Goal: Task Accomplishment & Management: Complete application form

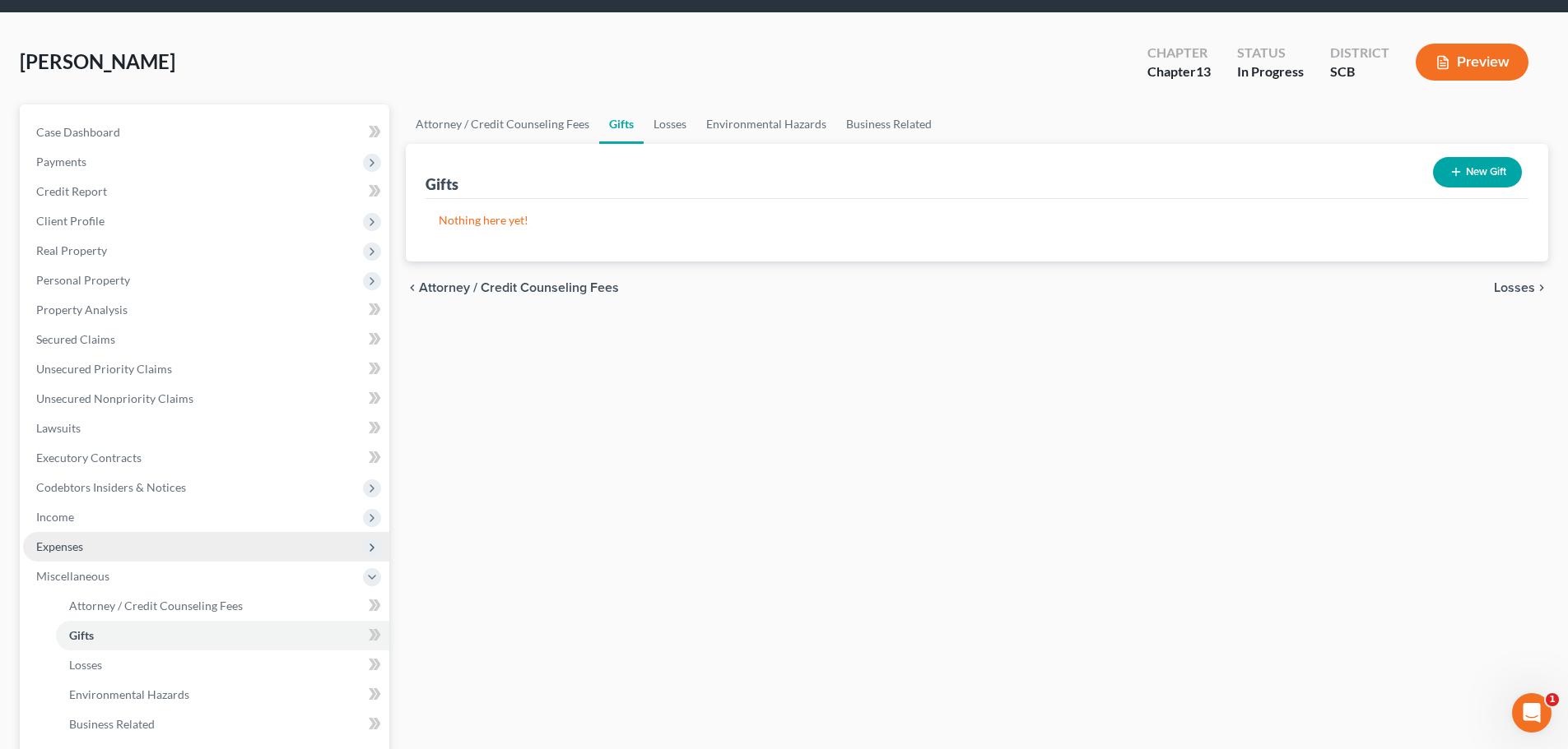
scroll to position [82, 0]
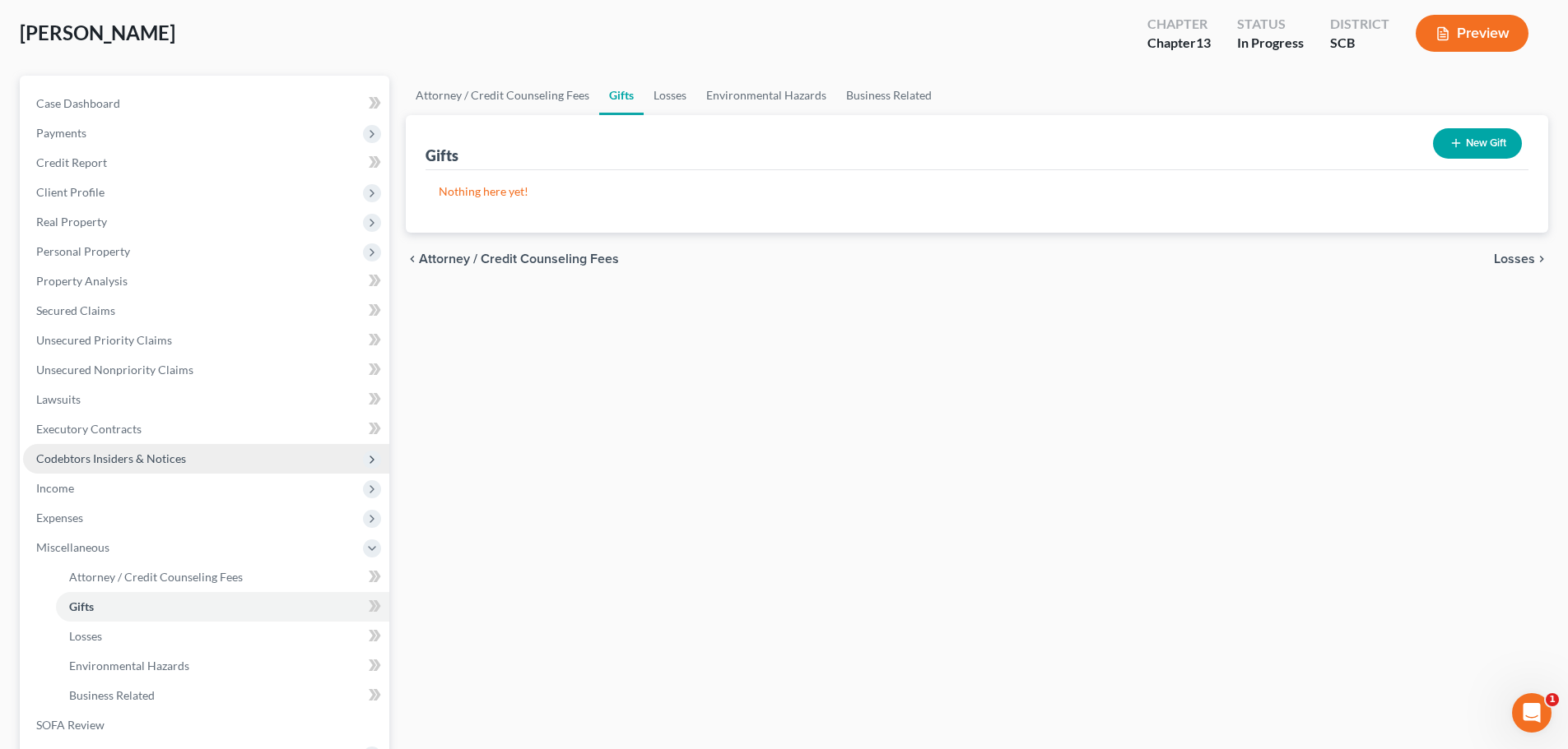
click at [93, 459] on span "Codebtors Insiders & Notices" at bounding box center [111, 459] width 150 height 14
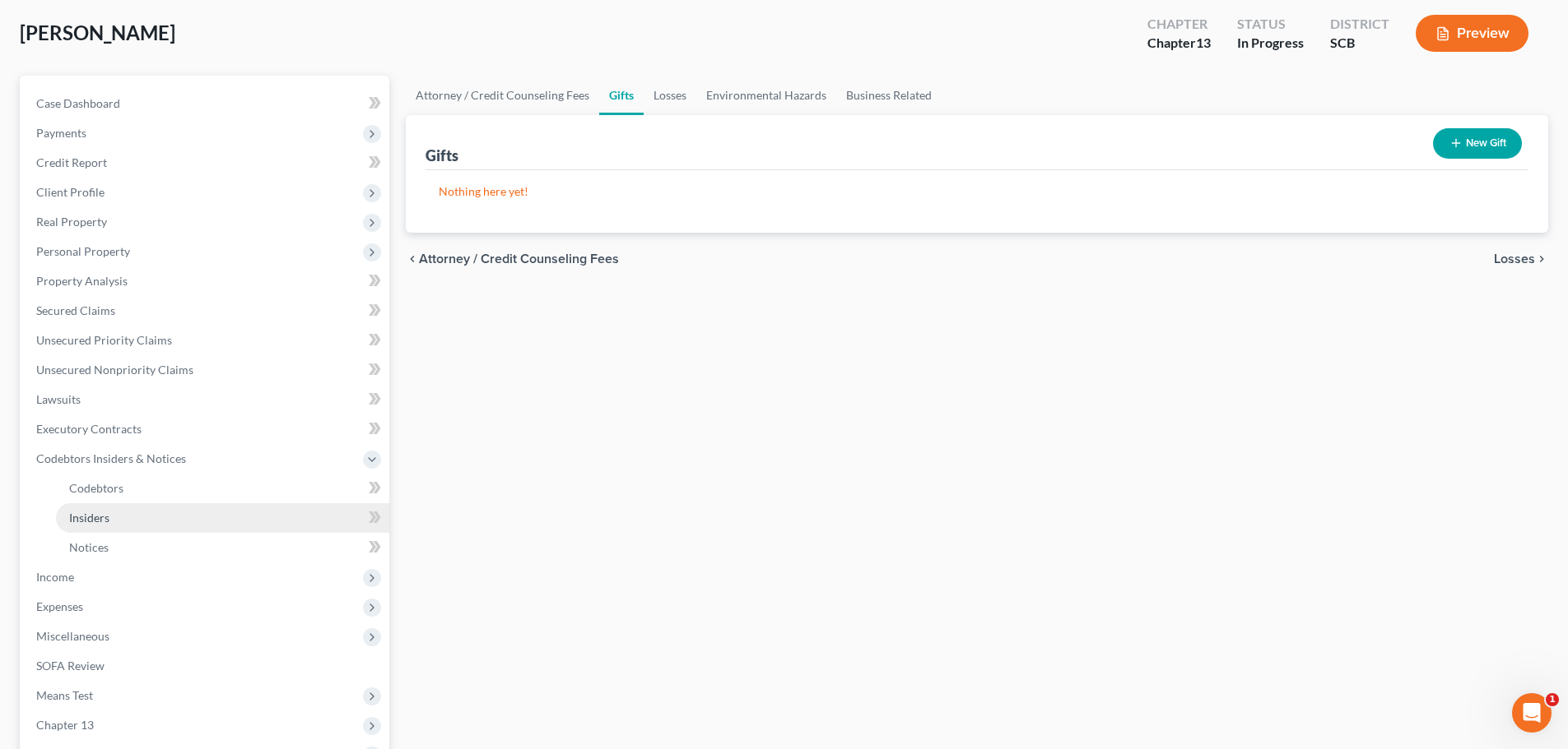
click at [91, 512] on span "Insiders" at bounding box center [89, 518] width 40 height 14
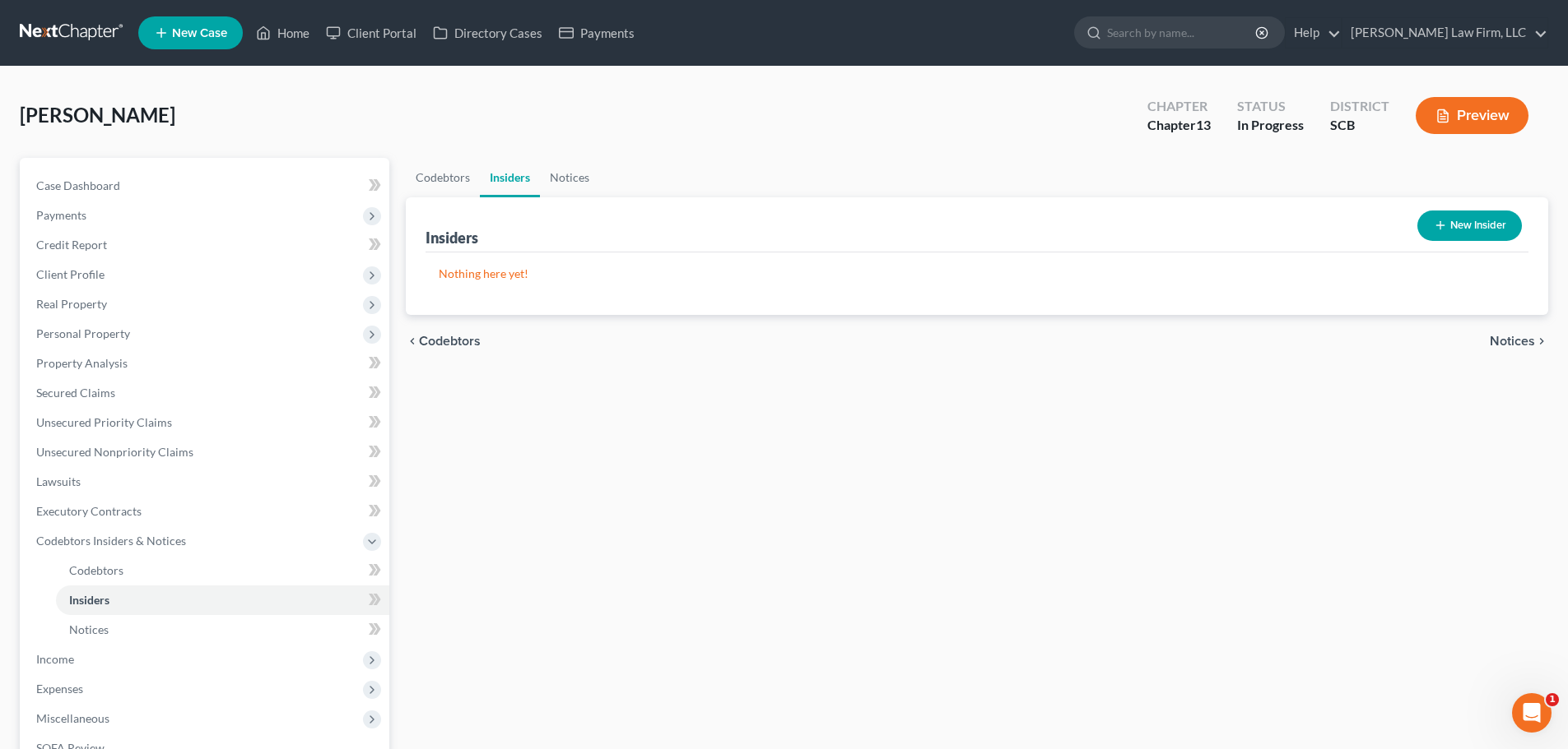
click at [1444, 231] on icon "button" at bounding box center [1441, 226] width 13 height 13
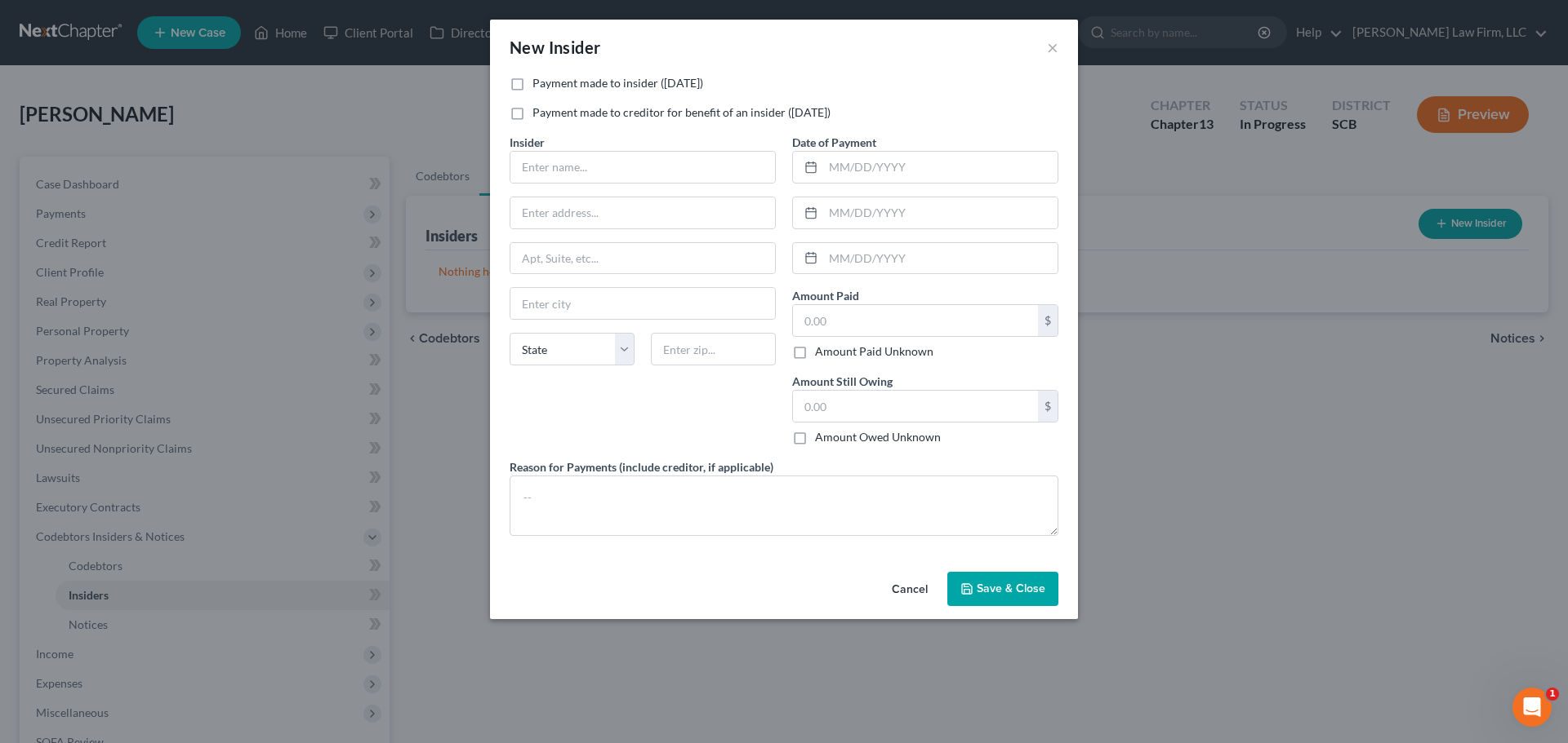
click at [611, 118] on label "Payment made to creditor for benefit of an insider ([DATE])" at bounding box center [681, 113] width 298 height 17
click at [550, 115] on input "Payment made to creditor for benefit of an insider ([DATE])" at bounding box center [544, 109] width 11 height 11
checkbox input "true"
click at [614, 163] on input "text" at bounding box center [642, 167] width 265 height 31
type input "[PERSON_NAME]"
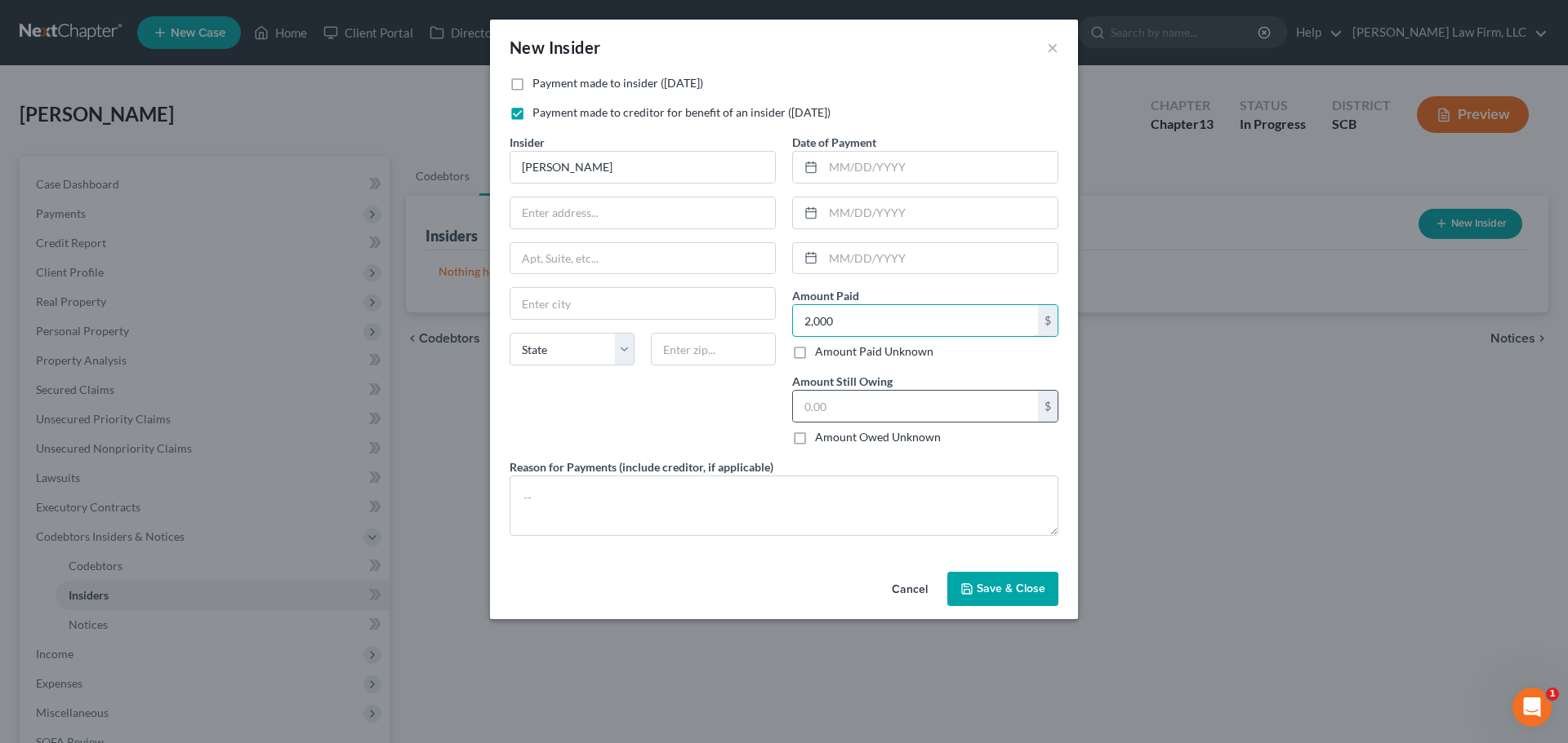
type input "2,000"
click at [842, 390] on div "Amount Still Owing $ Amount Owed Unknown Balance Undetermined $ Amount Owed Unk…" at bounding box center [925, 409] width 266 height 73
click at [847, 407] on input "text" at bounding box center [915, 406] width 245 height 31
type input "0"
click at [806, 513] on textarea at bounding box center [784, 506] width 549 height 60
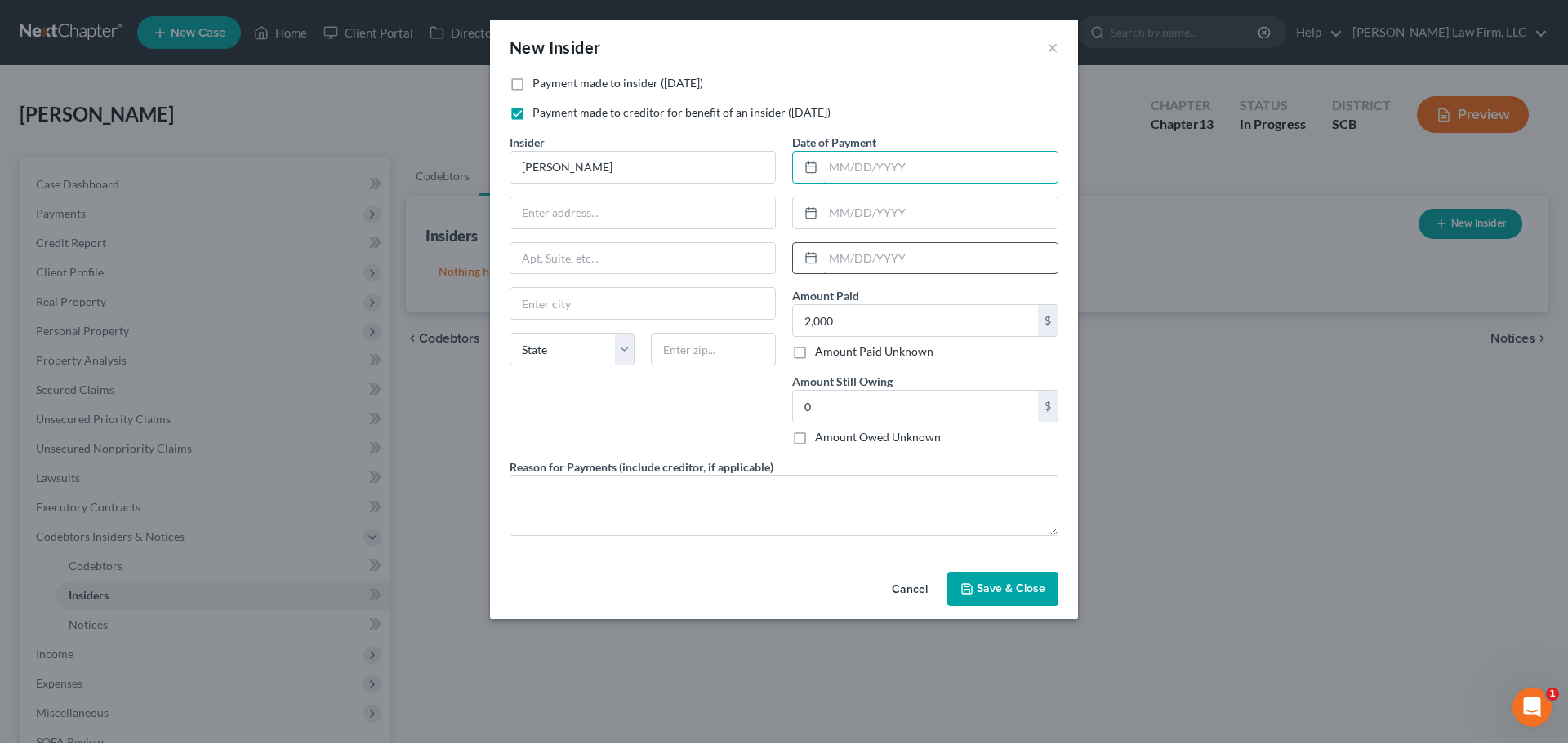
drag, startPoint x: 869, startPoint y: 173, endPoint x: 890, endPoint y: 263, distance: 92.4
click at [869, 173] on input "text" at bounding box center [940, 167] width 235 height 31
click at [768, 521] on textarea at bounding box center [784, 506] width 549 height 60
click at [912, 589] on button "Cancel" at bounding box center [910, 589] width 62 height 33
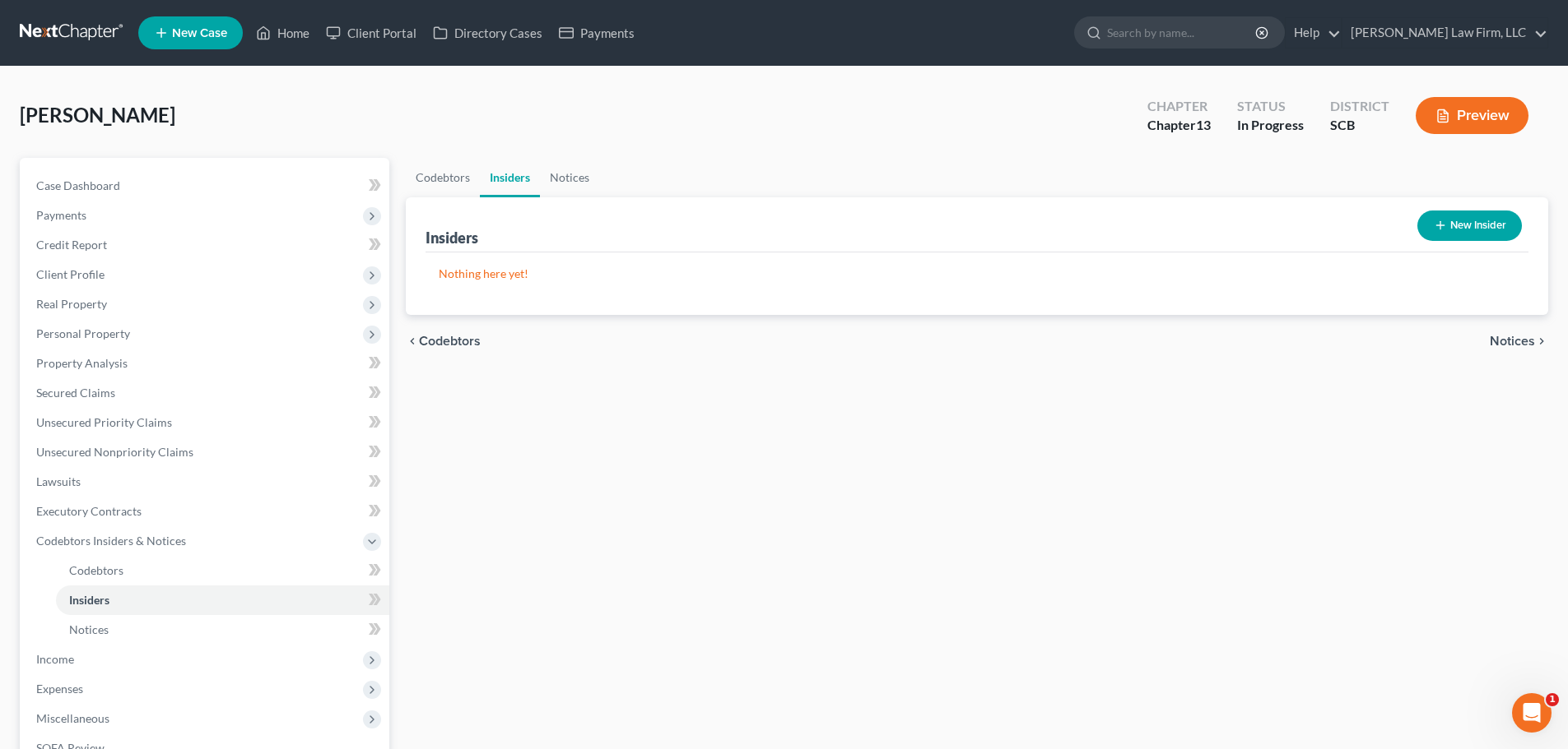
drag, startPoint x: 901, startPoint y: 441, endPoint x: 525, endPoint y: 226, distance: 433.1
click at [883, 425] on div "Codebtors Insiders Notices Insiders New Insider Nothing here yet! Name Balance …" at bounding box center [977, 574] width 1159 height 831
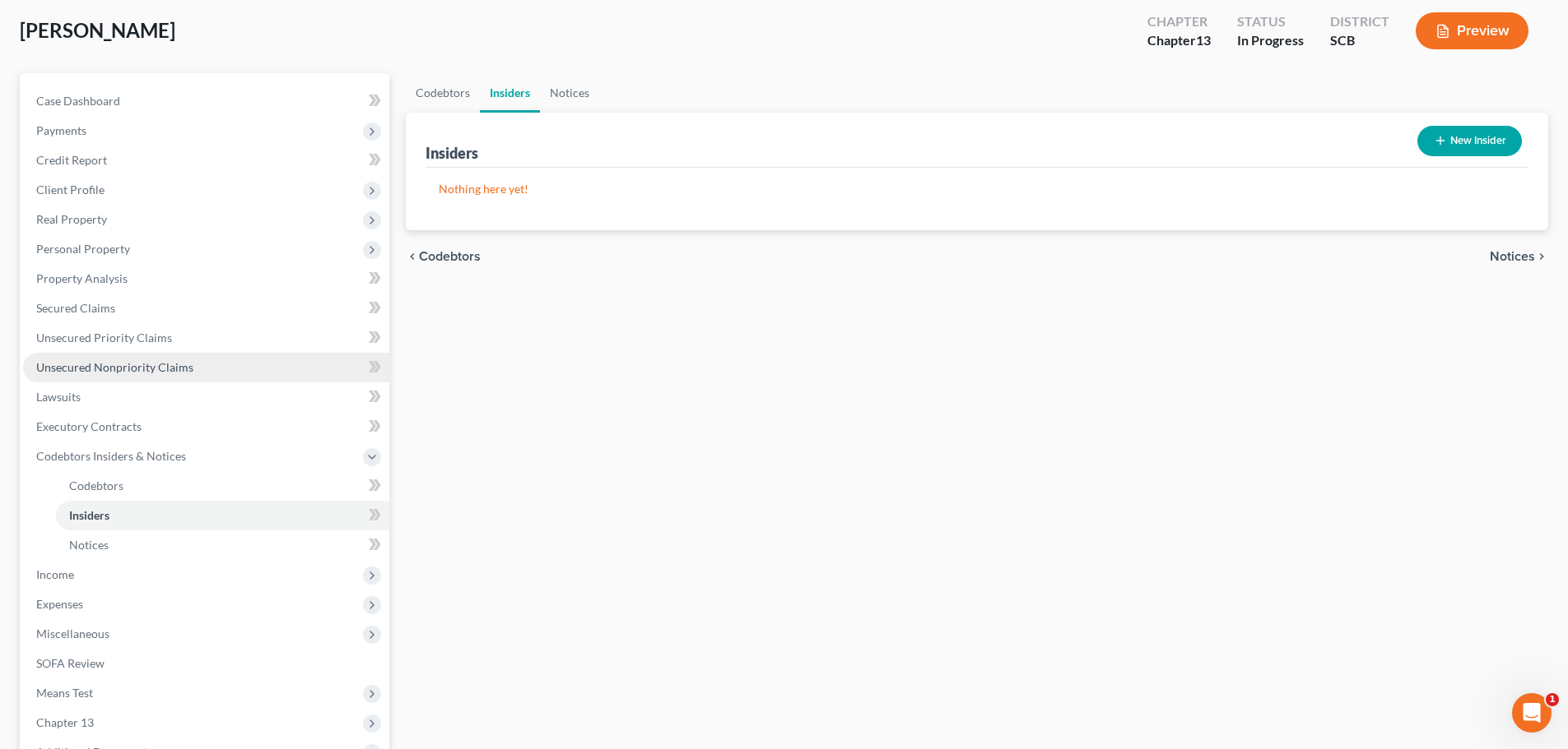
scroll to position [82, 0]
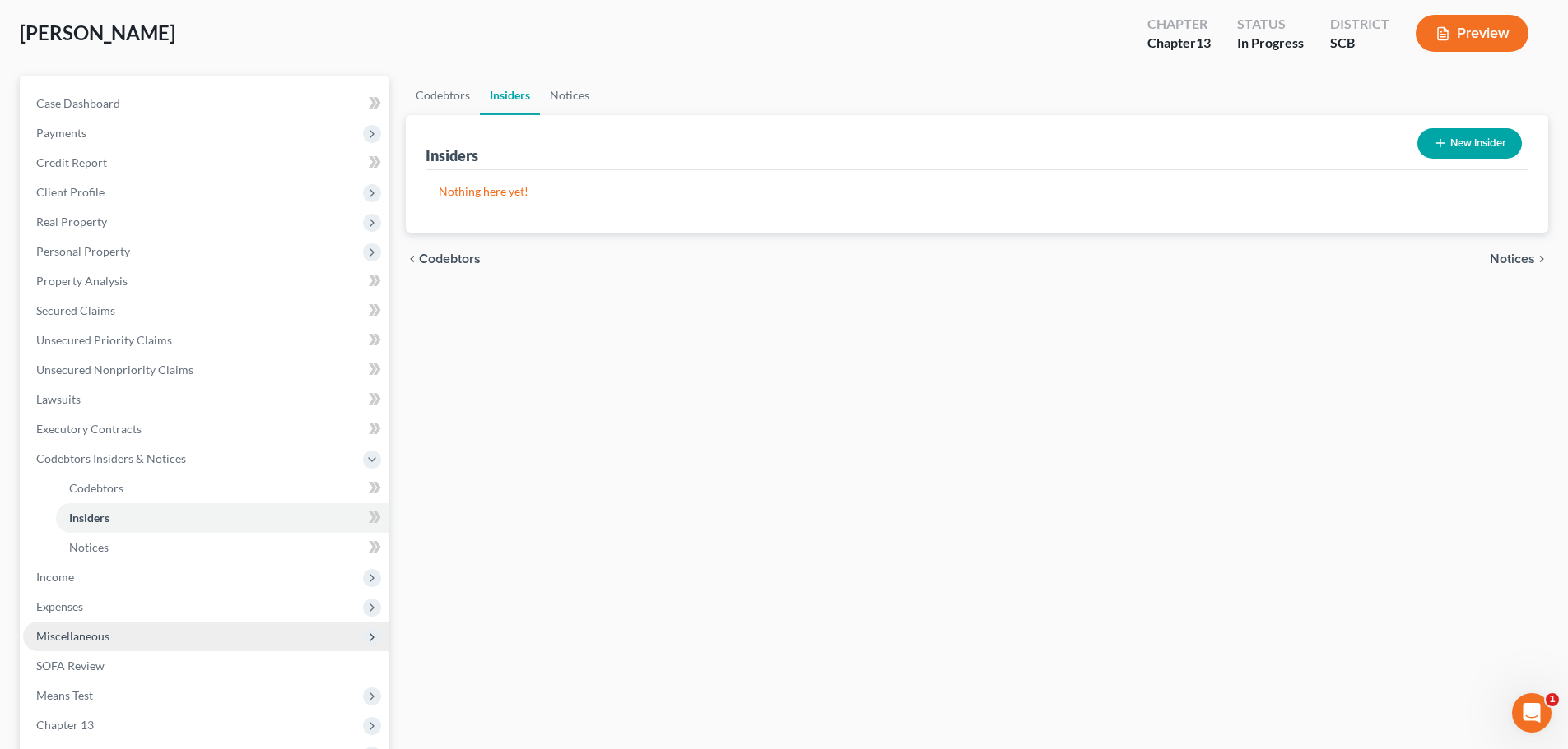
click at [83, 635] on span "Miscellaneous" at bounding box center [72, 636] width 73 height 14
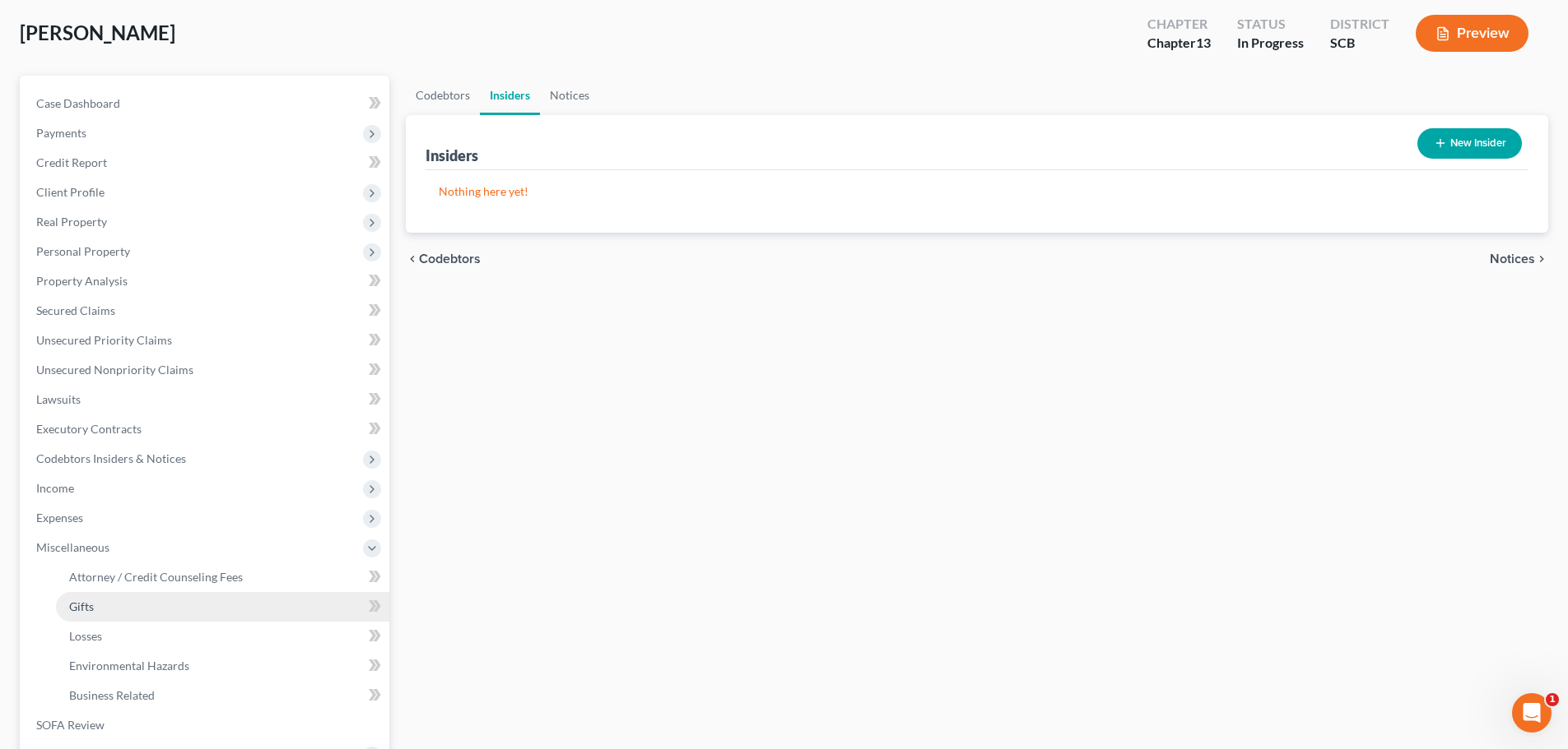
click at [90, 610] on span "Gifts" at bounding box center [81, 606] width 24 height 14
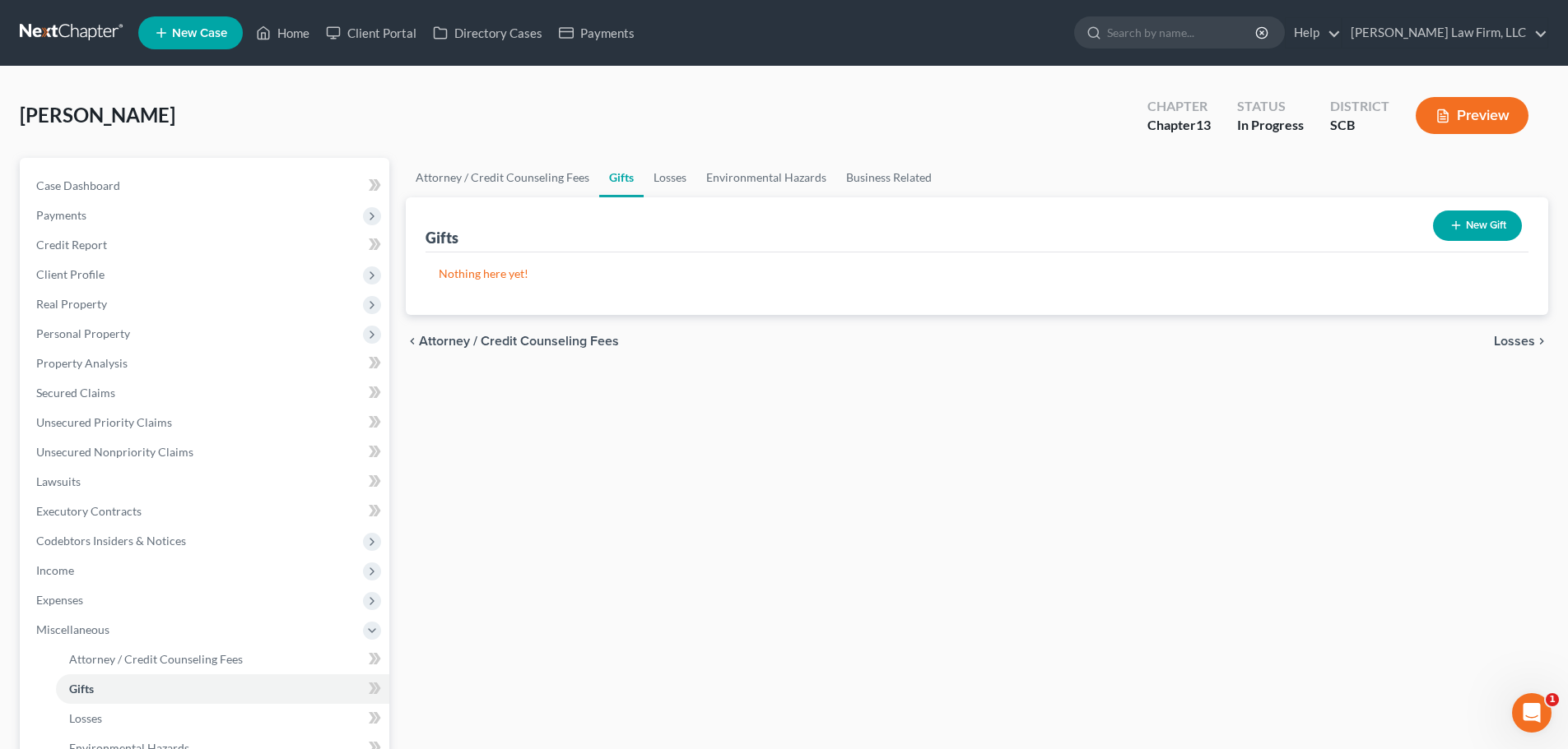
click at [1462, 223] on button "New Gift" at bounding box center [1478, 226] width 89 height 30
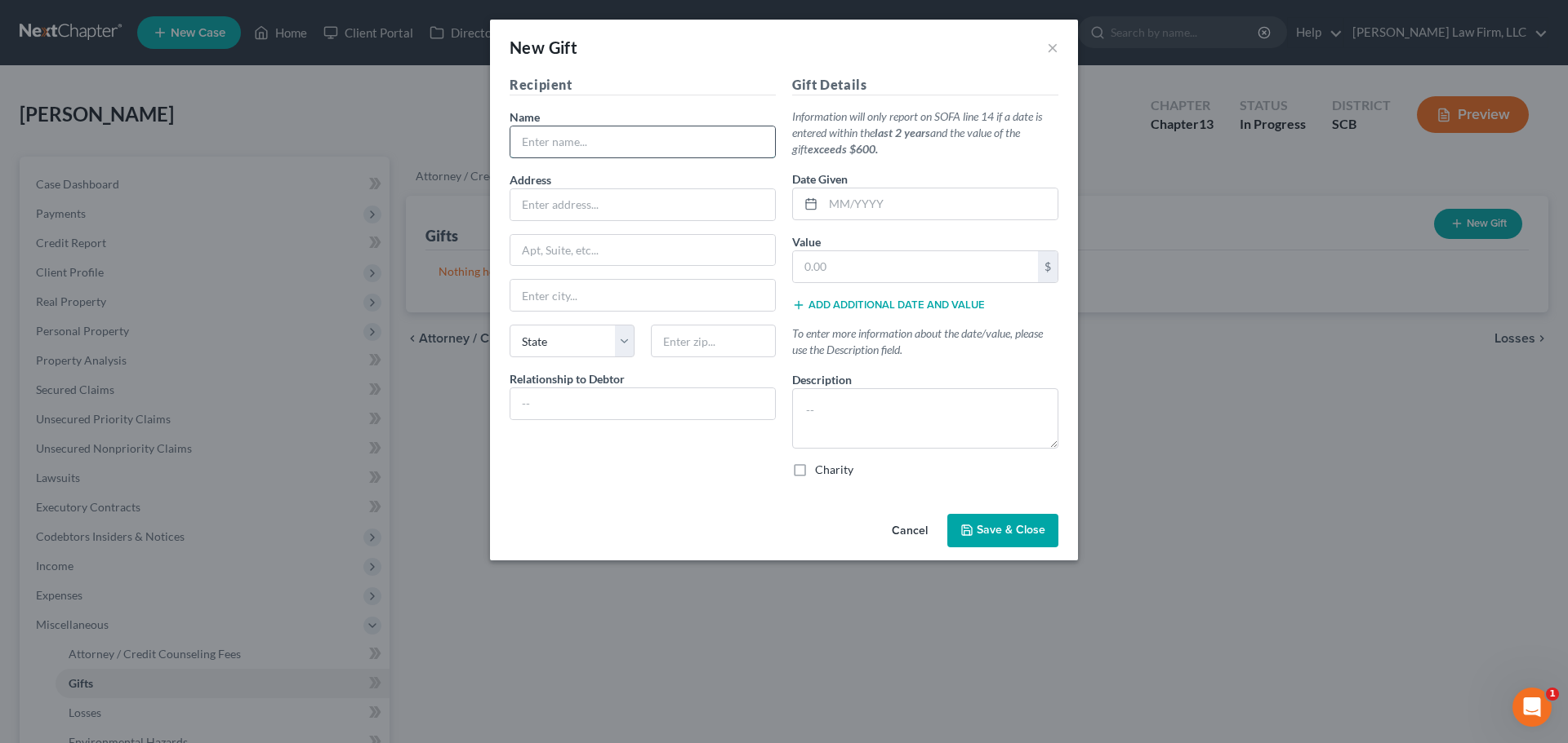
click at [685, 137] on input "text" at bounding box center [642, 141] width 265 height 31
type input "[PERSON_NAME]"
click at [699, 398] on input "text" at bounding box center [642, 403] width 265 height 31
type input "Mother"
type input "3/2025"
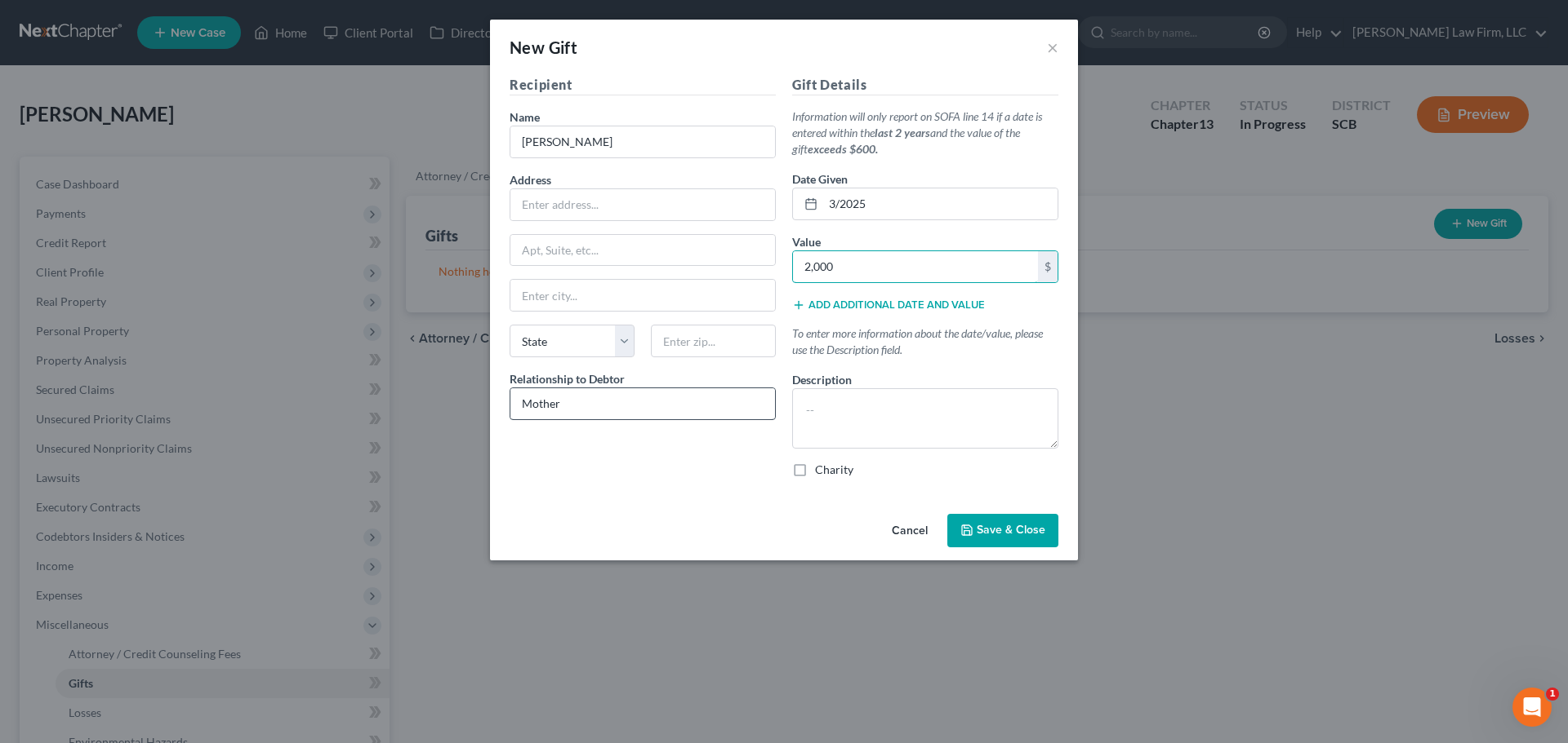
type input "2,000"
click at [928, 405] on textarea at bounding box center [925, 418] width 266 height 60
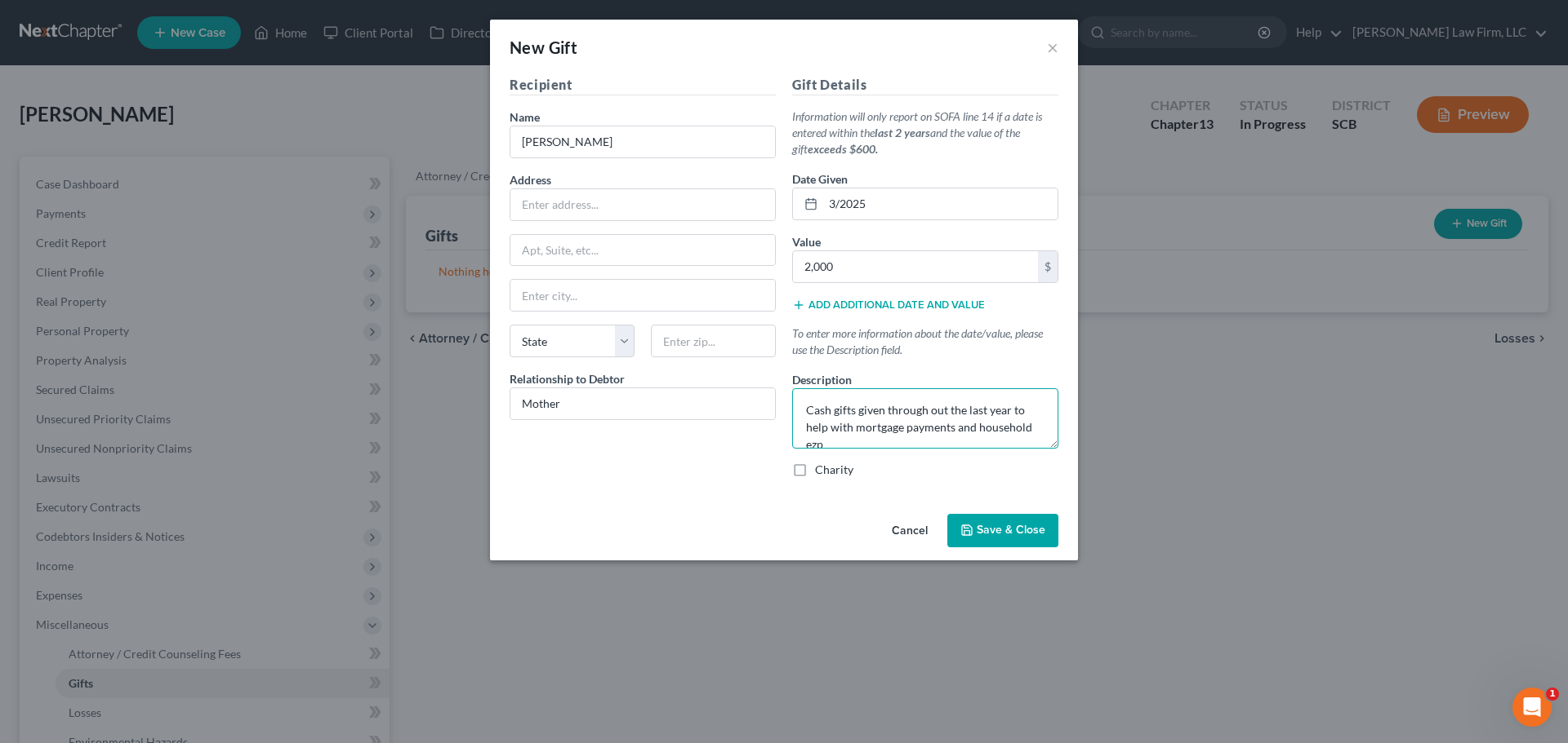
scroll to position [3, 0]
click at [974, 405] on textarea "Cash gifts given through out the last year to help with mortgage payments and h…" at bounding box center [925, 418] width 266 height 60
click at [967, 406] on textarea "Cash gifts given through out the last year to help with mortgage payments and h…" at bounding box center [925, 418] width 266 height 60
click at [968, 405] on textarea "Cash gifts given through out the last year to help with mortgage payments and h…" at bounding box center [925, 418] width 266 height 60
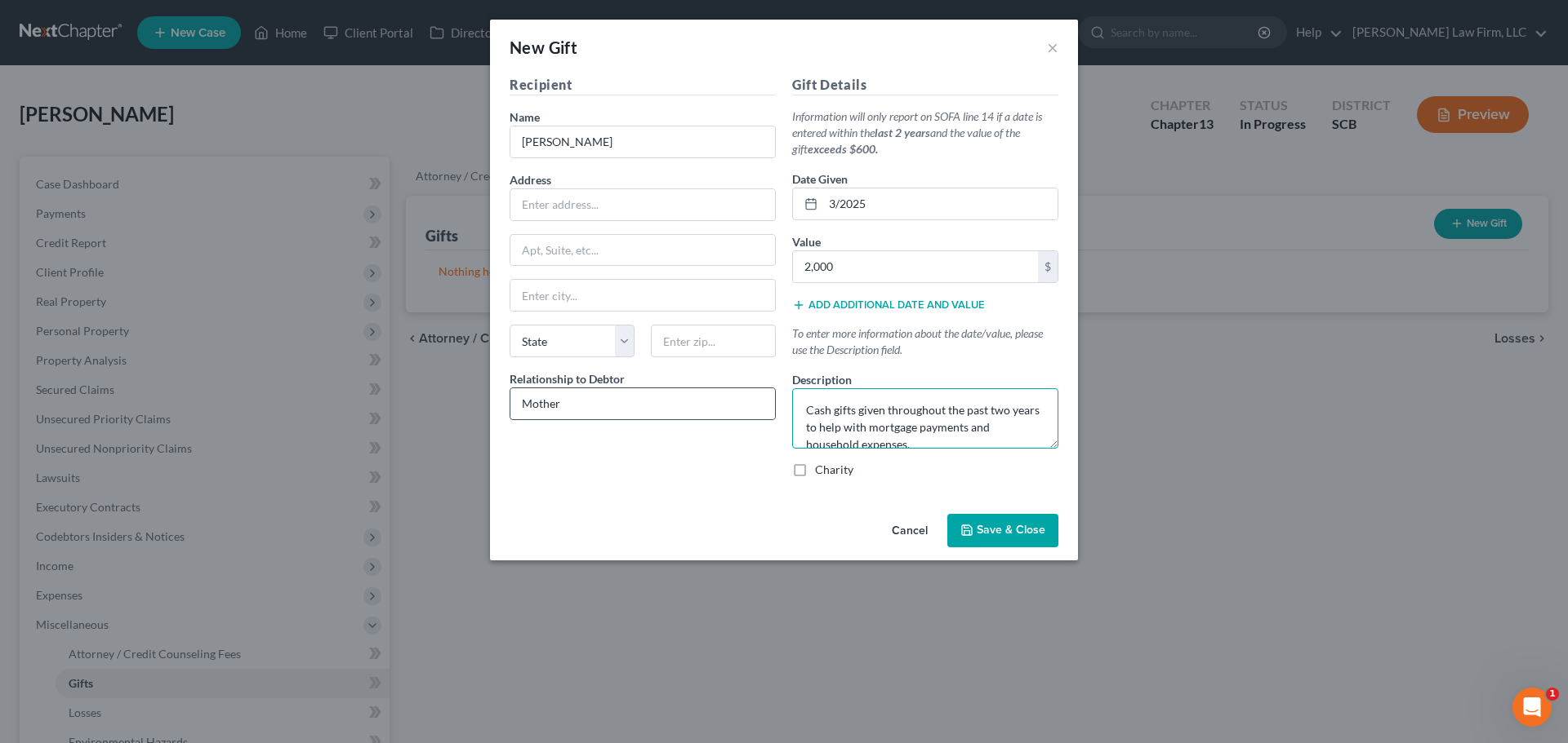
drag, startPoint x: 940, startPoint y: 438, endPoint x: 769, endPoint y: 387, distance: 178.4
click at [769, 387] on div "Recipient Name * [PERSON_NAME] Address Apt, Suite, etc State State [US_STATE] A…" at bounding box center [784, 283] width 565 height 416
type textarea "Cash gifts given throughout the past two years to help with mortgage payments a…"
click at [1018, 523] on button "Save & Close" at bounding box center [1002, 531] width 111 height 34
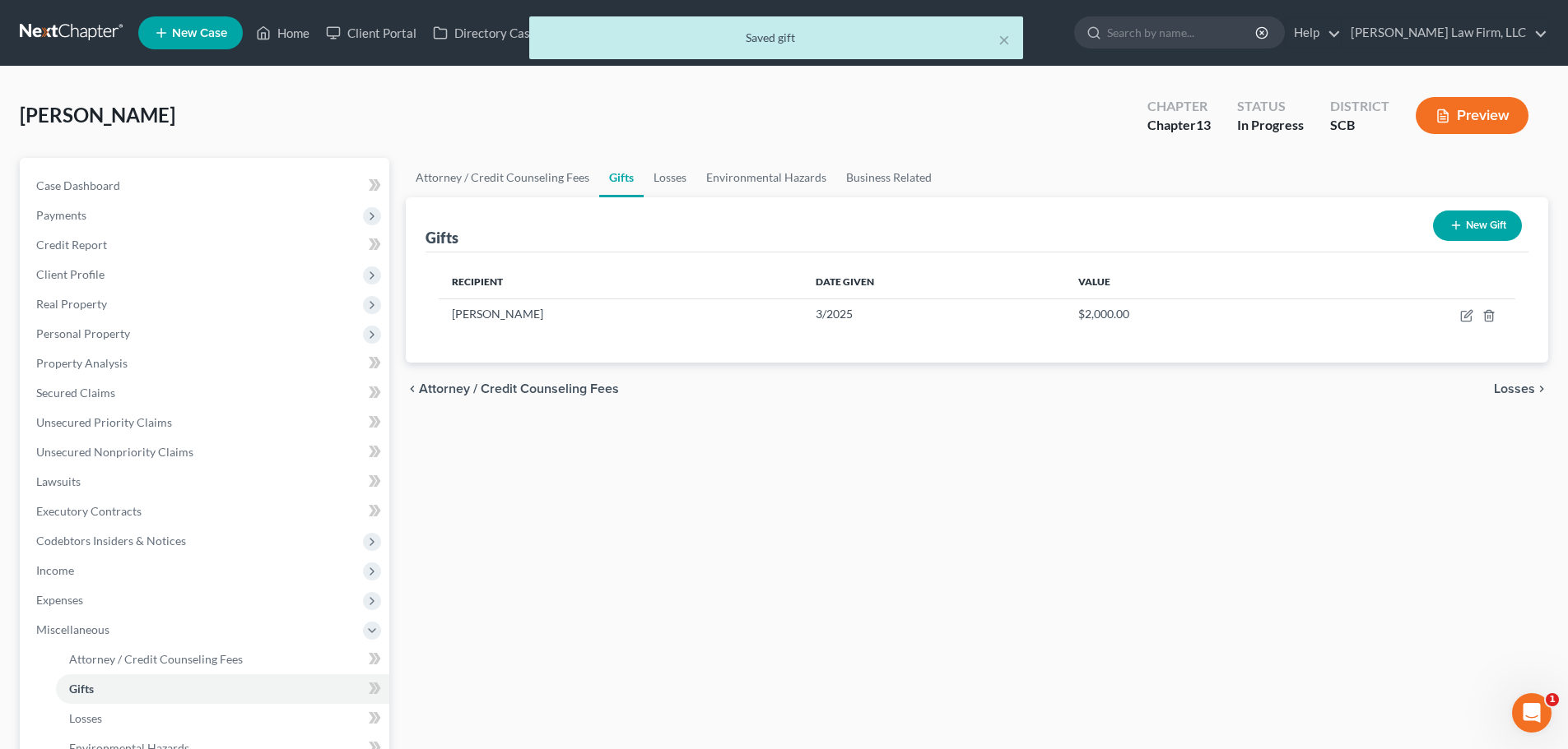
click at [1456, 220] on icon "button" at bounding box center [1456, 226] width 13 height 13
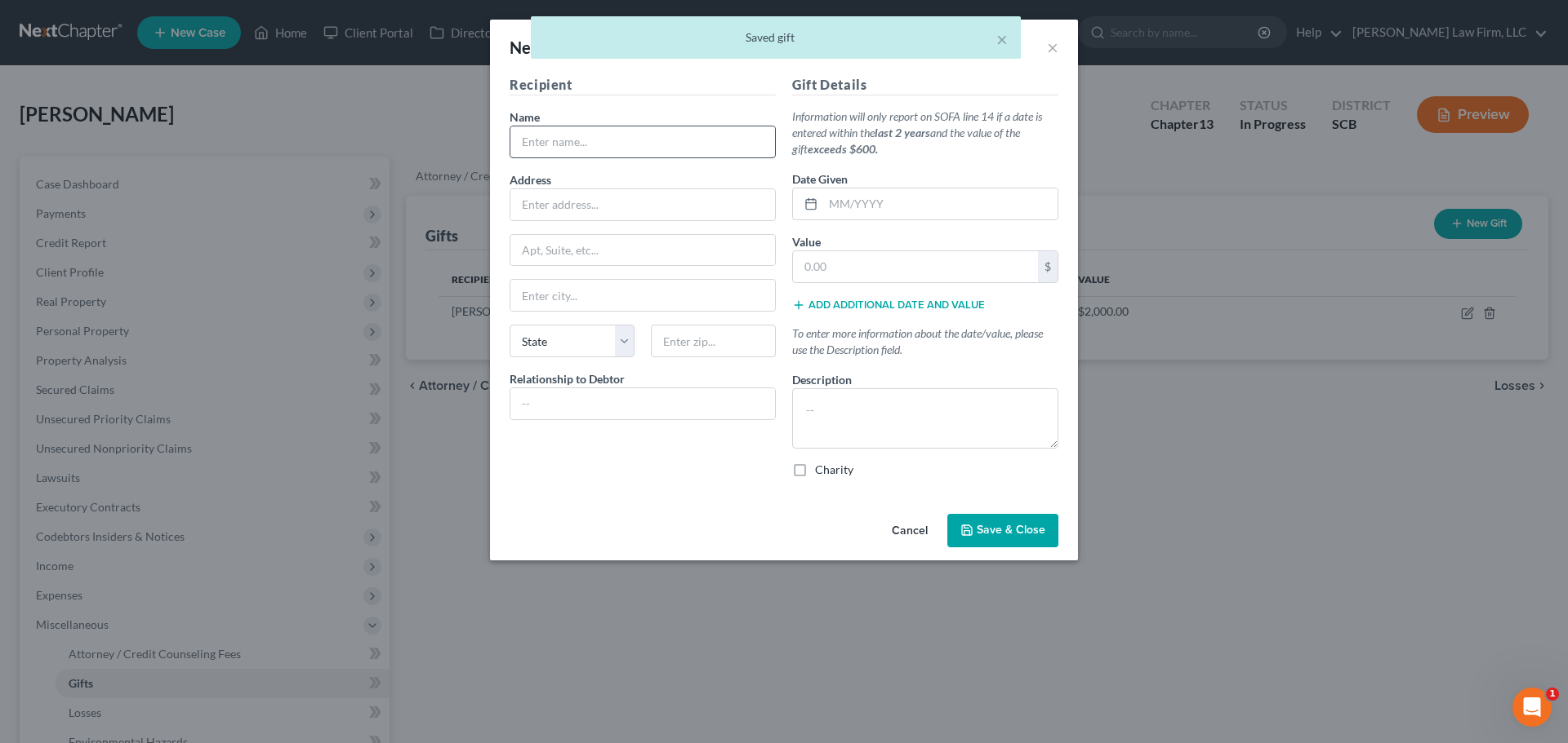
click at [725, 149] on input "text" at bounding box center [642, 141] width 265 height 31
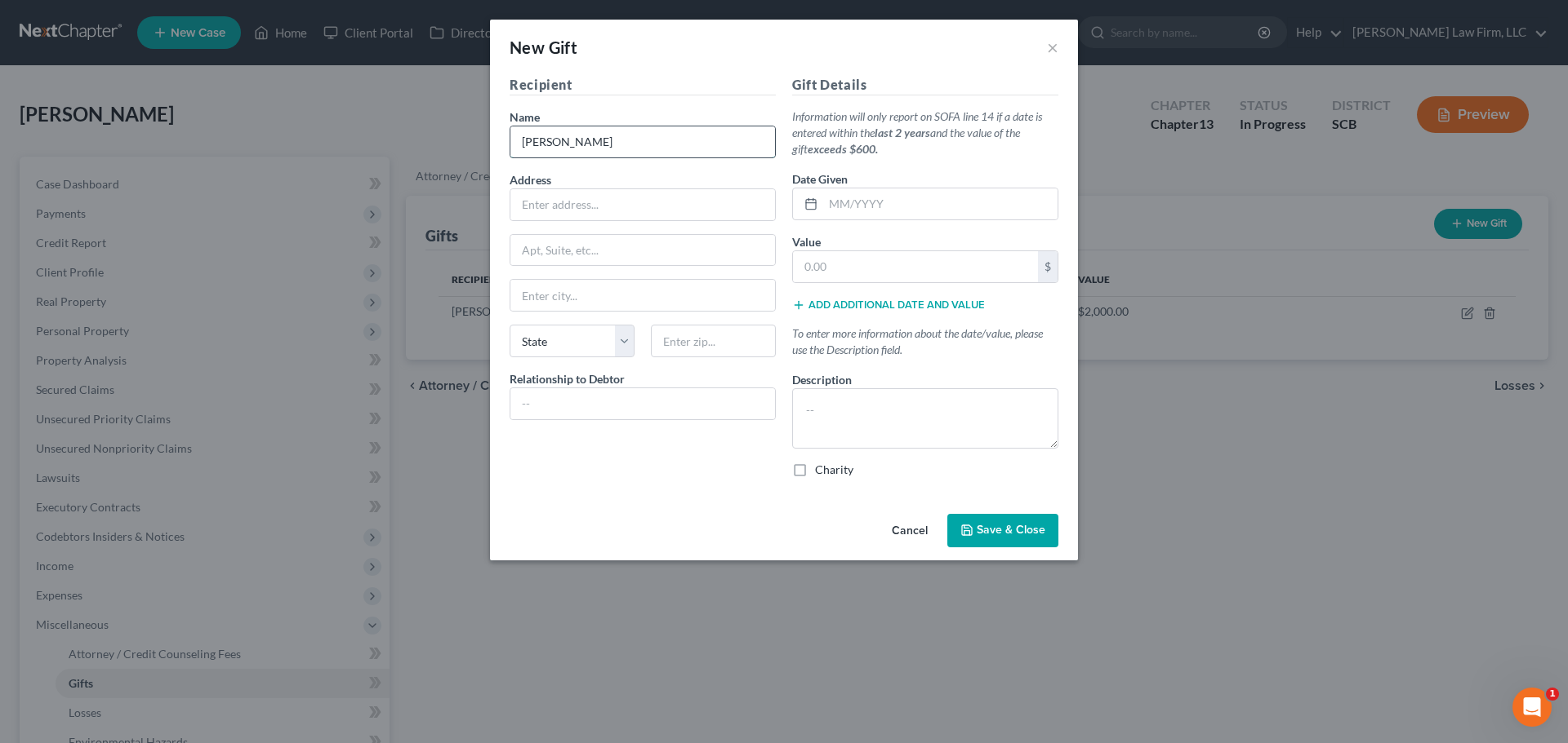
type input "[PERSON_NAME]"
click at [870, 200] on input "text" at bounding box center [940, 204] width 235 height 31
type input "01/2025"
type input "1,500"
click at [910, 407] on textarea at bounding box center [925, 418] width 266 height 60
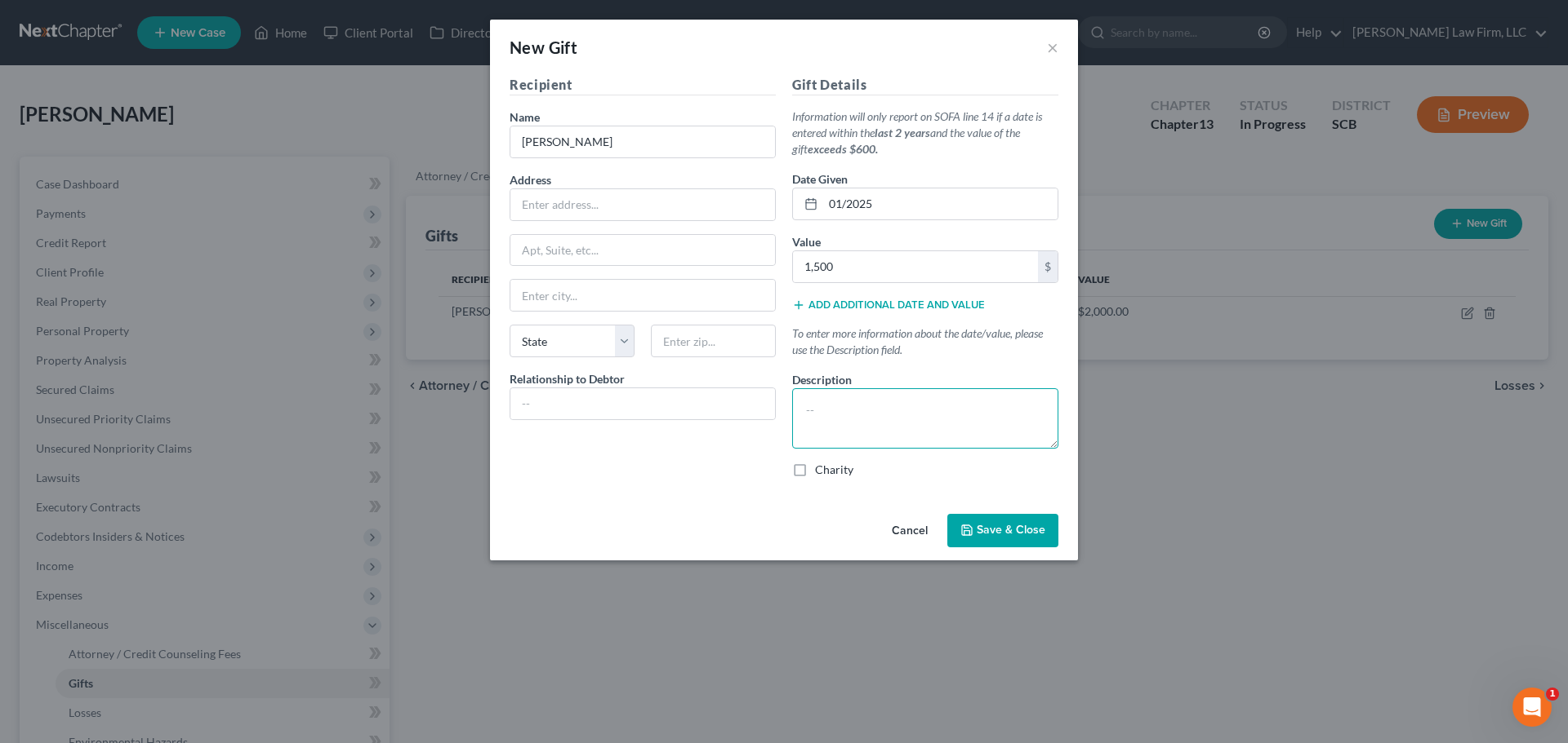
paste textarea "Cash gifts given throughout the past two years to help with mortgage payments a…"
drag, startPoint x: 846, startPoint y: 424, endPoint x: 939, endPoint y: 441, distance: 94.5
click at [939, 441] on textarea "Cash gifts given throughout the past two years to help with mortgage payments a…" at bounding box center [925, 418] width 266 height 60
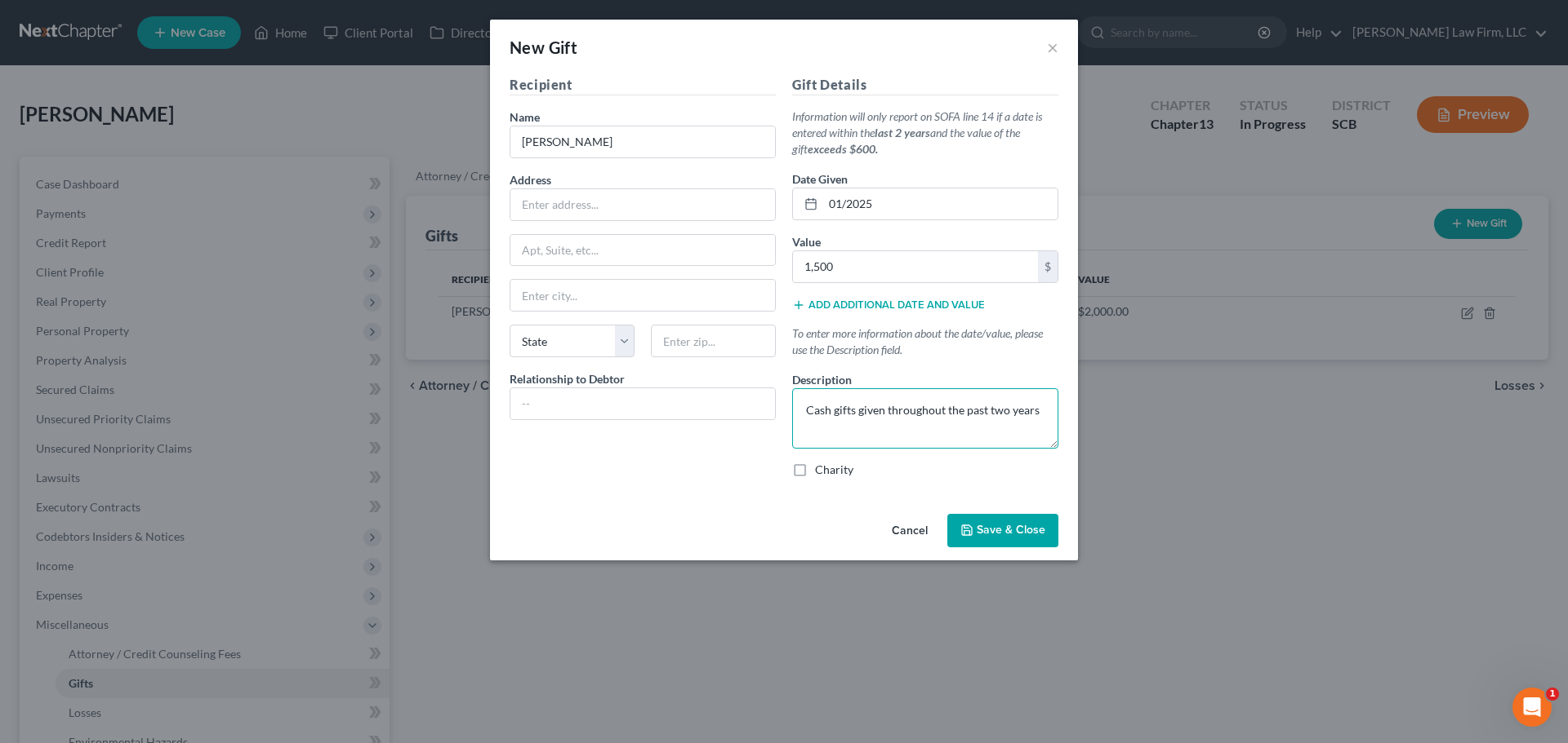
type textarea "Cash gifts given throughout the past two years"
click at [1025, 519] on button "Save & Close" at bounding box center [1002, 531] width 111 height 34
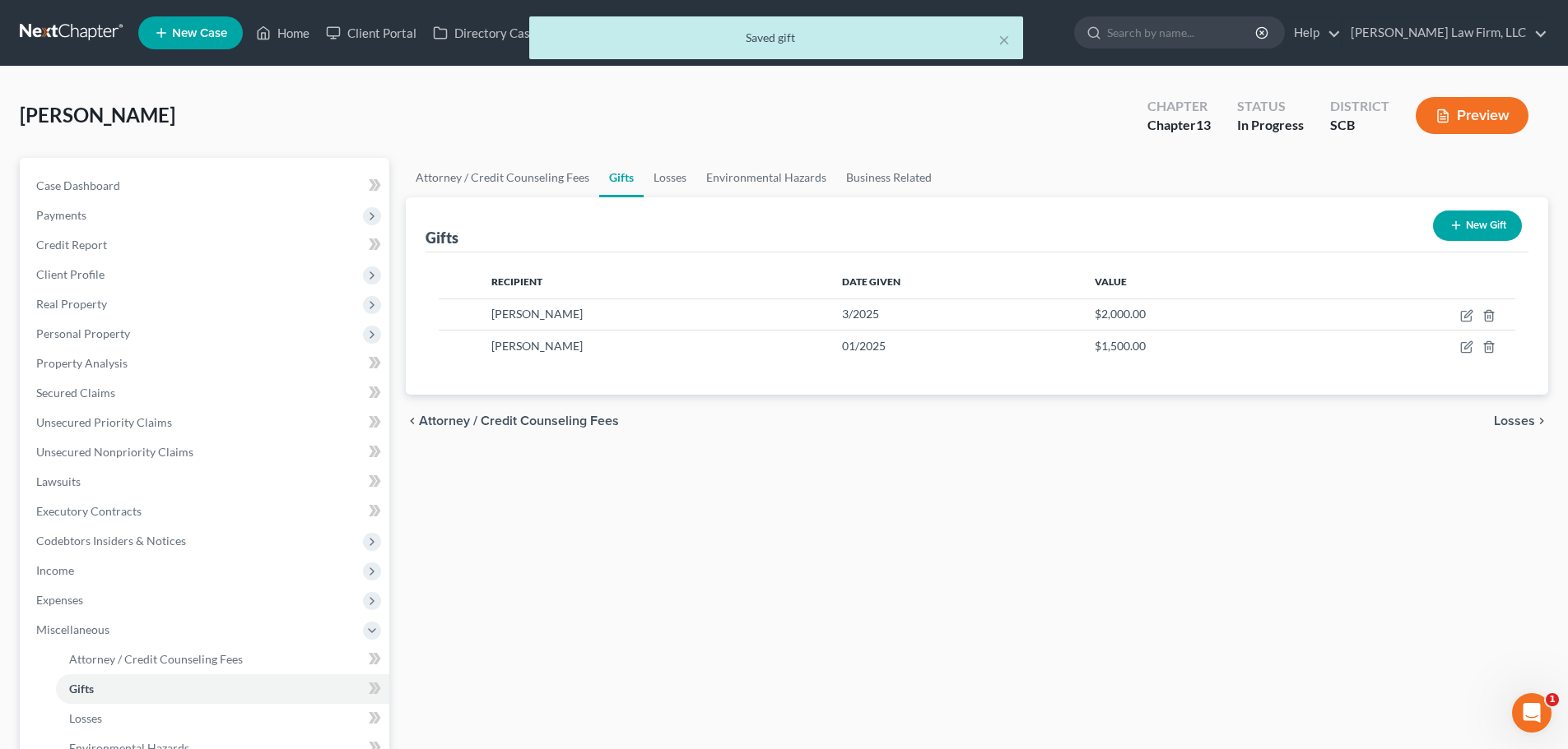
click at [1501, 225] on button "New Gift" at bounding box center [1478, 226] width 89 height 30
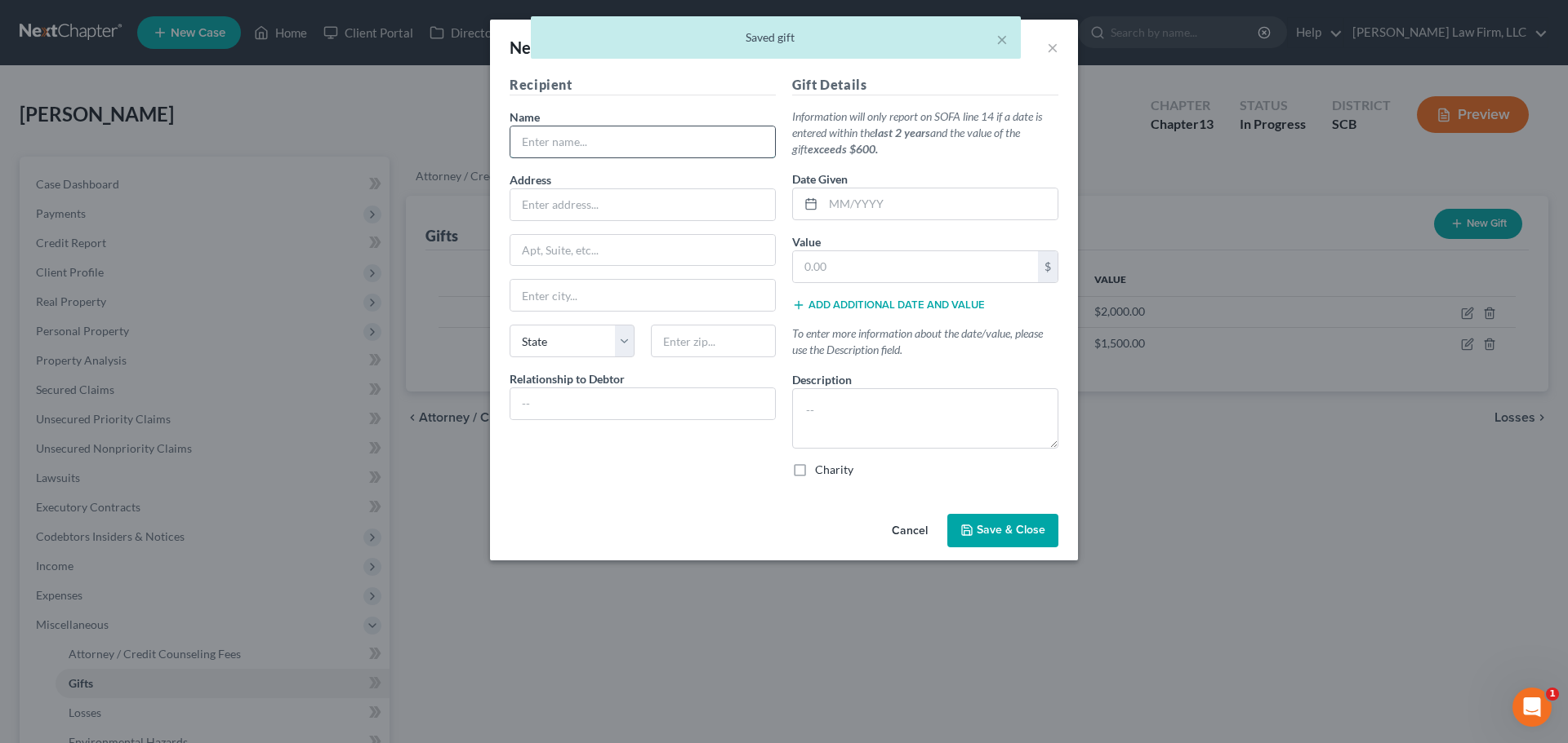
click at [622, 145] on input "text" at bounding box center [642, 141] width 265 height 31
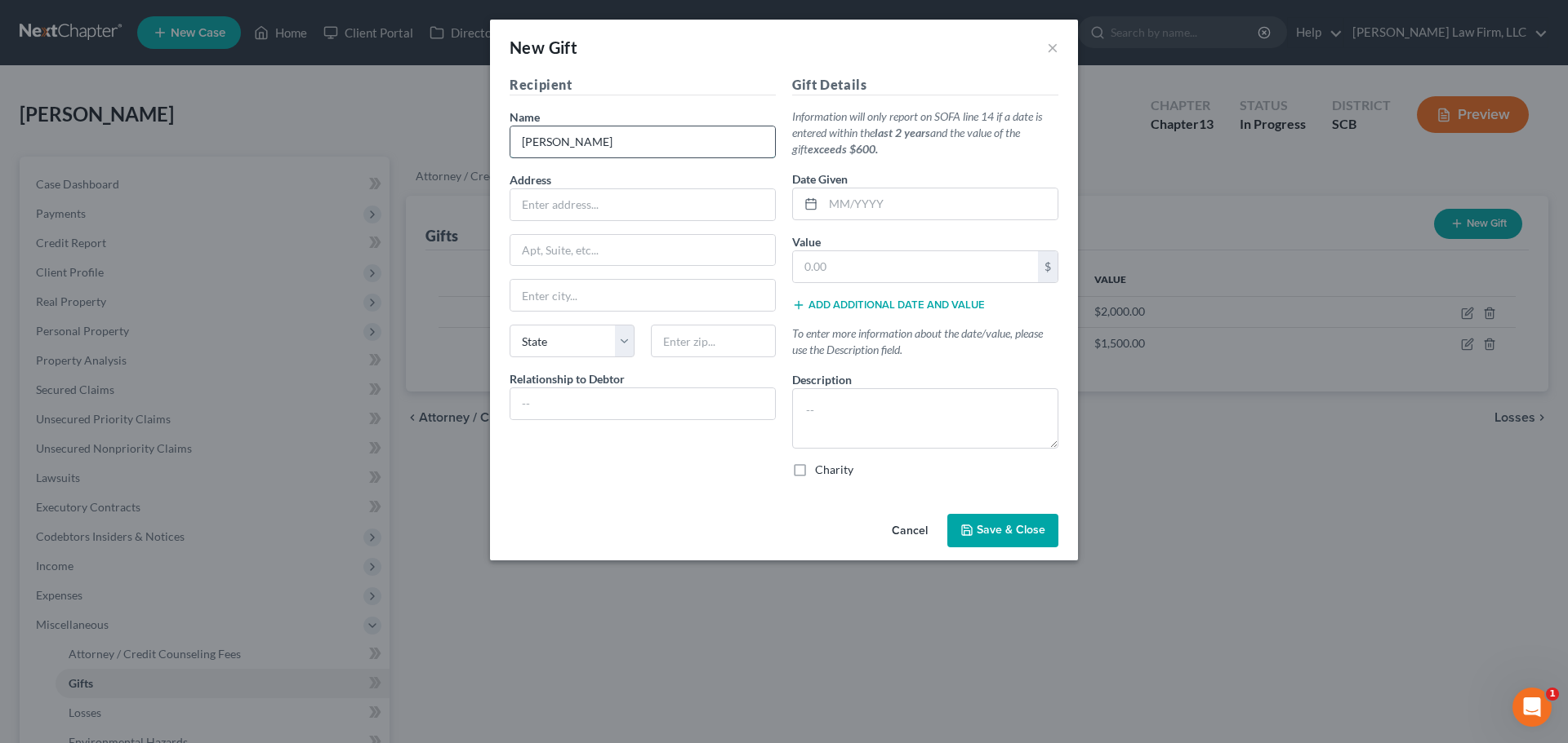
type input "[PERSON_NAME]"
type input "Great Aunt"
type input "5"
type input "05/2025"
type input "1,000"
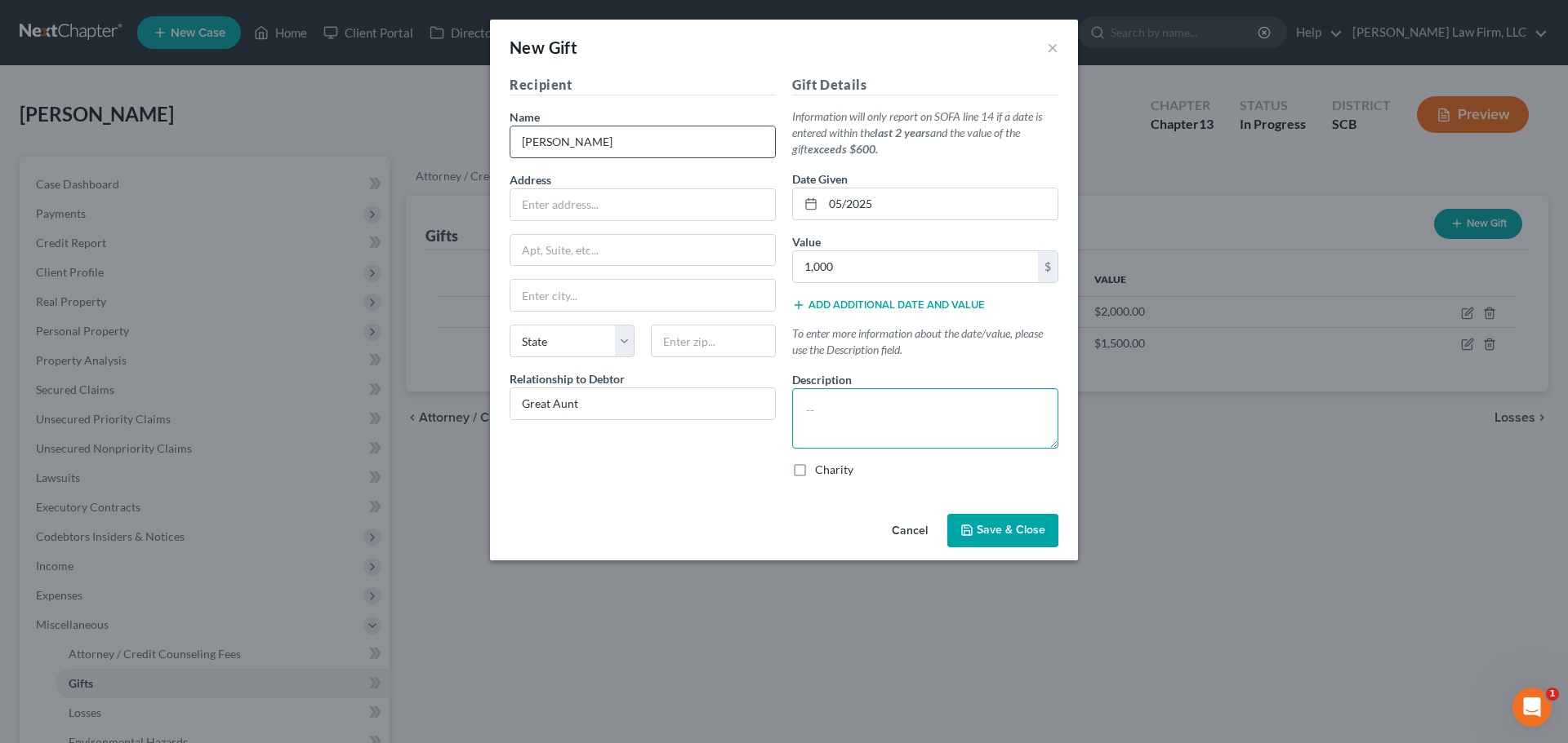
paste textarea "Cash gifts given throughout the past two years to help with mortgage payments a…"
click at [910, 412] on textarea "Cash gifts given throughout the past two years to help with mortgage payments a…" at bounding box center [925, 418] width 266 height 60
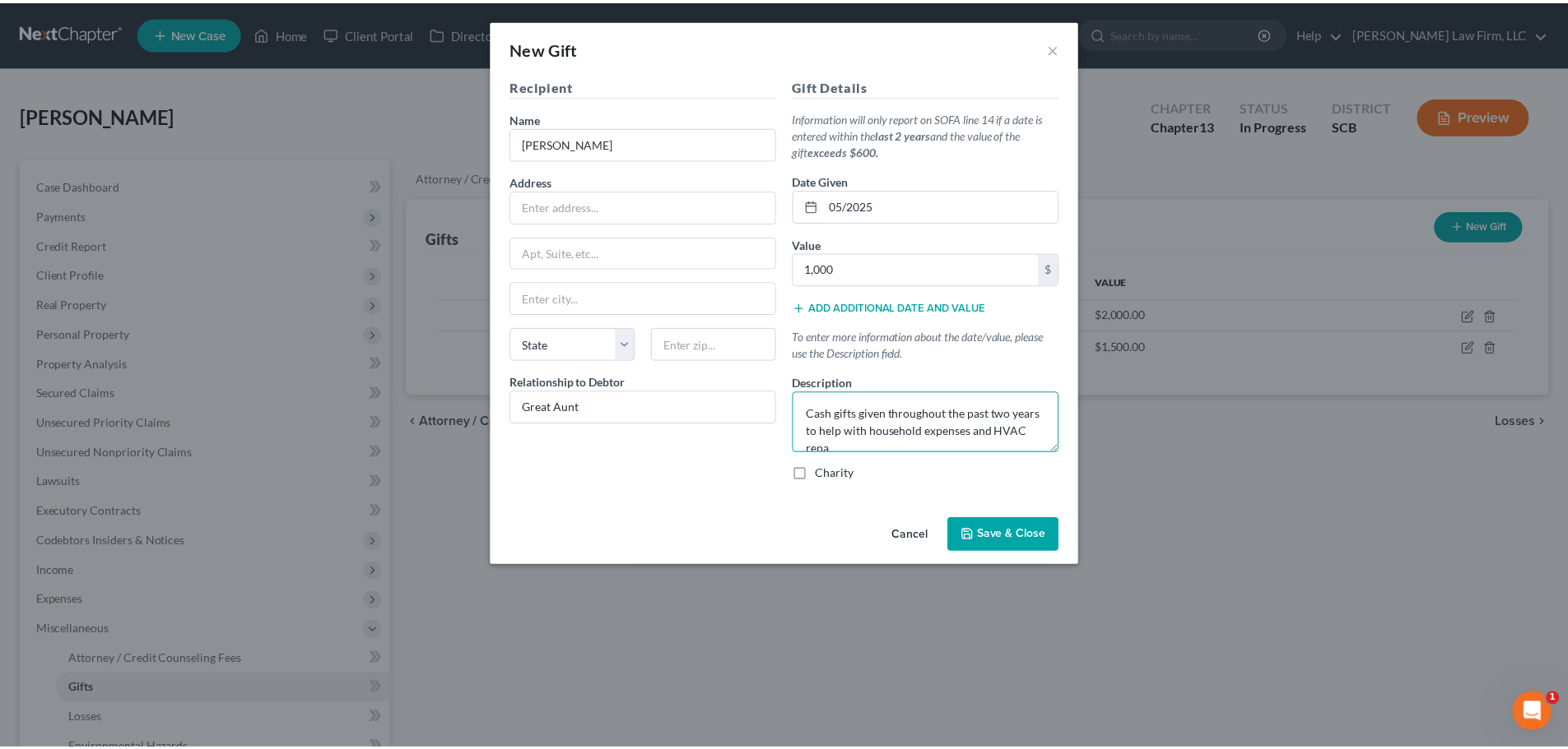
scroll to position [3, 0]
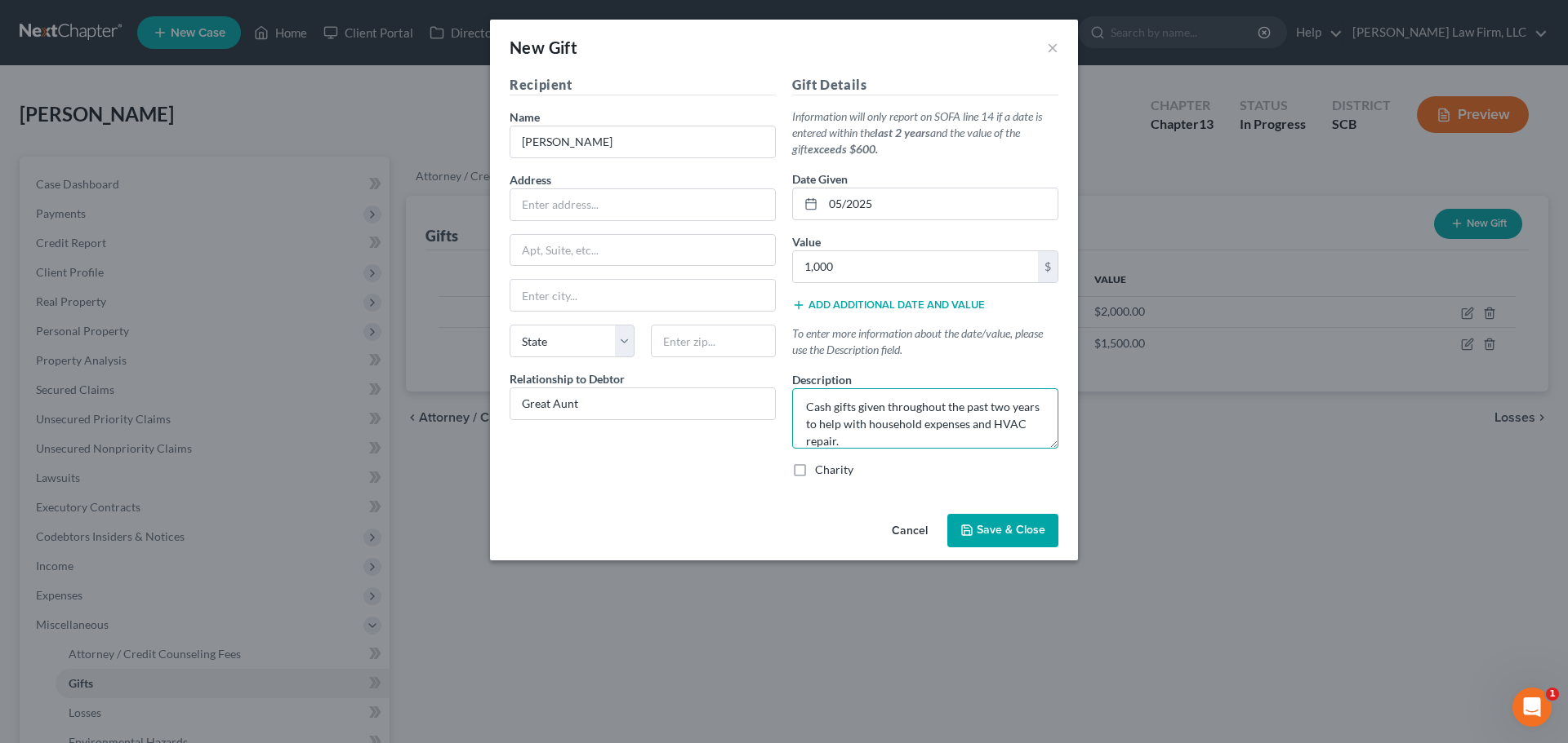
type textarea "Cash gifts given throughout the past two years to help with household expenses …"
click at [1025, 523] on span "Save & Close" at bounding box center [1011, 530] width 69 height 14
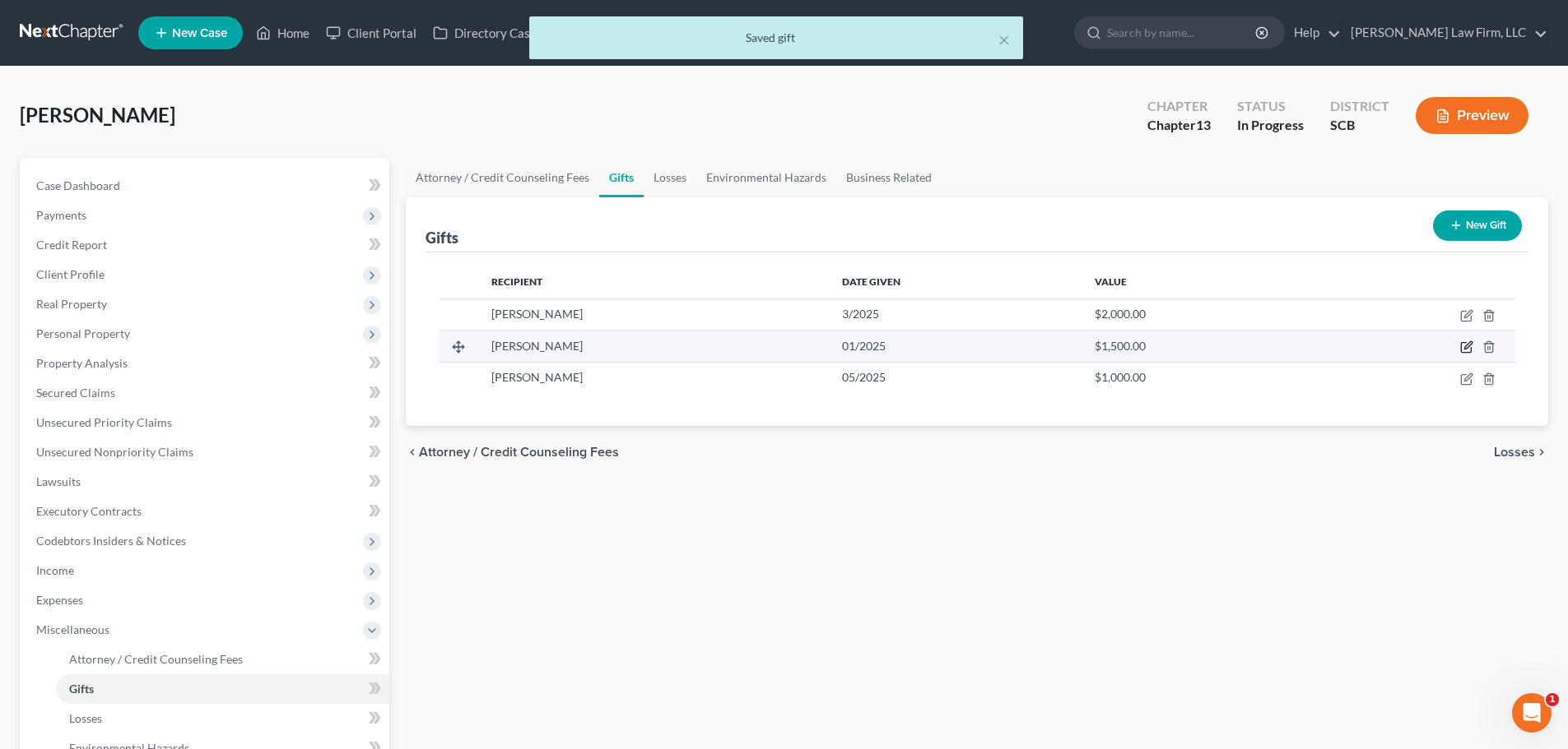
click at [1473, 345] on icon "button" at bounding box center [1467, 348] width 13 height 13
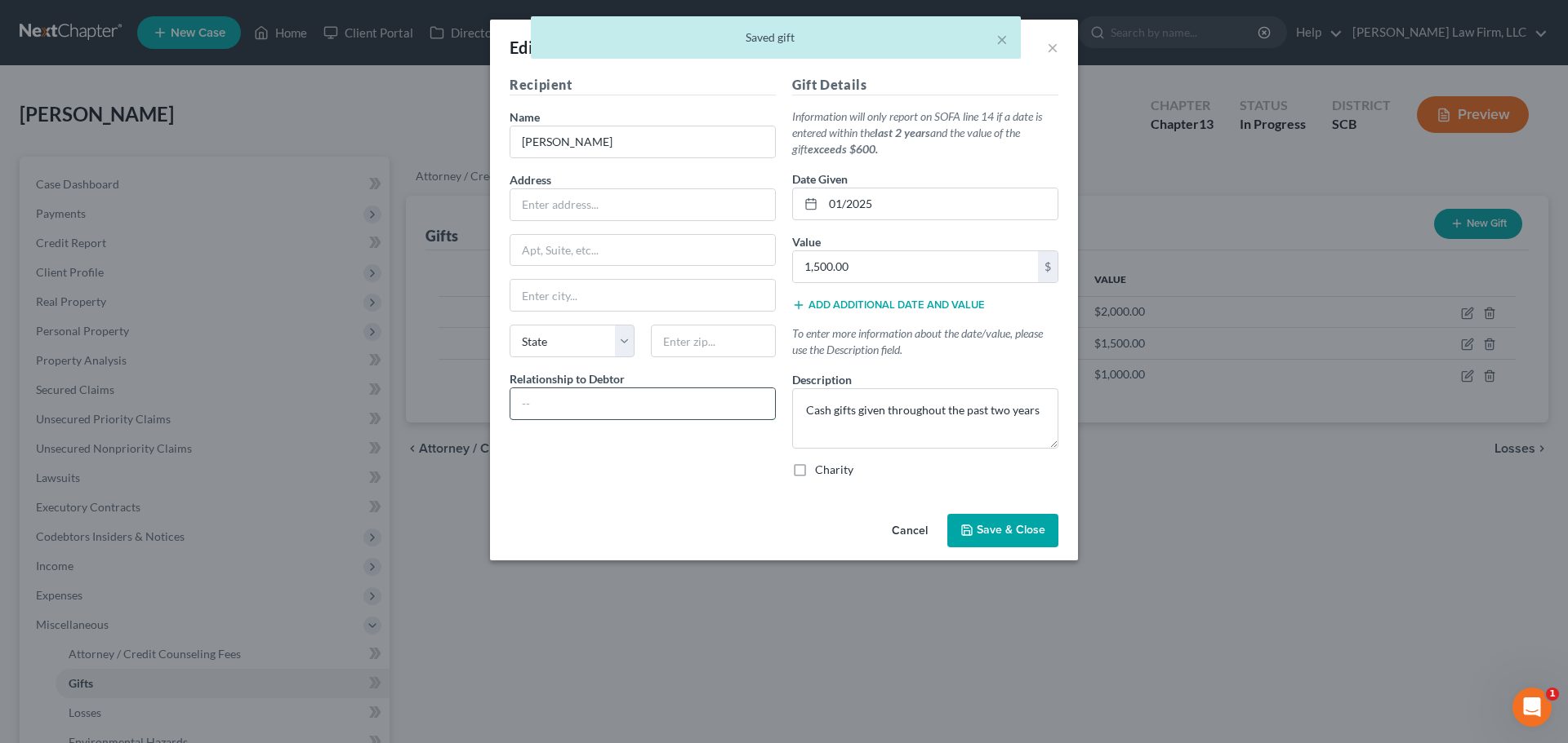
click at [672, 415] on input "text" at bounding box center [642, 403] width 265 height 31
type input "Brother"
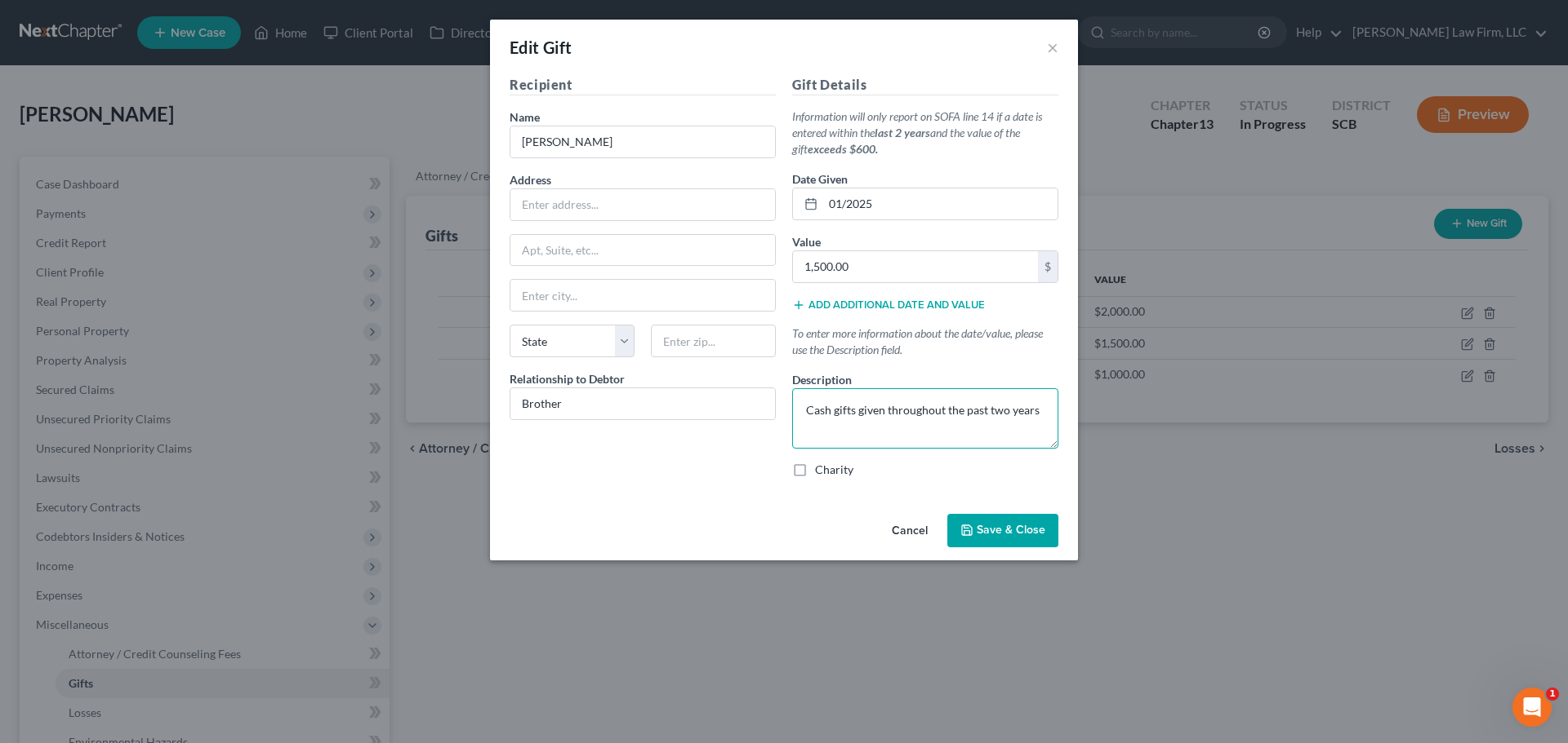
click at [1042, 415] on textarea "Cash gifts given throughout the past two years" at bounding box center [925, 418] width 266 height 60
type textarea "Cash gifts given throughout the past two years to help with expenses."
click at [1014, 528] on span "Save & Close" at bounding box center [1011, 530] width 69 height 14
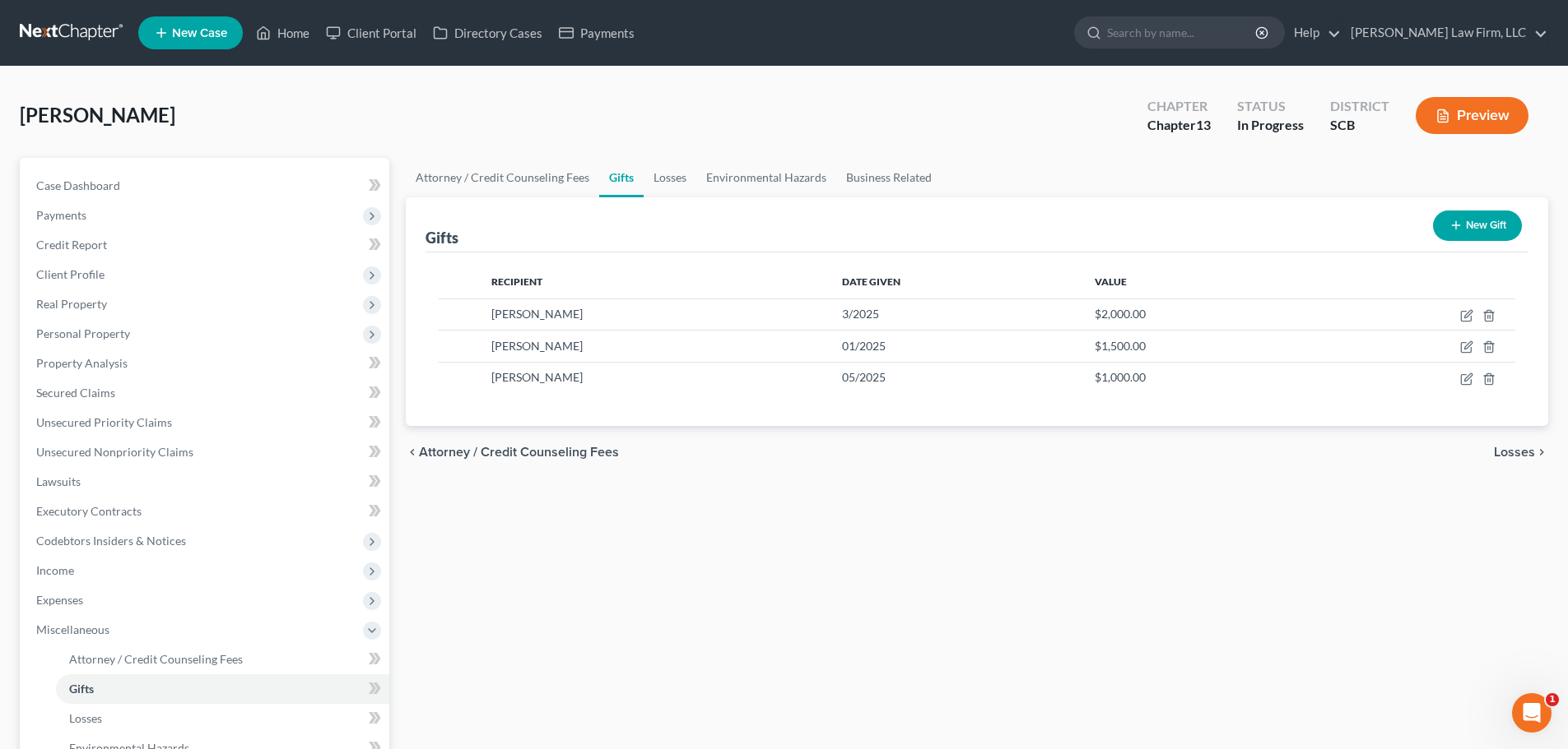
click at [1474, 232] on button "New Gift" at bounding box center [1478, 226] width 89 height 30
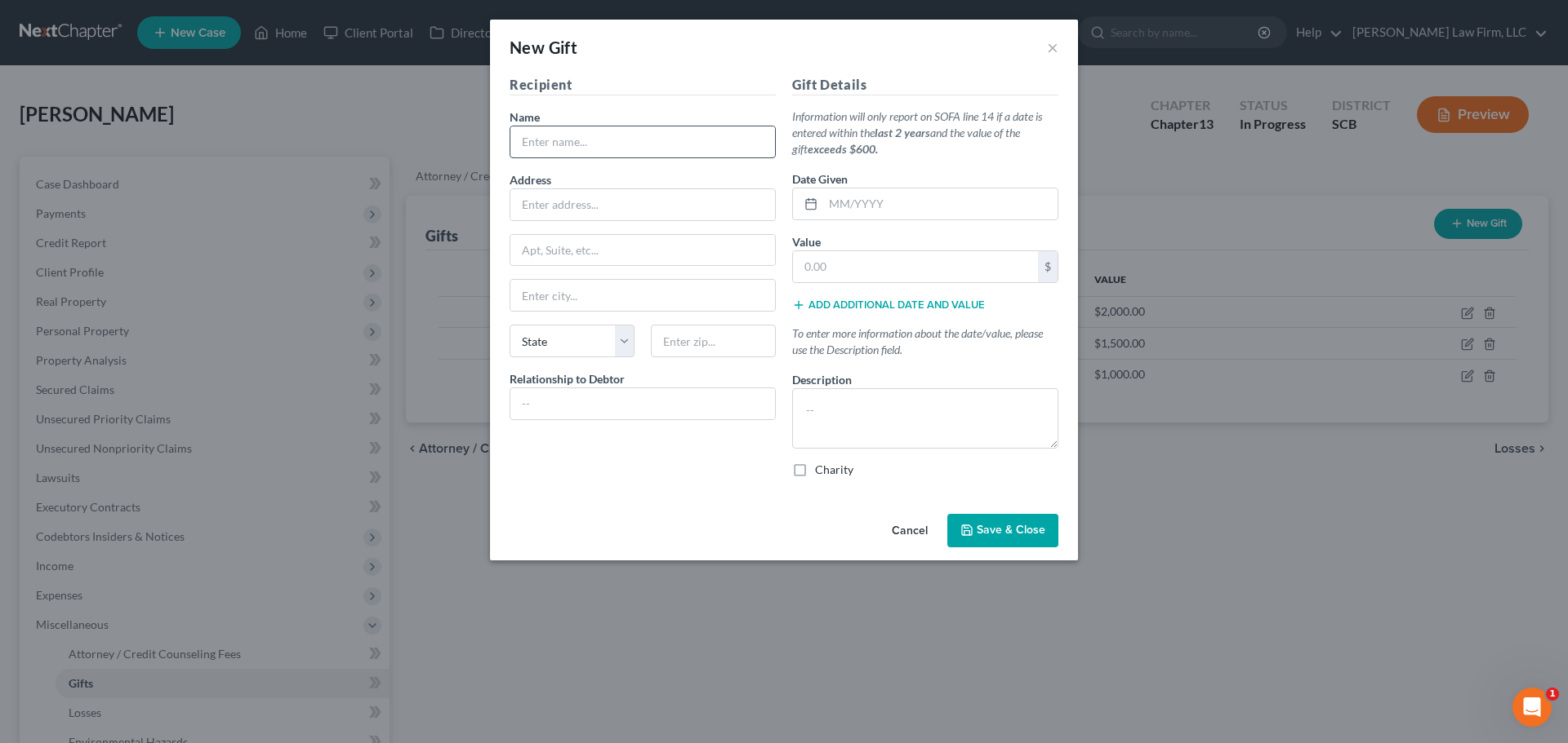
click at [676, 126] on input "text" at bounding box center [642, 141] width 265 height 31
type input "Faith Assembly"
type input "[GEOGRAPHIC_DATA]"
click at [704, 342] on input "text" at bounding box center [713, 341] width 125 height 33
type input "29486"
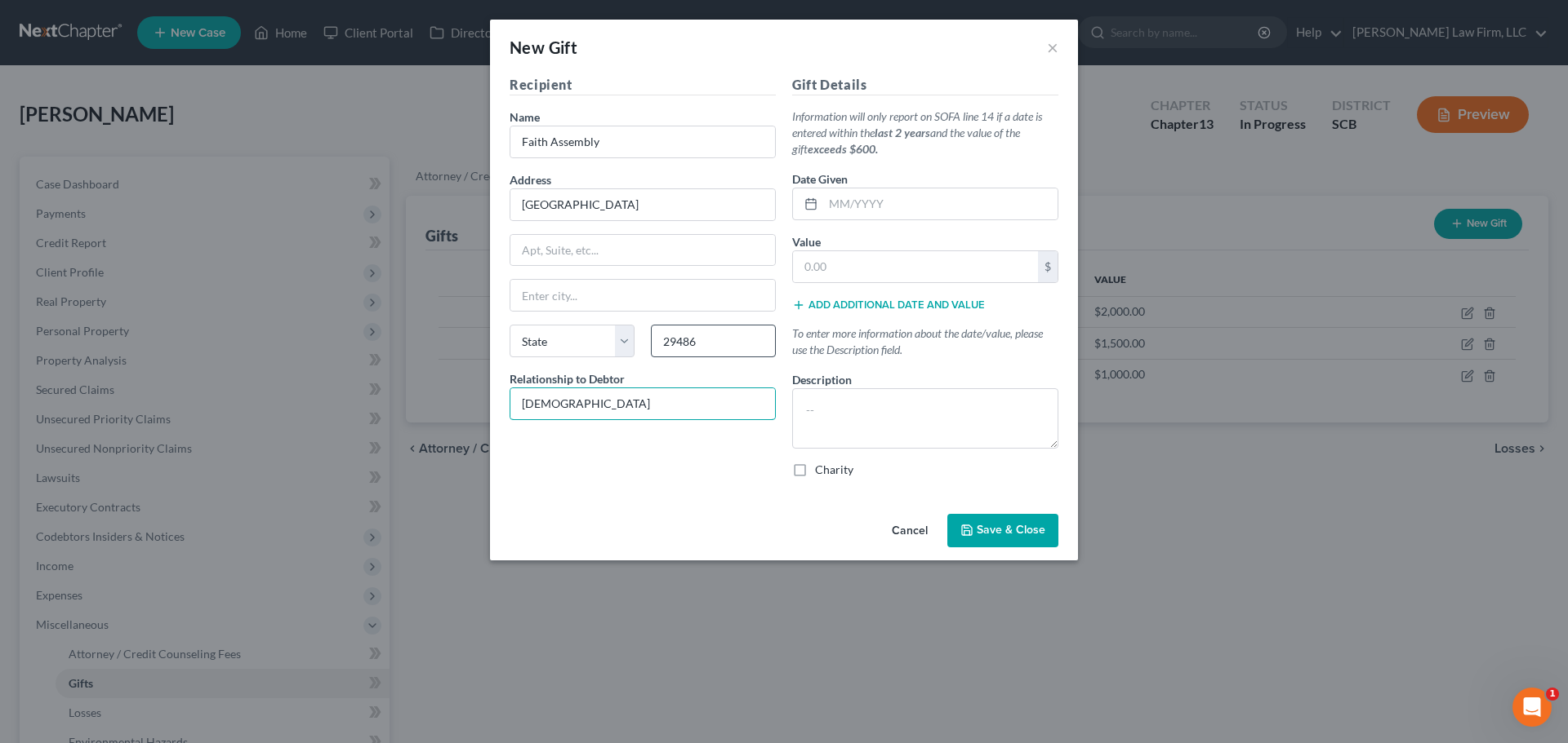
type input "[DEMOGRAPHIC_DATA]"
type input "07/2025"
click at [939, 275] on input "text" at bounding box center [915, 266] width 245 height 31
type input "240"
type textarea "Religious Tithes and Donations - Given throughout the past two years."
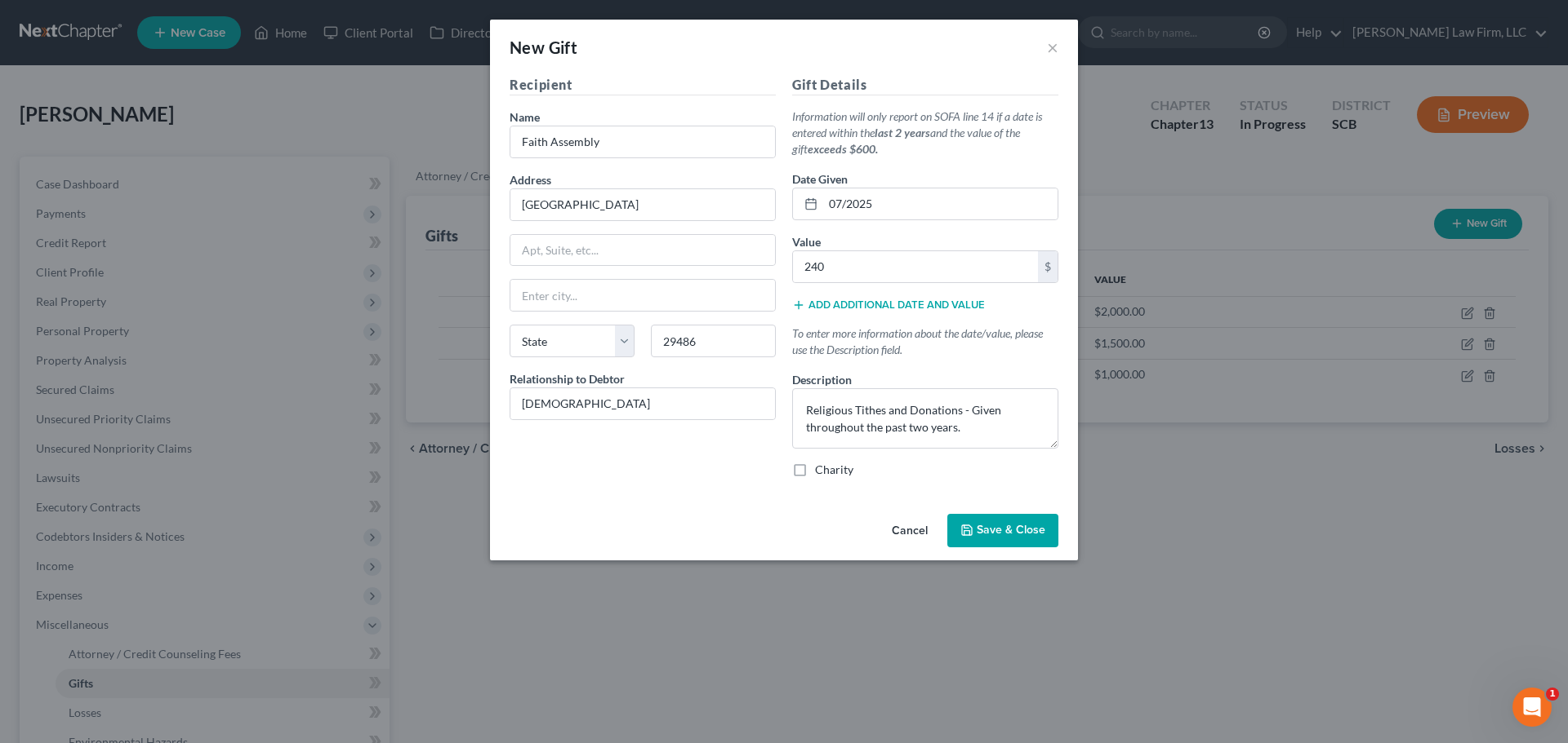
drag, startPoint x: 795, startPoint y: 470, endPoint x: 838, endPoint y: 487, distance: 46.2
click at [814, 470] on label "Charity" at bounding box center [834, 470] width 38 height 17
click at [821, 470] on input "Charity" at bounding box center [826, 467] width 11 height 11
checkbox input "true"
click at [981, 526] on span "Save & Close" at bounding box center [1011, 530] width 69 height 14
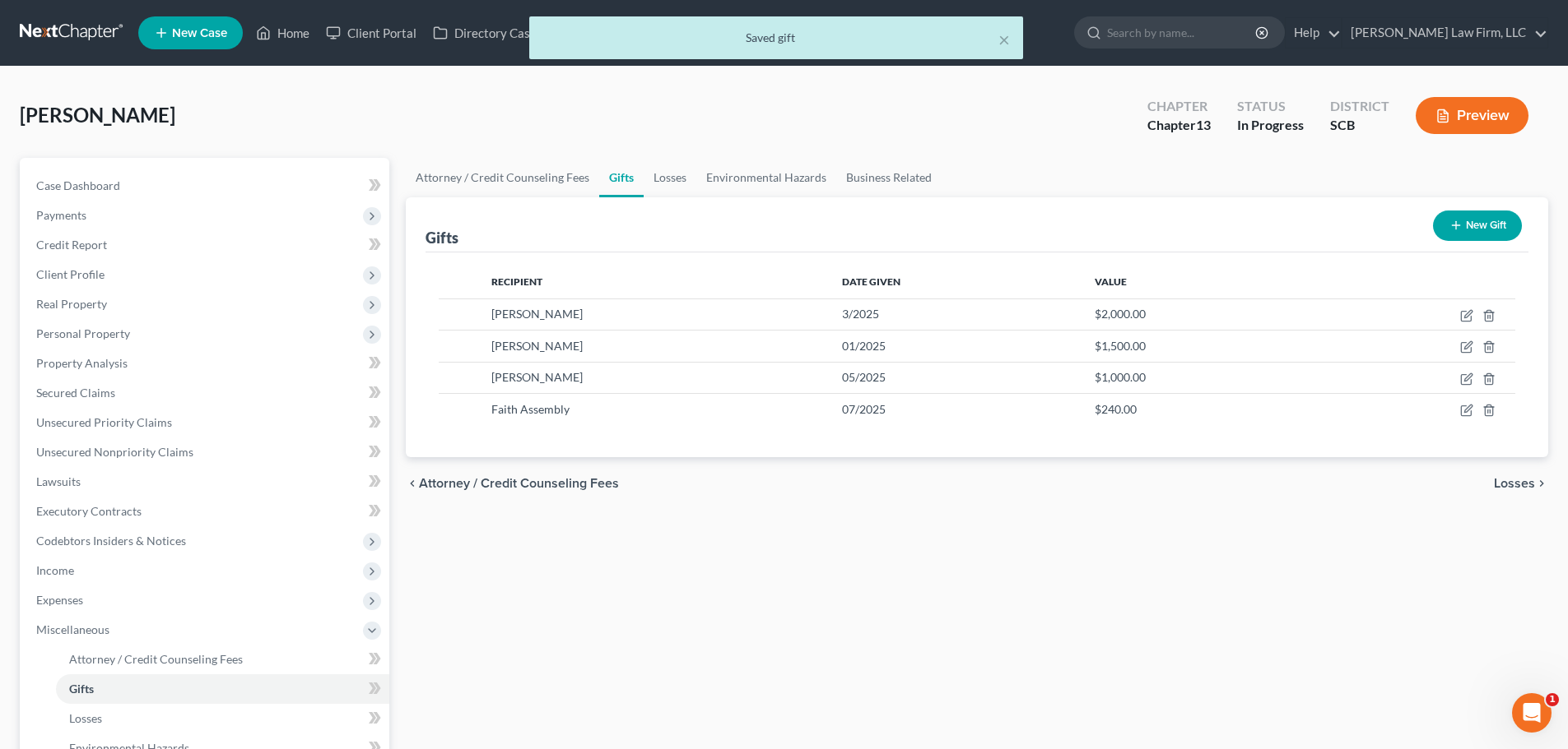
click at [1504, 233] on button "New Gift" at bounding box center [1478, 226] width 89 height 30
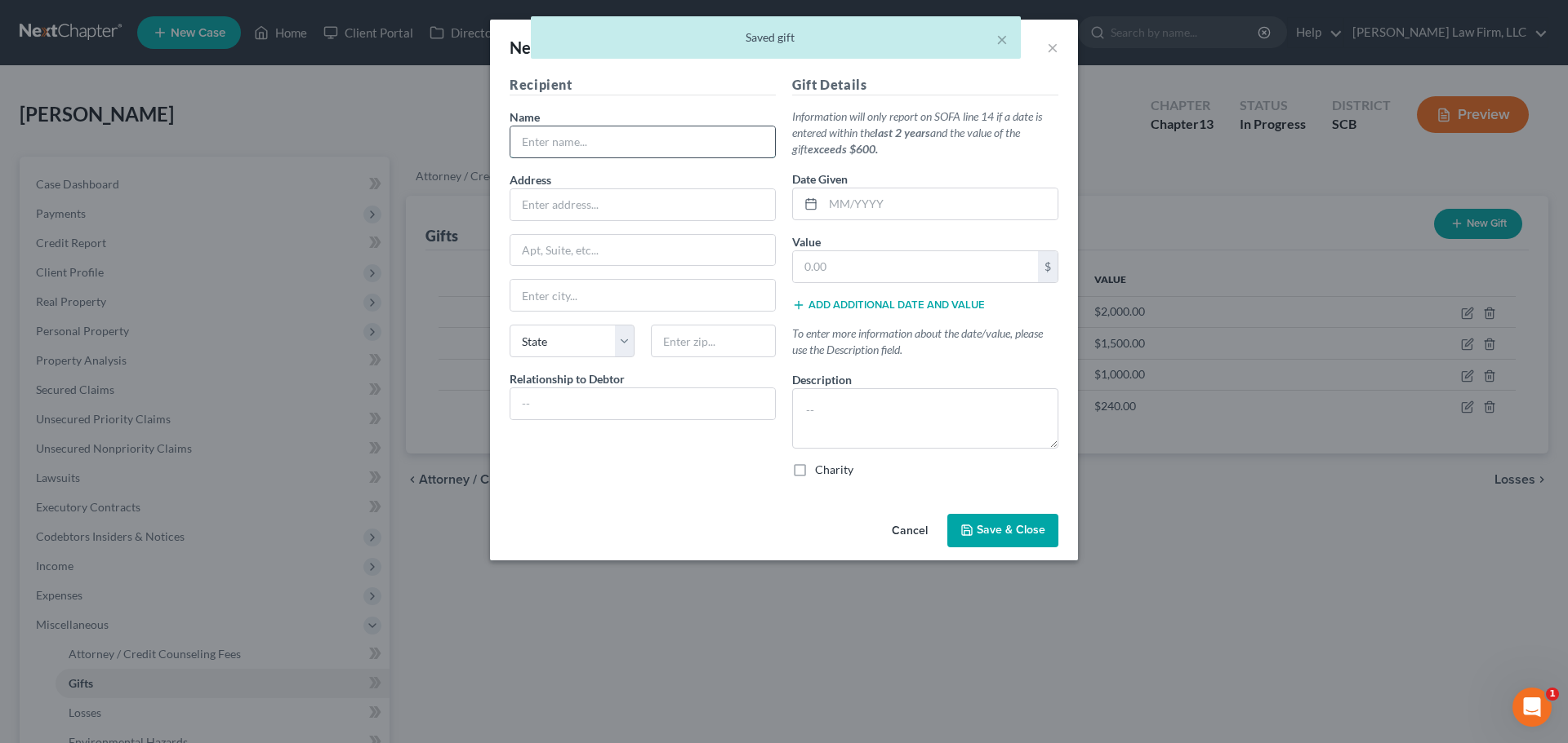
click at [653, 154] on input "text" at bounding box center [642, 141] width 265 height 31
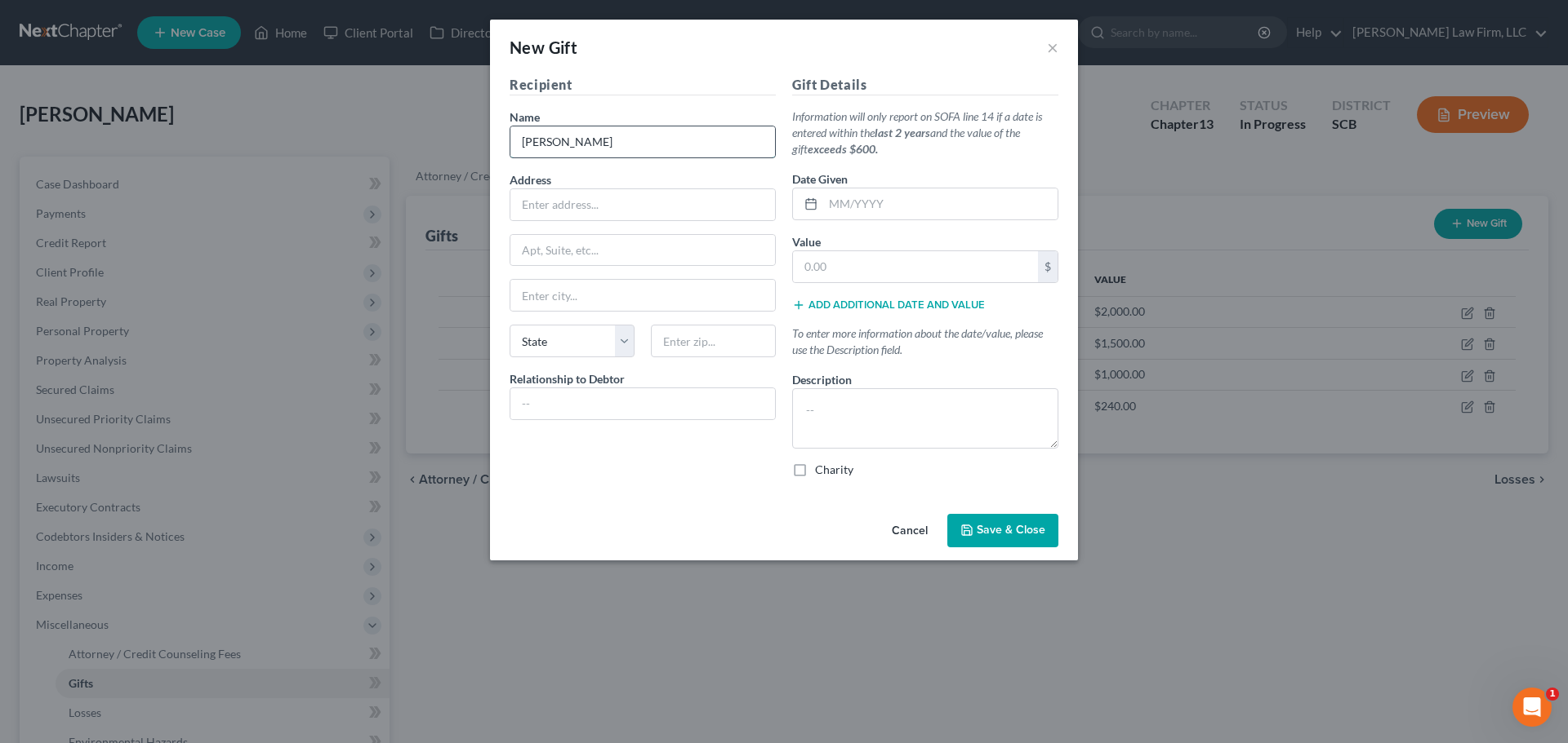
type input "[PERSON_NAME]"
type input "Neice"
type input "06/2025"
type input "653"
type textarea "P"
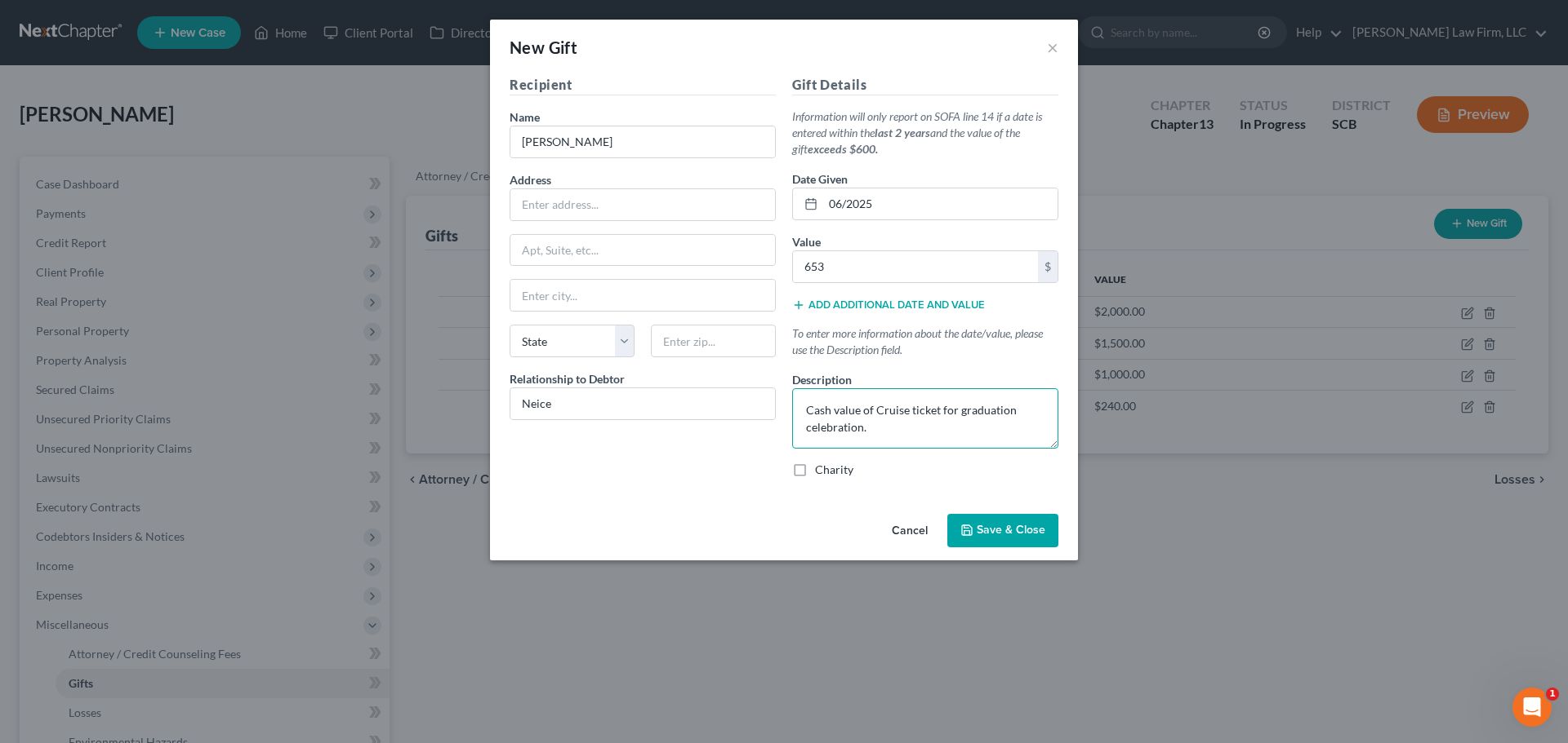
type textarea "Cash value of Cruise ticket for graduation celebration."
click at [1027, 523] on span "Save & Close" at bounding box center [1011, 530] width 69 height 14
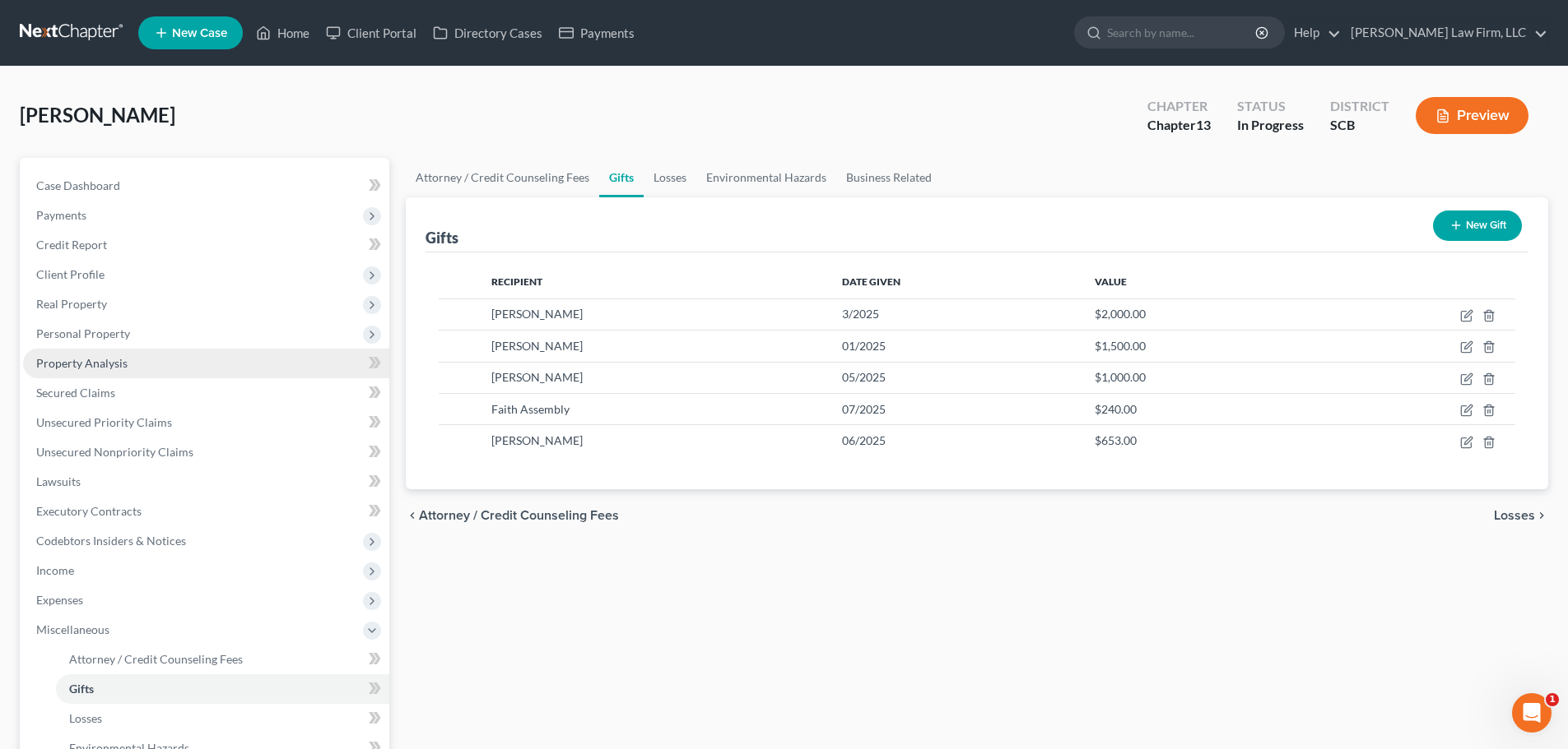
click at [88, 365] on span "Property Analysis" at bounding box center [82, 363] width 91 height 14
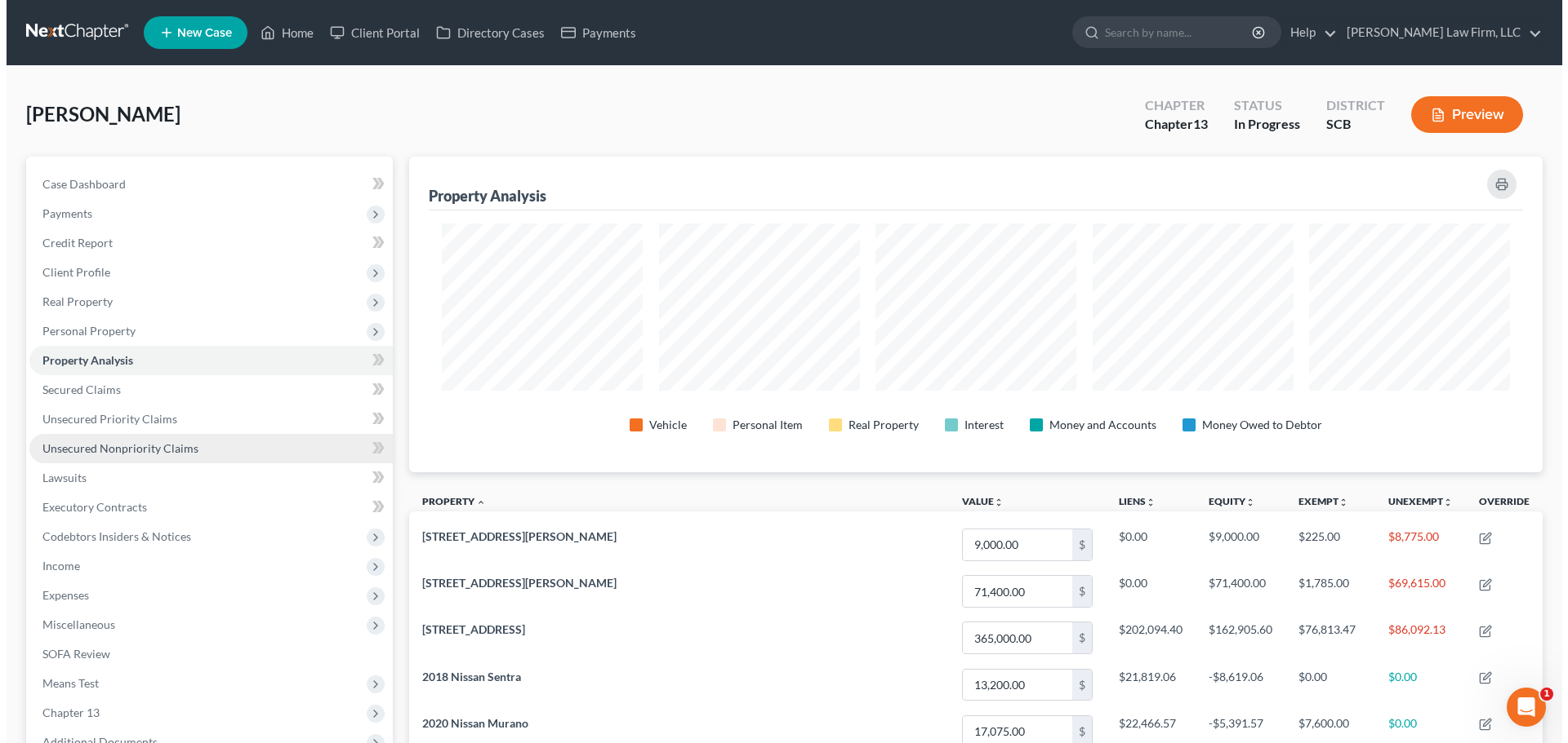
scroll to position [316, 1134]
click at [83, 440] on link "Unsecured Nonpriority Claims" at bounding box center [204, 448] width 363 height 29
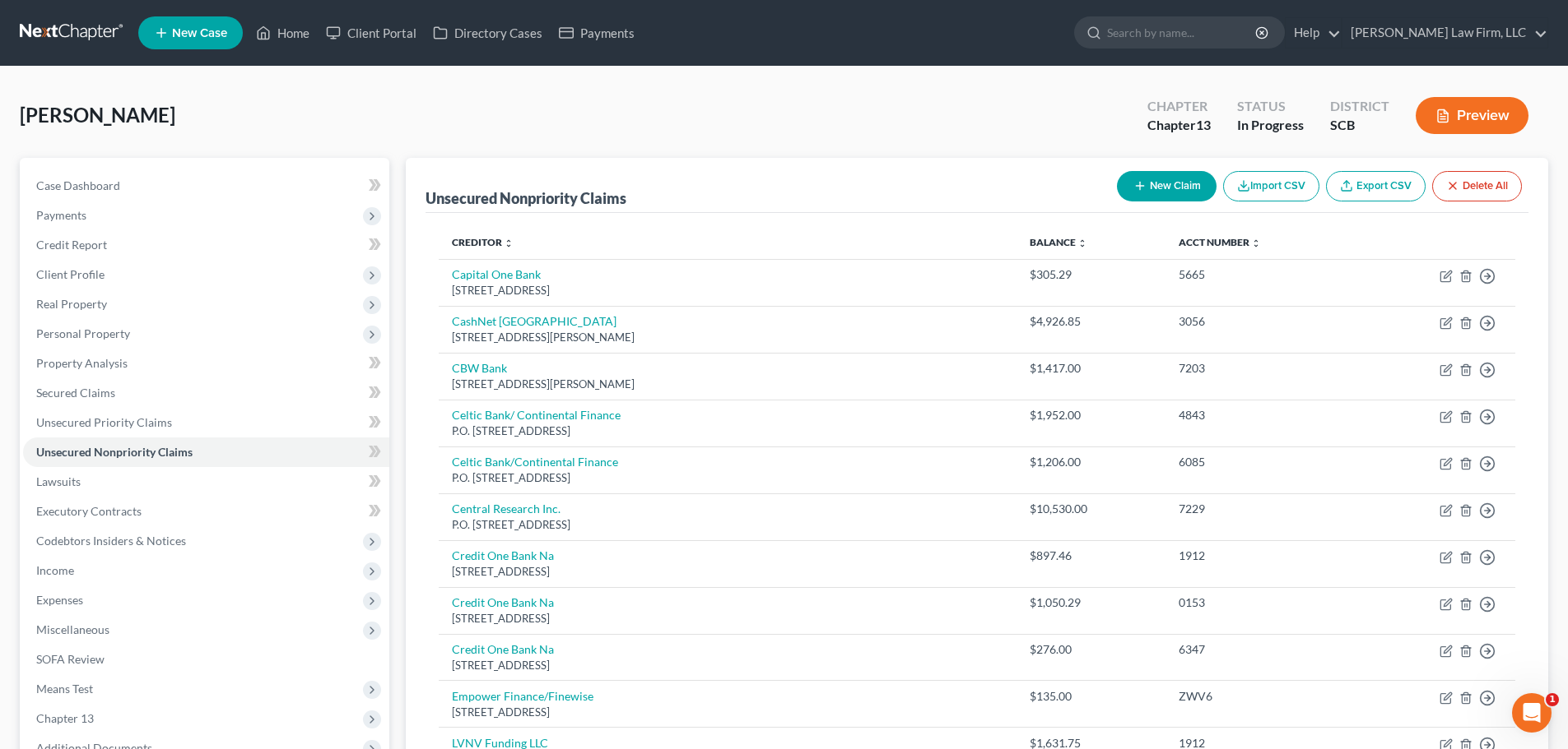
click at [1178, 177] on button "New Claim" at bounding box center [1166, 186] width 99 height 30
select select "0"
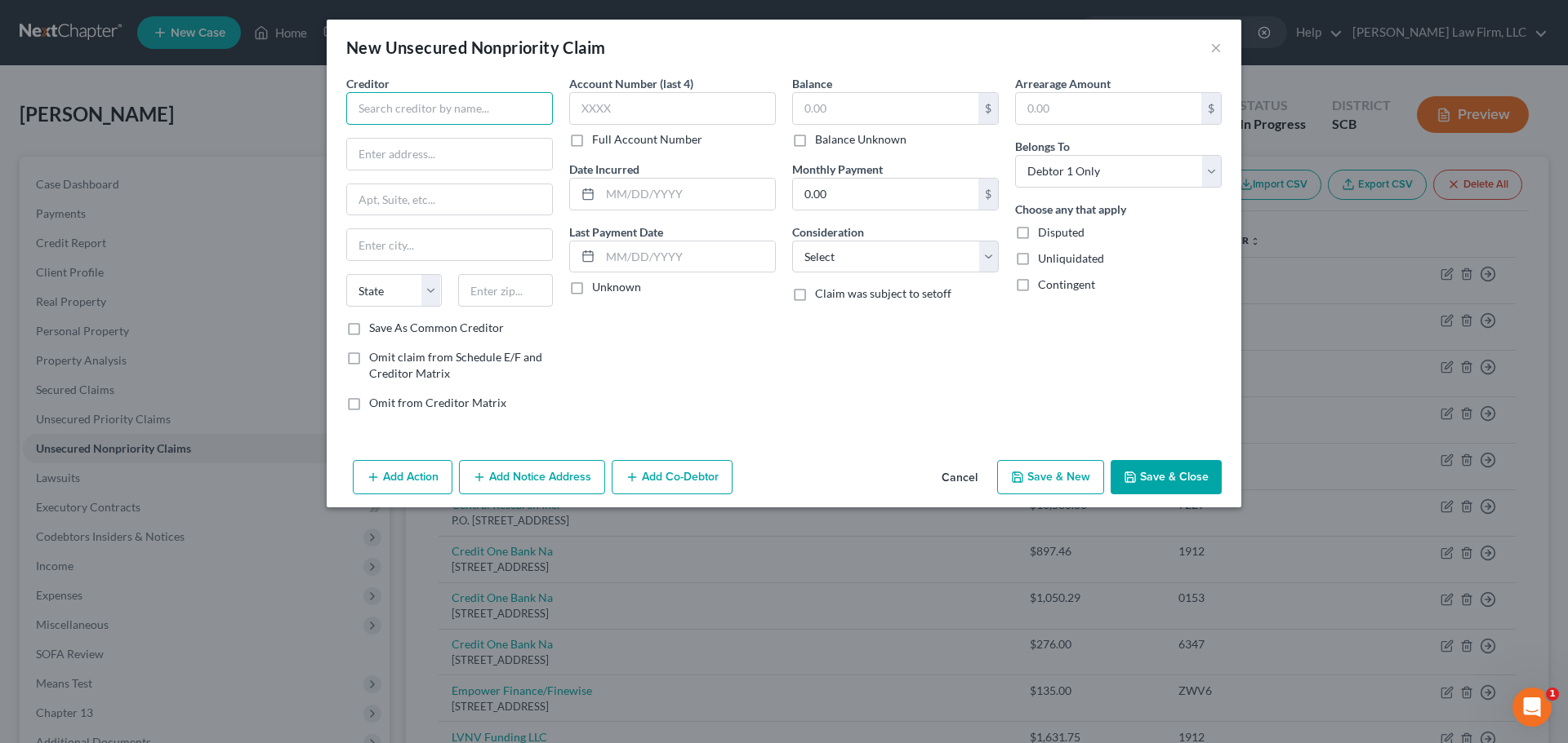
click at [502, 119] on input "text" at bounding box center [449, 108] width 206 height 33
click at [487, 139] on div "Five Lakes Law Group" at bounding box center [444, 137] width 170 height 17
type input "Five Lakes Law Group"
type input "PO Box 8280"
type input "[GEOGRAPHIC_DATA]"
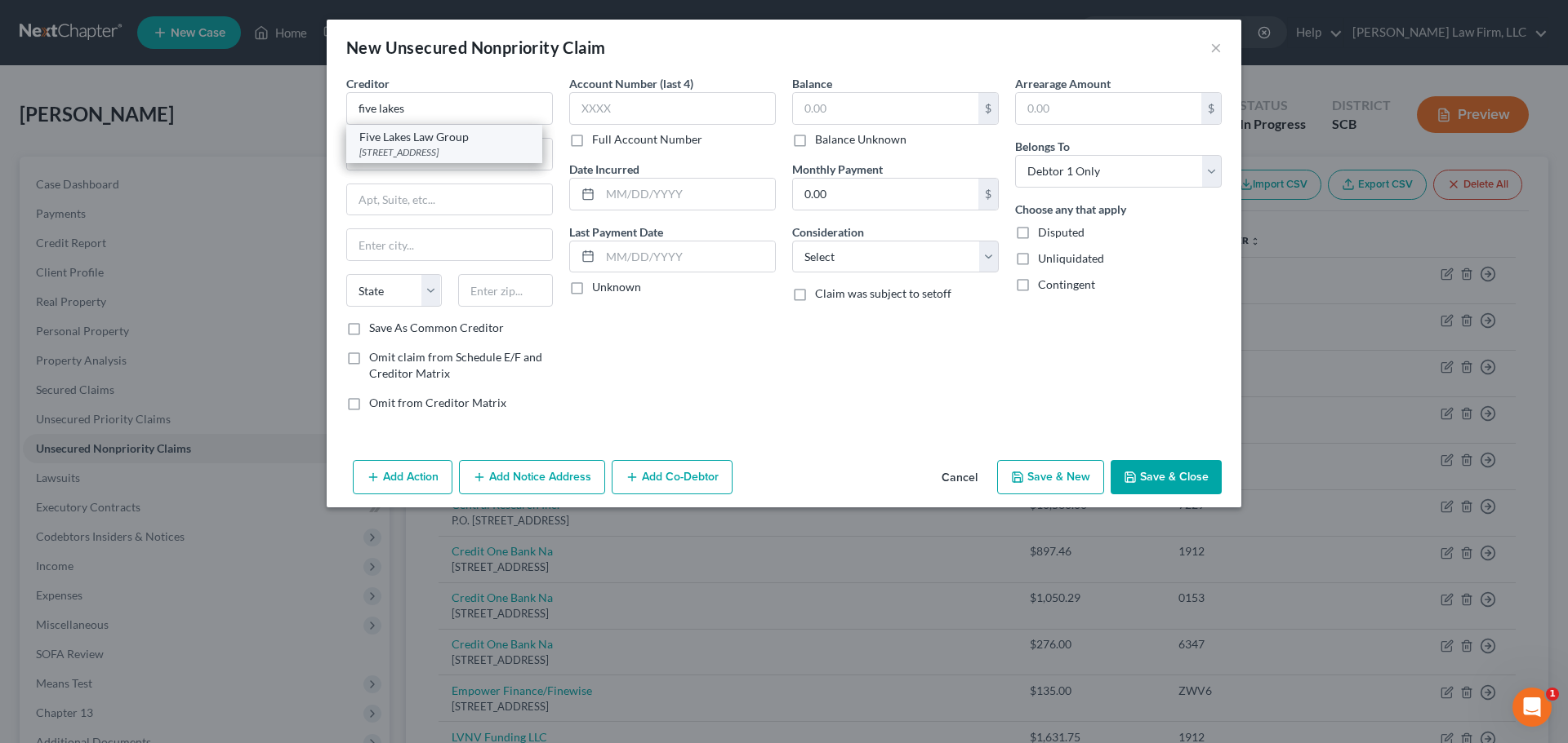
select select "39"
type input "19104"
click at [845, 111] on input "text" at bounding box center [885, 108] width 185 height 31
click at [867, 256] on select "Select Cable / Satellite Services Collection Agency Credit Card Debt Debt Couns…" at bounding box center [895, 256] width 206 height 33
select select "16"
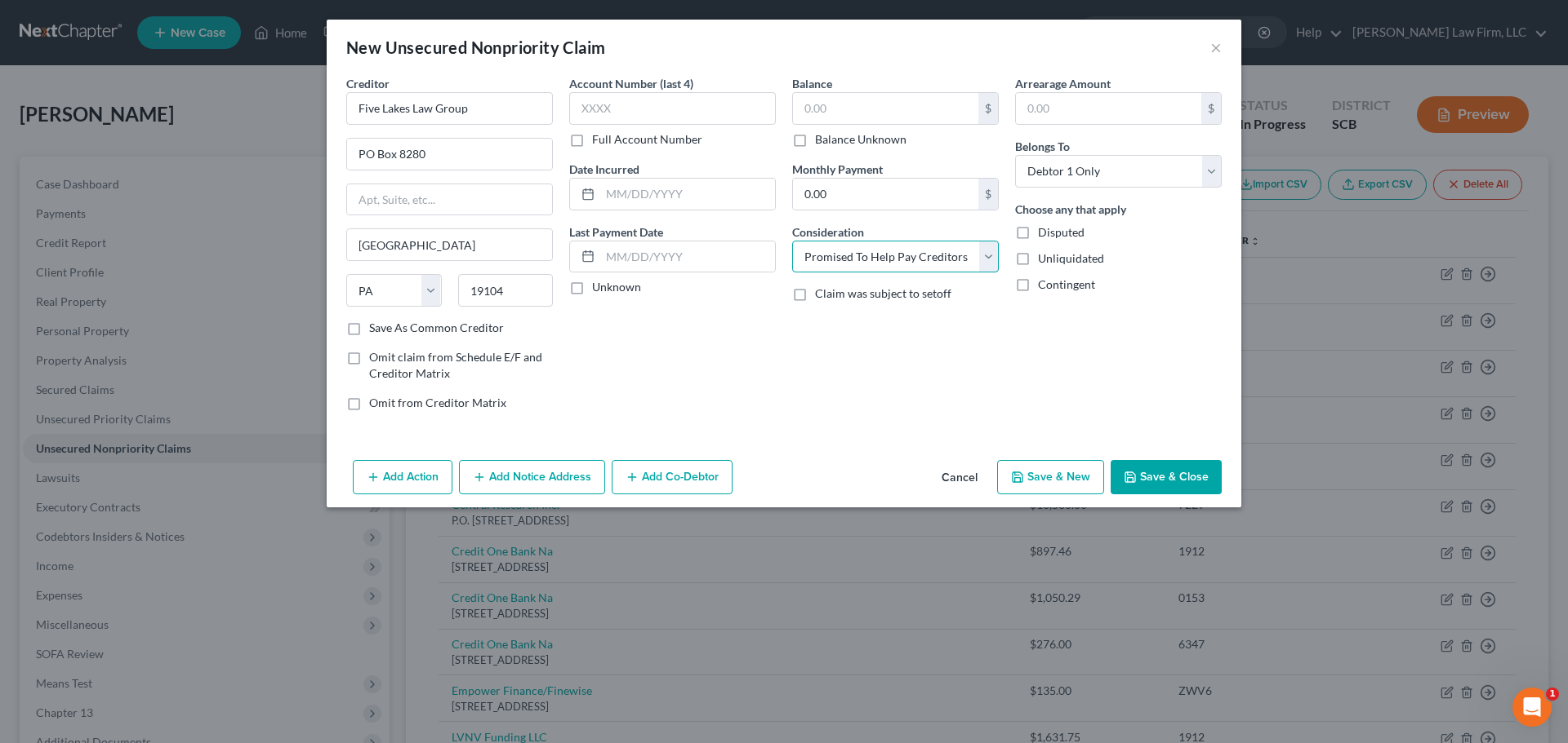
click at [792, 240] on select "Select Cable / Satellite Services Collection Agency Credit Card Debt Debt Couns…" at bounding box center [895, 256] width 206 height 33
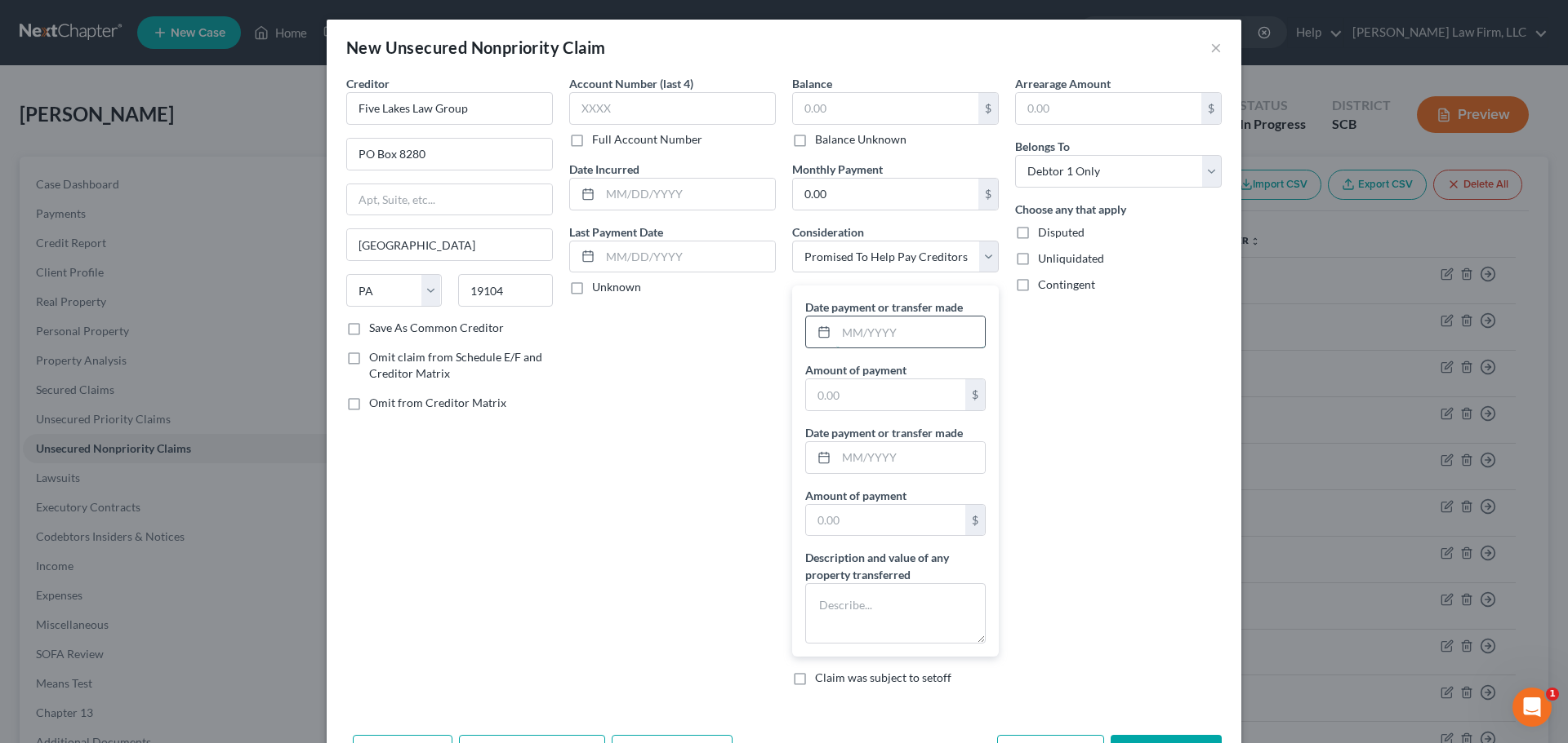
click at [919, 345] on input "text" at bounding box center [911, 331] width 149 height 31
type input "06/2025"
click at [885, 394] on input "text" at bounding box center [885, 394] width 160 height 31
type input "2,814"
click at [885, 598] on textarea at bounding box center [896, 614] width 180 height 60
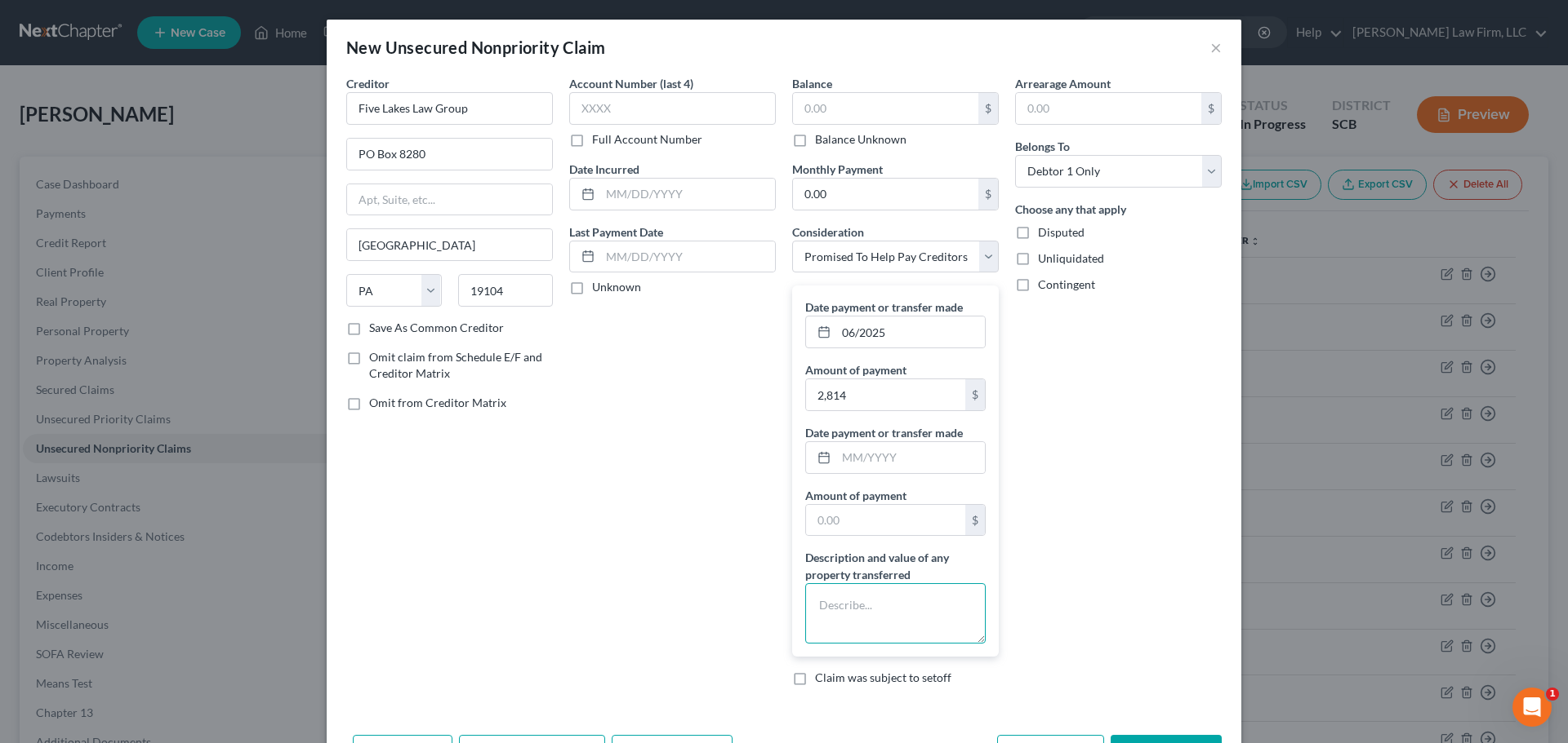
click at [834, 619] on textarea at bounding box center [896, 614] width 180 height 60
click at [834, 616] on textarea at bounding box center [896, 614] width 180 height 60
paste textarea "[PERSON_NAME] paid $1000.00 per month from [DATE] - [DATE] for debt consolidati…"
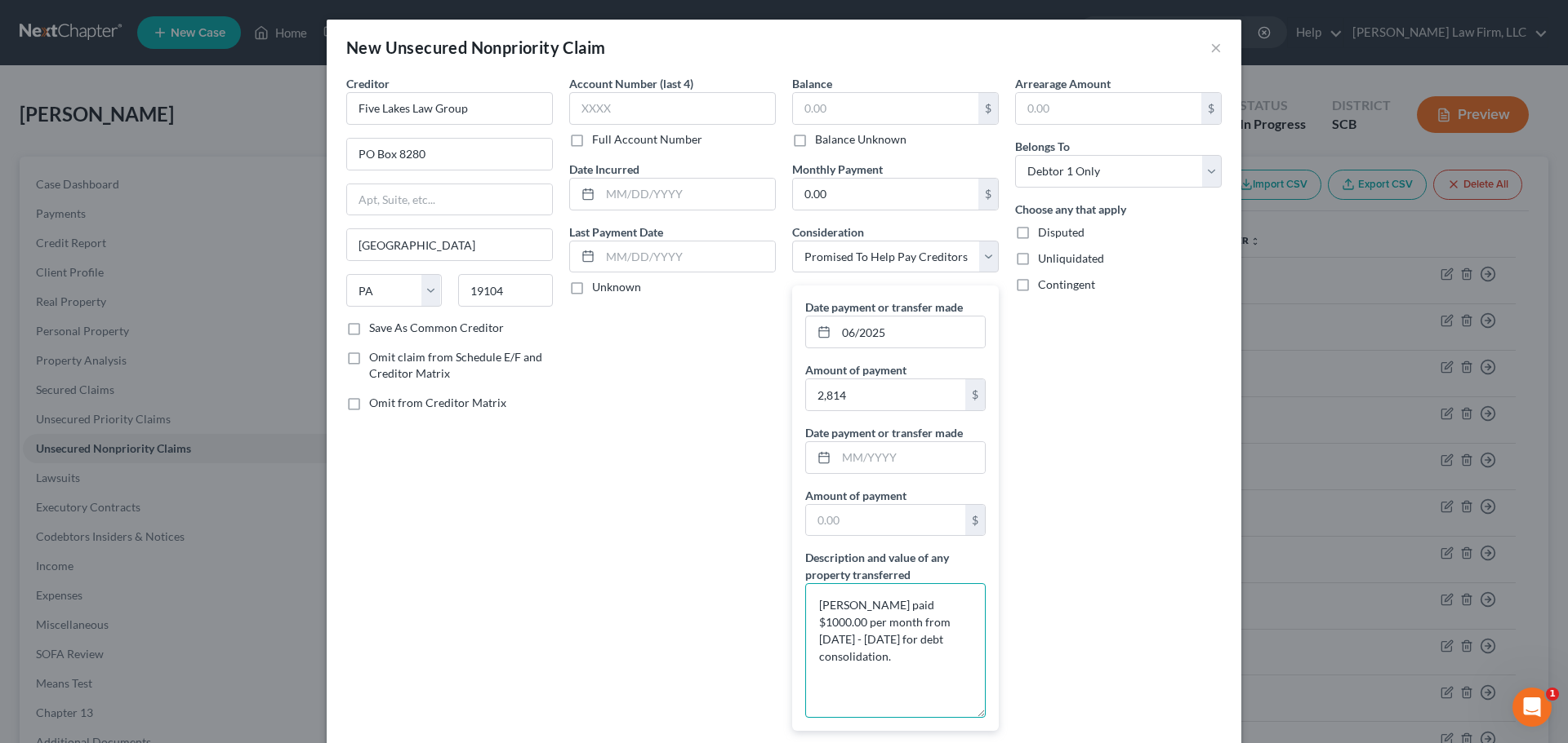
drag, startPoint x: 974, startPoint y: 642, endPoint x: 657, endPoint y: 609, distance: 318.7
click at [951, 718] on textarea "[PERSON_NAME] paid $1000.00 per month from [DATE] - [DATE] for debt consolidati…" at bounding box center [896, 650] width 180 height 134
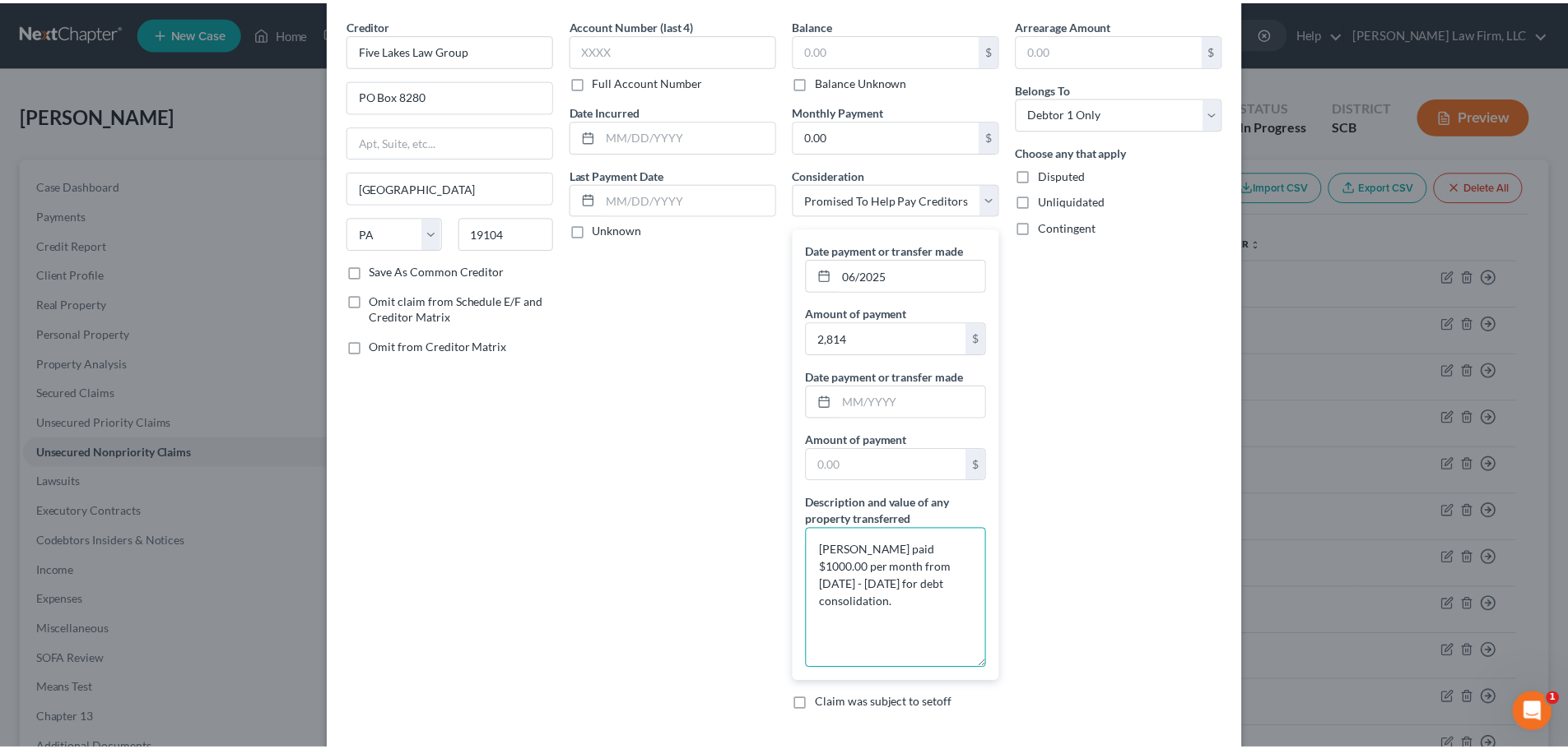
scroll to position [139, 0]
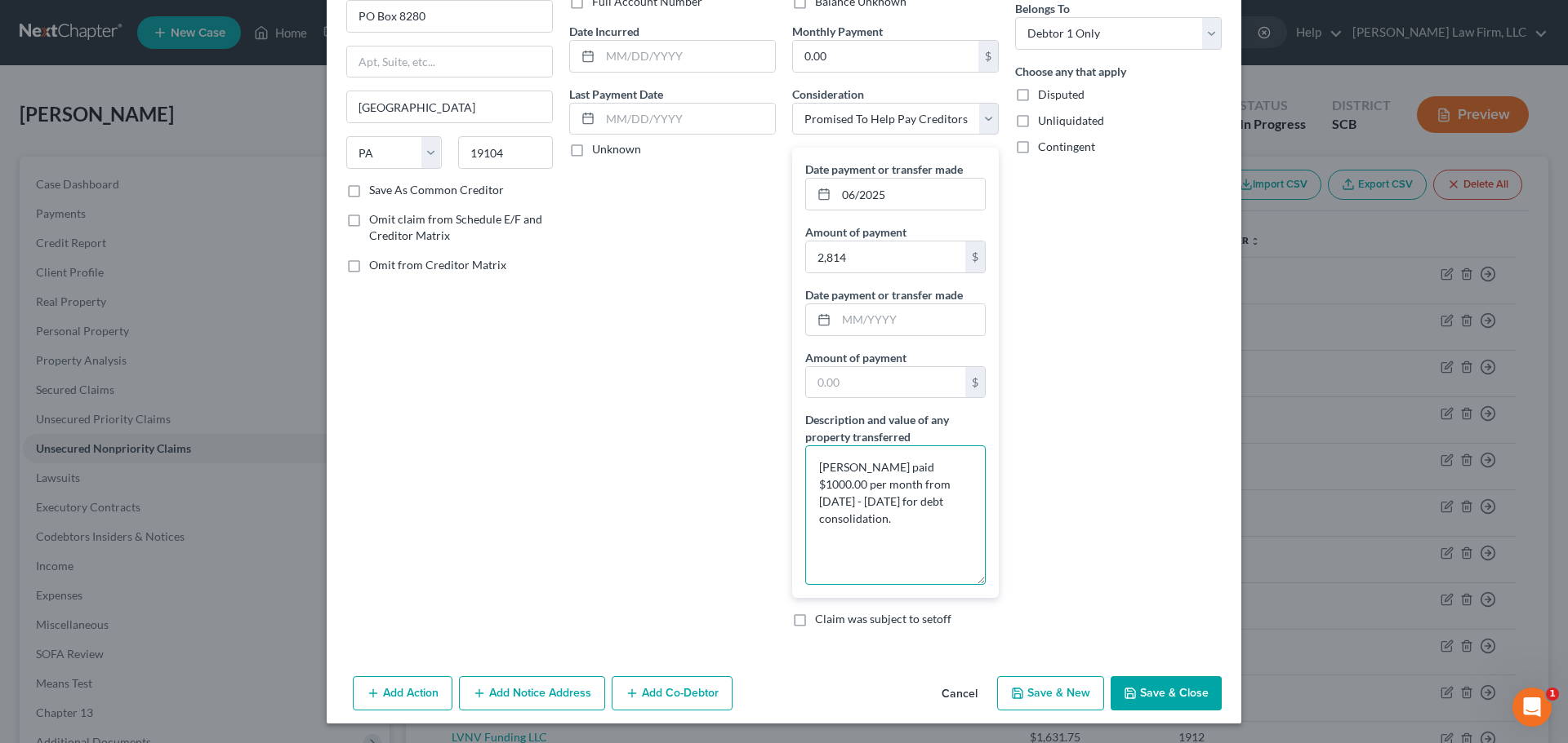
click at [846, 462] on textarea "[PERSON_NAME] paid $1000.00 per month from [DATE] - [DATE] for debt consolidati…" at bounding box center [896, 515] width 180 height 139
click at [919, 457] on textarea "[PERSON_NAME] paid $1000.00 per month from [DATE] - [DATE] for debt consolidati…" at bounding box center [896, 515] width 180 height 139
click at [901, 482] on textarea "[PERSON_NAME] paid $93.80 per month from [DATE] - [DATE] for debt consolidation." at bounding box center [896, 515] width 180 height 139
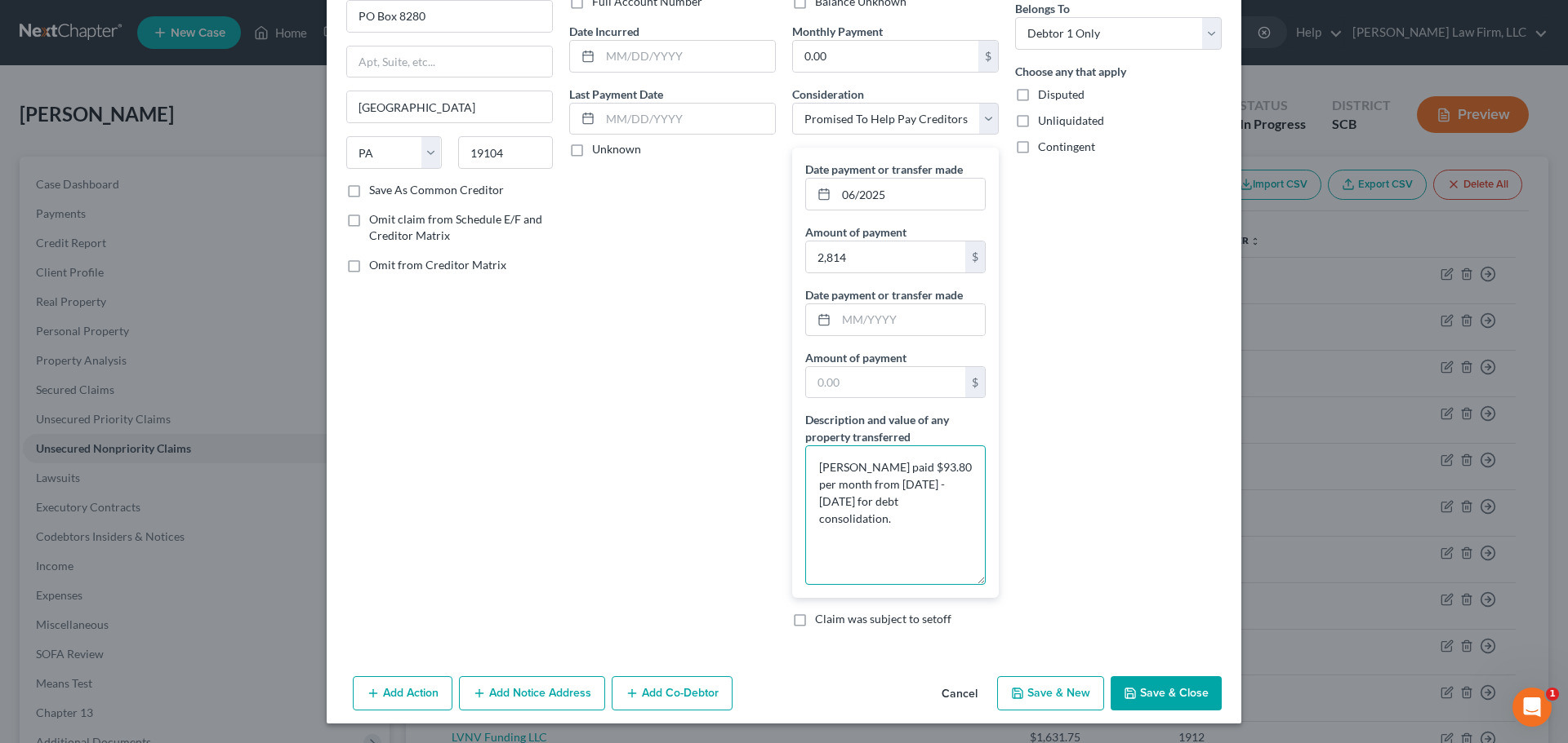
click at [901, 482] on textarea "[PERSON_NAME] paid $93.80 per month from [DATE] - [DATE] for debt consolidation." at bounding box center [896, 515] width 180 height 139
click at [954, 484] on textarea "[PERSON_NAME] paid $93.80 per month from [DATE] - [DATE] for debt consolidation." at bounding box center [896, 515] width 180 height 139
click at [846, 502] on textarea "[PERSON_NAME] paid $93.80 per month from [DATE] - [DATE] for debt consolidation." at bounding box center [896, 515] width 180 height 139
type textarea "[PERSON_NAME] paid $93.80 per month from [DATE] - [DATE] for debt consolidation."
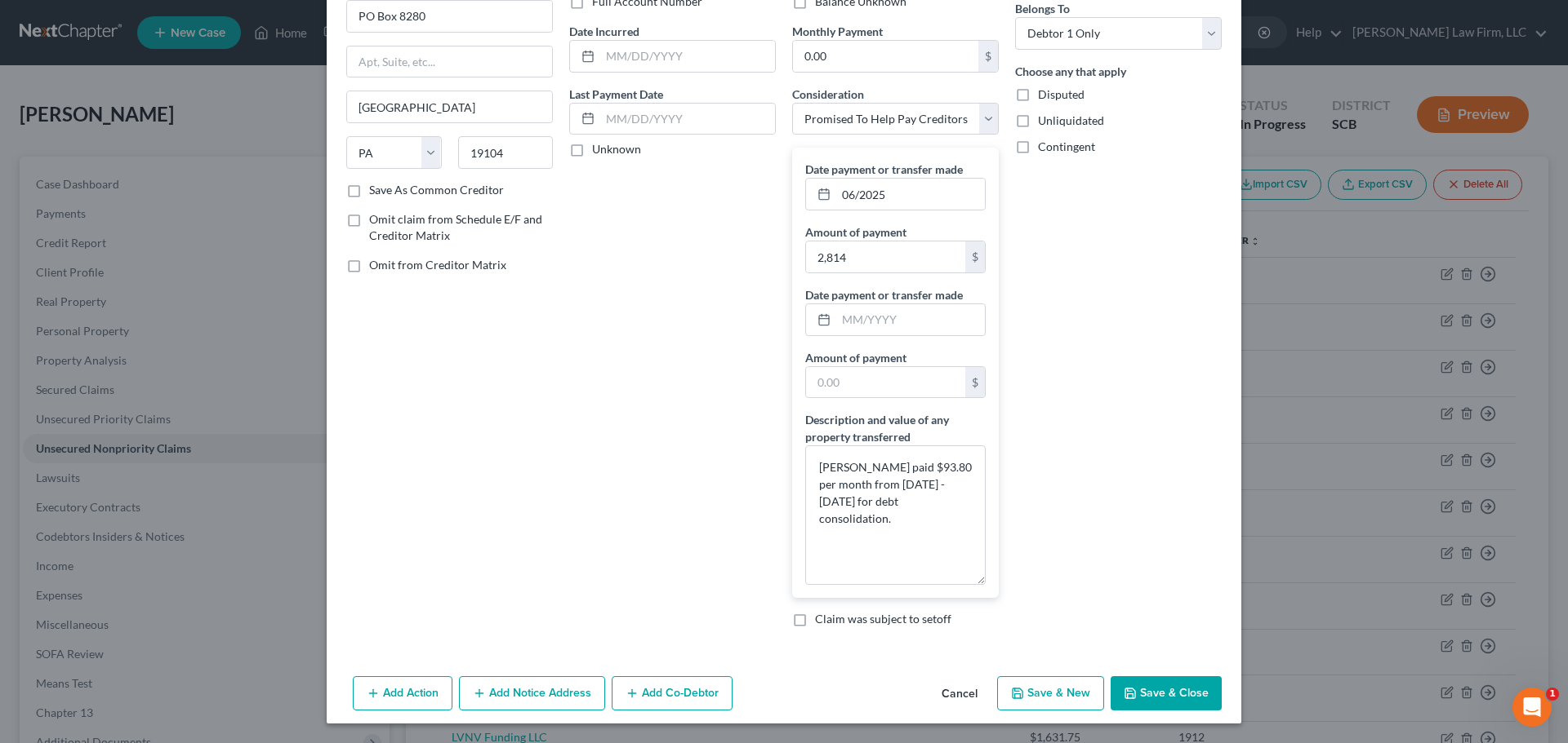
click at [1181, 683] on button "Save & Close" at bounding box center [1165, 693] width 111 height 34
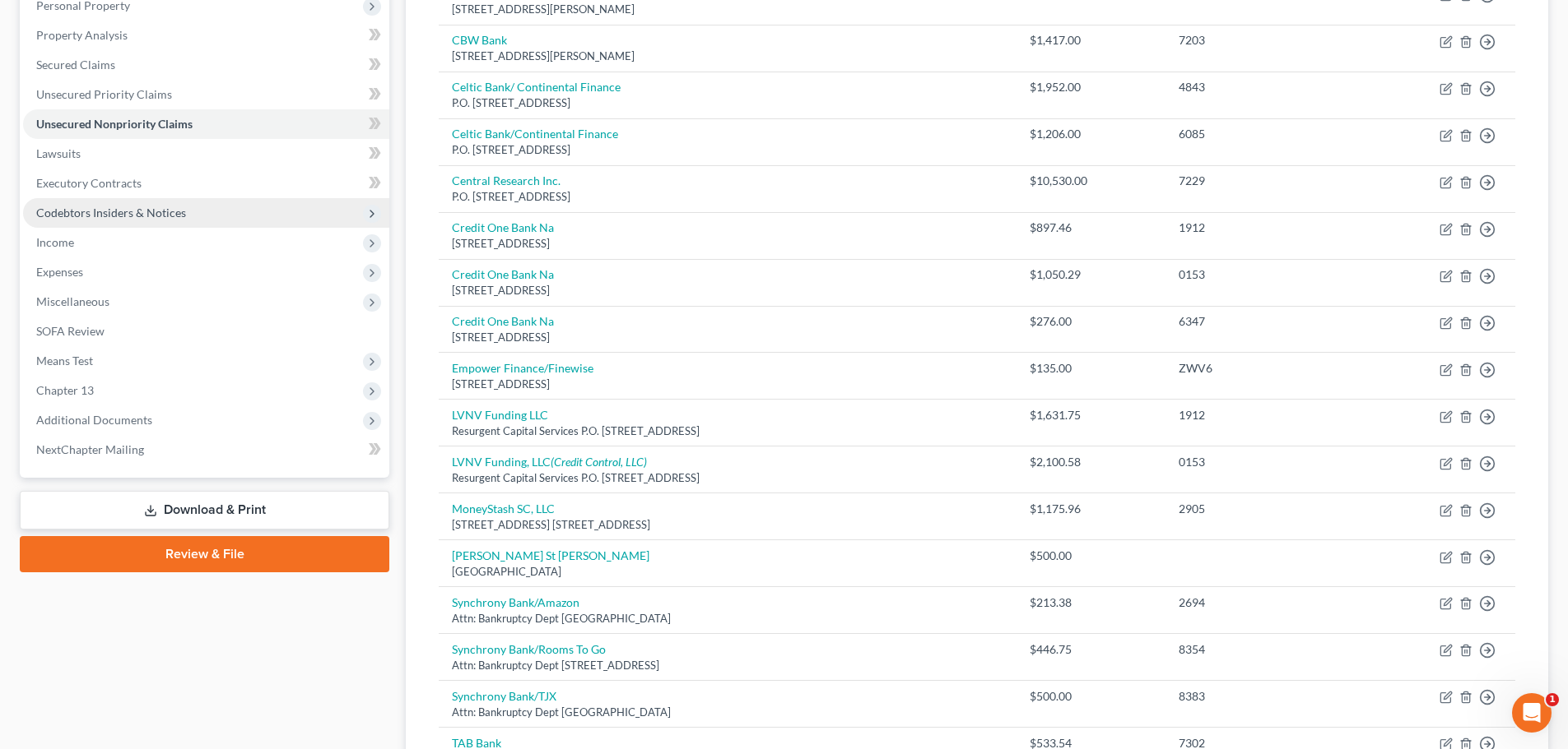
scroll to position [0, 0]
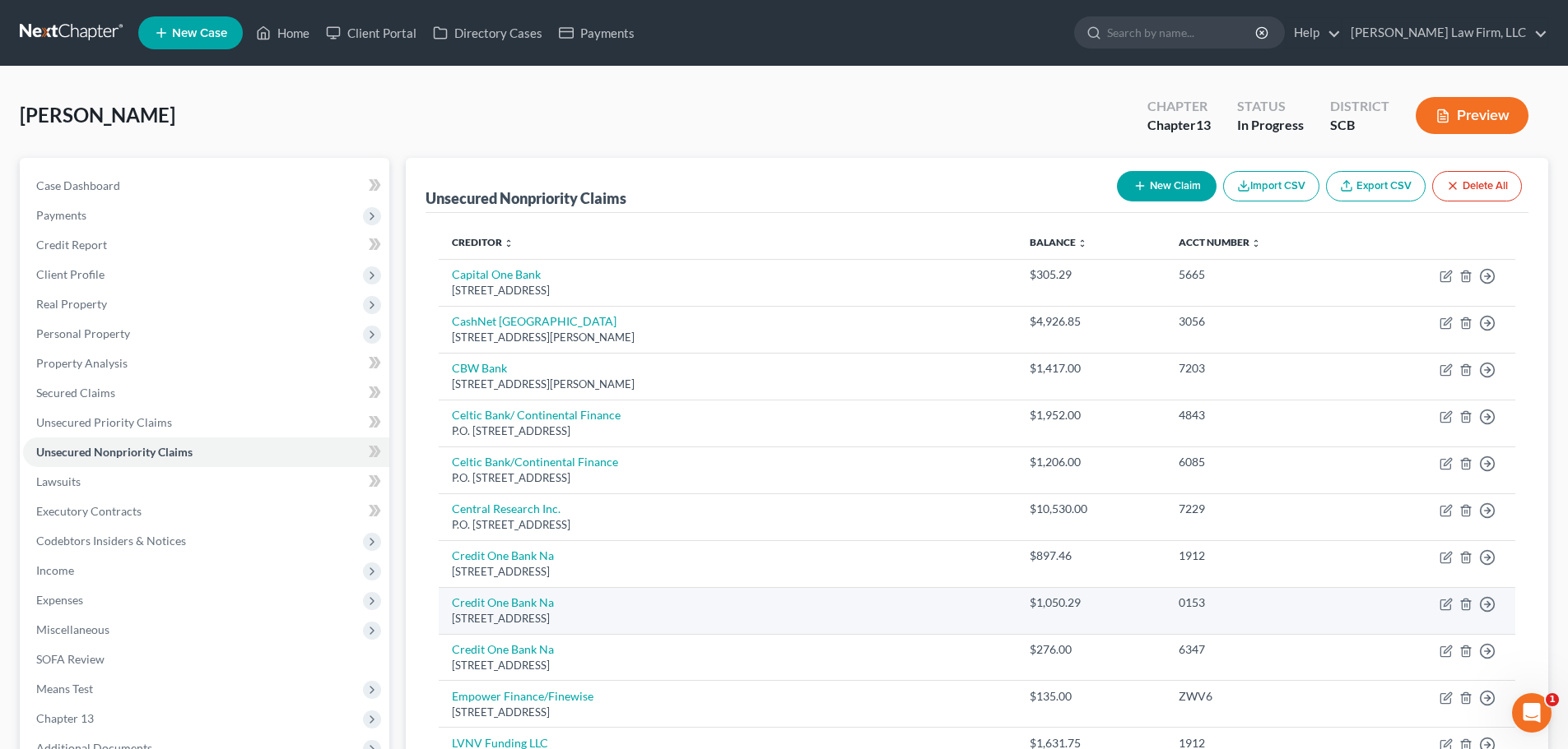
click at [897, 630] on td "Credit One Bank [STREET_ADDRESS]" at bounding box center [728, 611] width 578 height 47
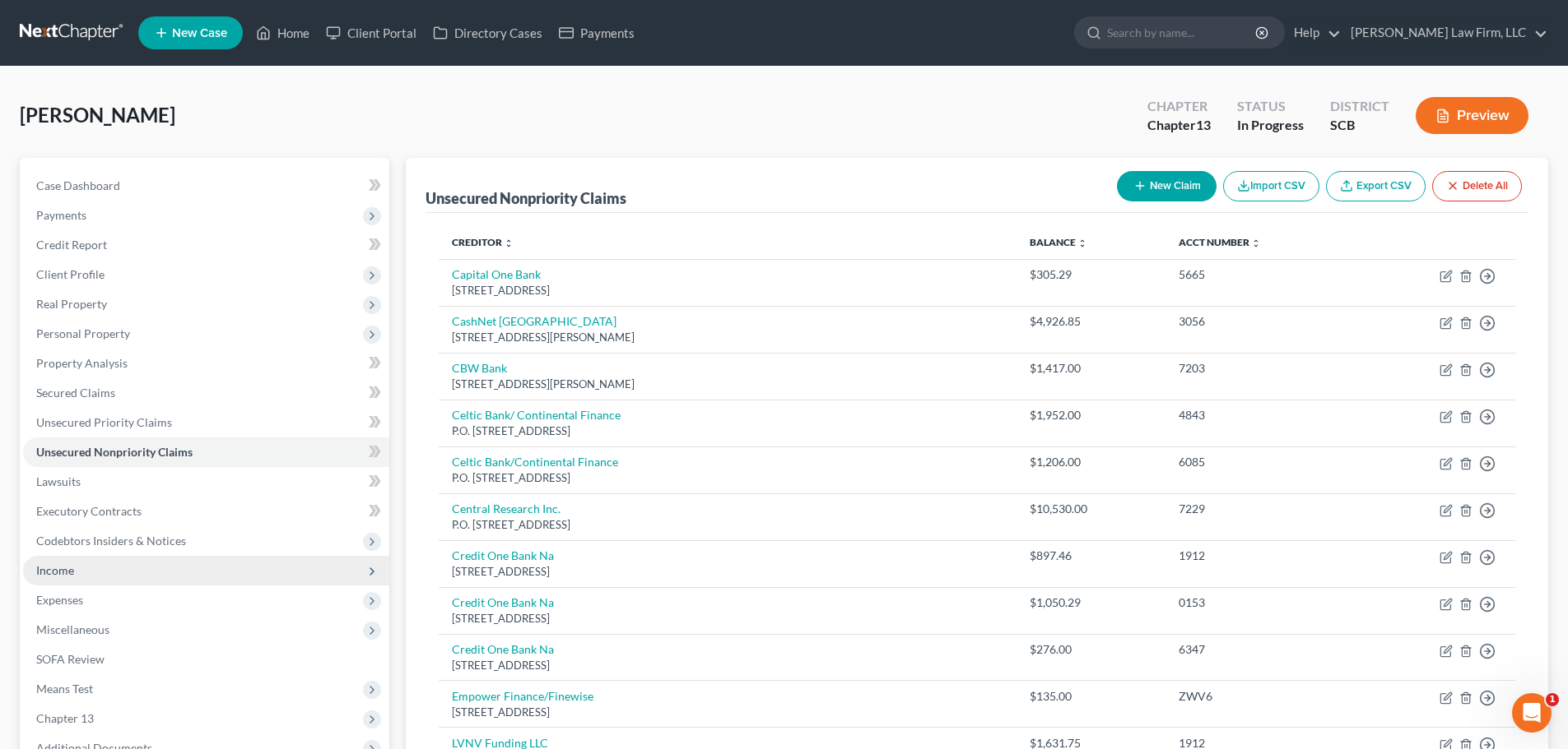
click at [57, 567] on span "Income" at bounding box center [55, 570] width 38 height 14
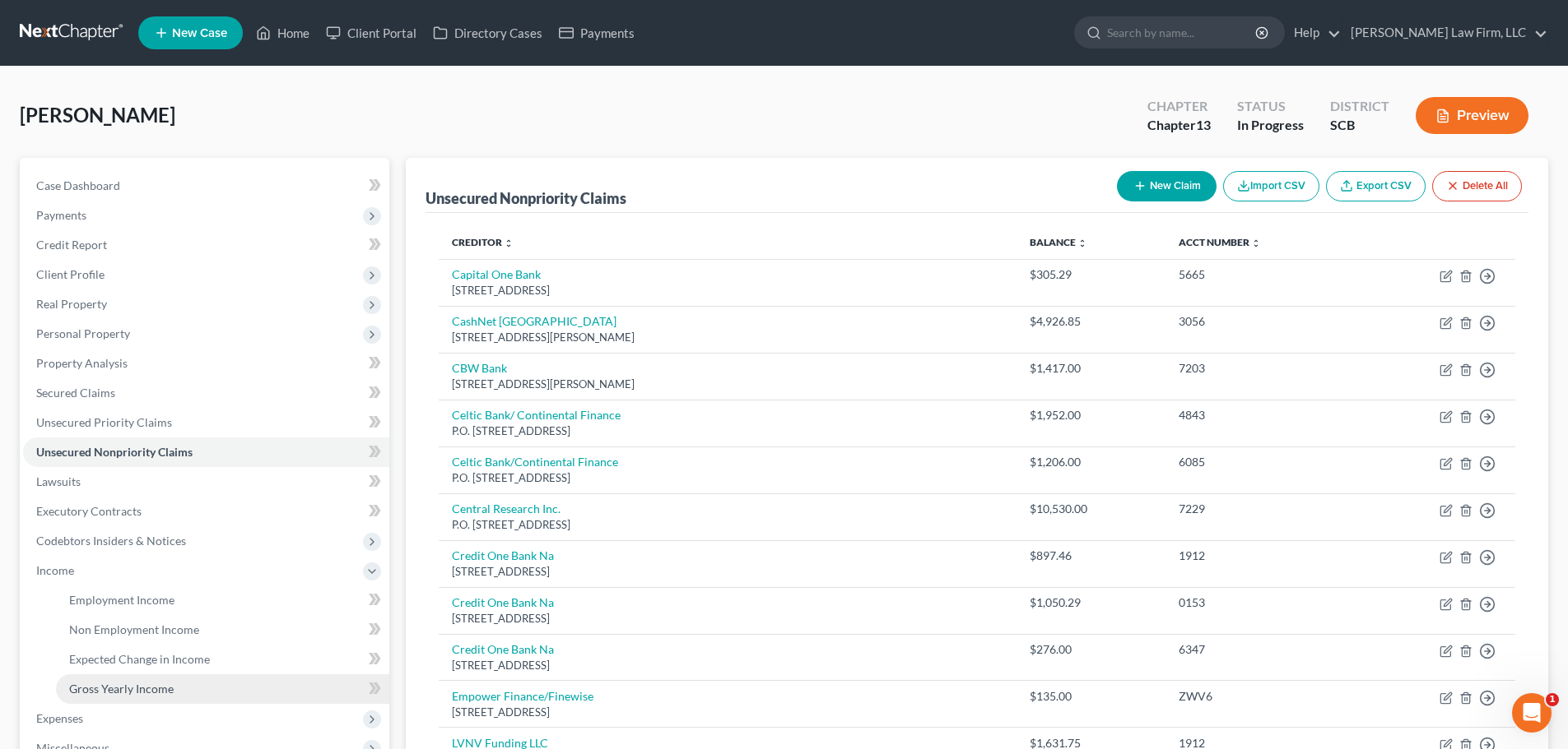
click at [120, 682] on span "Gross Yearly Income" at bounding box center [121, 688] width 104 height 14
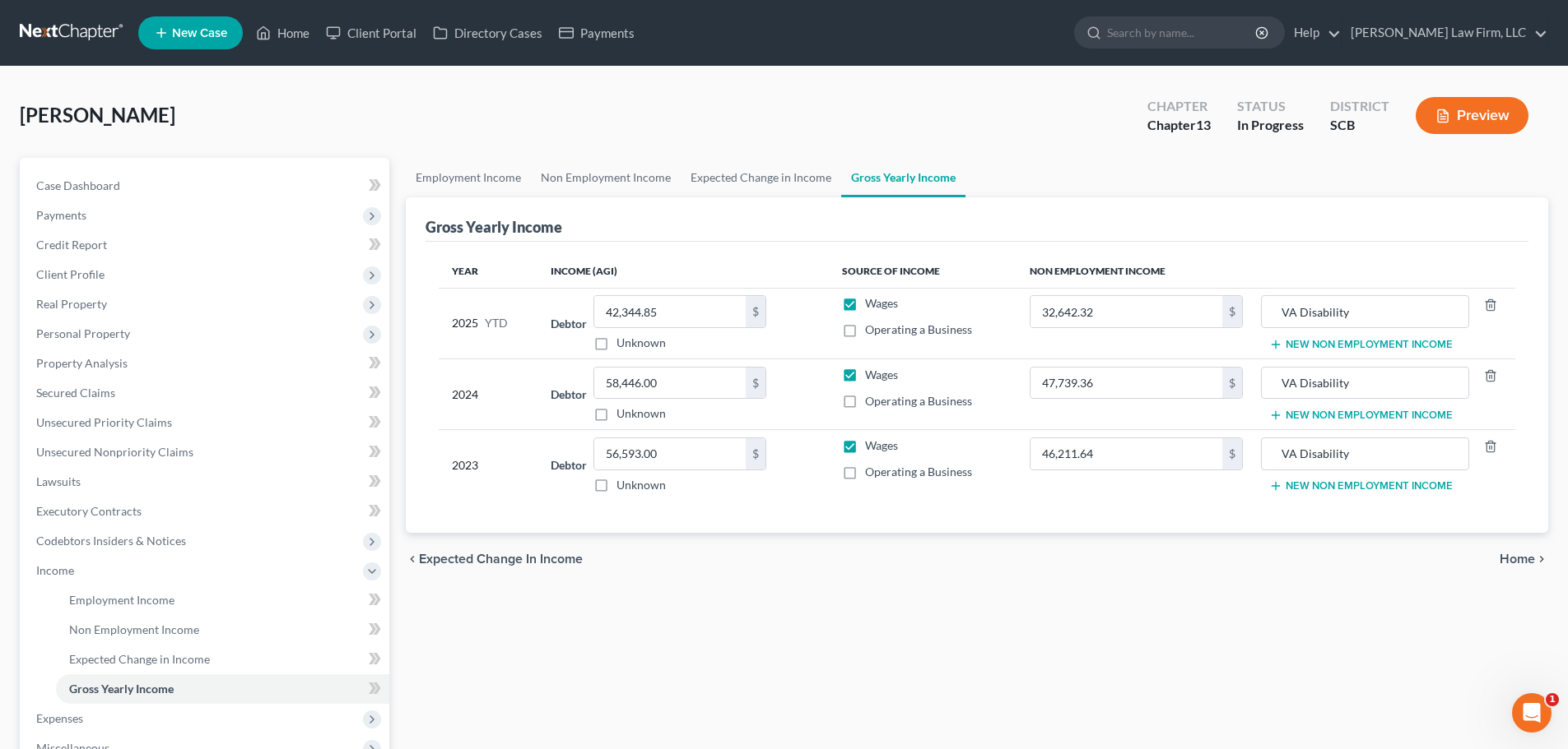
click at [1311, 338] on button "New Non Employment Income" at bounding box center [1361, 345] width 184 height 13
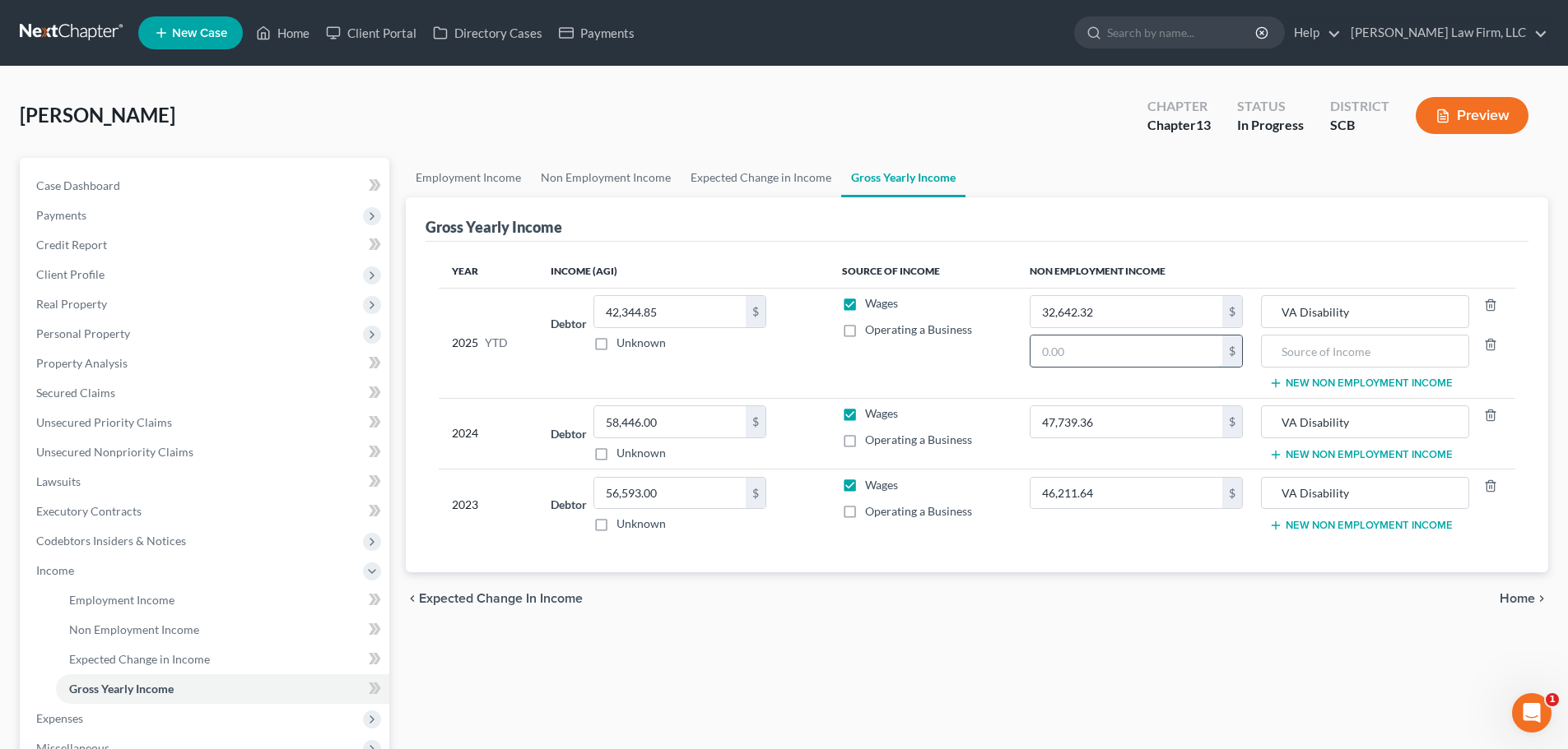
click at [1187, 347] on input "text" at bounding box center [1127, 351] width 192 height 31
click at [1121, 359] on input "text" at bounding box center [1127, 351] width 192 height 31
drag, startPoint x: 1121, startPoint y: 359, endPoint x: 1017, endPoint y: 384, distance: 107.0
click at [1027, 381] on td "32,642.32 $ 3,632.01 $" at bounding box center [1136, 343] width 239 height 110
type input "5,632.01"
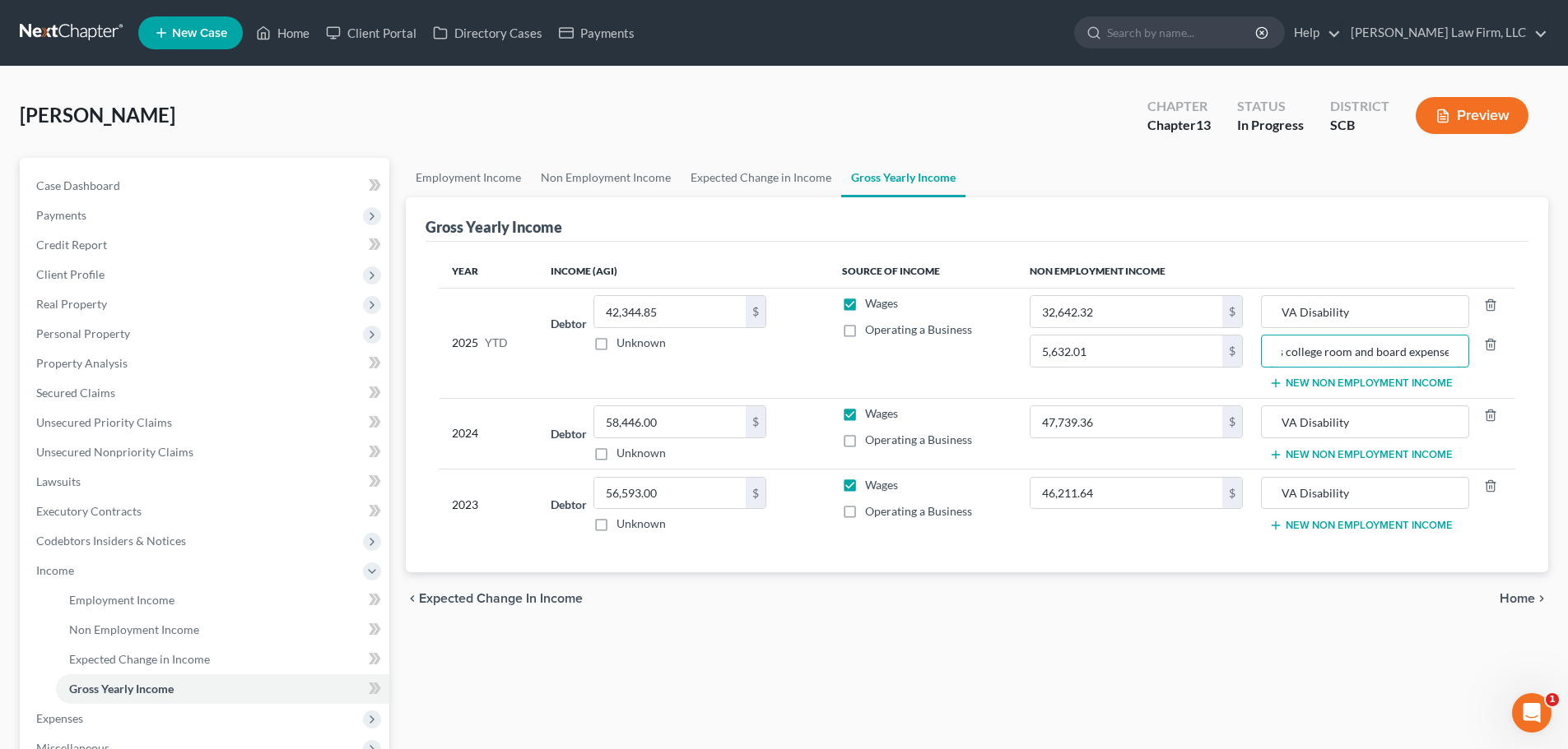
scroll to position [0, 551]
click at [1316, 357] on input "Chapter 35 Veteran Benefits for Education (These funds were deposited to the de…" at bounding box center [1364, 351] width 189 height 31
type input "Chapter 35 Veteran Benefits for Education (These funds were deposited to the de…"
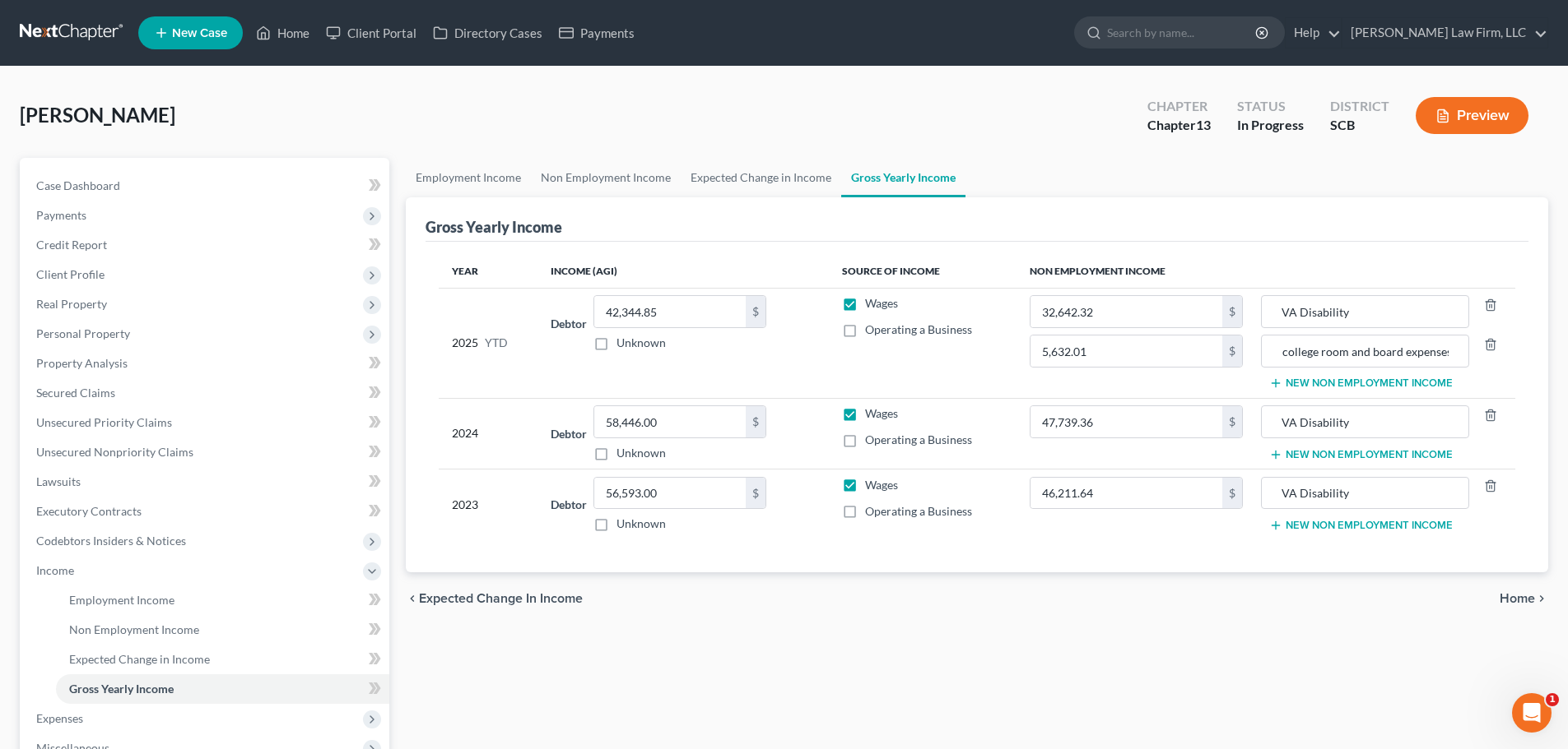
scroll to position [0, 0]
click at [1382, 449] on button "New Non Employment Income" at bounding box center [1361, 455] width 184 height 13
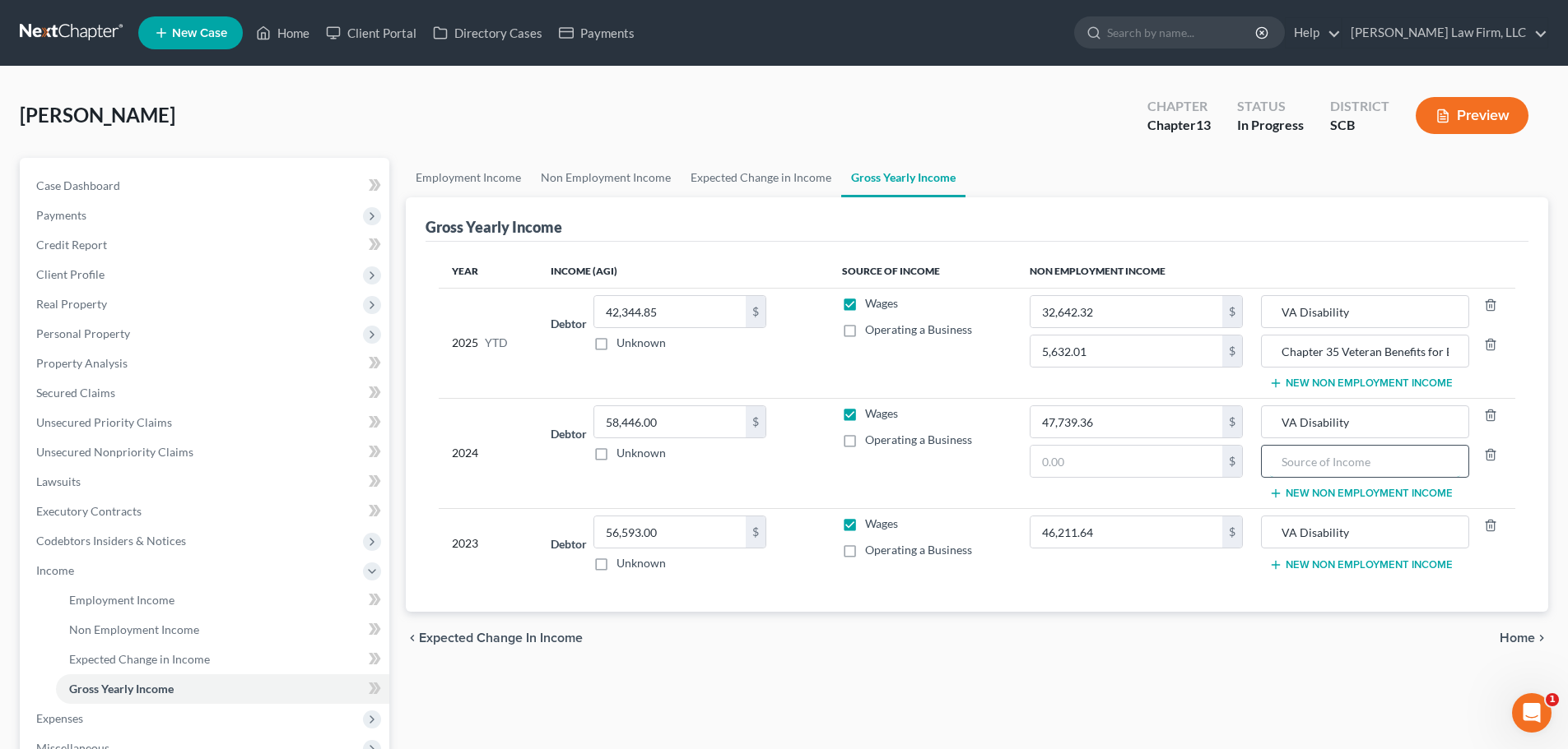
click at [1359, 469] on input "text" at bounding box center [1364, 461] width 189 height 31
paste input "Chapter 35 Veteran Benefits for Education (These funds were deposited to the de…"
drag, startPoint x: 1357, startPoint y: 455, endPoint x: 1243, endPoint y: 502, distance: 123.3
click at [1211, 477] on tr "2024 Debtor 58,446.00 $ Unknown Balance Undetermined 58,446.00 $ Unknown Wages …" at bounding box center [977, 453] width 1076 height 110
type input "Chapter 35 Veteran Benefits for Education (These funds were deposited to the de…"
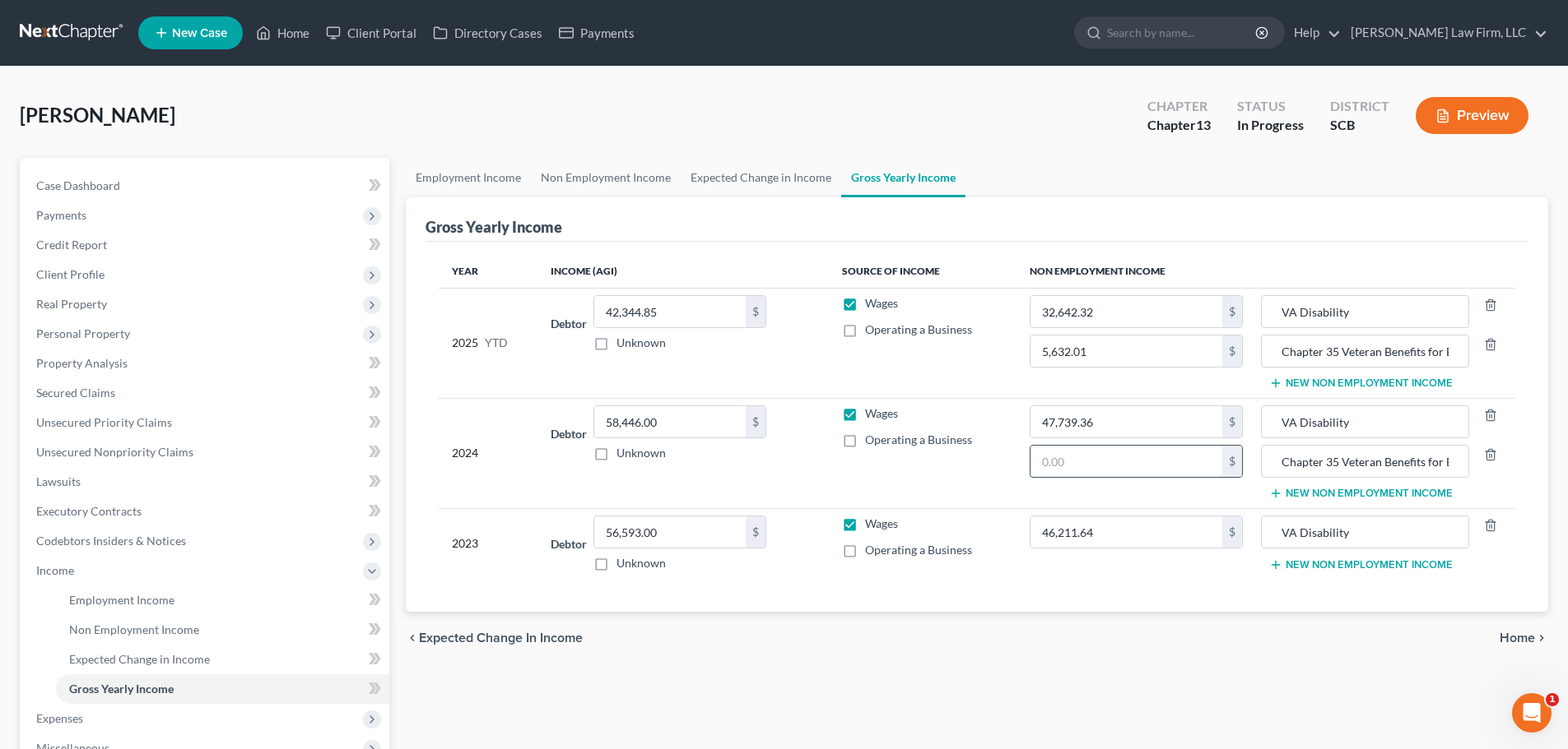
click at [1110, 470] on input "text" at bounding box center [1127, 461] width 192 height 31
type input "11,264.02"
click at [1296, 564] on button "New Non Employment Income" at bounding box center [1361, 566] width 184 height 13
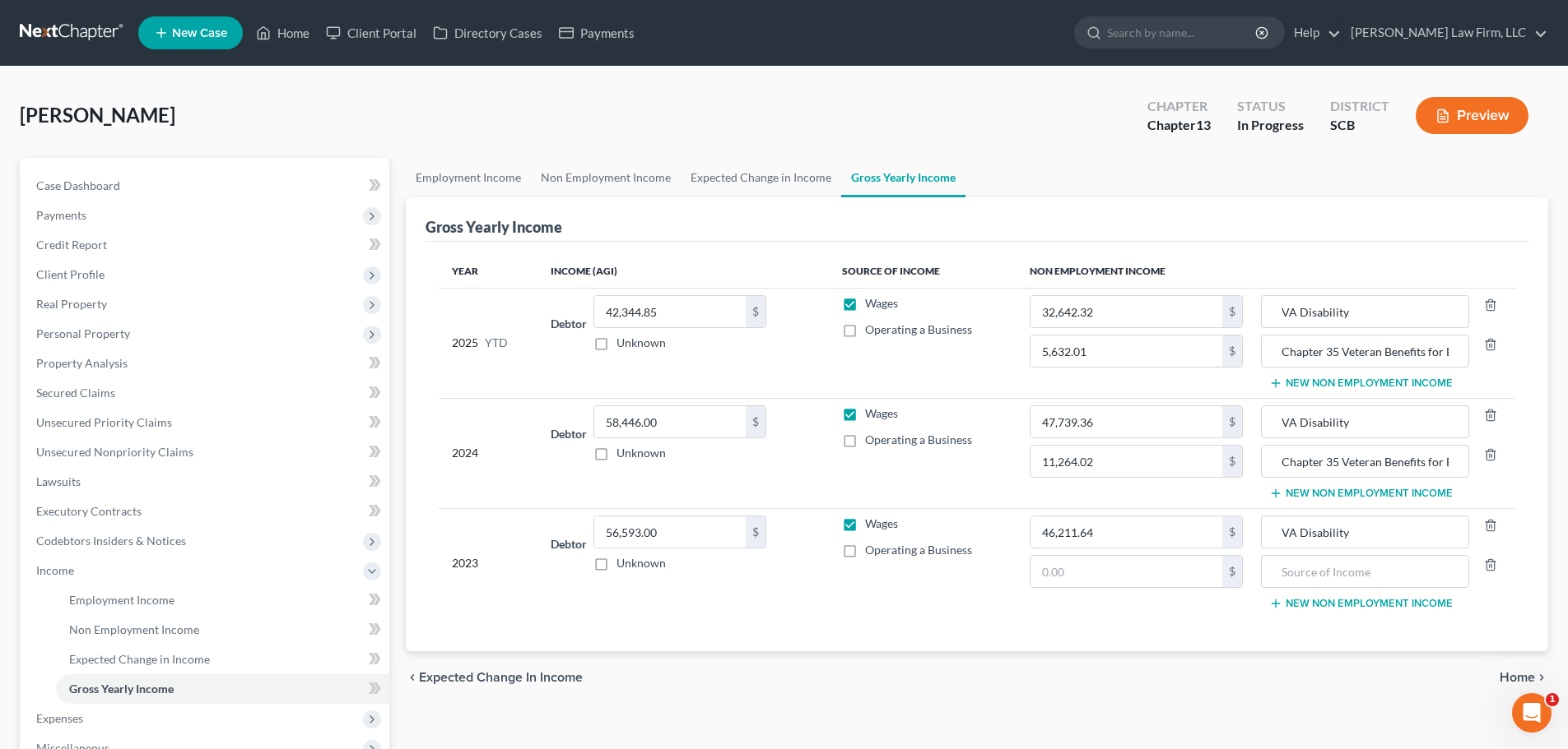
click at [1139, 589] on td "46,211.64 $ $" at bounding box center [1136, 563] width 239 height 109
click at [1144, 581] on input "text" at bounding box center [1127, 571] width 192 height 31
click at [1308, 581] on input "text" at bounding box center [1364, 571] width 189 height 31
paste input "Chapter 35 Veteran Benefits for Education (These funds were deposited to the de…"
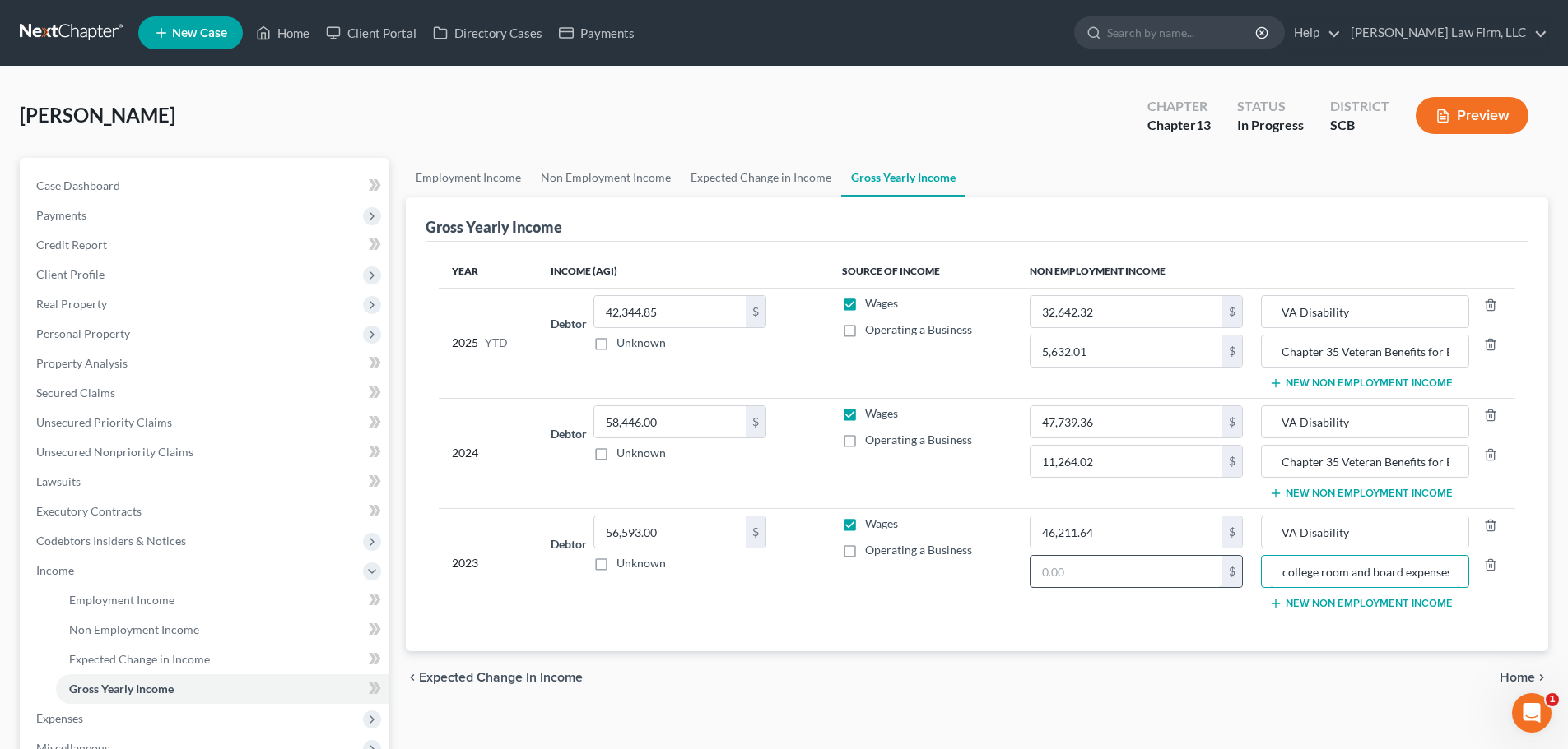
type input "Chapter 35 Veteran Benefits for Education (These funds were deposited to the de…"
click at [1183, 571] on input "text" at bounding box center [1127, 571] width 192 height 31
type input "11,264.02"
drag, startPoint x: 590, startPoint y: 104, endPoint x: 427, endPoint y: 105, distance: 163.0
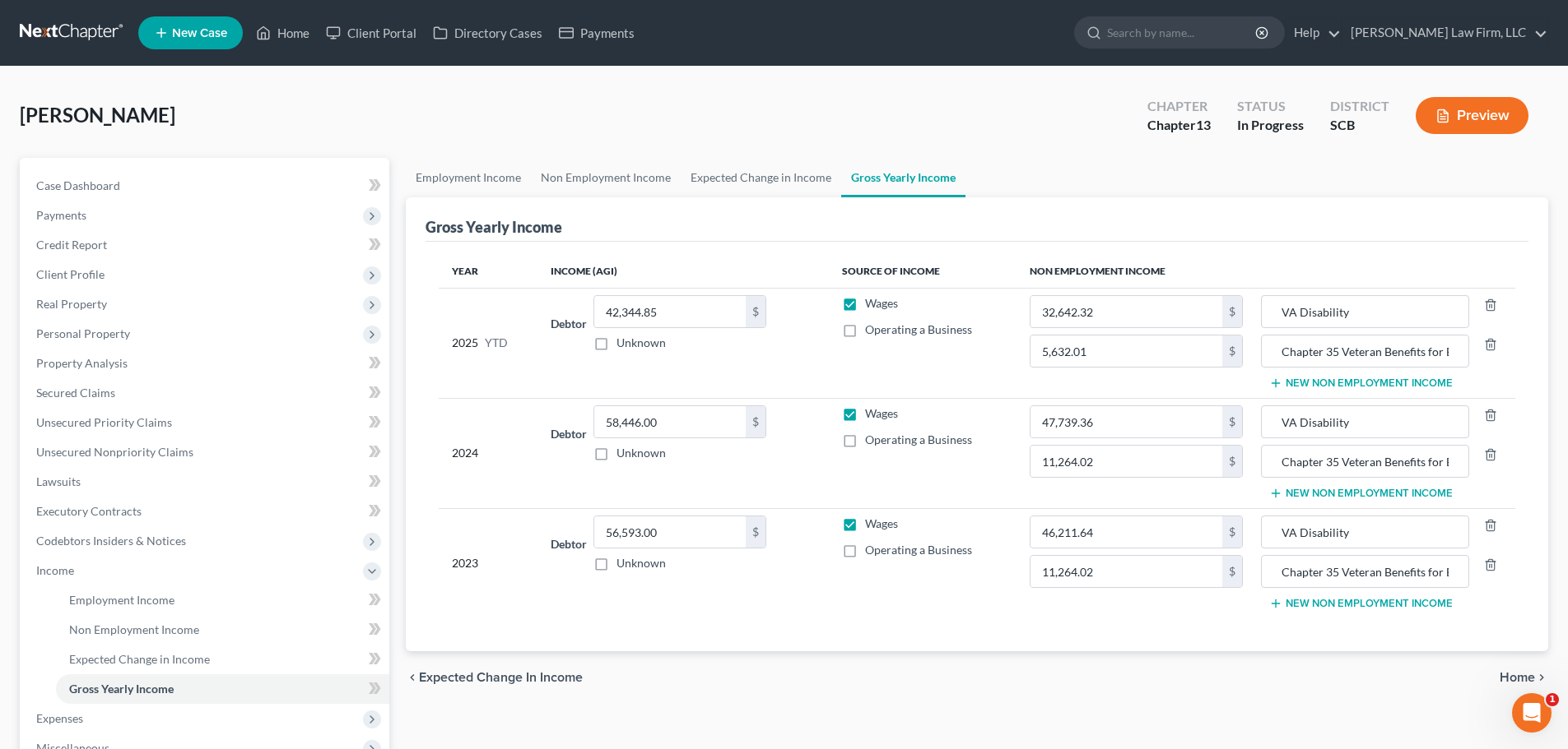
click at [582, 104] on div "[PERSON_NAME] Upgraded Chapter Chapter 13 Status In Progress District SCB Previ…" at bounding box center [783, 122] width 1528 height 72
click at [87, 193] on link "Case Dashboard" at bounding box center [205, 185] width 366 height 29
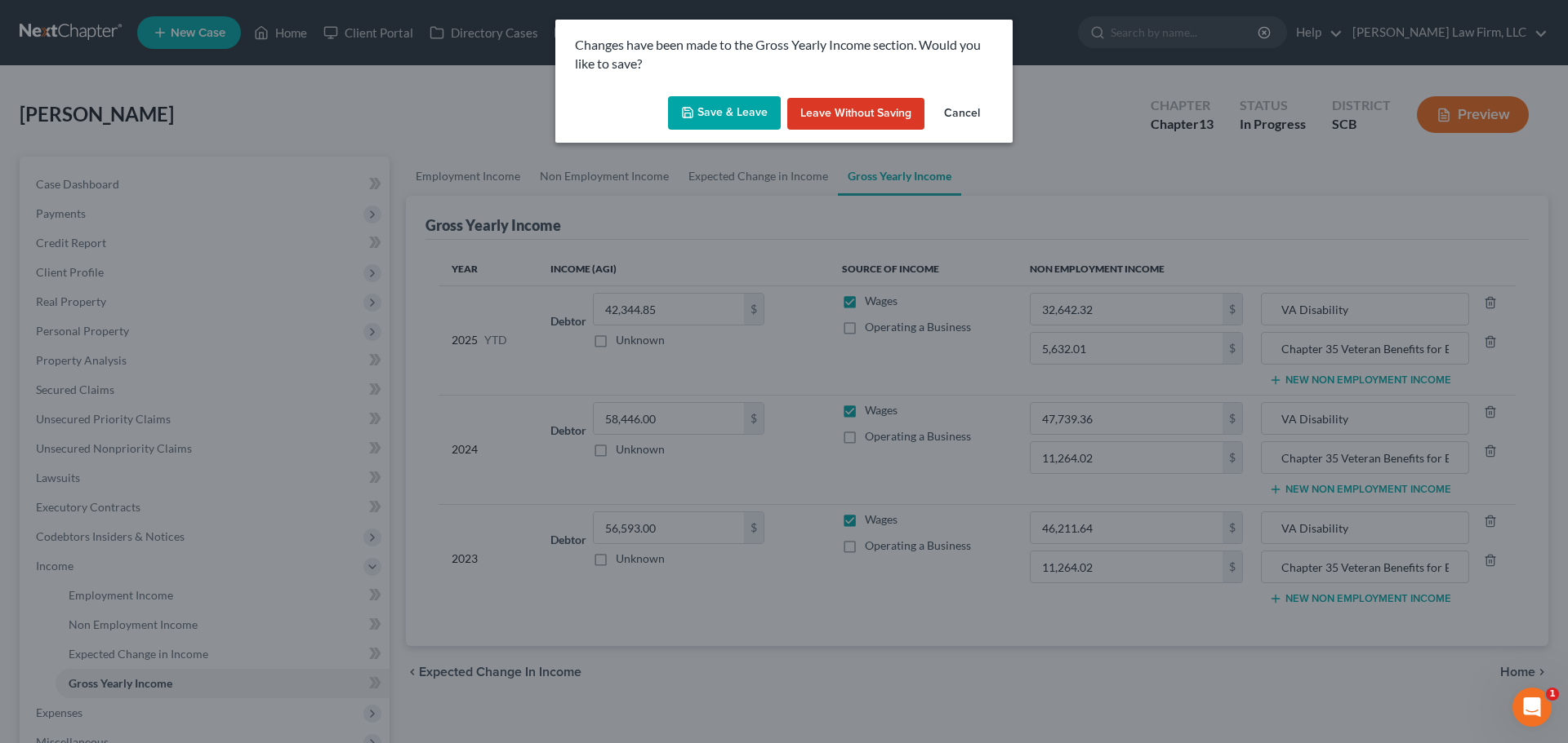
click at [723, 116] on button "Save & Leave" at bounding box center [723, 113] width 113 height 34
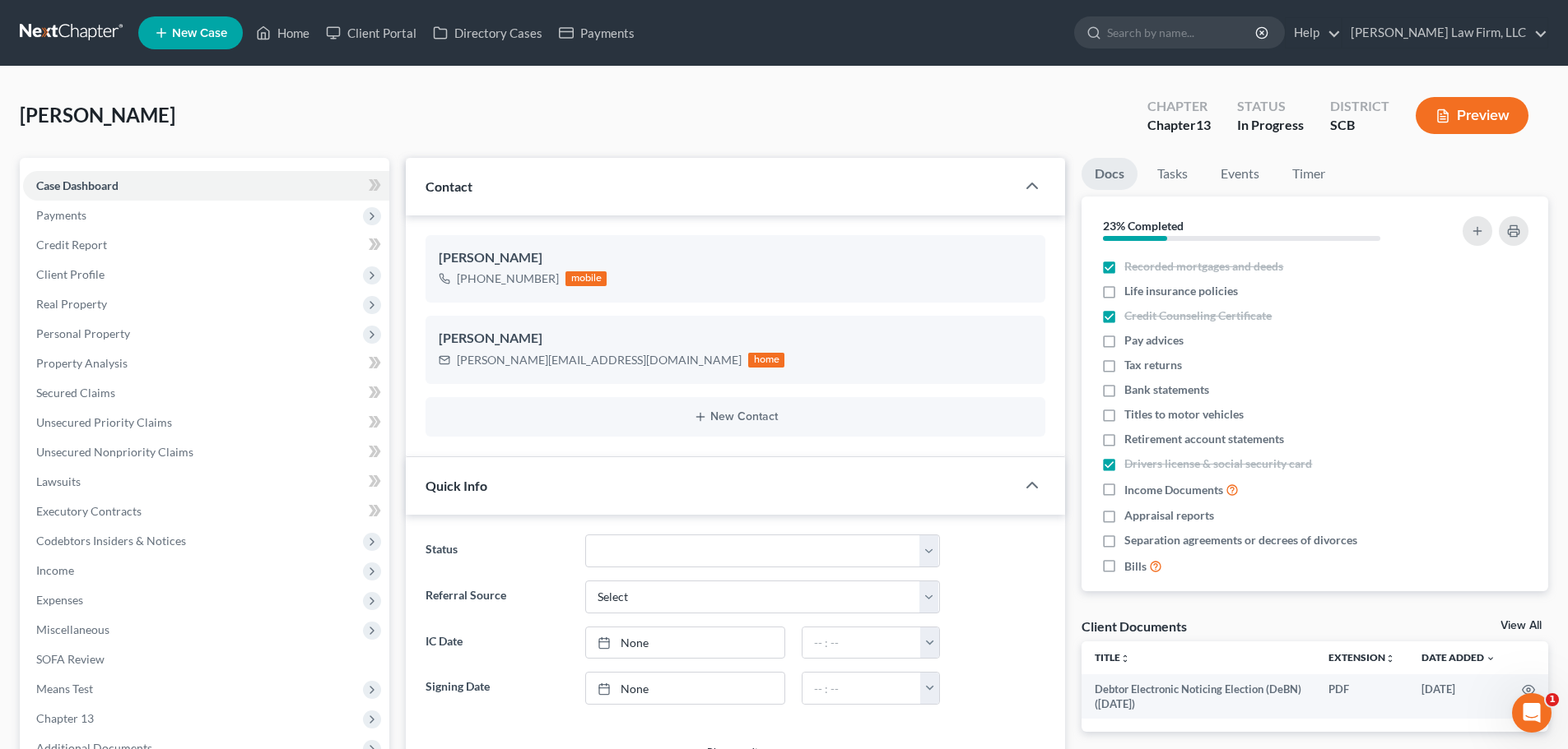
select select "1"
click at [1235, 292] on span "Life insurance policies" at bounding box center [1181, 291] width 114 height 17
click at [1142, 292] on input "Life insurance policies" at bounding box center [1136, 288] width 11 height 11
checkbox input "true"
click at [1176, 337] on span "Pay advices" at bounding box center [1154, 341] width 59 height 17
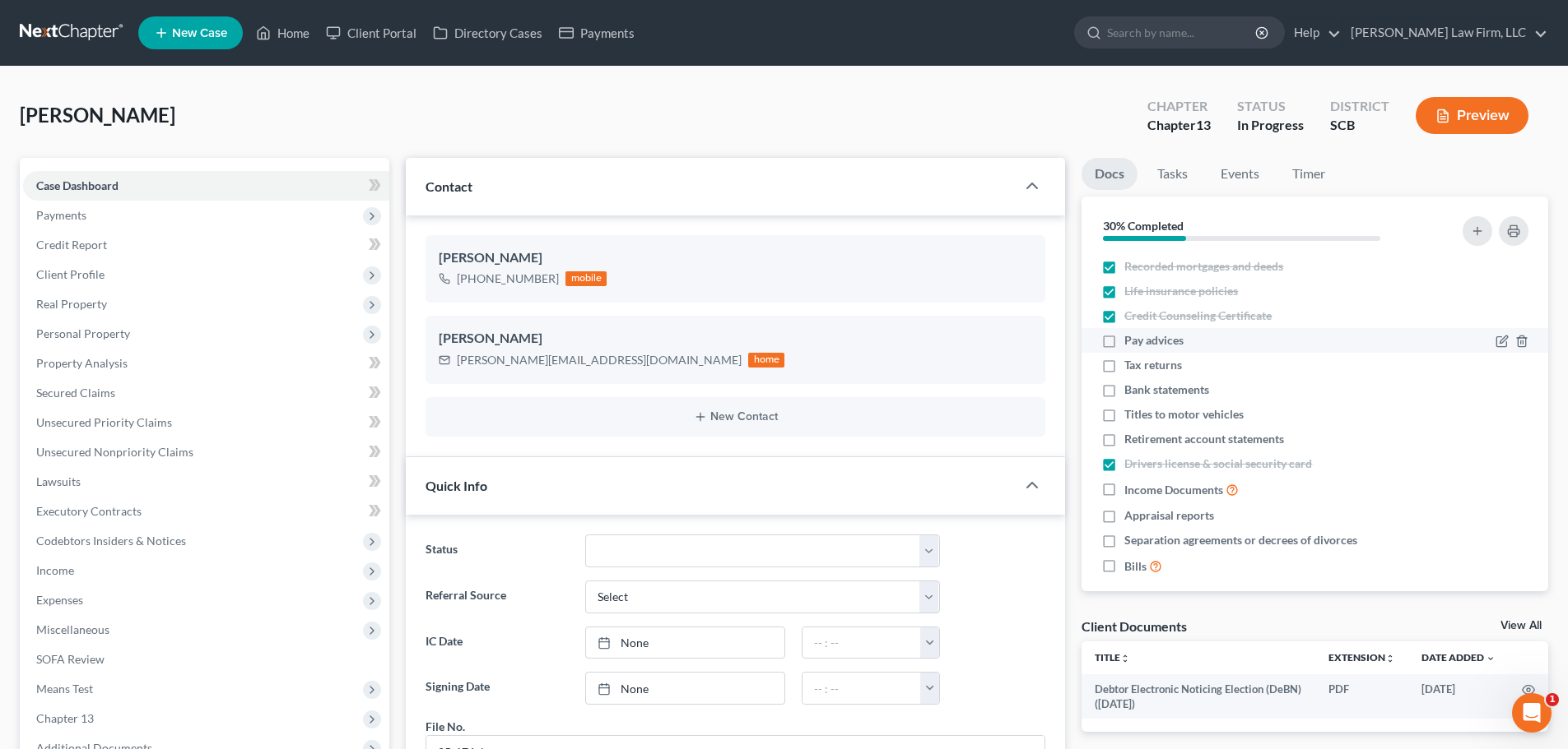
click at [1142, 337] on input "Pay advices" at bounding box center [1136, 337] width 11 height 11
checkbox input "true"
click at [1181, 419] on span "Titles to motor vehicles" at bounding box center [1184, 415] width 120 height 17
click at [1142, 417] on input "Titles to motor vehicles" at bounding box center [1136, 412] width 11 height 11
checkbox input "true"
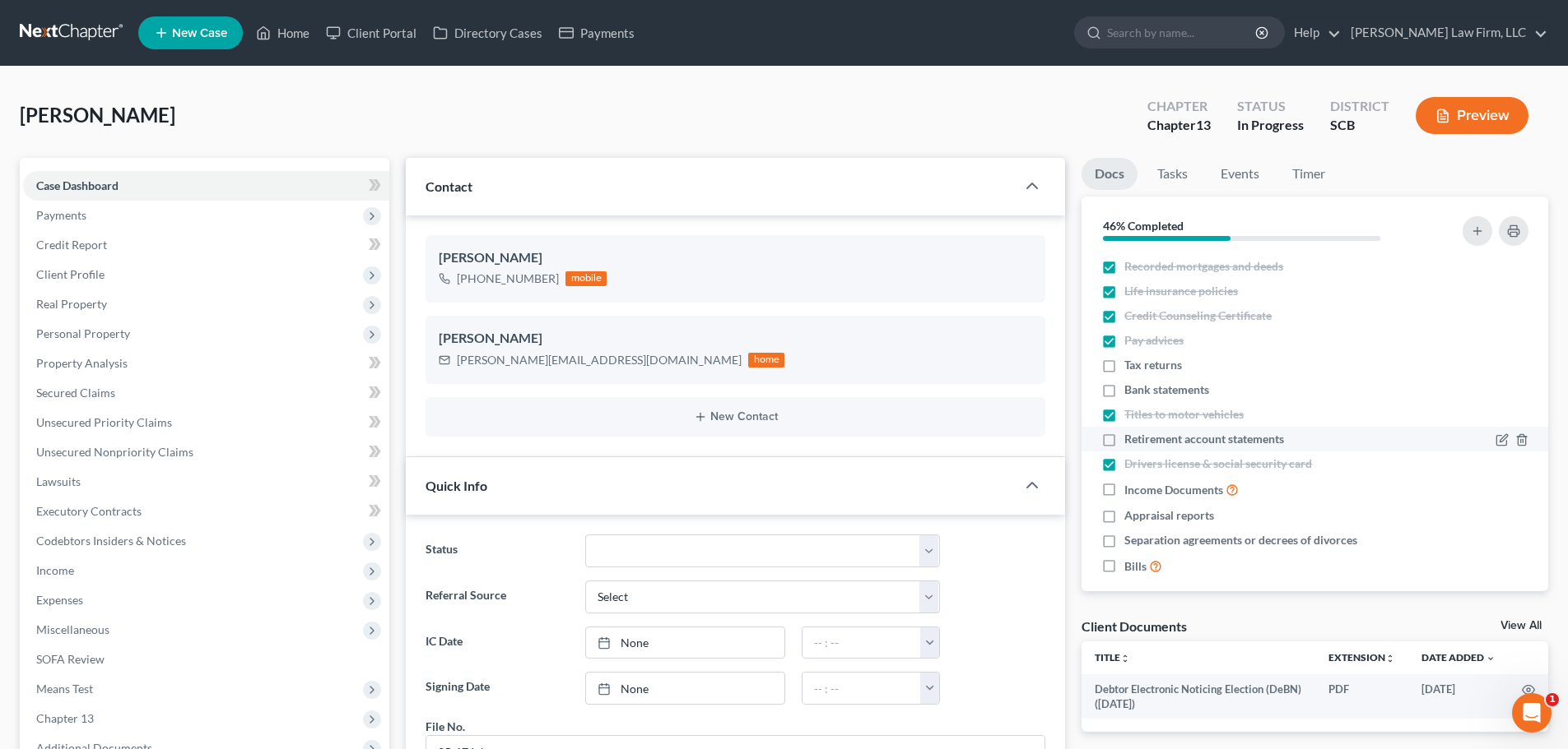
click at [1176, 445] on span "Retirement account statements" at bounding box center [1204, 439] width 160 height 17
click at [1142, 442] on input "Retirement account statements" at bounding box center [1136, 436] width 11 height 11
checkbox input "true"
click at [1180, 485] on span "Income Documents" at bounding box center [1173, 491] width 99 height 17
click at [1142, 485] on input "Income Documents" at bounding box center [1136, 486] width 11 height 11
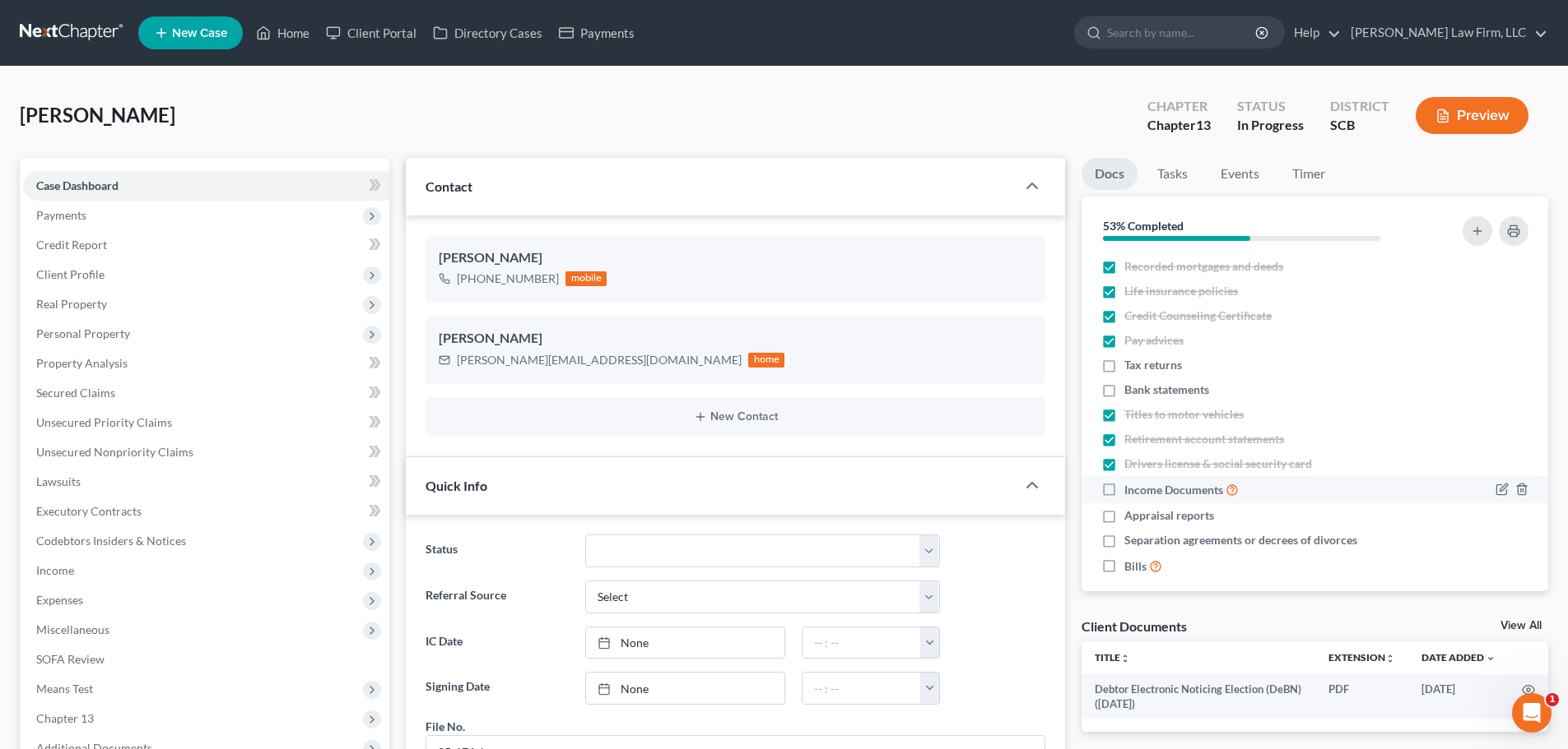
checkbox input "true"
click at [1208, 513] on span "Appraisal reports" at bounding box center [1169, 516] width 90 height 17
click at [1142, 513] on input "Appraisal reports" at bounding box center [1136, 513] width 11 height 11
checkbox input "true"
click at [1517, 536] on icon "button" at bounding box center [1521, 541] width 8 height 11
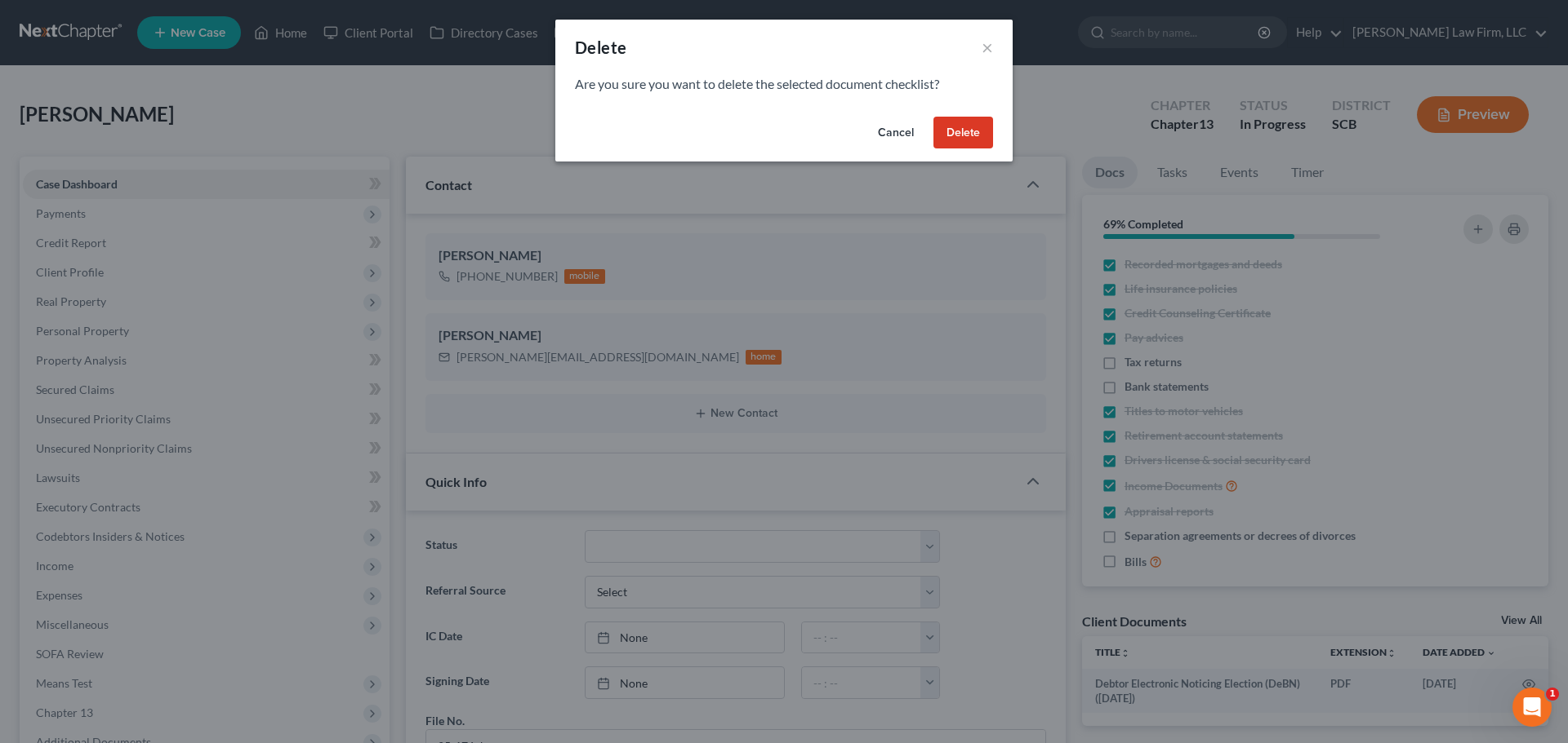
click at [939, 134] on button "Delete" at bounding box center [962, 133] width 59 height 33
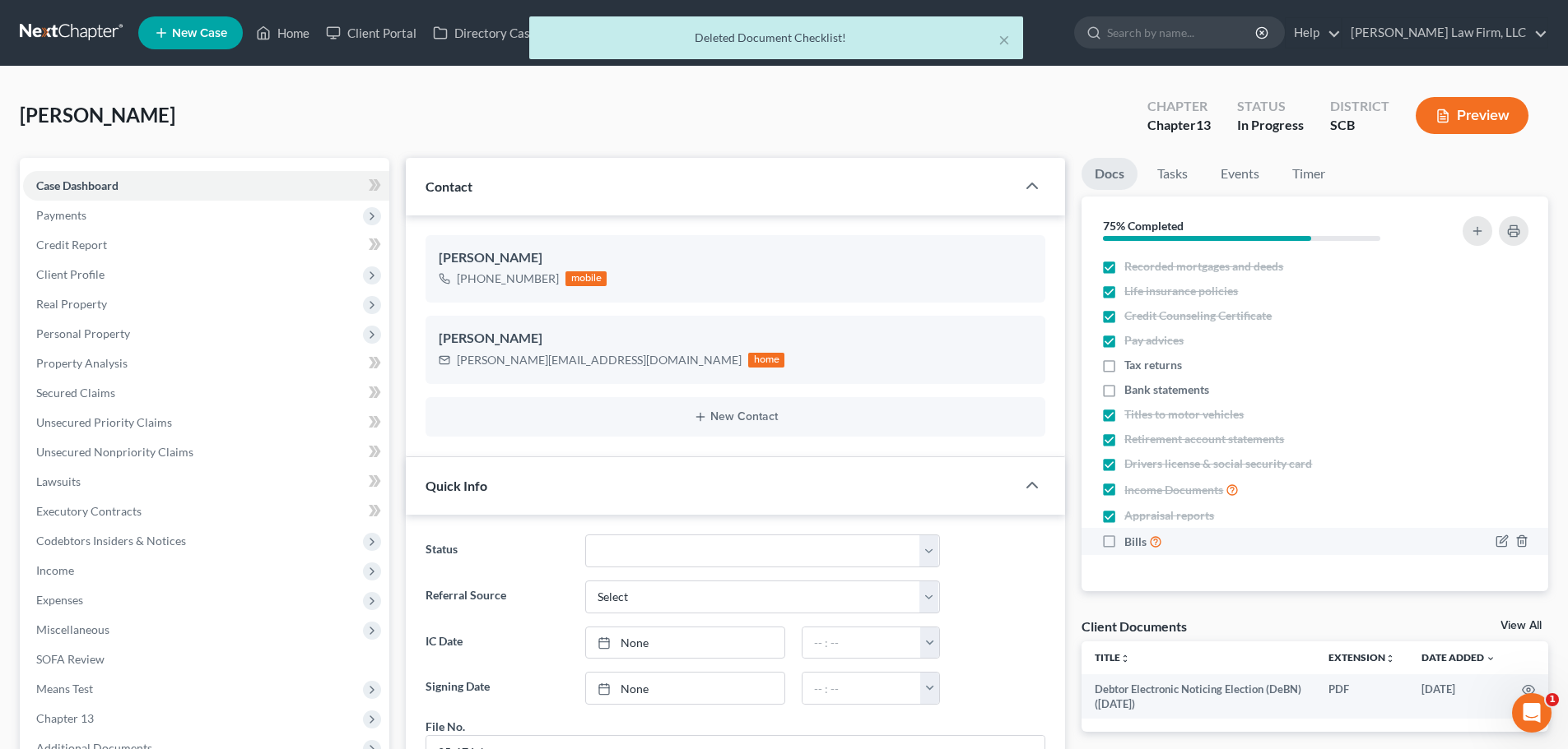
click at [1126, 539] on span "Bills" at bounding box center [1135, 542] width 22 height 17
click at [1131, 539] on input "Bills" at bounding box center [1136, 537] width 11 height 11
checkbox input "true"
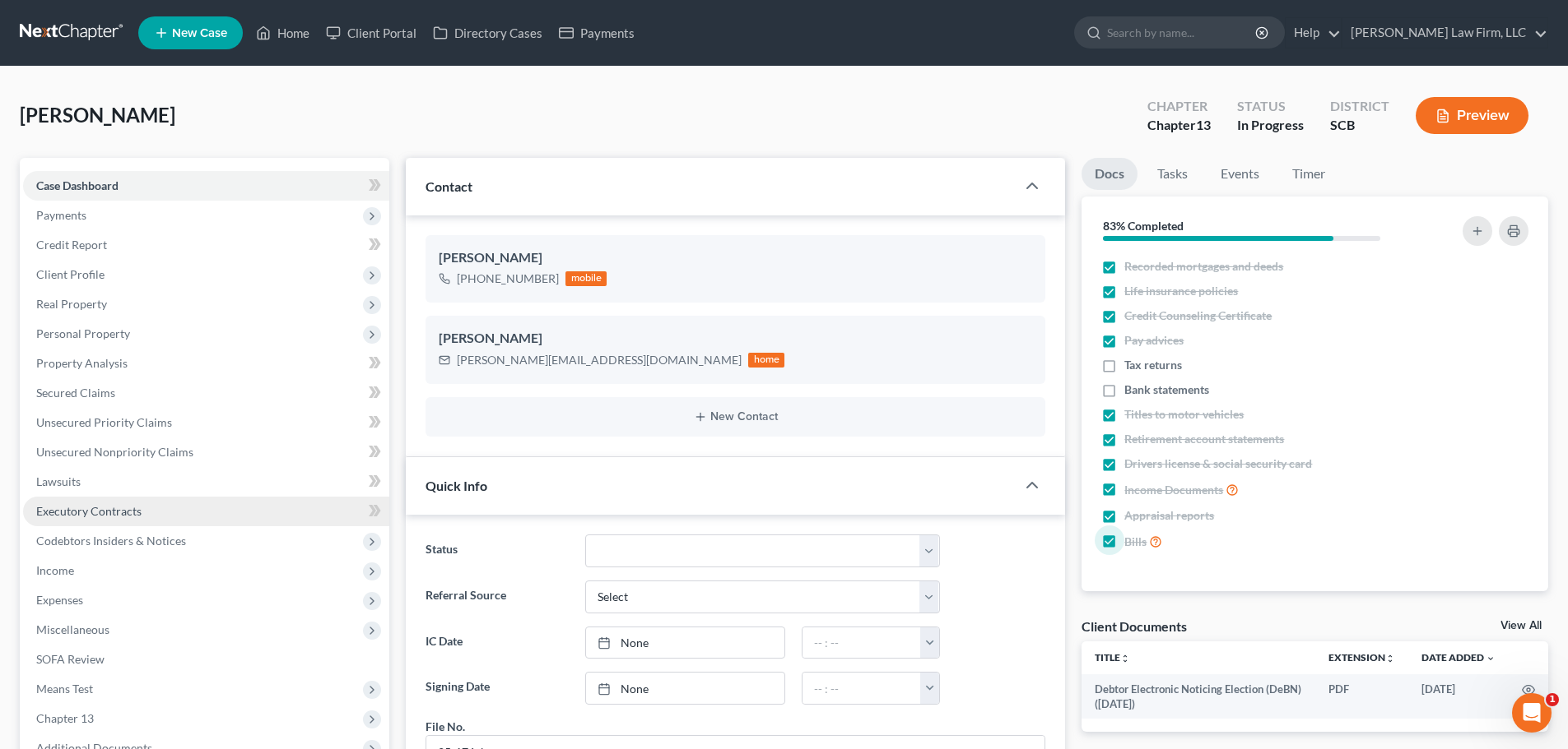
click at [68, 569] on span "Income" at bounding box center [55, 570] width 38 height 14
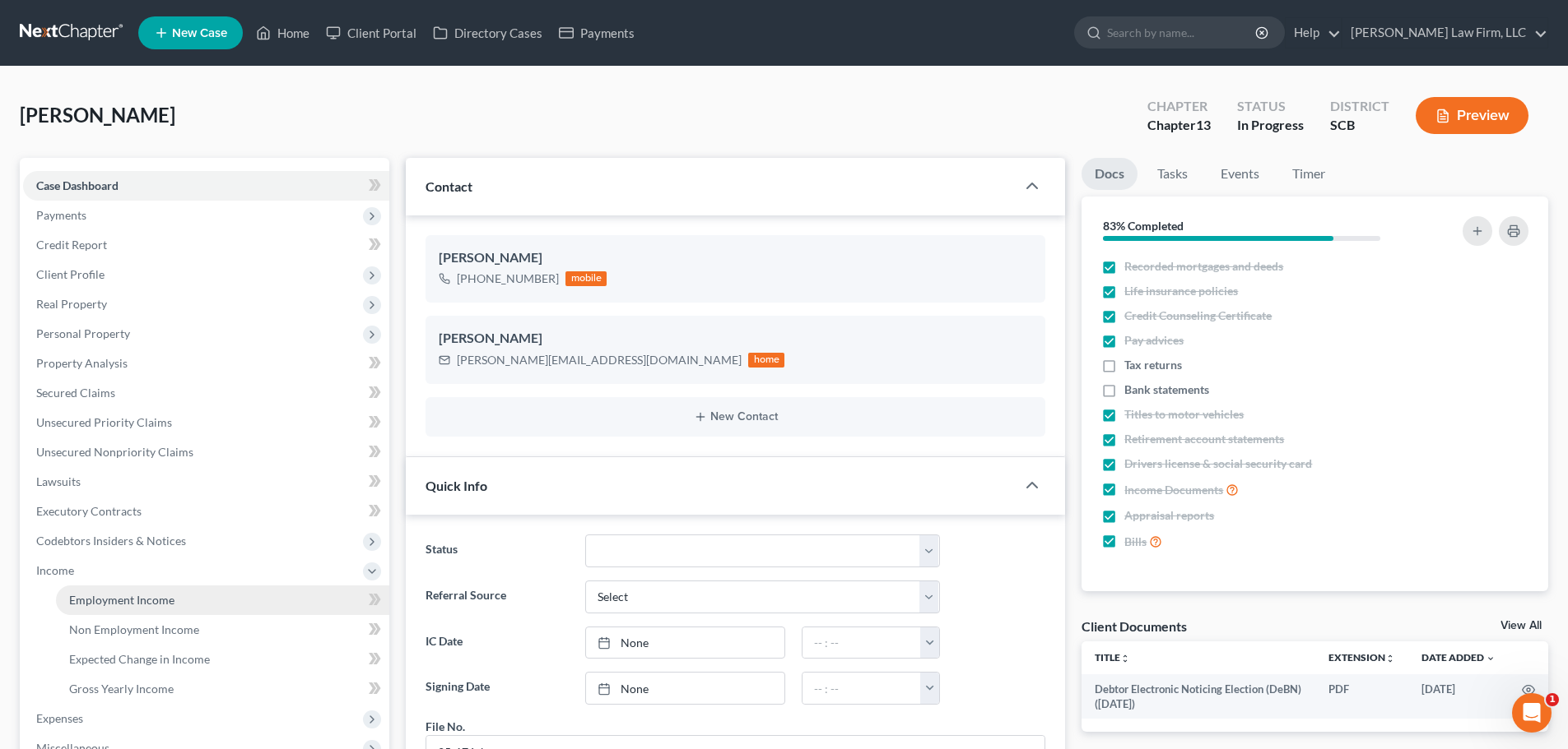
click at [163, 600] on span "Employment Income" at bounding box center [121, 600] width 105 height 14
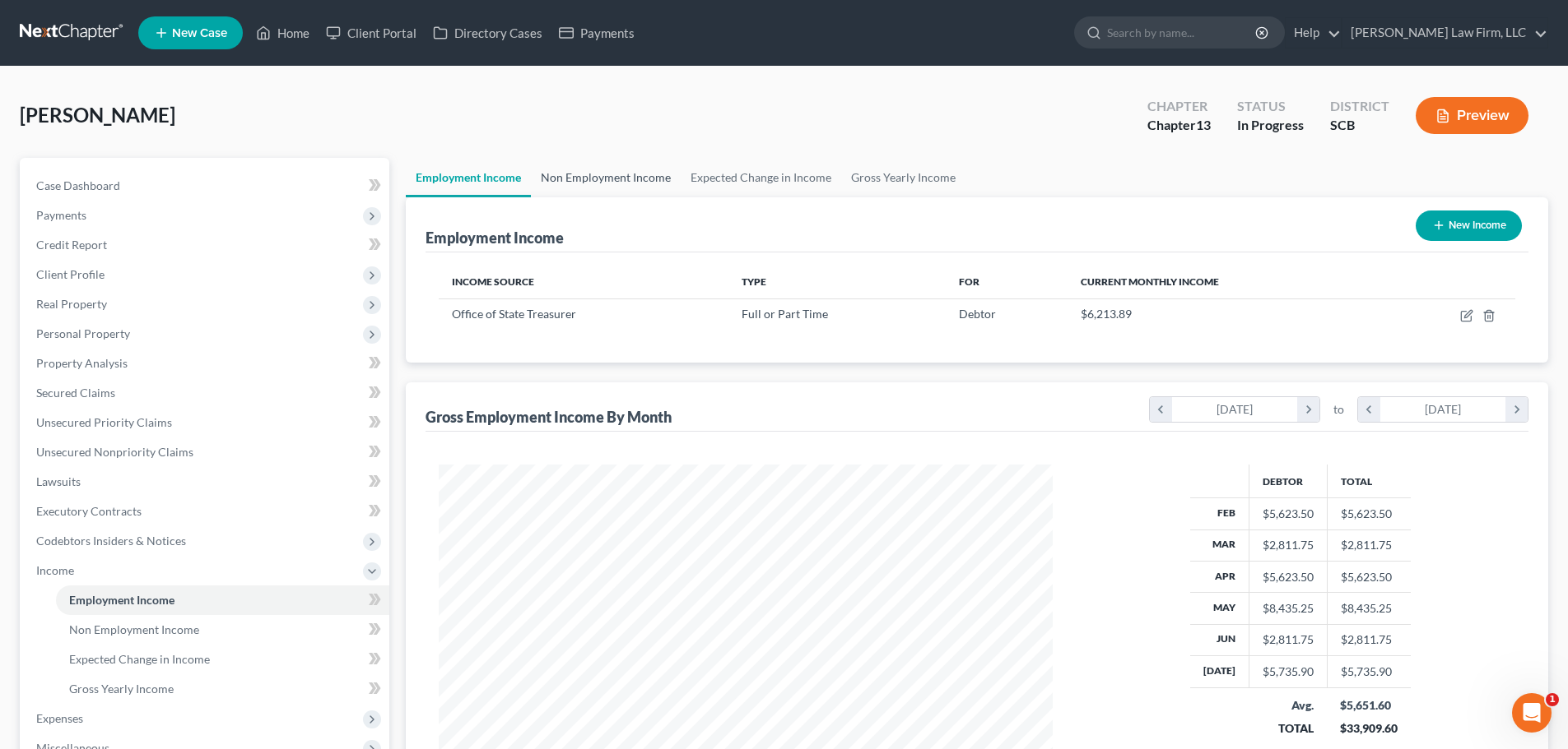
scroll to position [307, 647]
click at [621, 182] on link "Non Employment Income" at bounding box center [605, 178] width 150 height 40
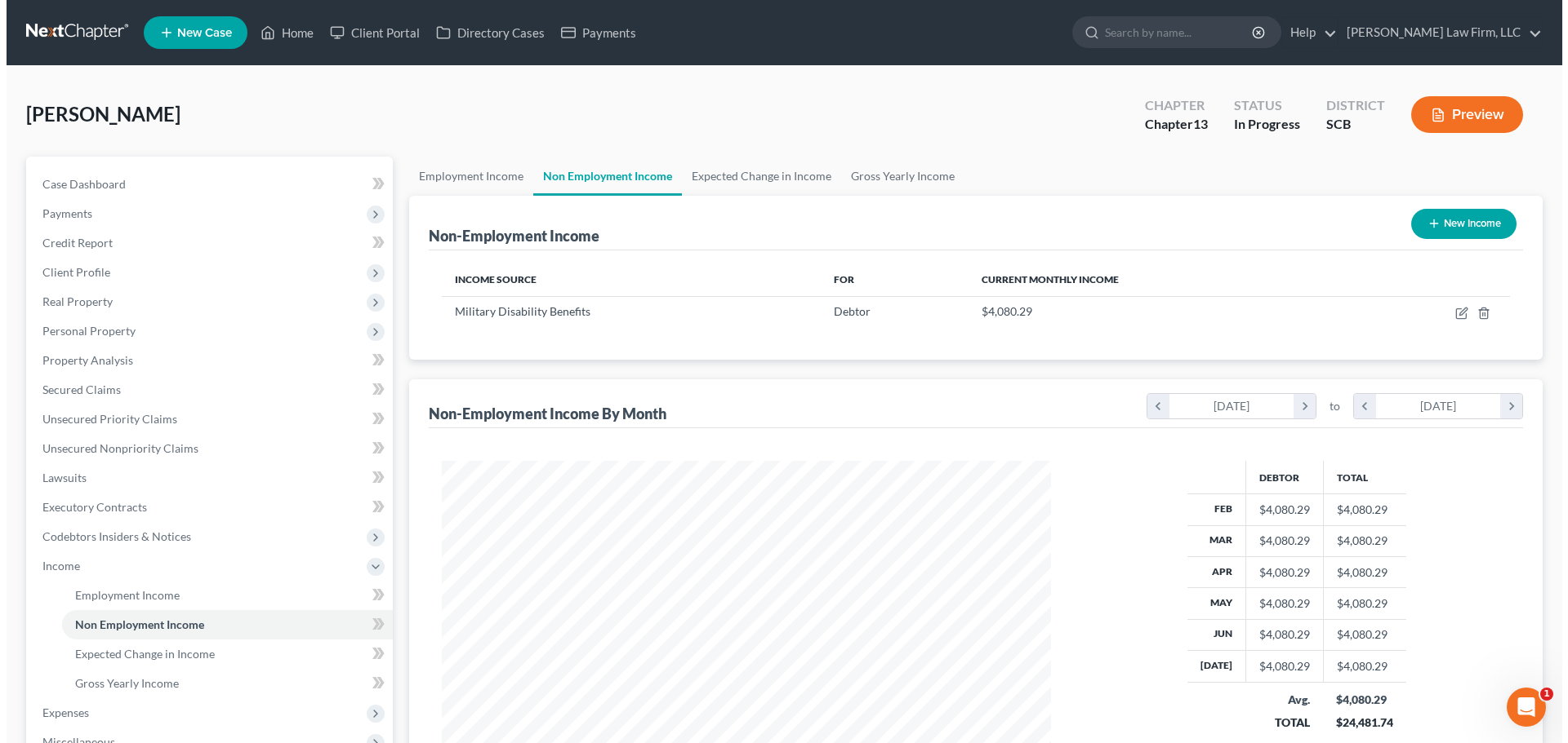
scroll to position [305, 642]
click at [1481, 215] on button "New Income" at bounding box center [1457, 224] width 105 height 30
select select "0"
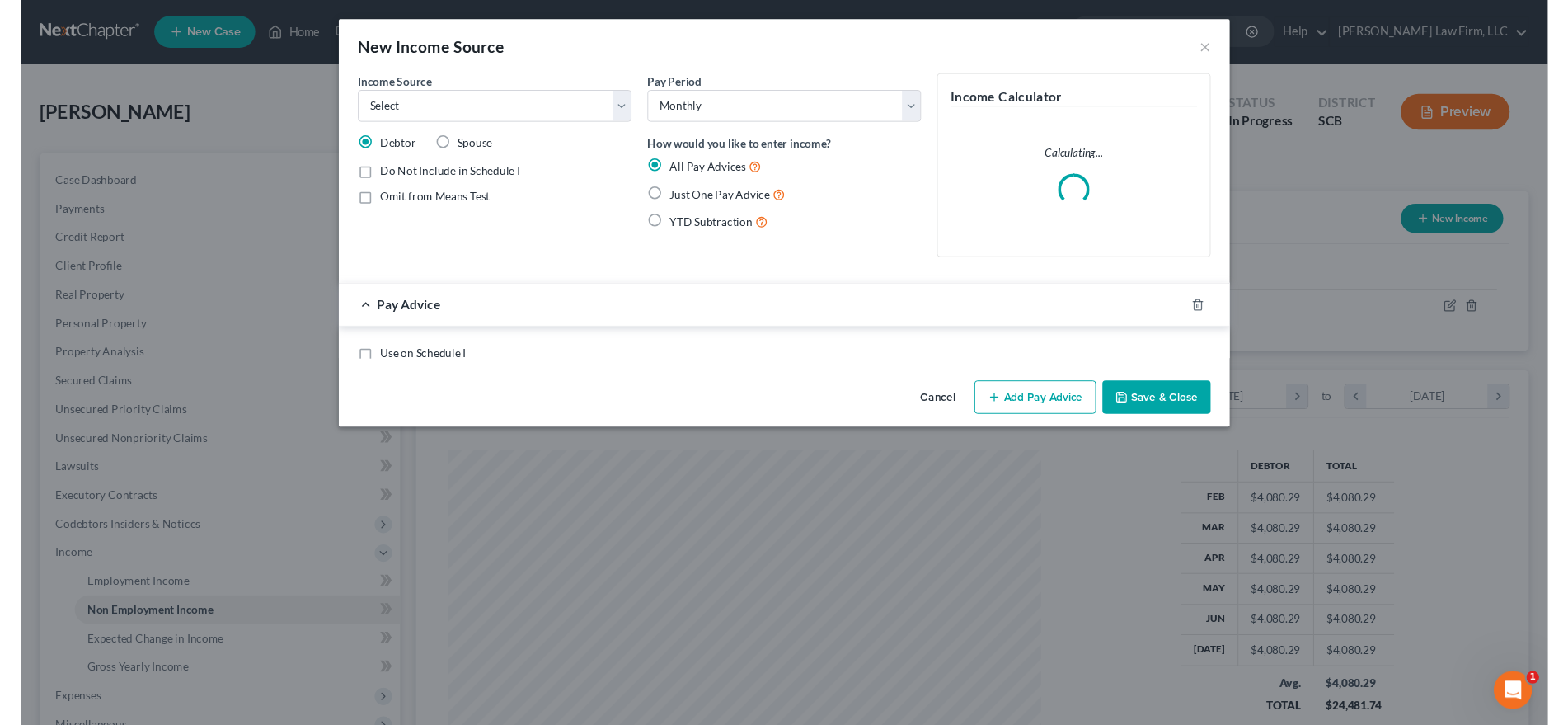
scroll to position [310, 654]
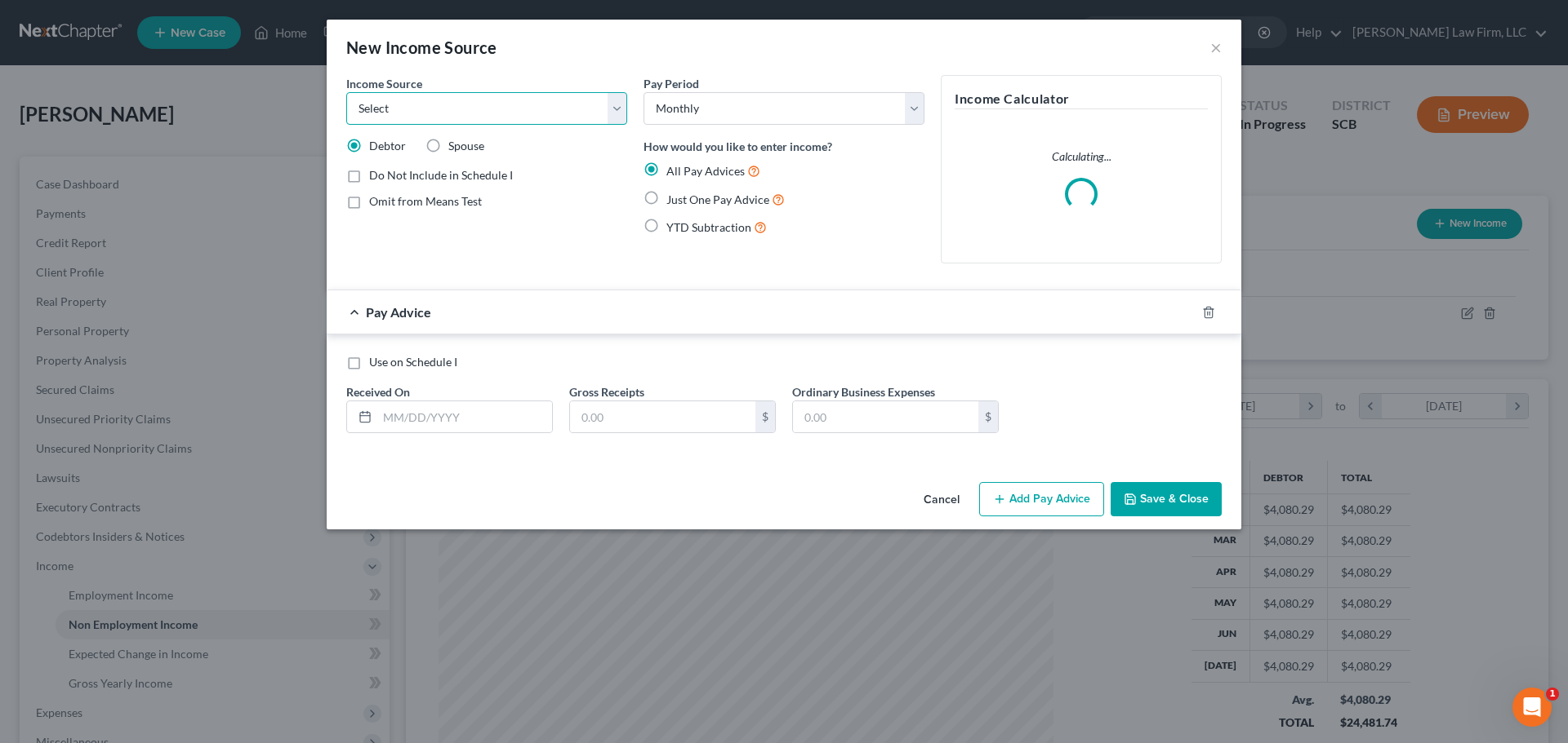
click at [486, 115] on select "Select Unemployment Disability (from employer) Pension Retirement Social Securi…" at bounding box center [486, 108] width 281 height 33
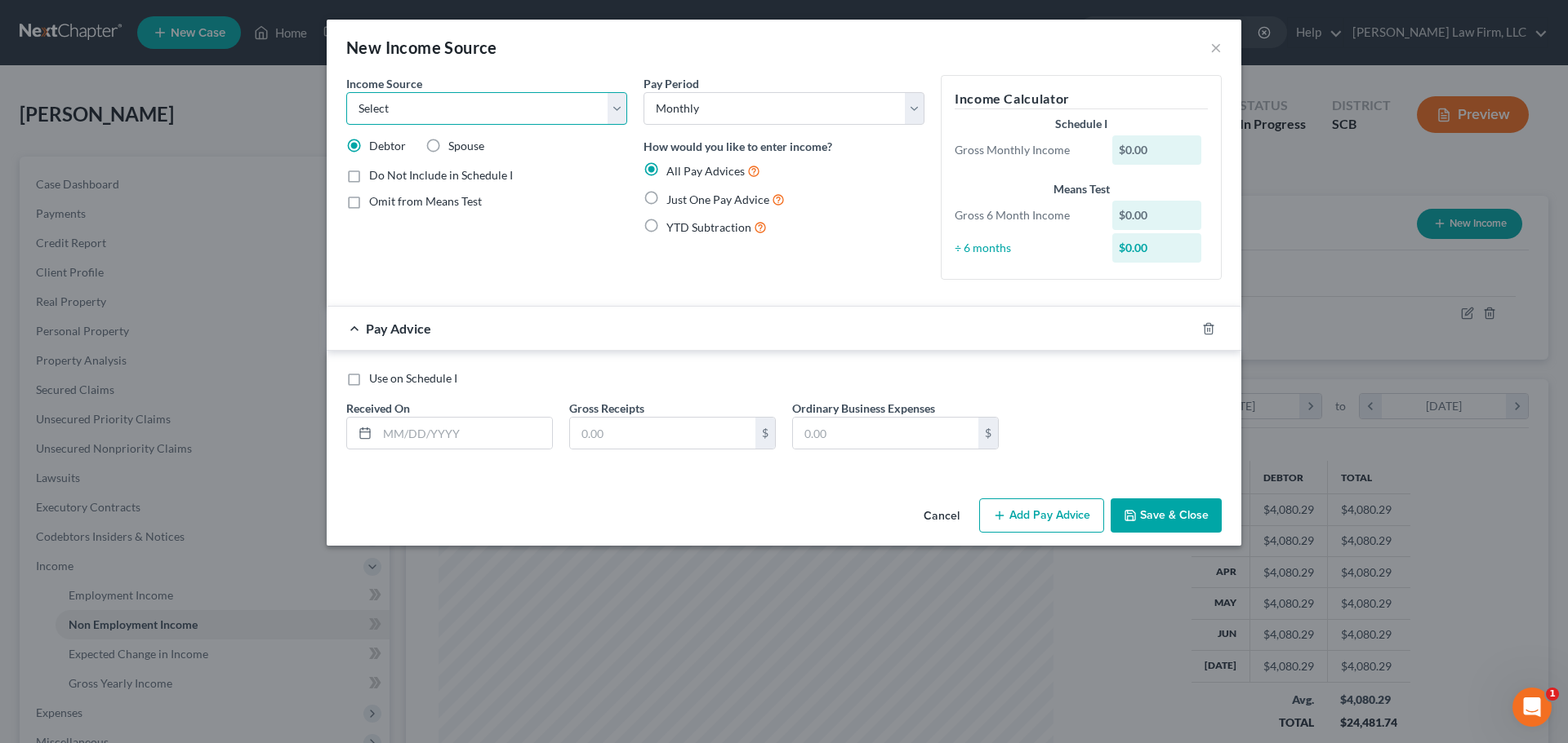
select select "7"
click at [346, 92] on select "Select Unemployment Disability (from employer) Pension Retirement Social Securi…" at bounding box center [486, 108] width 281 height 33
click at [443, 424] on input "text" at bounding box center [464, 432] width 175 height 31
type input "[DATE]"
type input "1,100"
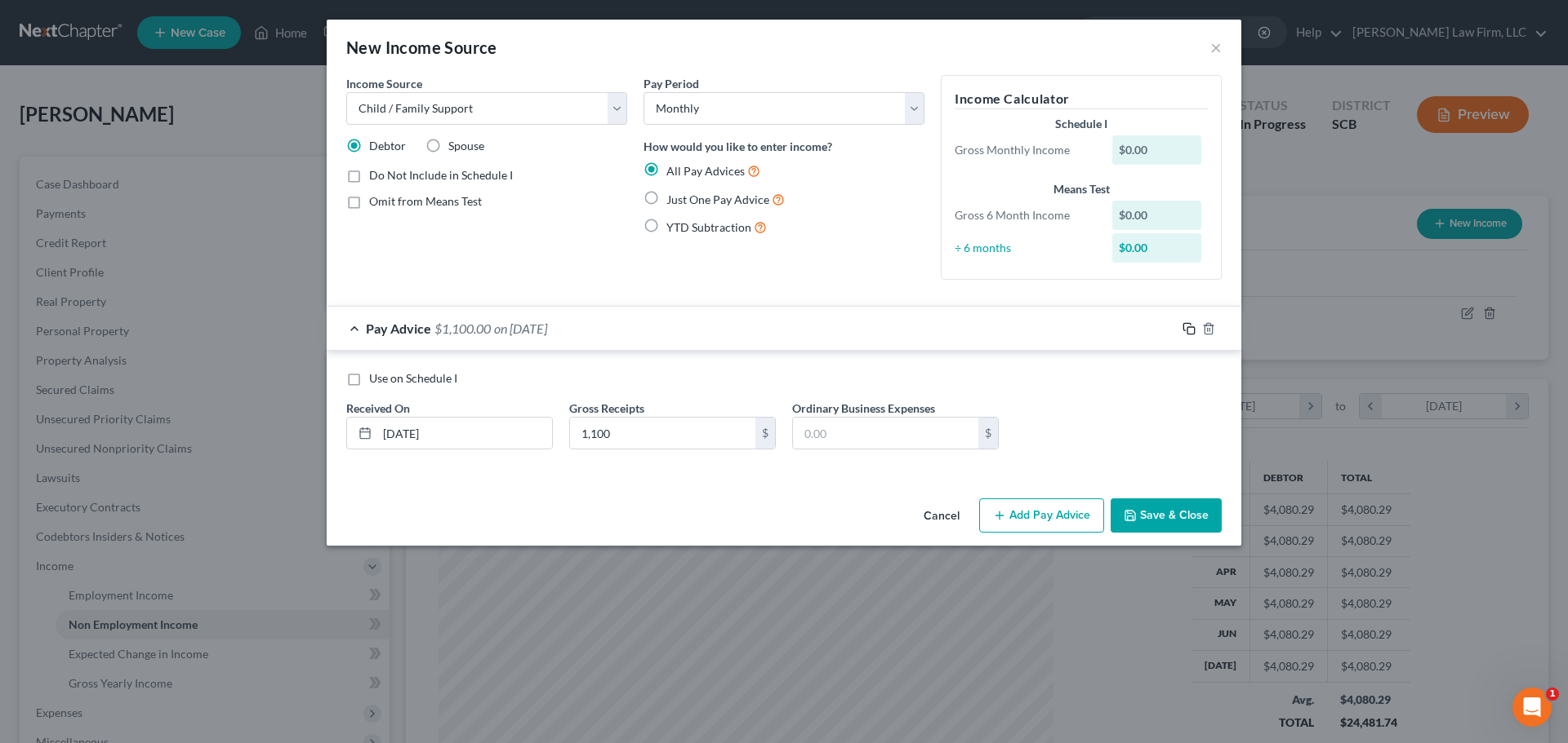
click at [1187, 332] on rect "button" at bounding box center [1190, 331] width 8 height 8
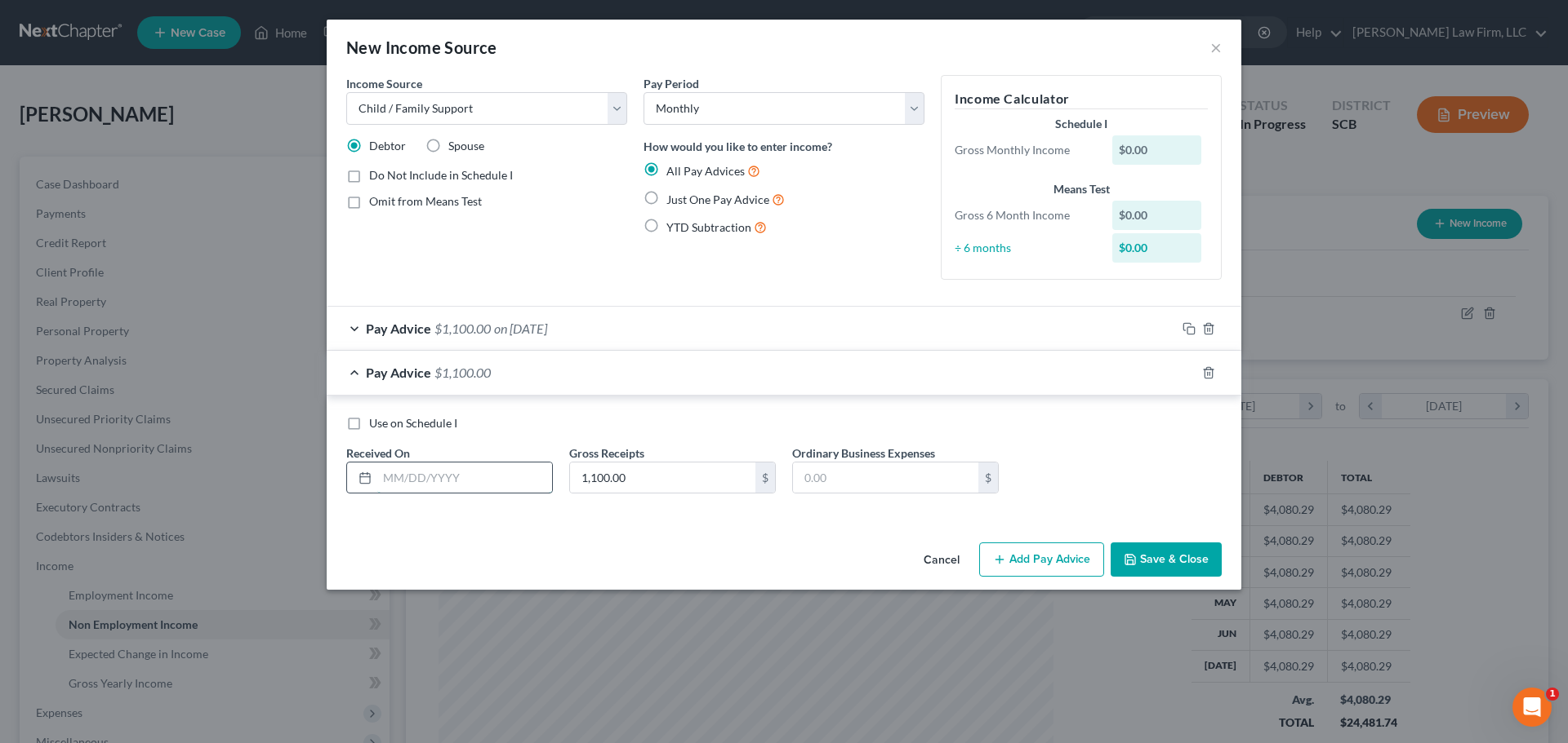
click at [530, 472] on input "text" at bounding box center [464, 478] width 175 height 31
type input "[DATE]"
click at [1191, 370] on icon "button" at bounding box center [1189, 373] width 13 height 13
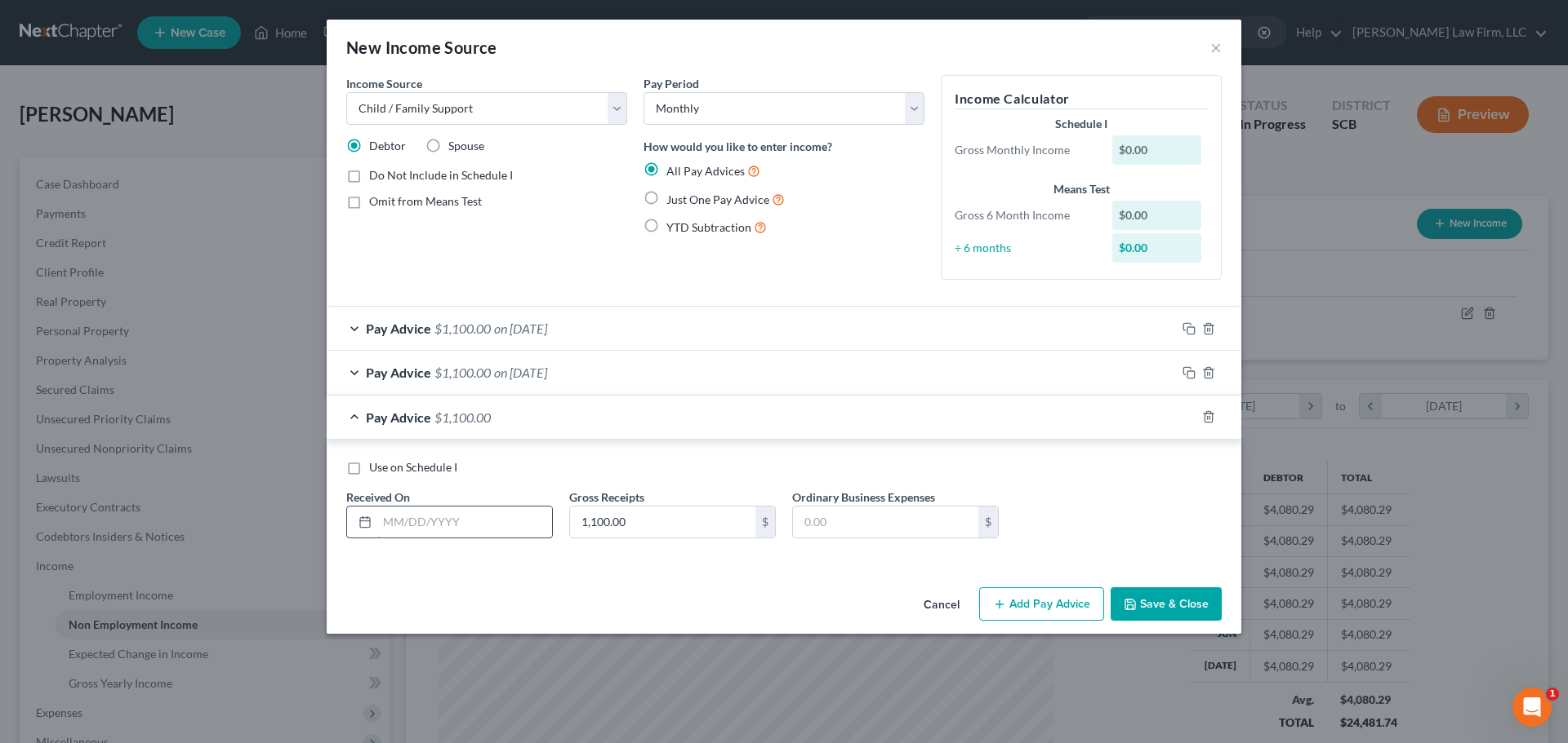
click at [451, 527] on input "text" at bounding box center [464, 522] width 175 height 31
type input "[DATE]"
drag, startPoint x: 1188, startPoint y: 417, endPoint x: 885, endPoint y: 493, distance: 312.4
click at [1189, 417] on icon "button" at bounding box center [1189, 417] width 13 height 13
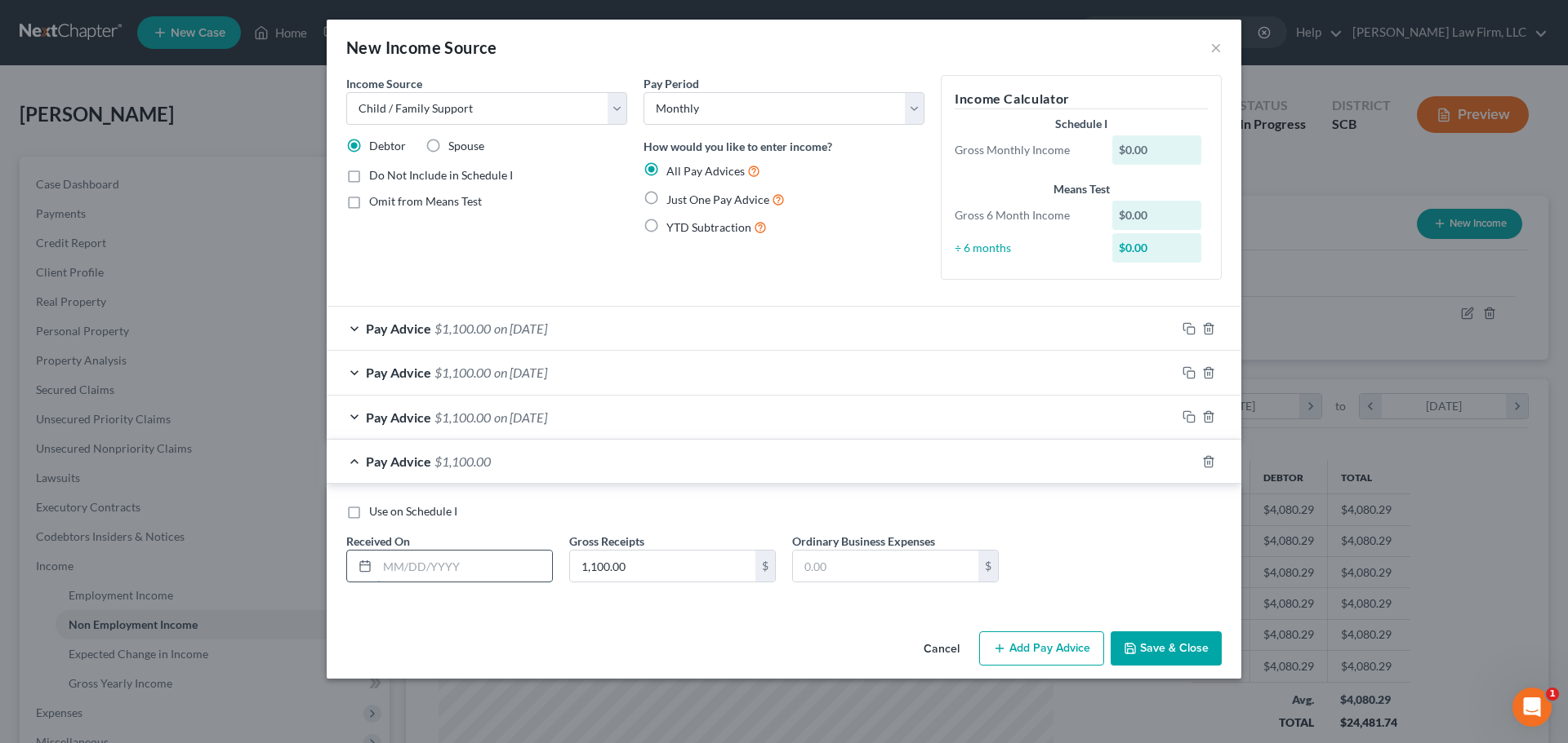
click at [426, 559] on input "text" at bounding box center [464, 566] width 175 height 31
type input "[DATE]"
click at [1185, 457] on icon "button" at bounding box center [1189, 462] width 13 height 13
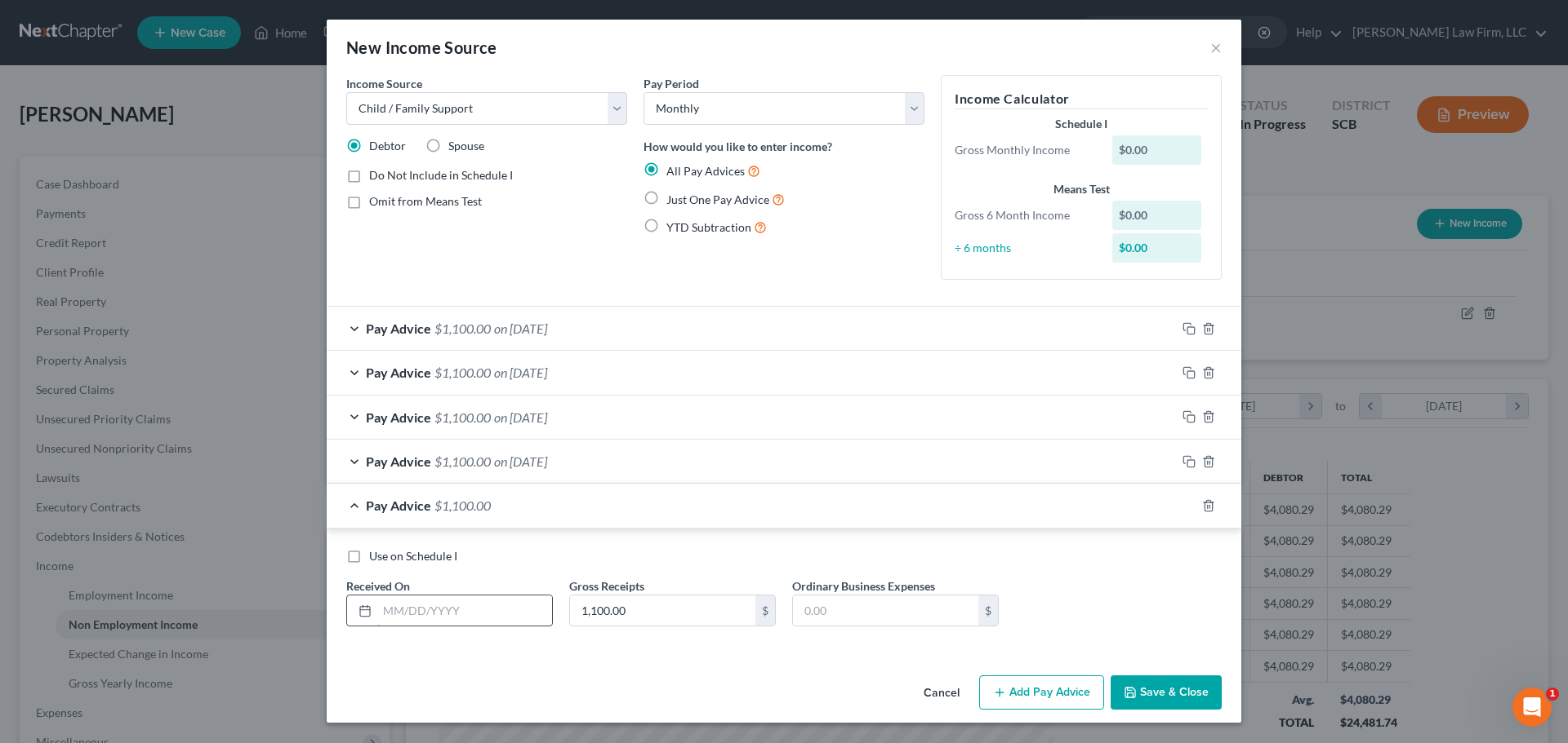
click at [465, 611] on input "text" at bounding box center [464, 610] width 175 height 31
type input "[DATE]"
click at [1185, 508] on icon "button" at bounding box center [1189, 506] width 13 height 13
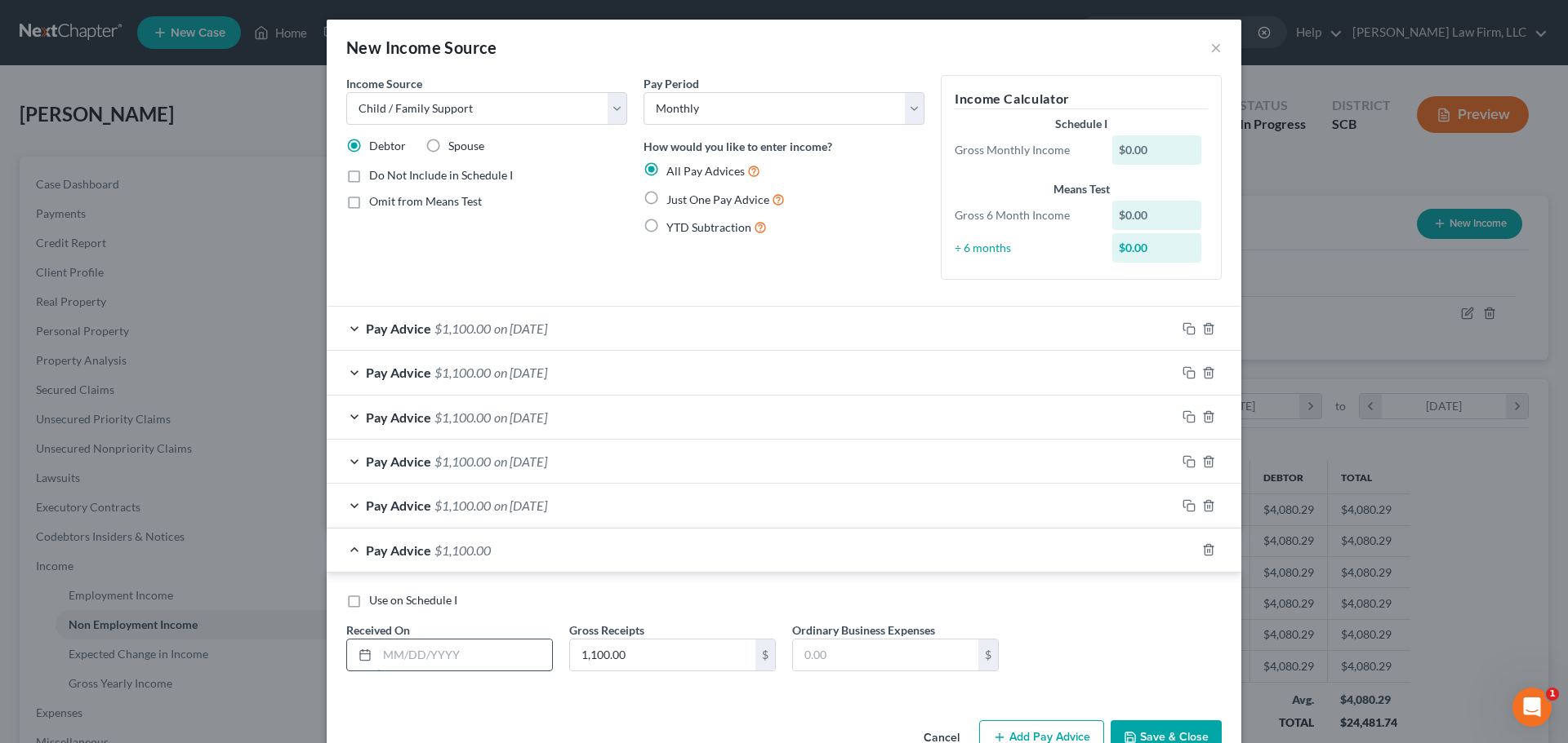
click at [445, 647] on input "text" at bounding box center [464, 655] width 175 height 31
type input "[DATE]"
click at [1187, 552] on icon "button" at bounding box center [1189, 550] width 13 height 13
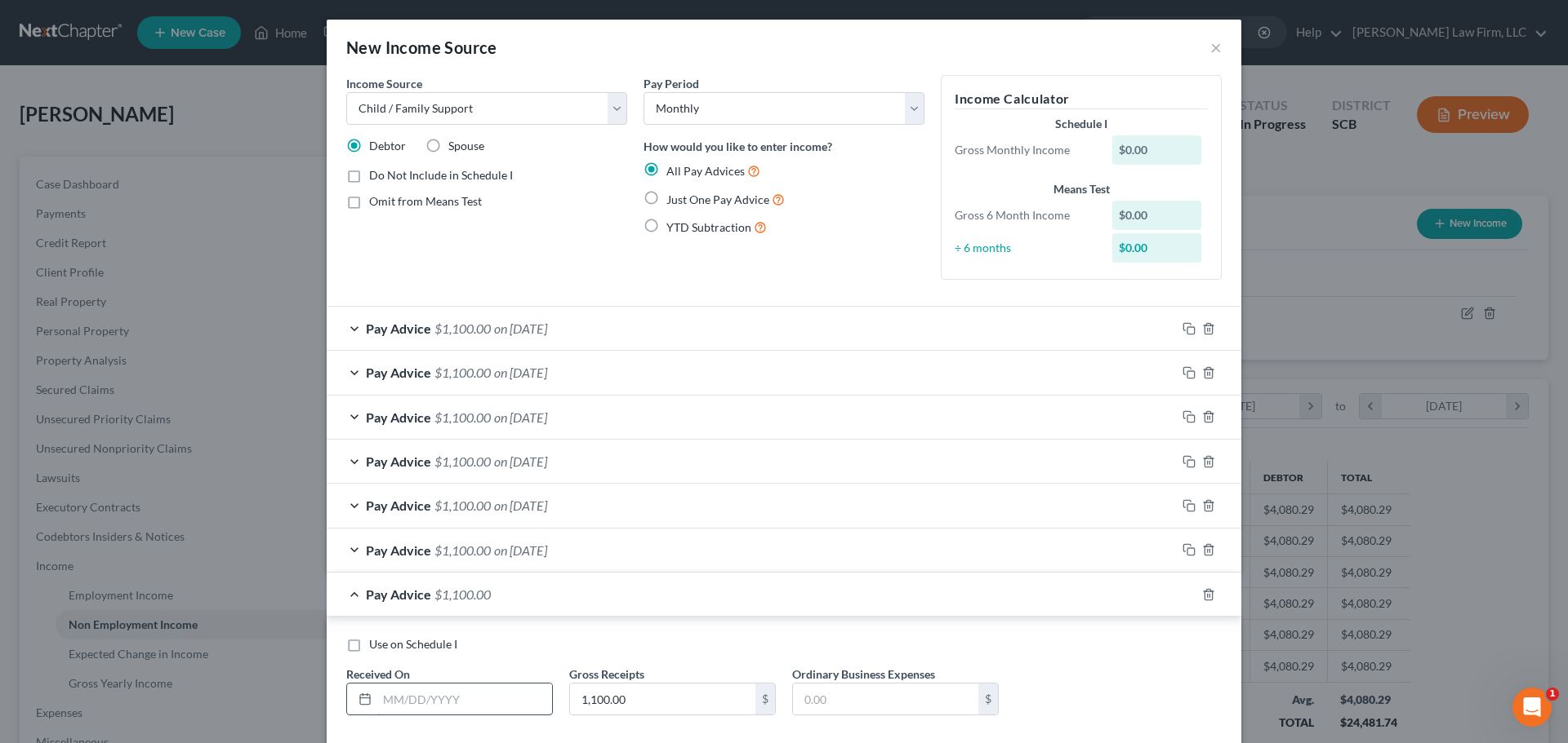
click at [425, 690] on input "text" at bounding box center [464, 699] width 175 height 31
type input "[DATE]"
click at [524, 334] on span "on [DATE]" at bounding box center [520, 328] width 53 height 16
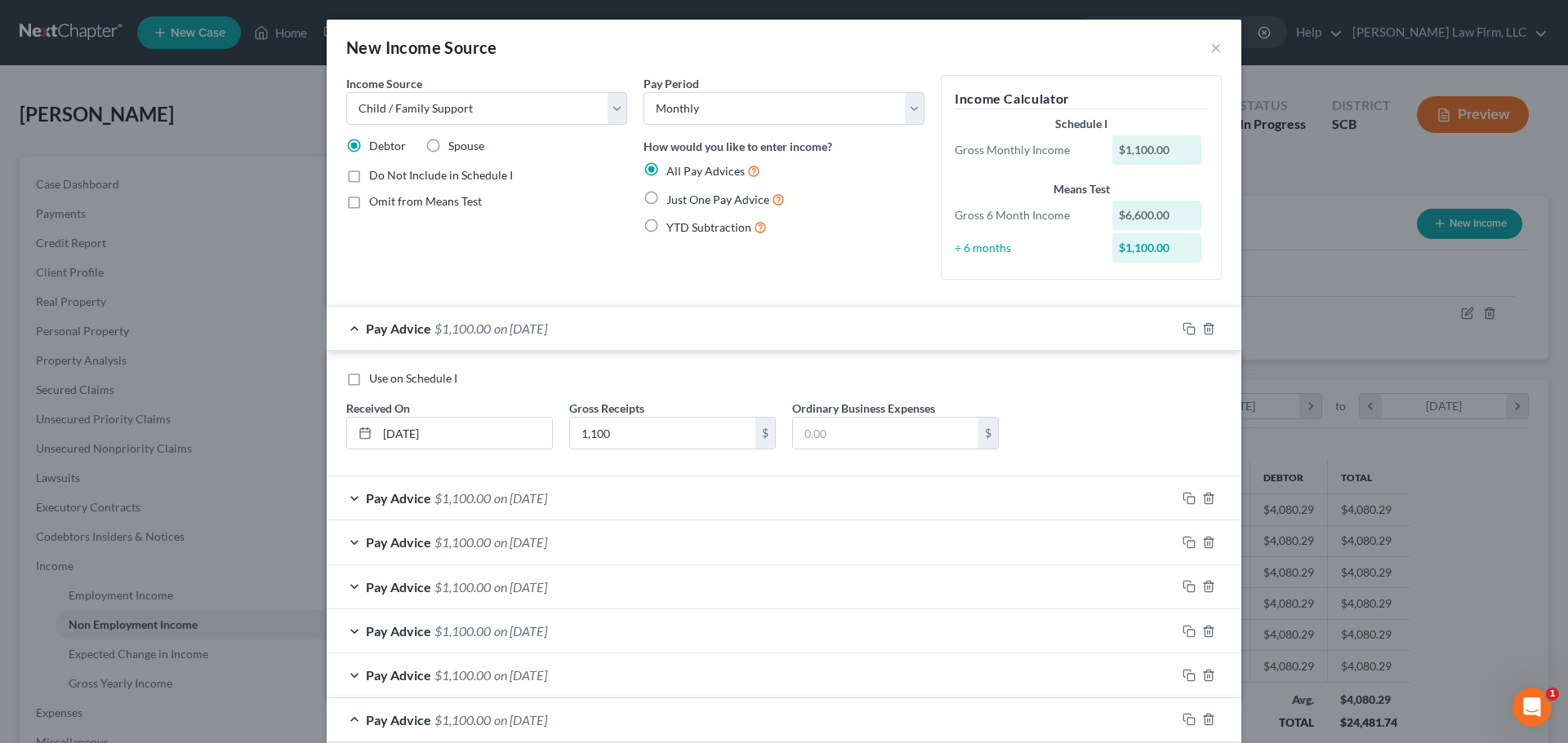
click at [522, 334] on span "on [DATE]" at bounding box center [520, 328] width 53 height 16
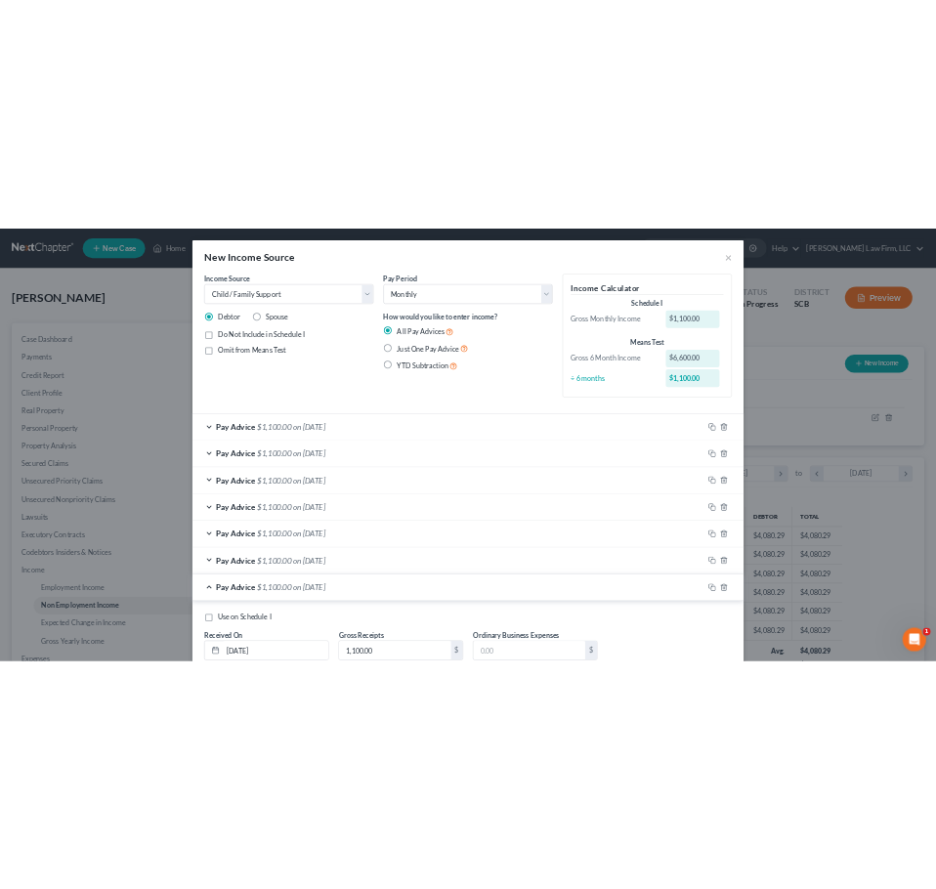
scroll to position [406, 850]
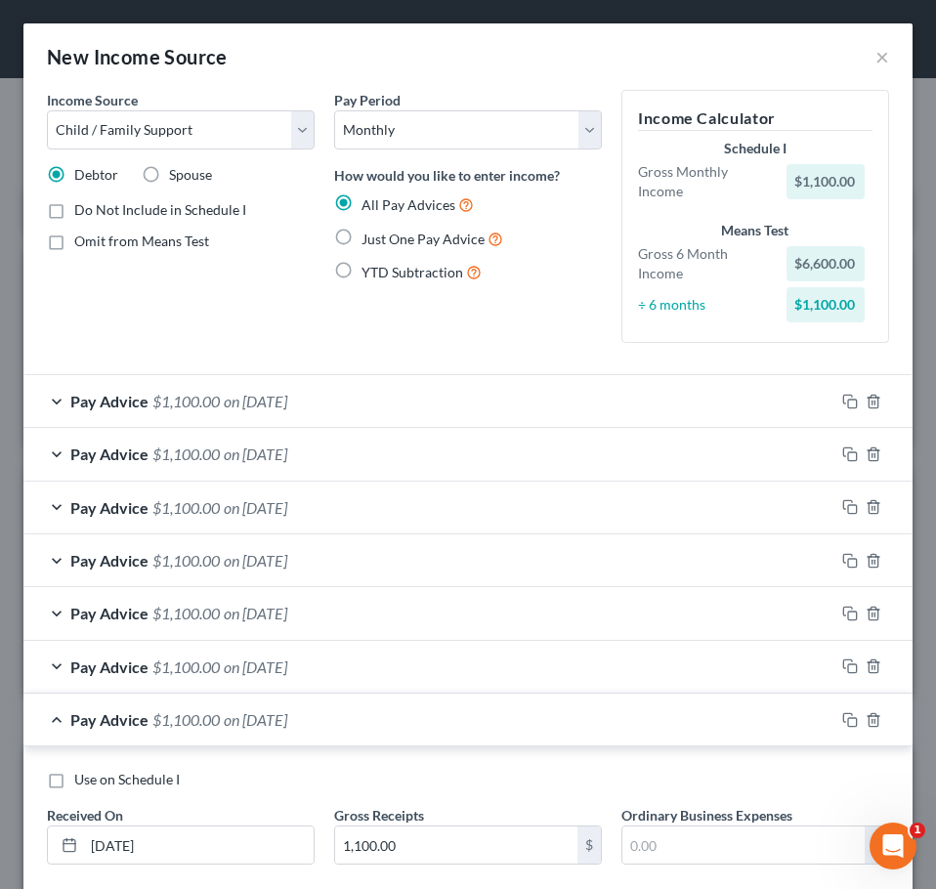
click at [278, 451] on span "on [DATE]" at bounding box center [256, 454] width 64 height 19
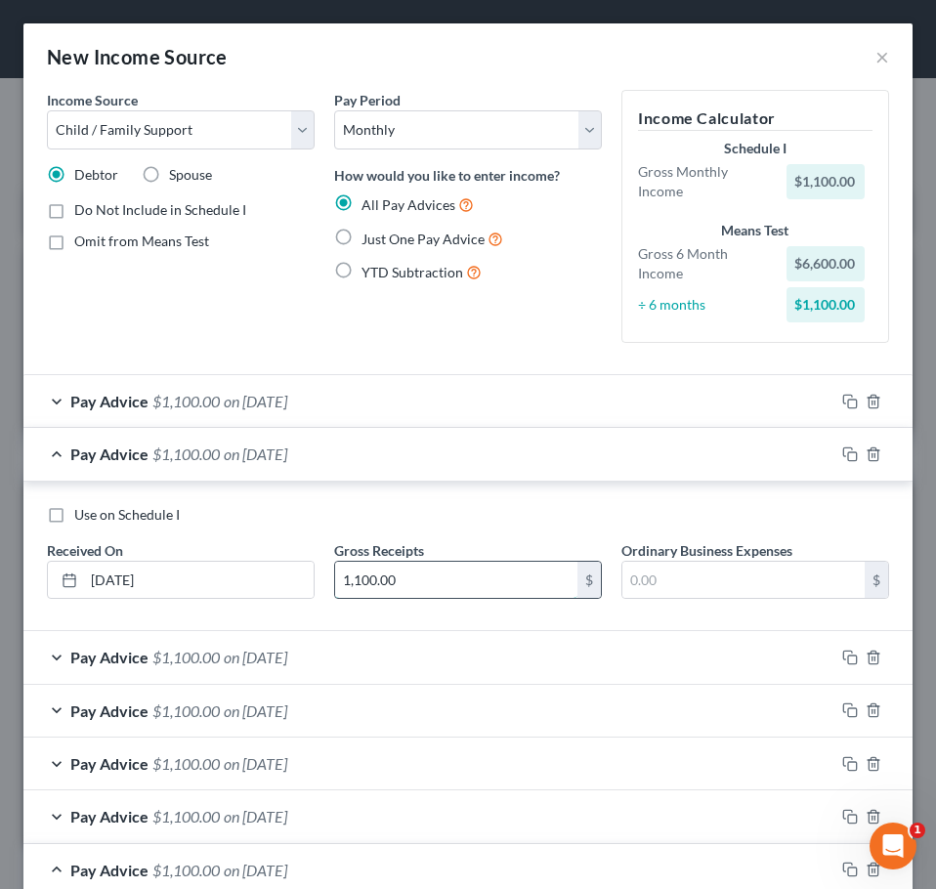
click at [406, 571] on input "1,100.00" at bounding box center [456, 580] width 242 height 37
type input "1,860"
click at [247, 651] on span "on [DATE]" at bounding box center [256, 657] width 64 height 19
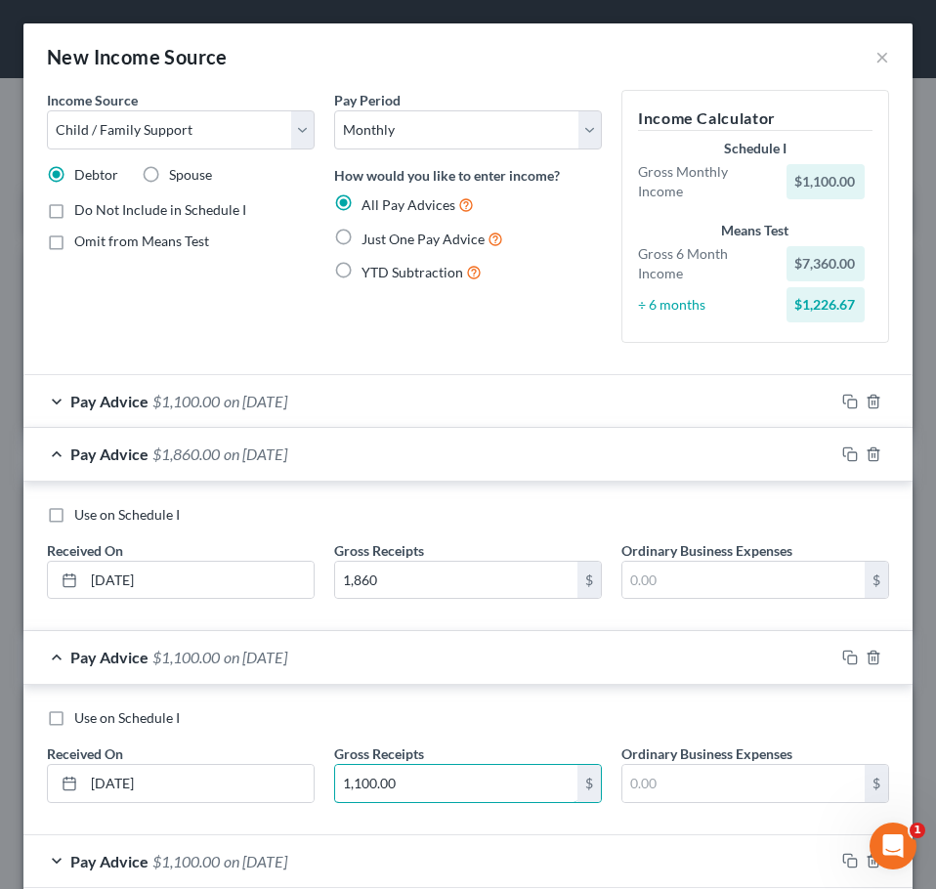
drag, startPoint x: 433, startPoint y: 784, endPoint x: 403, endPoint y: 761, distance: 37.7
click at [435, 784] on input "1,100.00" at bounding box center [456, 783] width 242 height 37
type input "1,350"
click at [200, 460] on span "$1,860.00" at bounding box center [185, 454] width 67 height 19
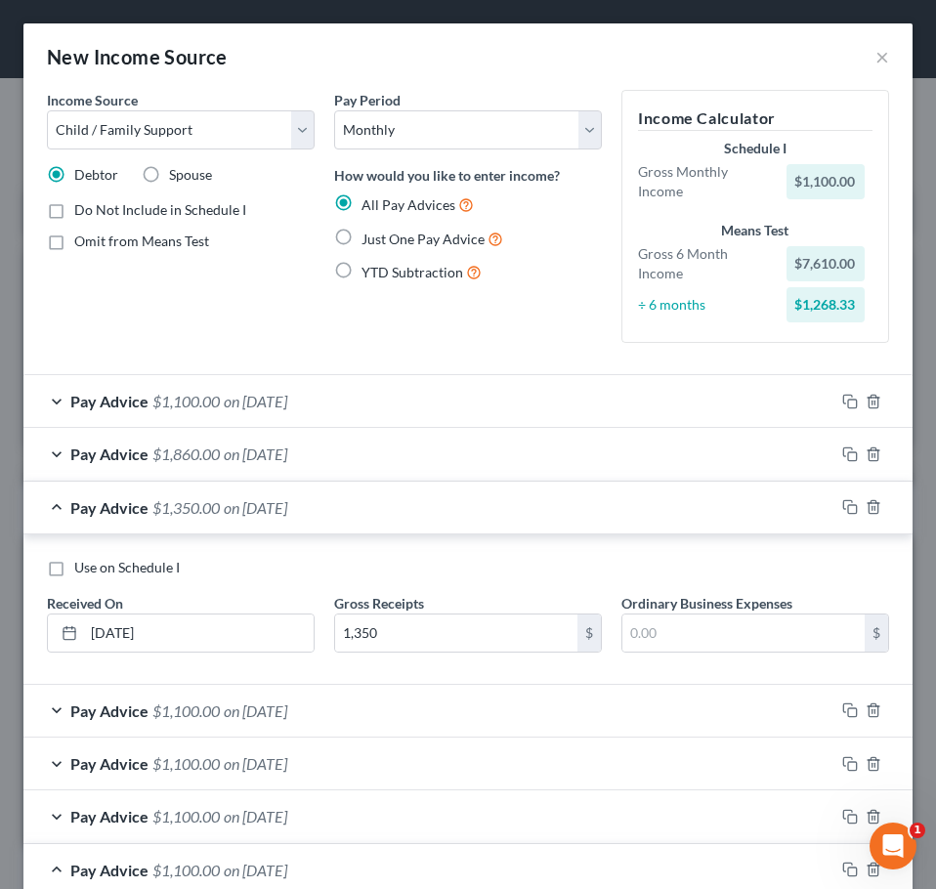
click at [205, 508] on span "$1,350.00" at bounding box center [185, 507] width 67 height 19
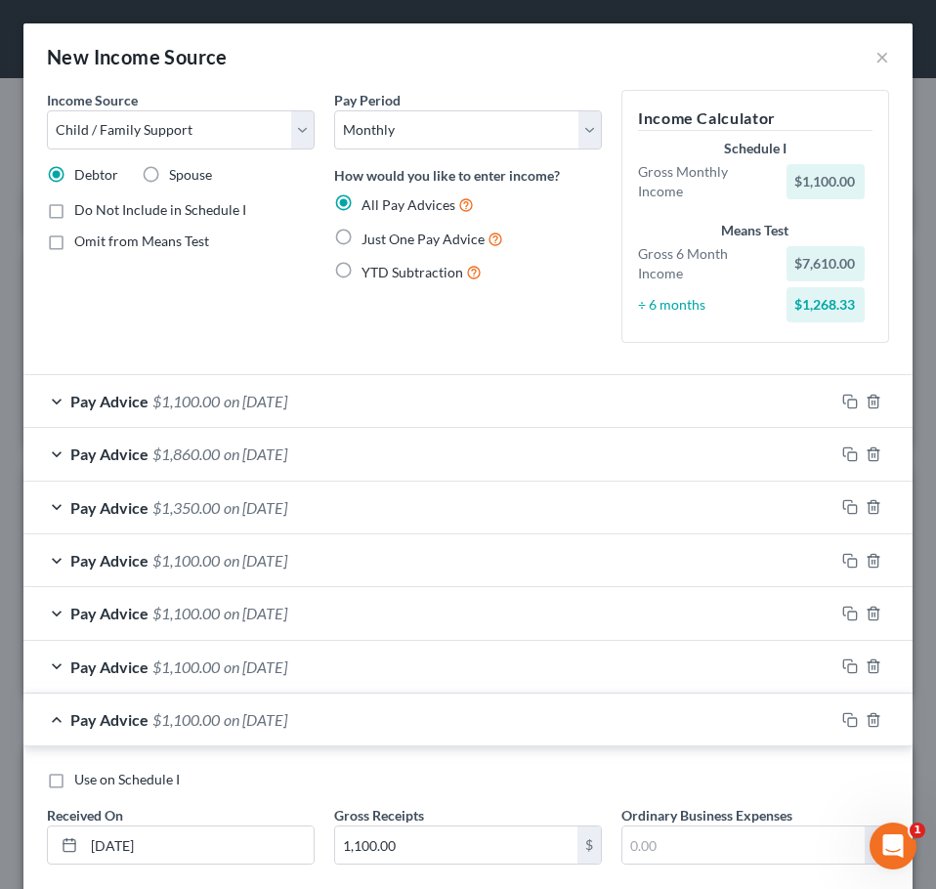
click at [231, 565] on span "on [DATE]" at bounding box center [256, 560] width 64 height 19
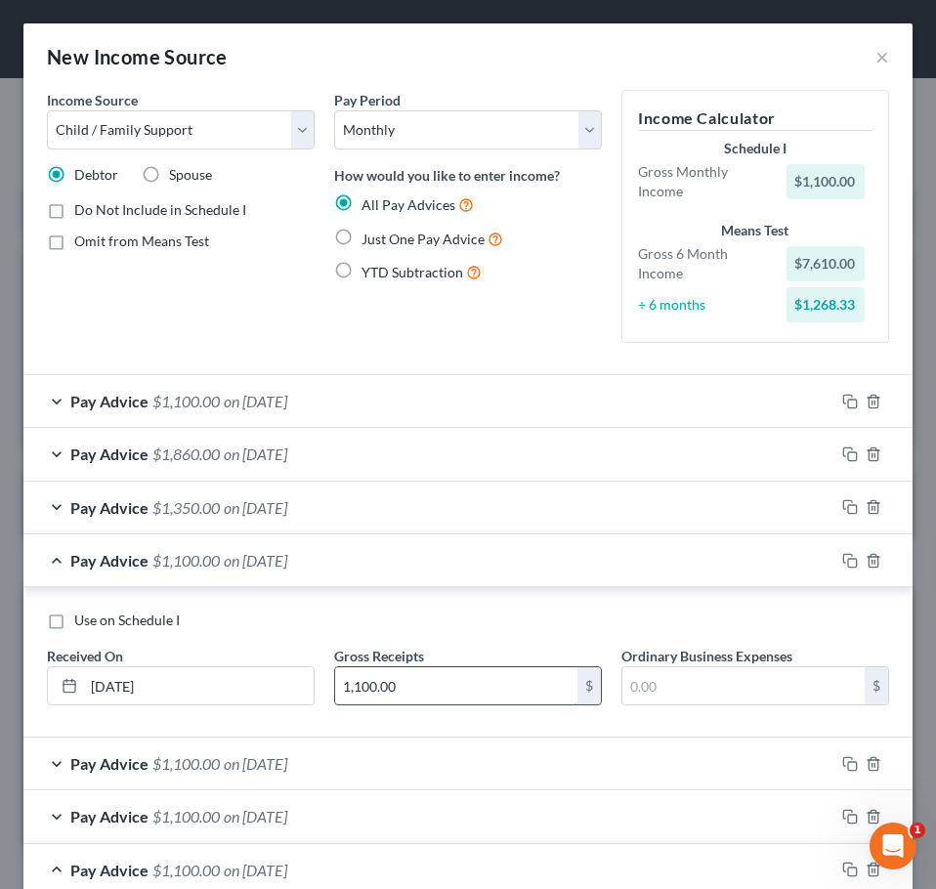
click at [432, 678] on input "1,100.00" at bounding box center [456, 686] width 242 height 37
type input "2,100"
click at [231, 566] on span "on [DATE]" at bounding box center [256, 560] width 64 height 19
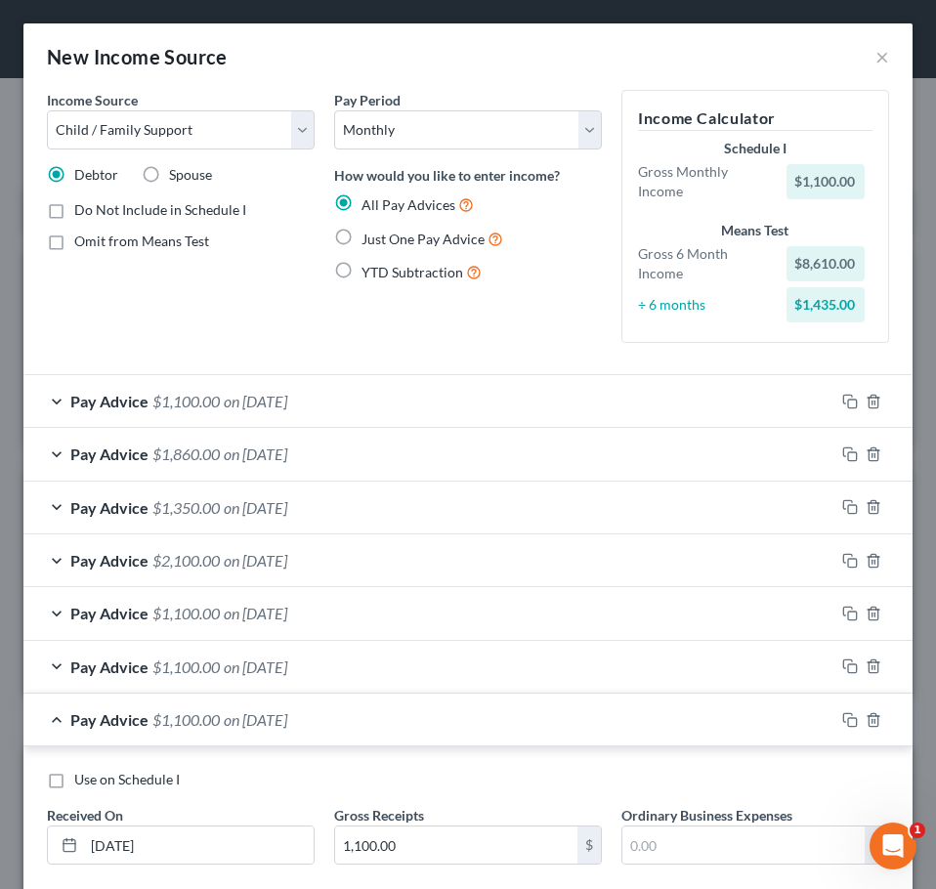
scroll to position [98, 0]
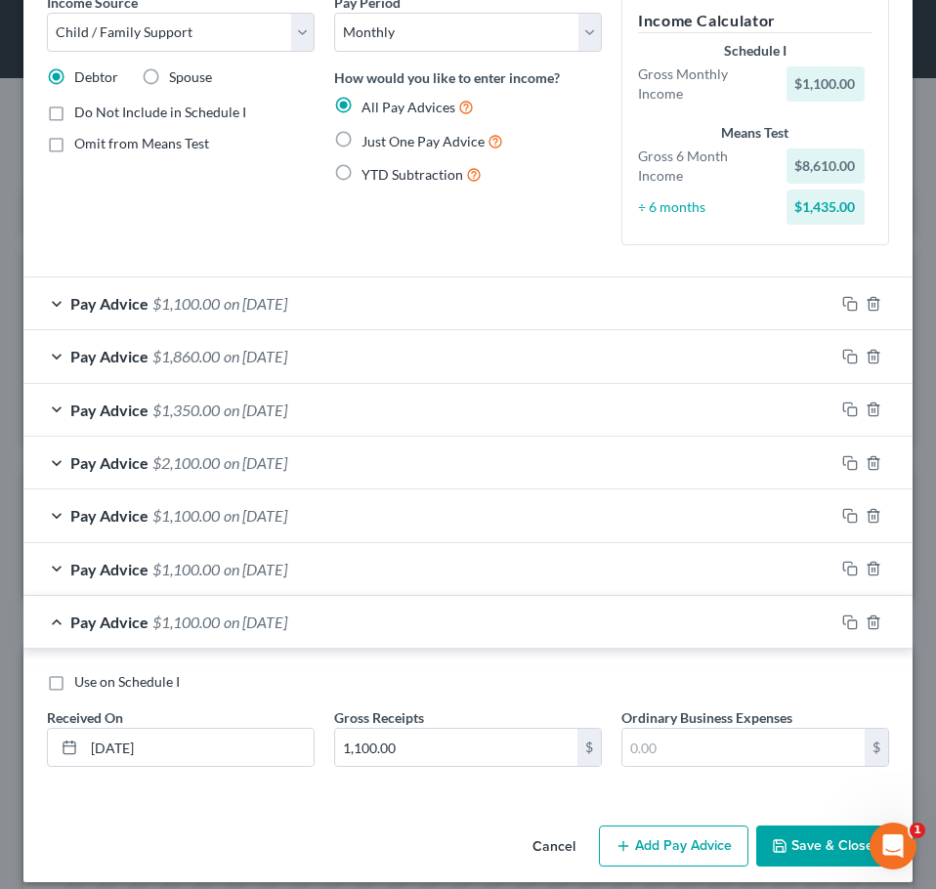
click at [375, 570] on div "Pay Advice $1,100.00 on [DATE]" at bounding box center [428, 569] width 811 height 52
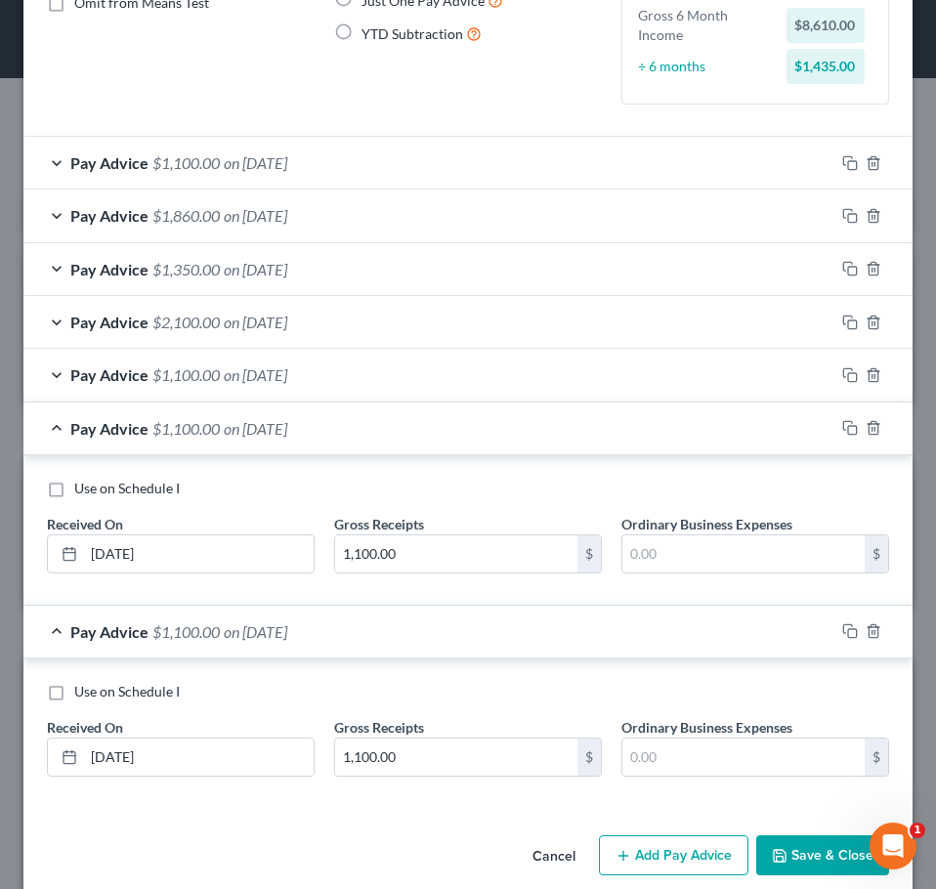
scroll to position [245, 0]
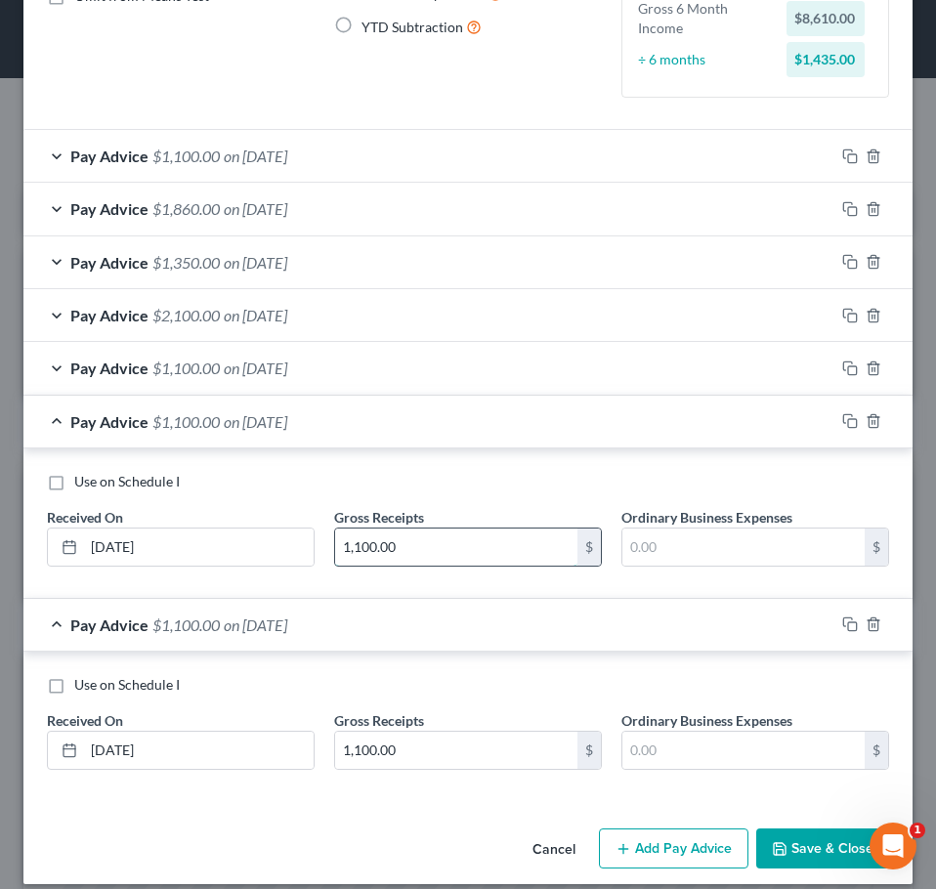
click at [419, 550] on input "1,100.00" at bounding box center [456, 547] width 242 height 37
type input "1,366"
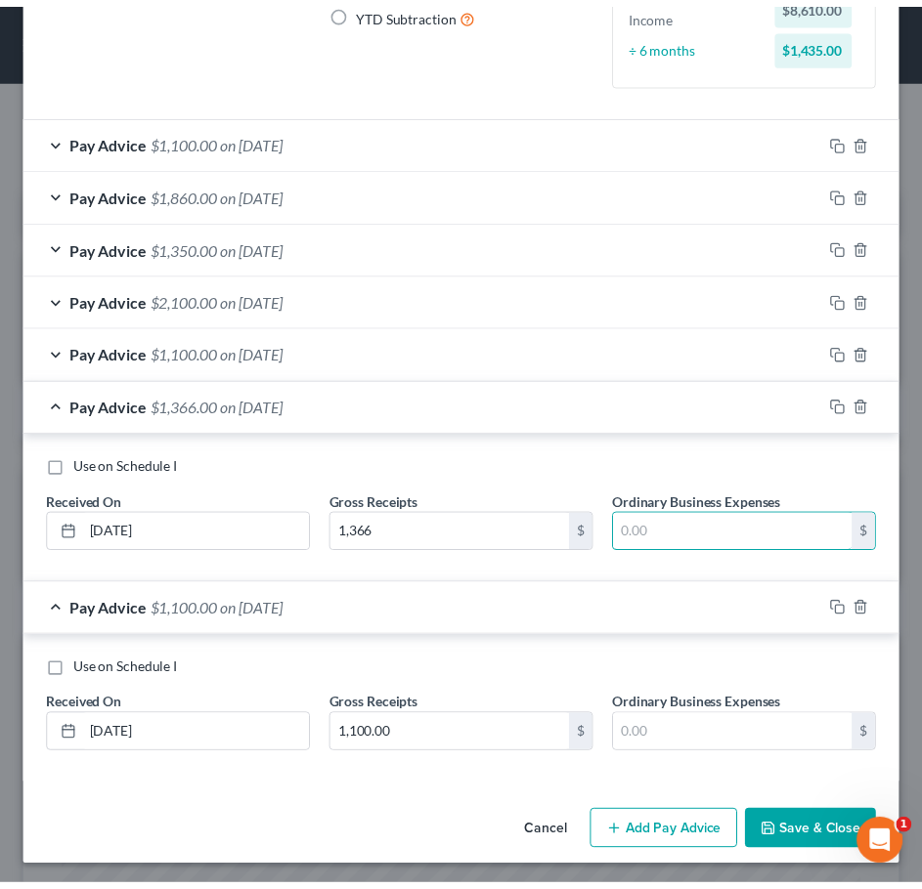
scroll to position [264, 0]
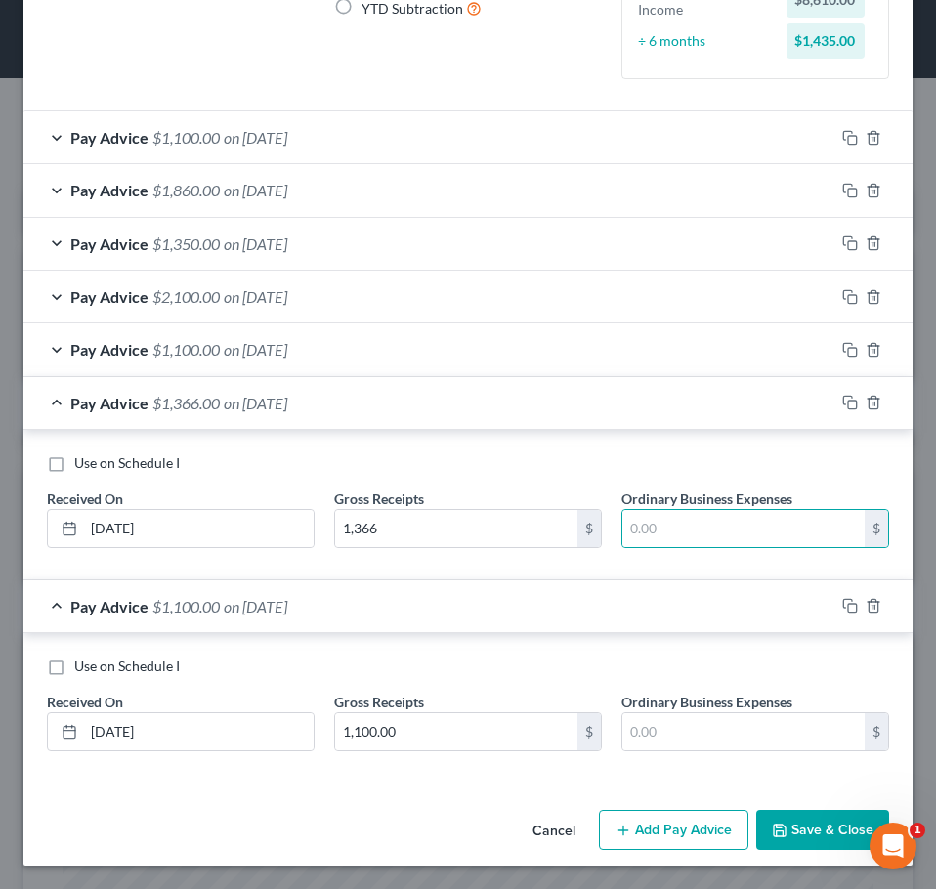
click at [778, 837] on button "Save & Close" at bounding box center [822, 830] width 133 height 41
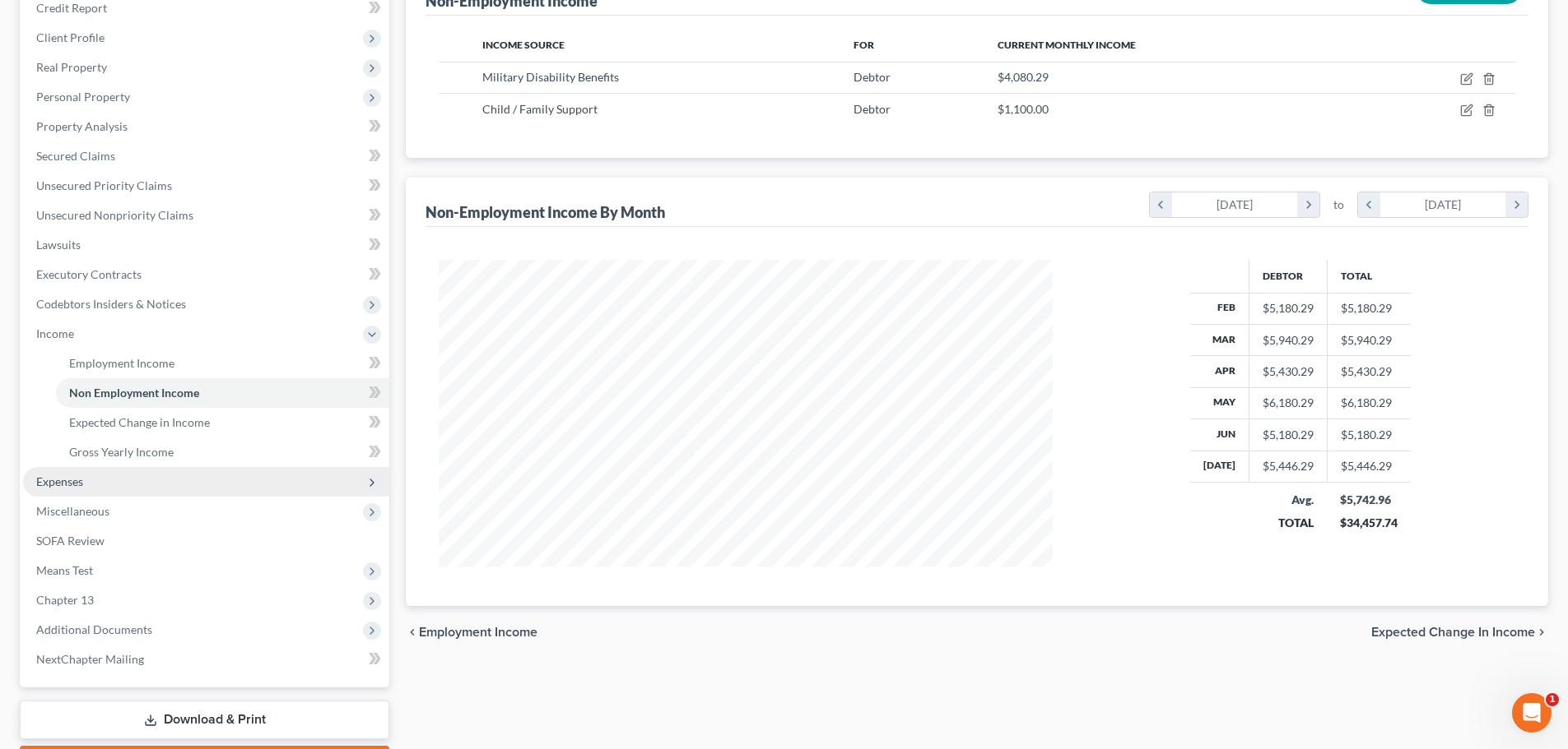
scroll to position [247, 0]
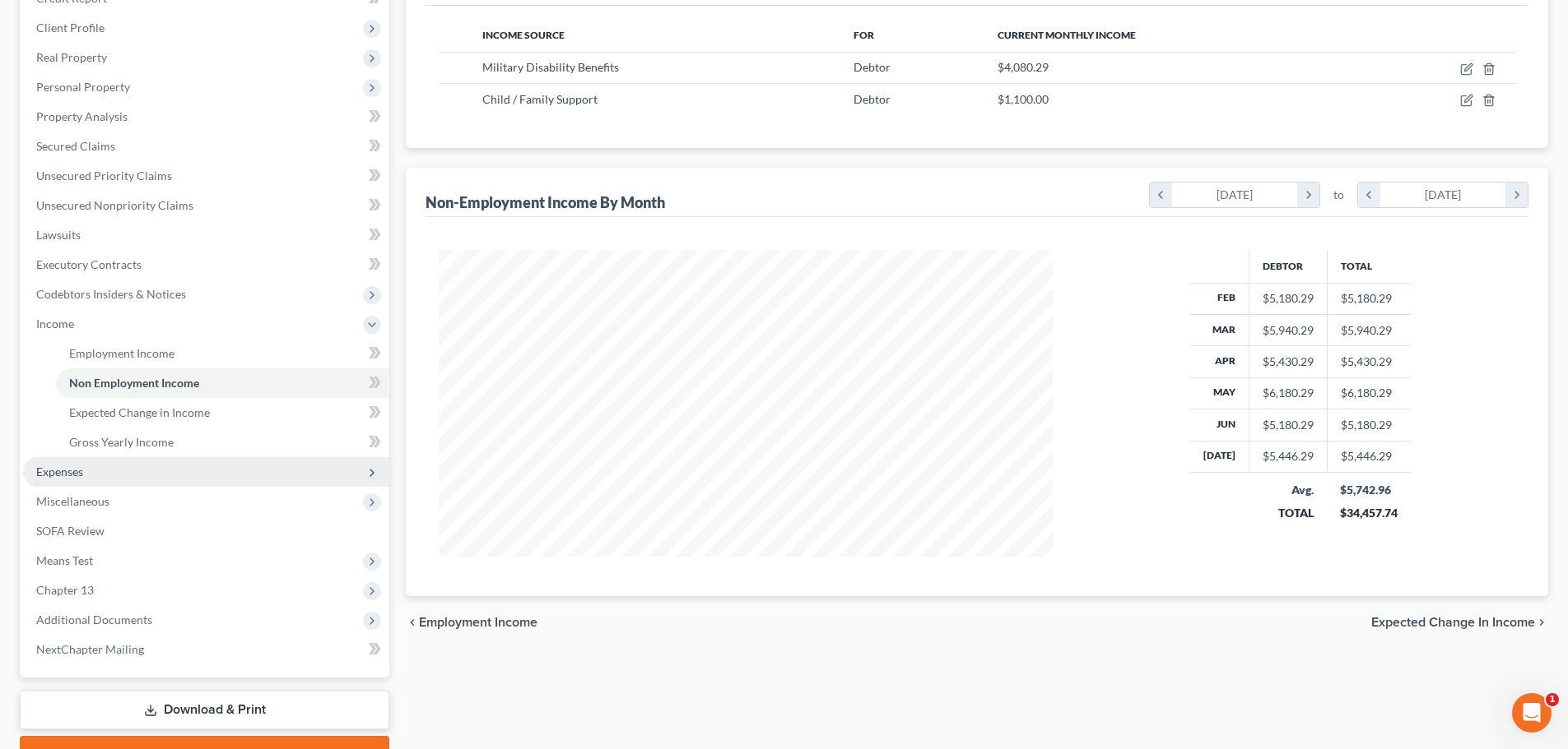
click at [86, 472] on span "Expenses" at bounding box center [205, 471] width 366 height 29
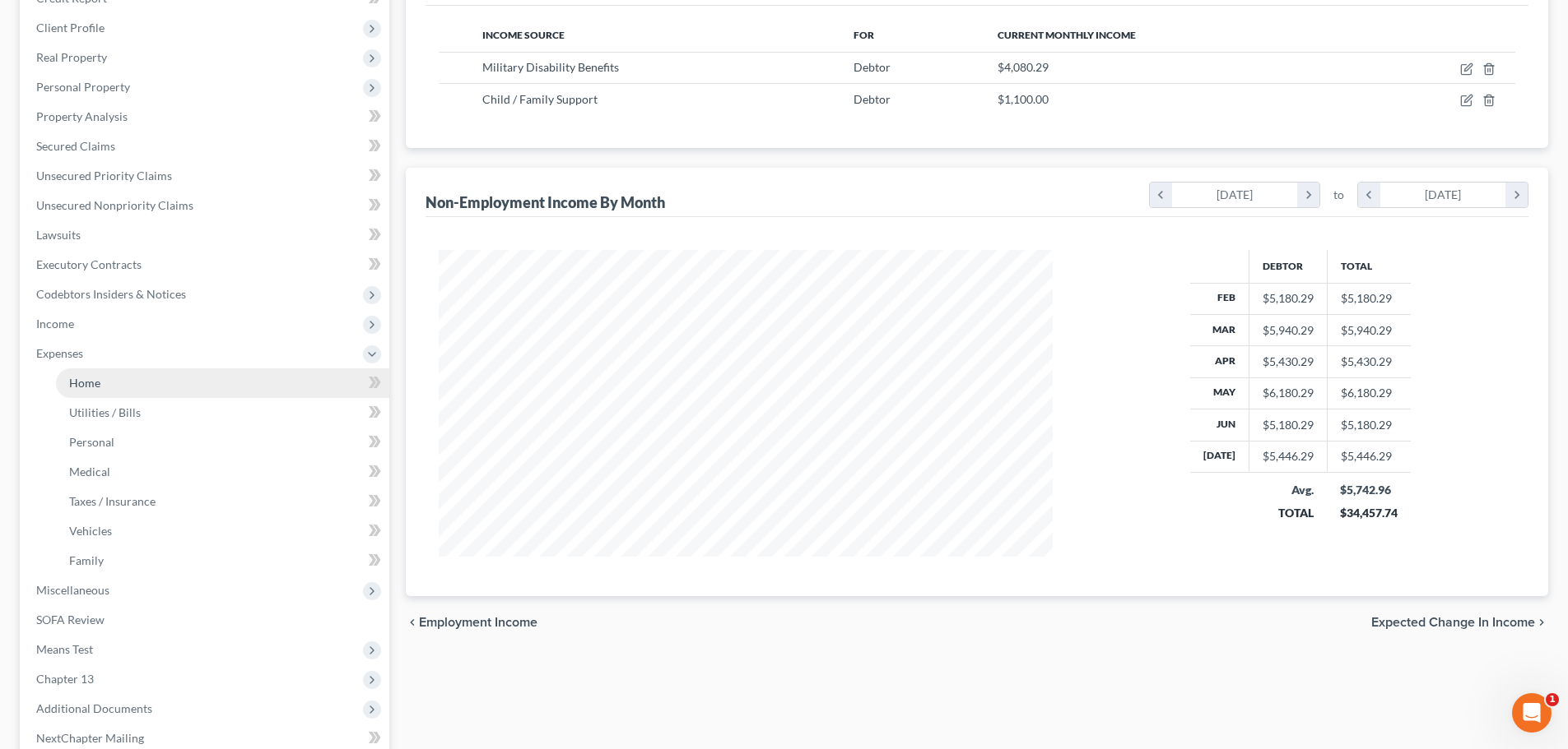
click at [102, 381] on link "Home" at bounding box center [222, 383] width 333 height 29
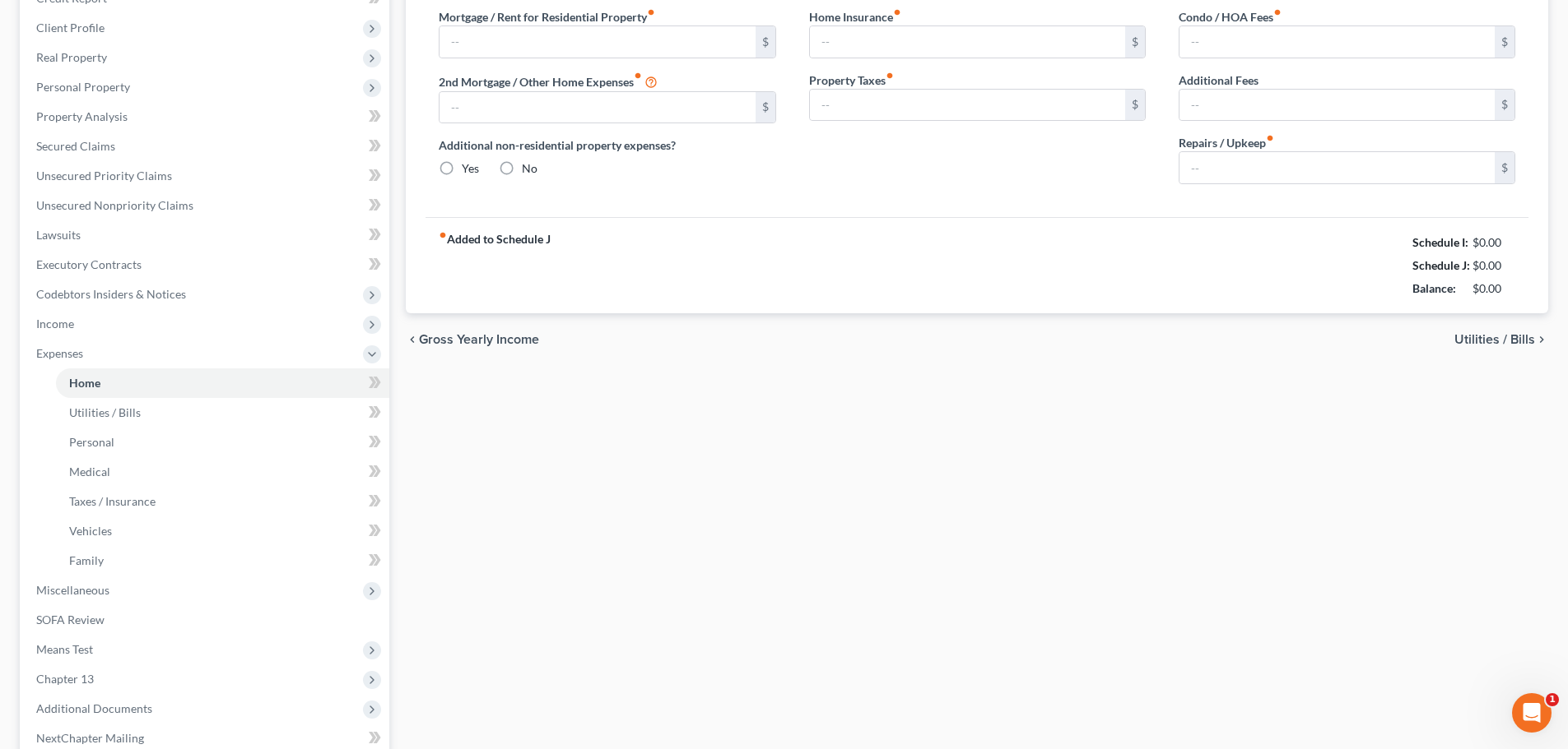
scroll to position [163, 0]
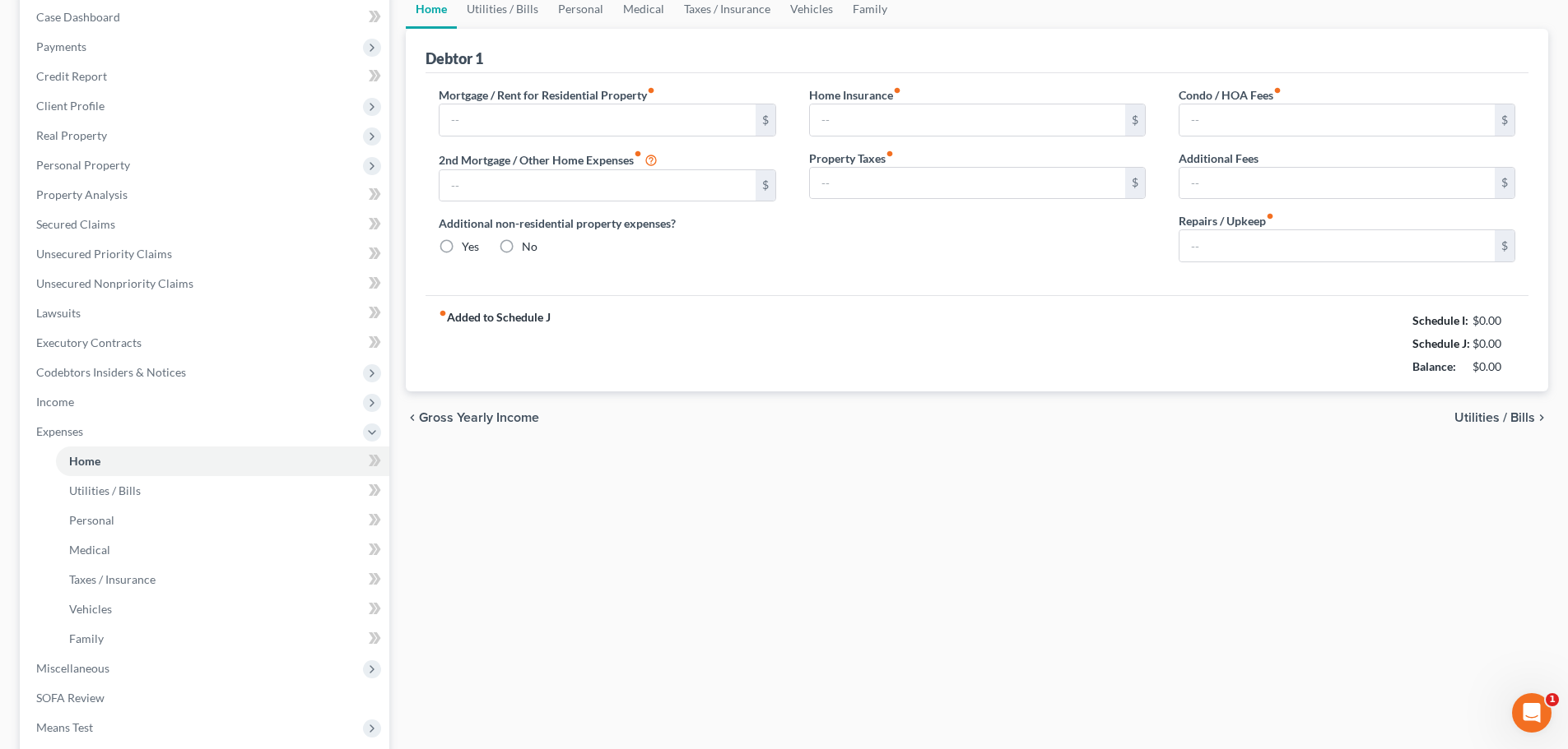
type input "0.00"
radio input "true"
type input "0.00"
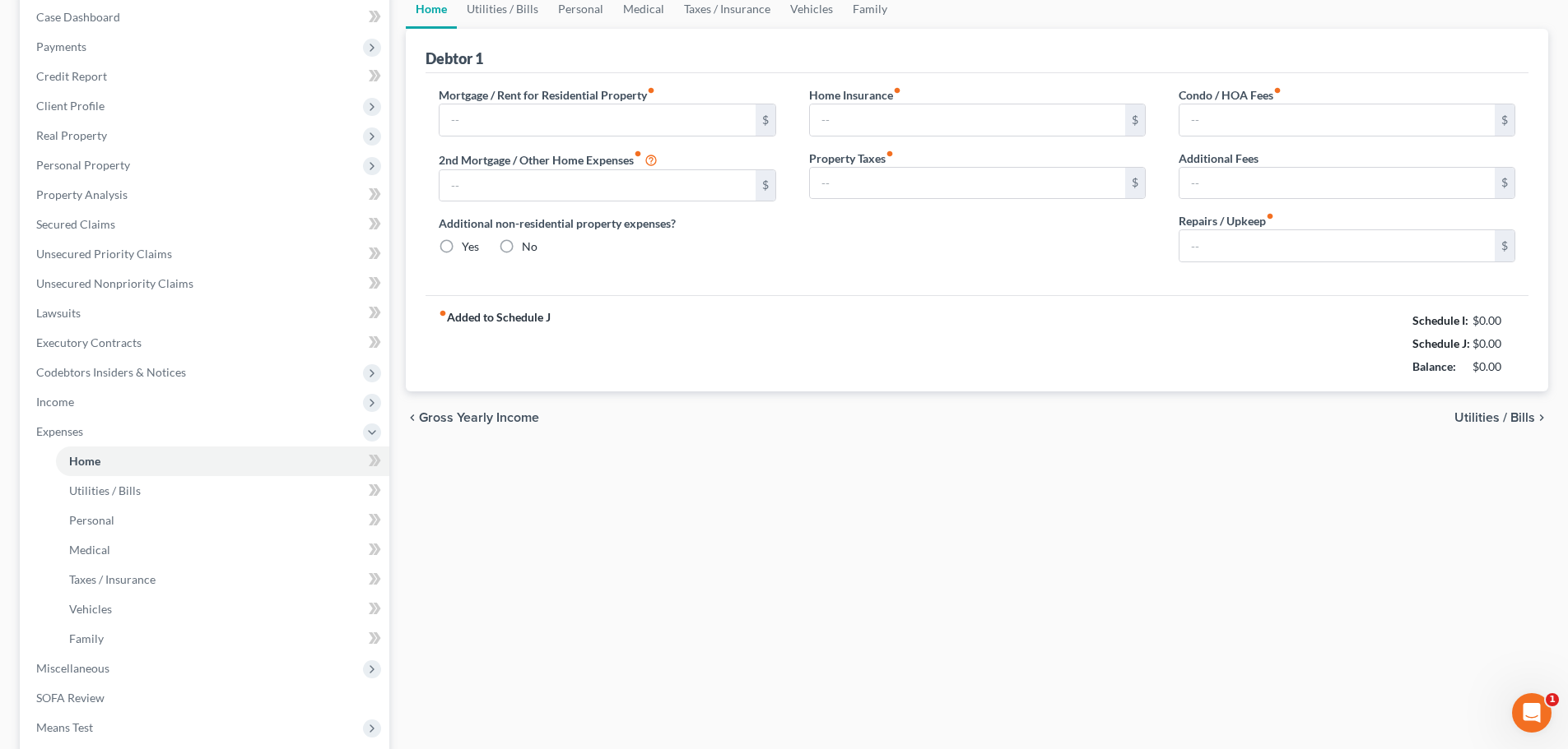
type input "0.00"
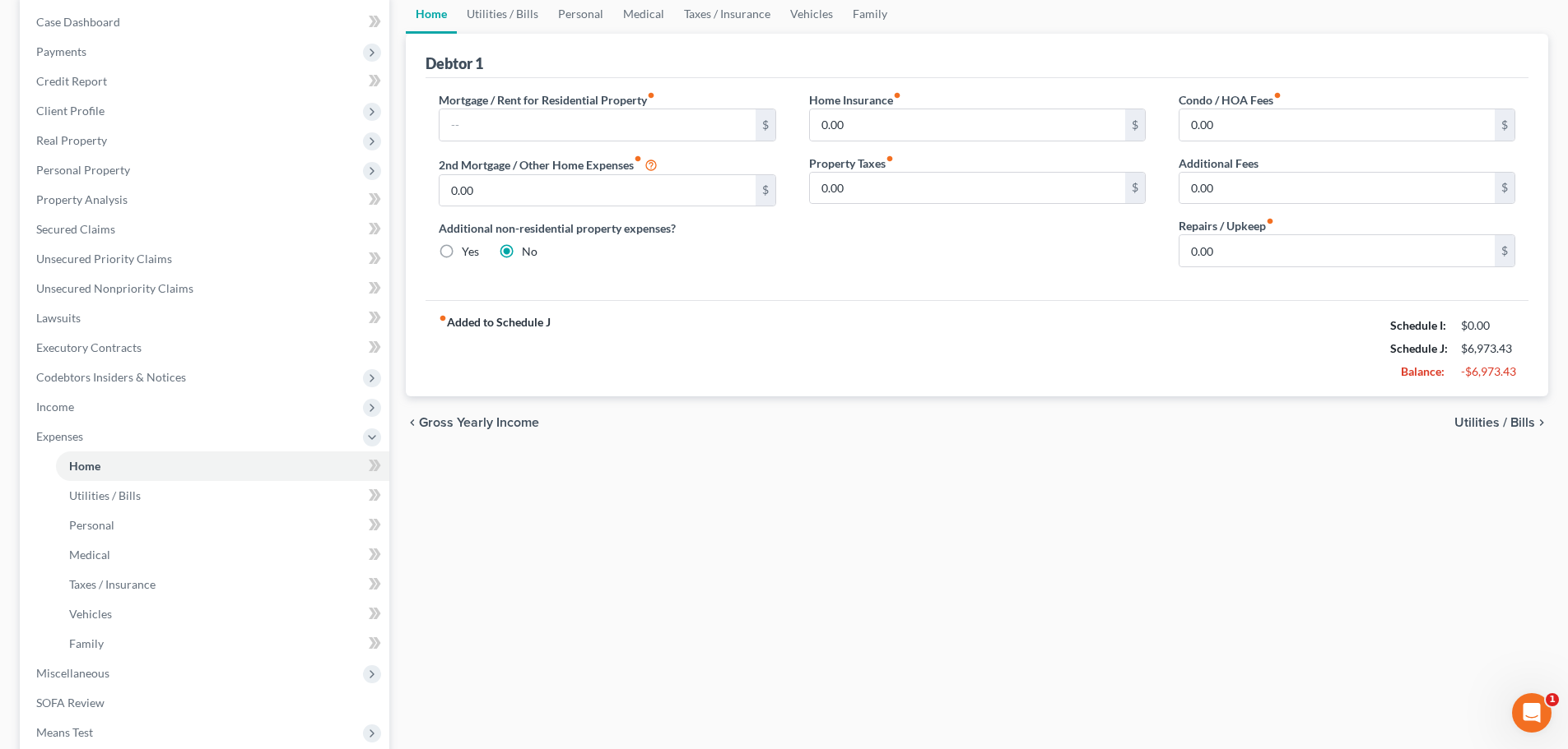
scroll to position [0, 0]
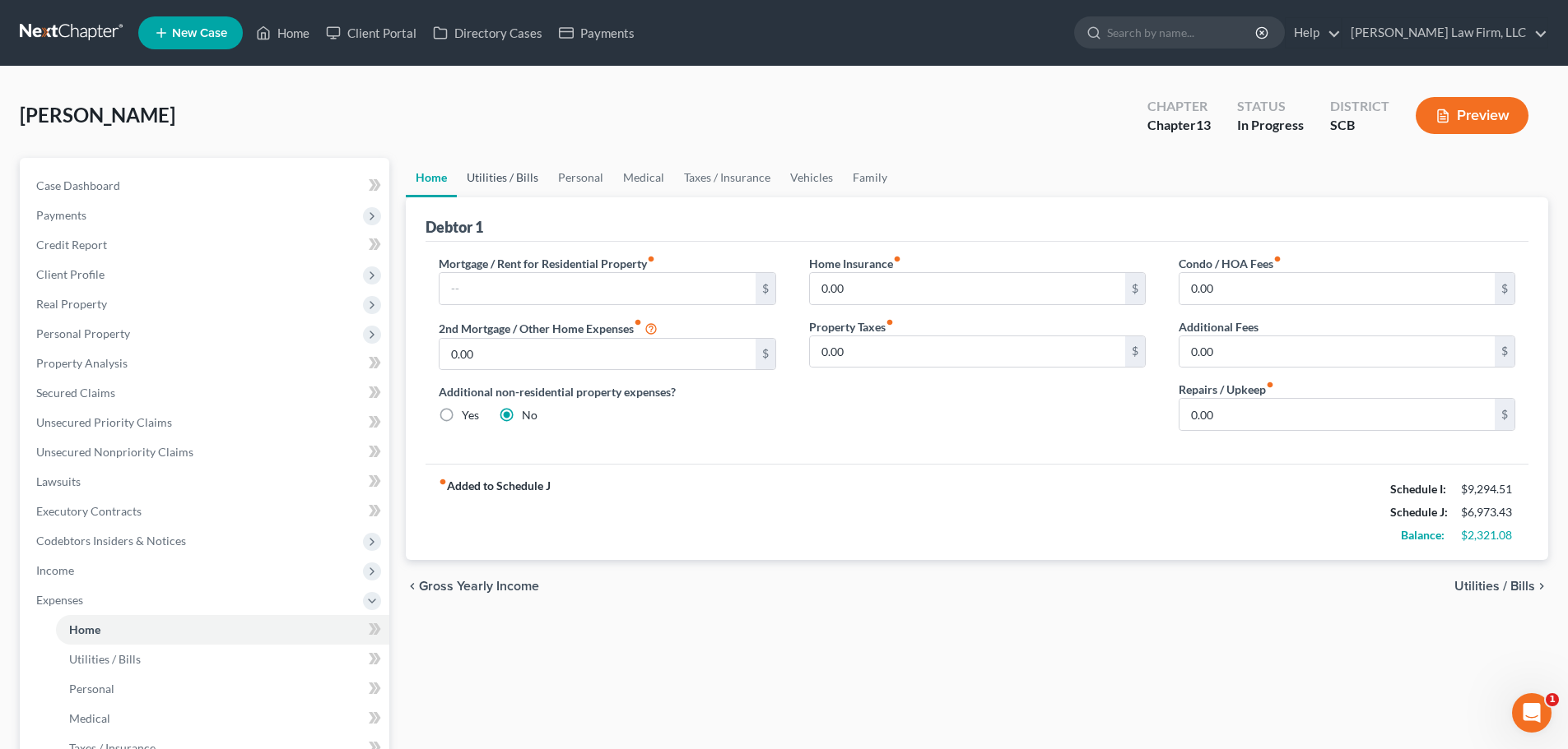
click at [531, 179] on link "Utilities / Bills" at bounding box center [502, 178] width 91 height 40
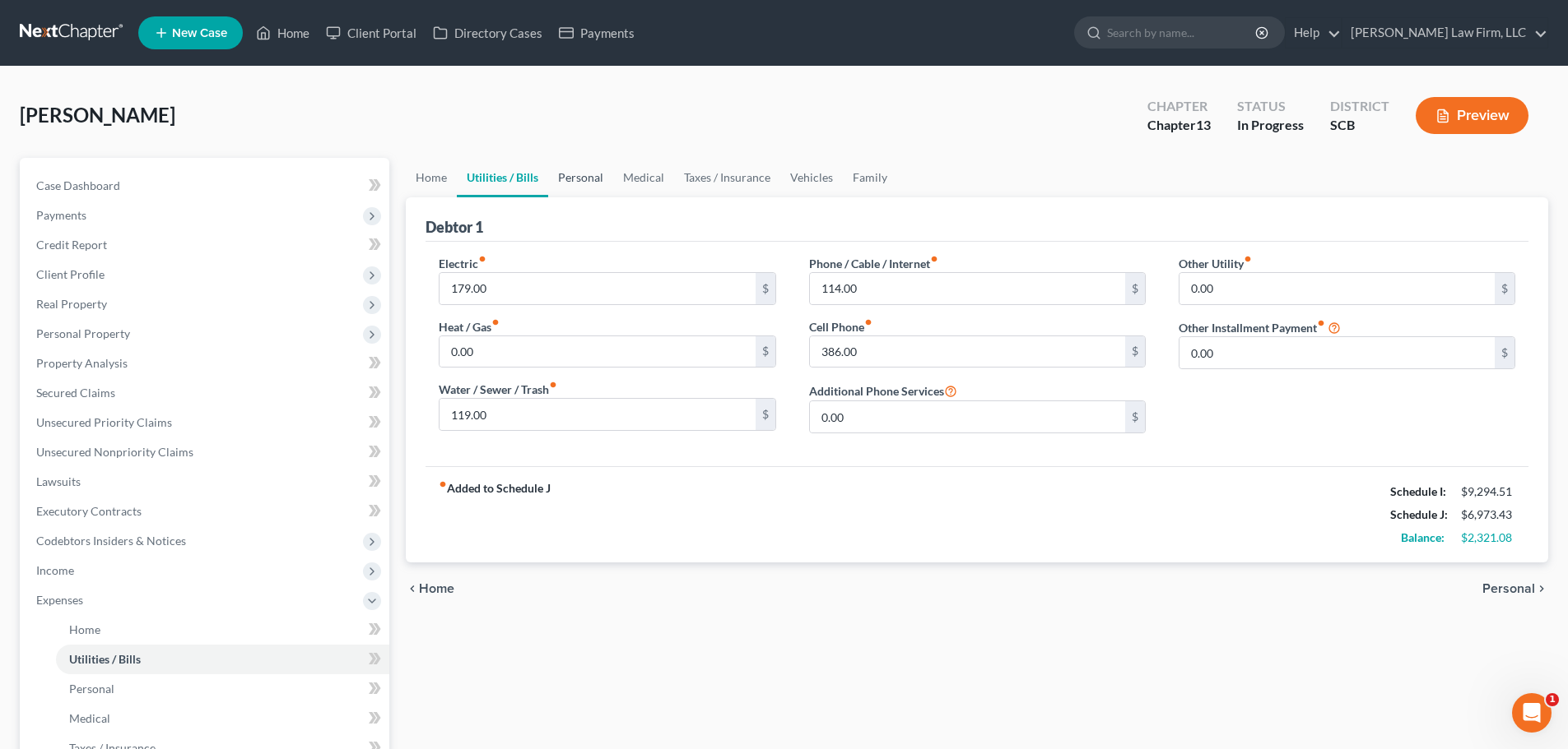
click at [580, 182] on link "Personal" at bounding box center [580, 178] width 65 height 40
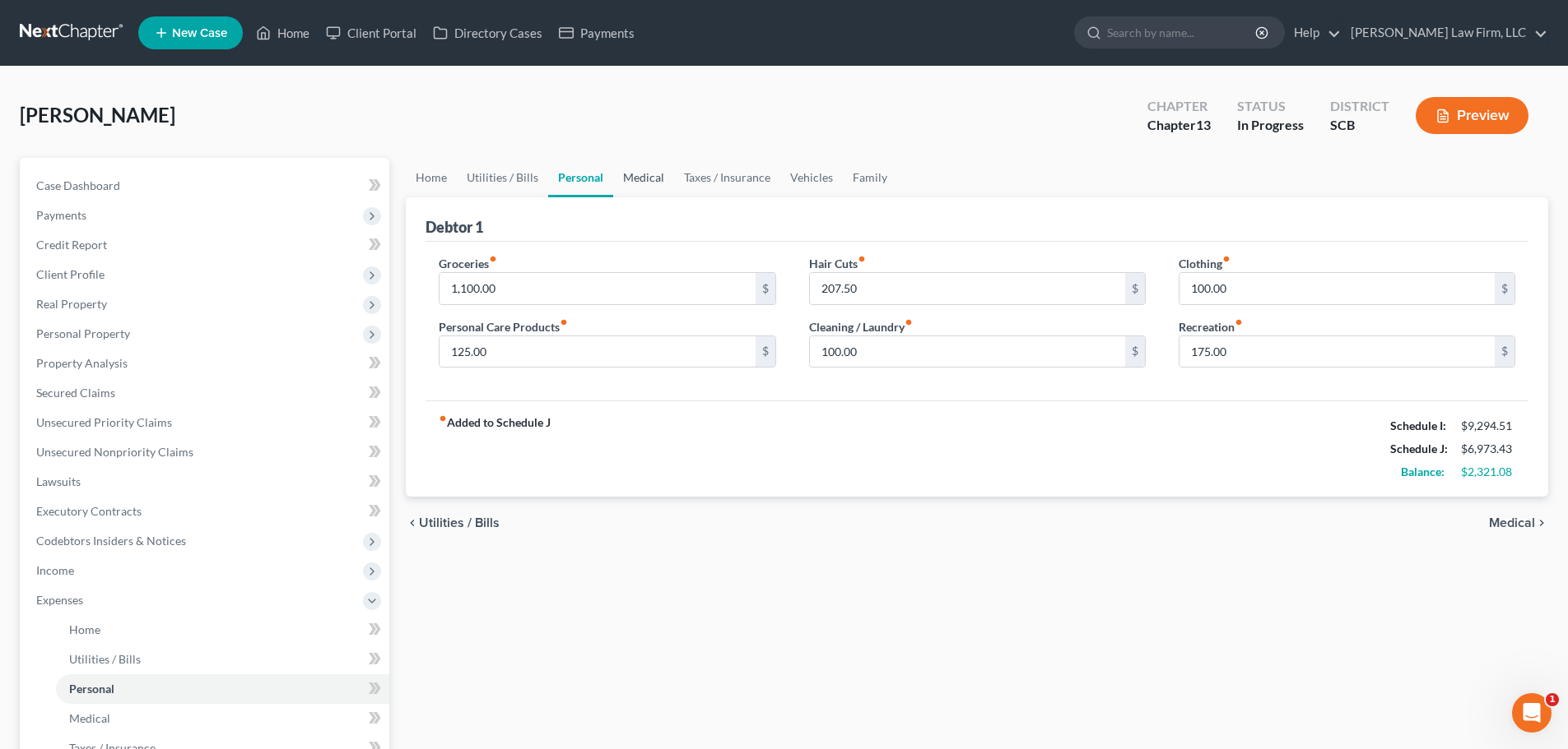
click at [643, 176] on link "Medical" at bounding box center [643, 178] width 61 height 40
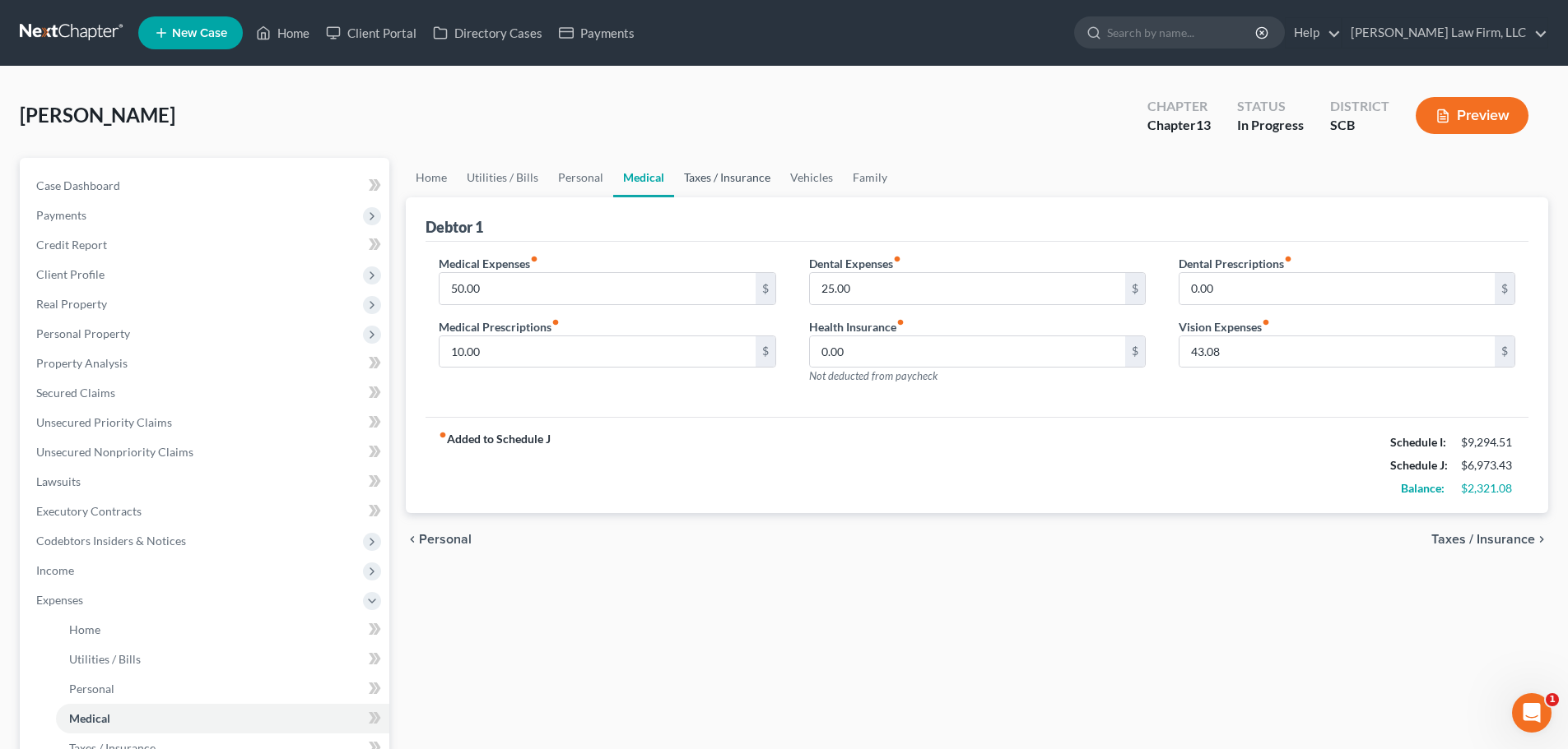
click at [716, 171] on link "Taxes / Insurance" at bounding box center [727, 178] width 106 height 40
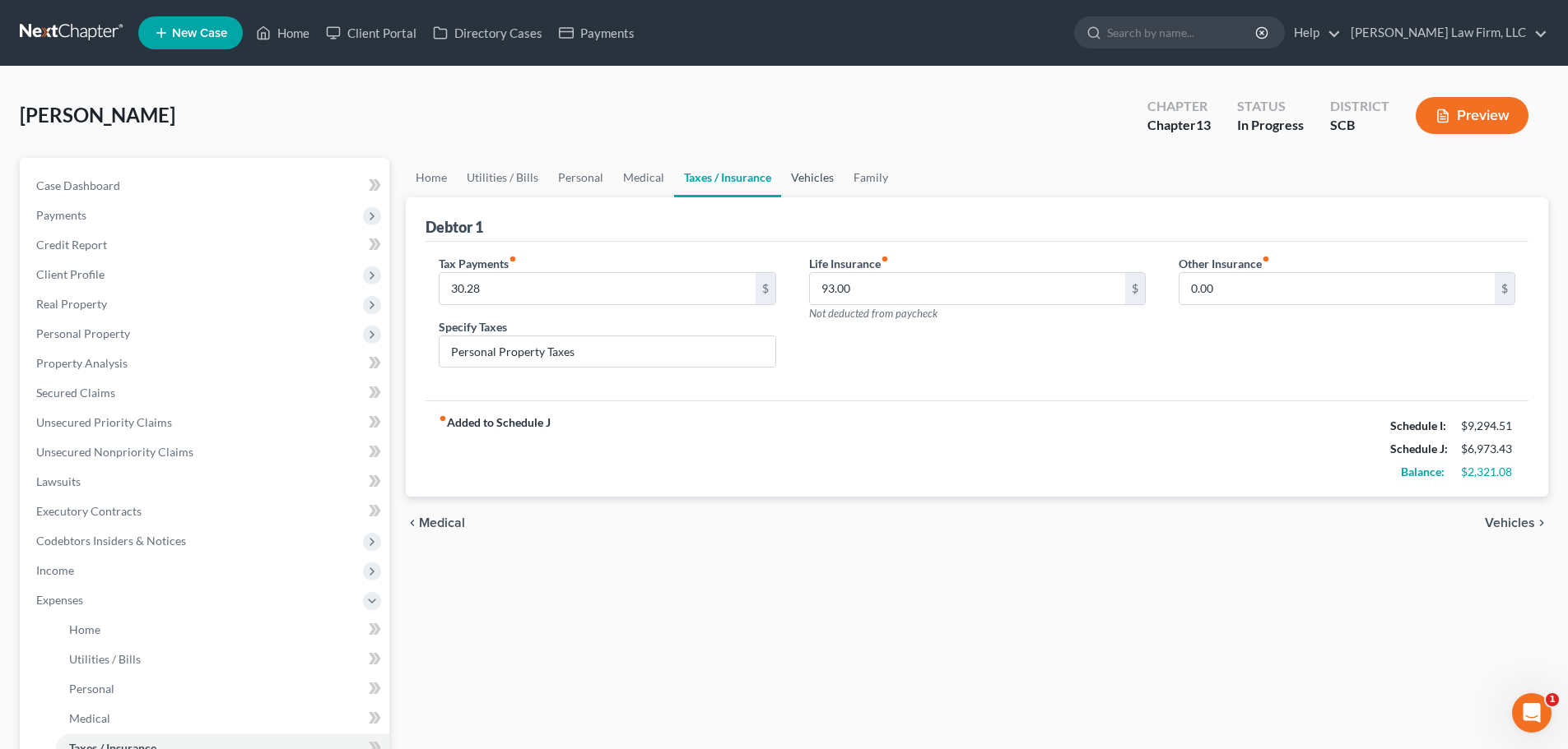
click at [795, 181] on link "Vehicles" at bounding box center [813, 178] width 62 height 40
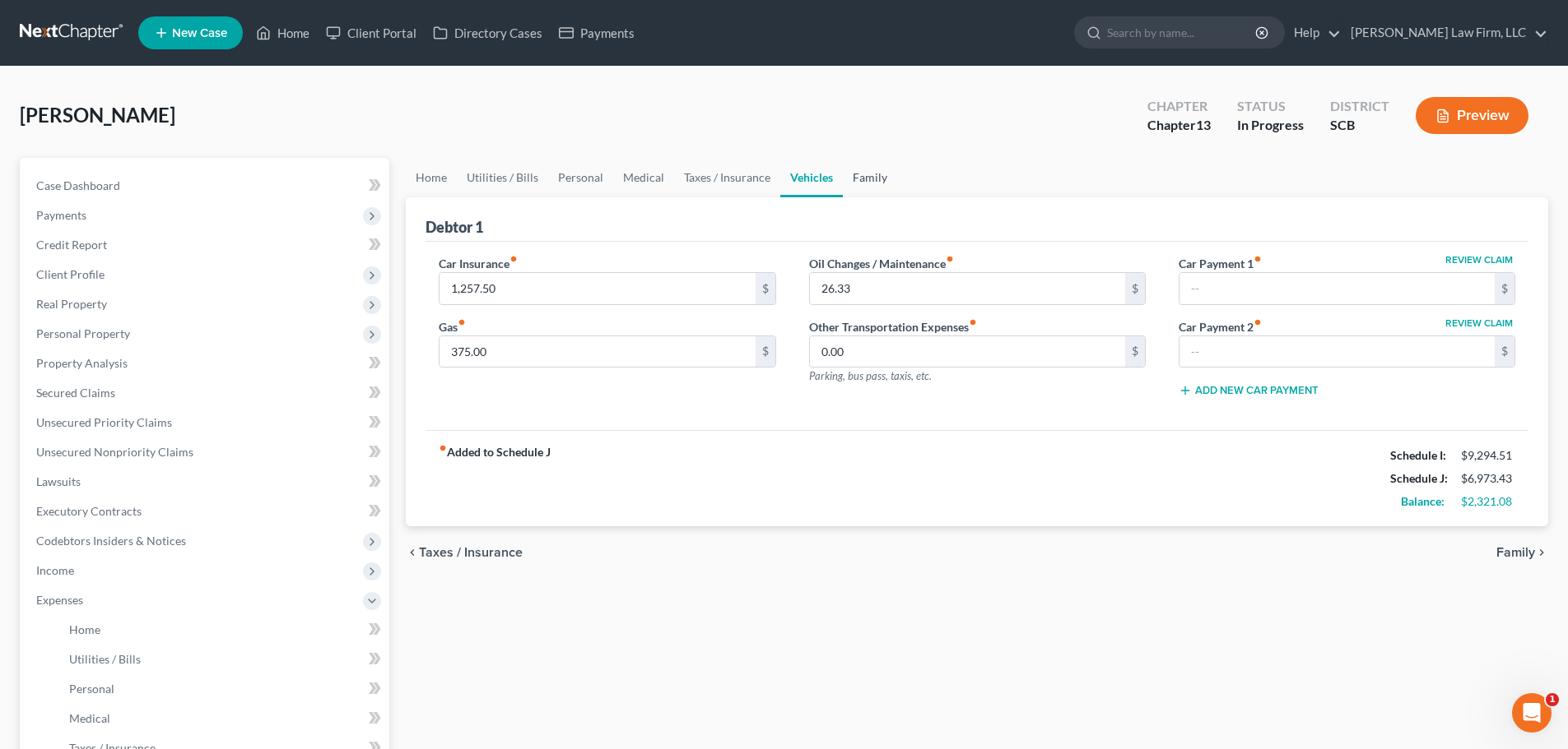
click at [859, 189] on link "Family" at bounding box center [870, 178] width 55 height 40
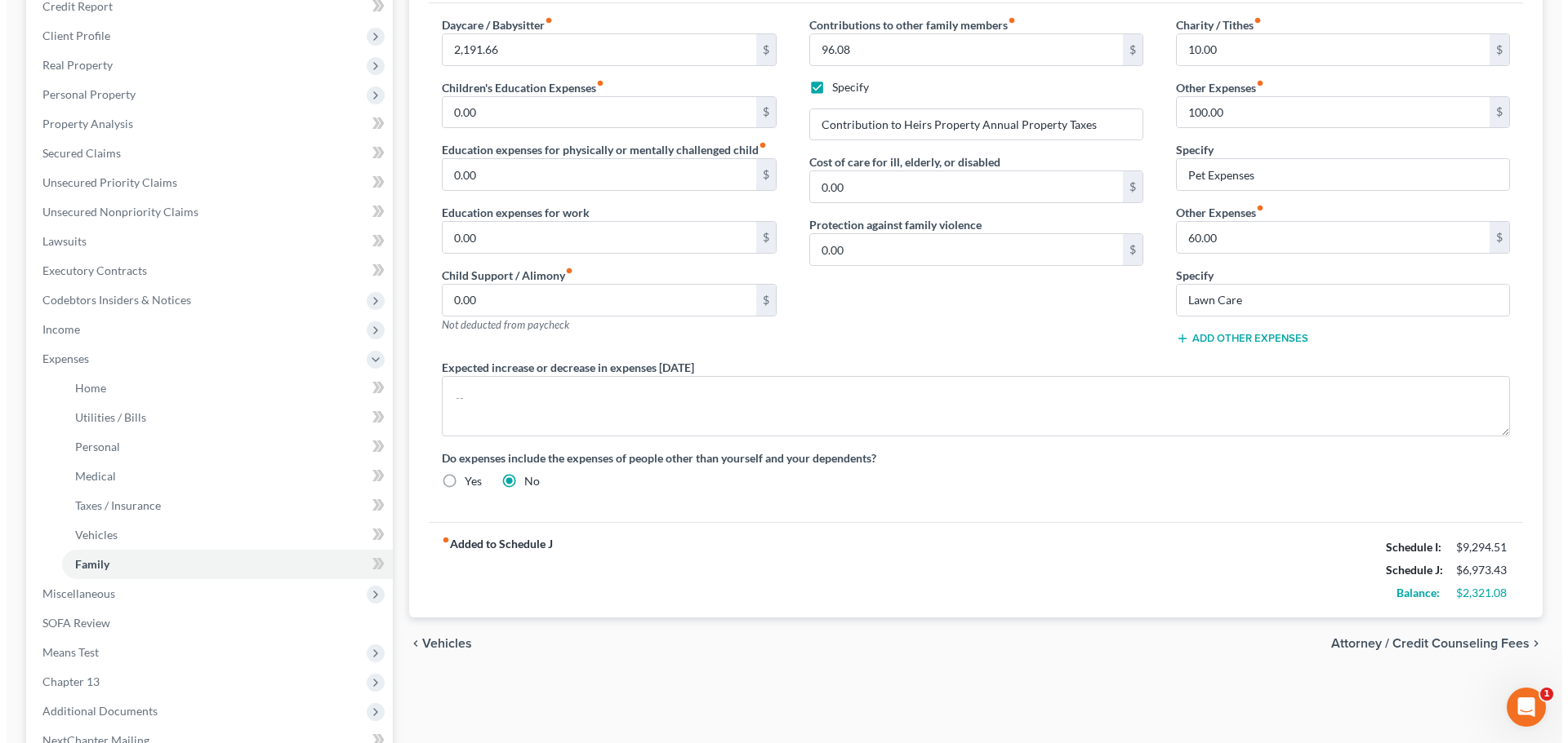
scroll to position [245, 0]
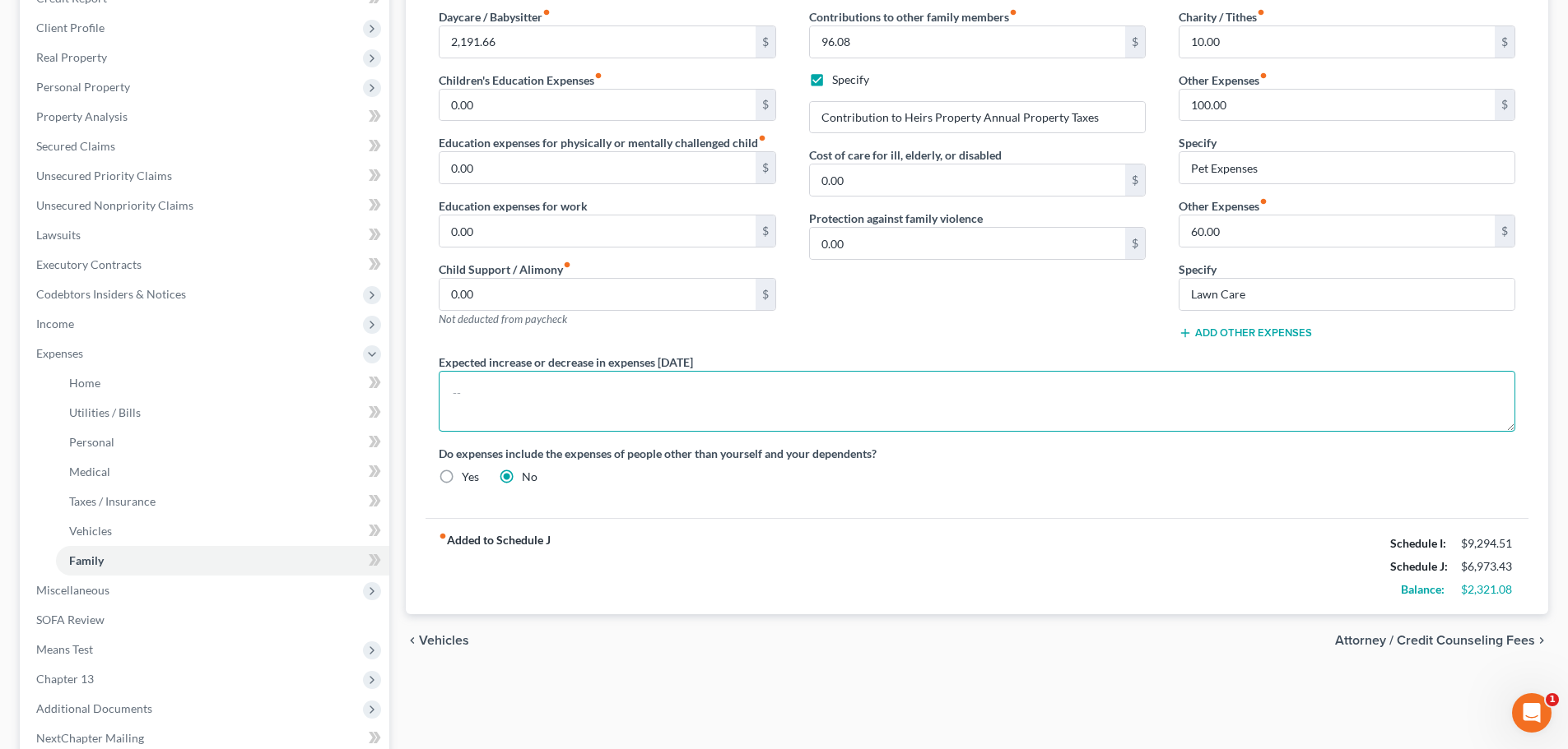
click at [1293, 401] on textarea at bounding box center [977, 401] width 1076 height 61
paste textarea "The debtor does not anticipate an increase or decrease in her expenditures of 1…"
type textarea "The debtor does not anticipate an increase or decrease in her expenditures of 1…"
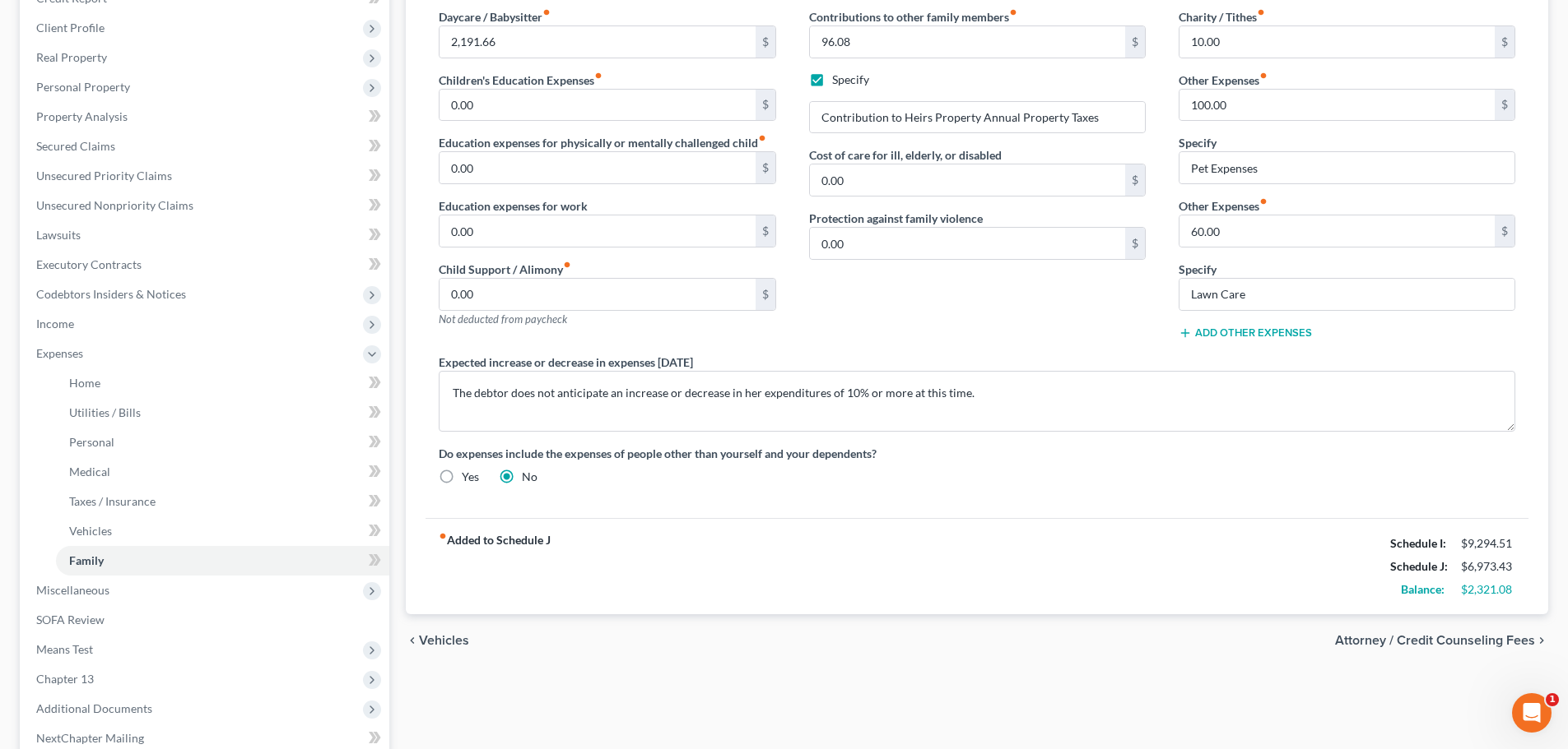
click at [1117, 517] on div "Daycare / Babysitter fiber_manual_record 2,191.66 $ Children's Education Expens…" at bounding box center [977, 257] width 1103 height 523
click at [1442, 635] on span "Attorney / Credit Counseling Fees" at bounding box center [1434, 641] width 200 height 13
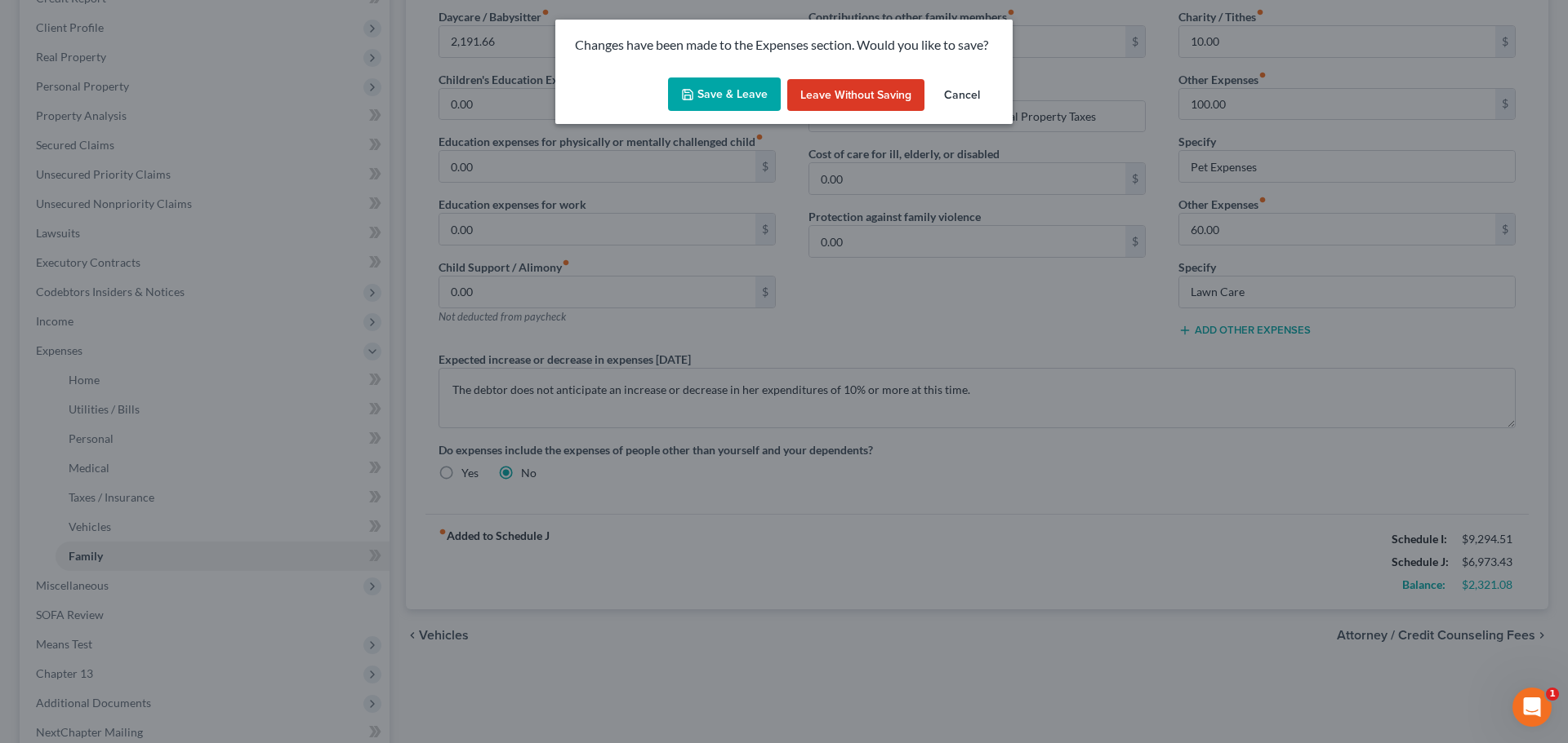
click at [740, 90] on button "Save & Leave" at bounding box center [723, 94] width 113 height 34
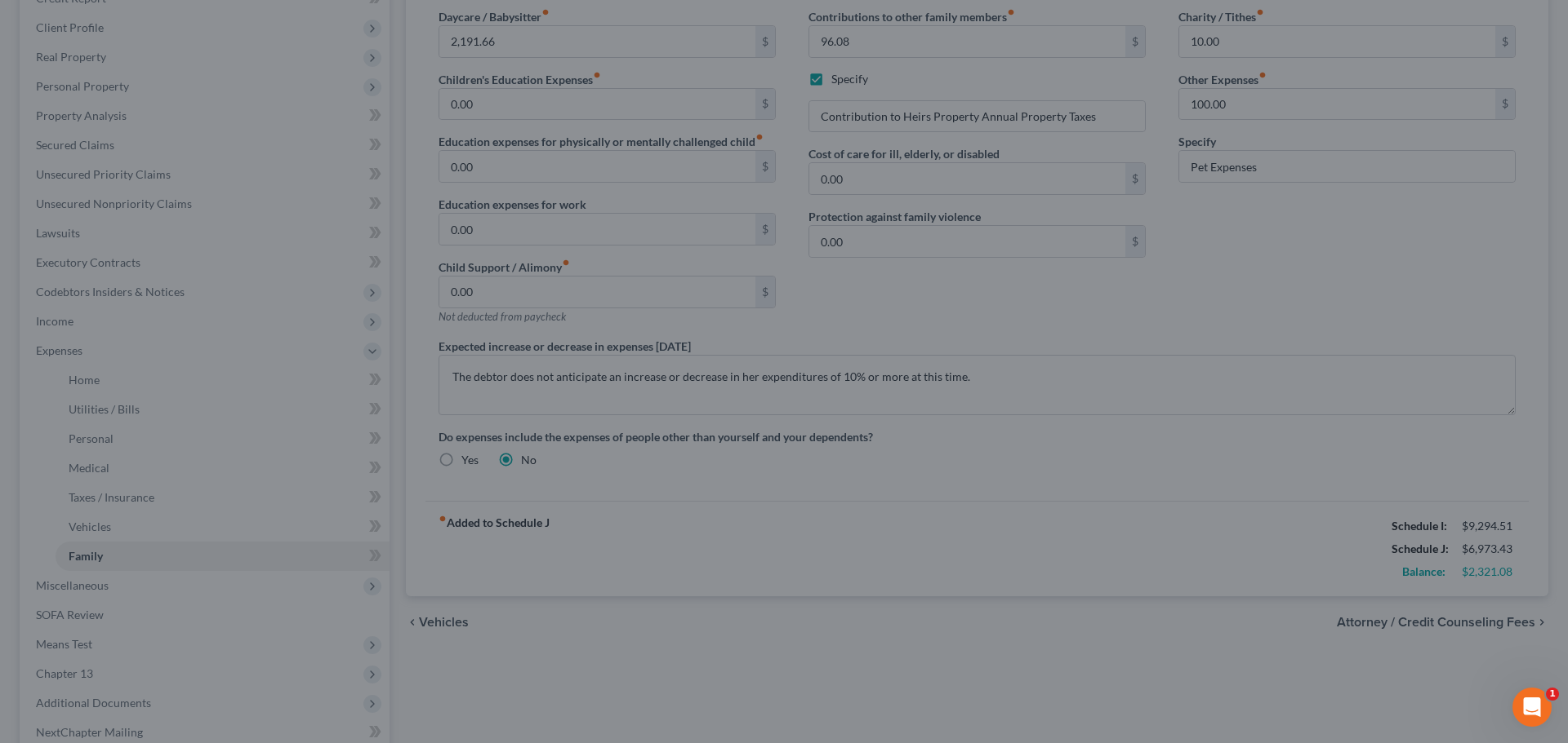
select select "0"
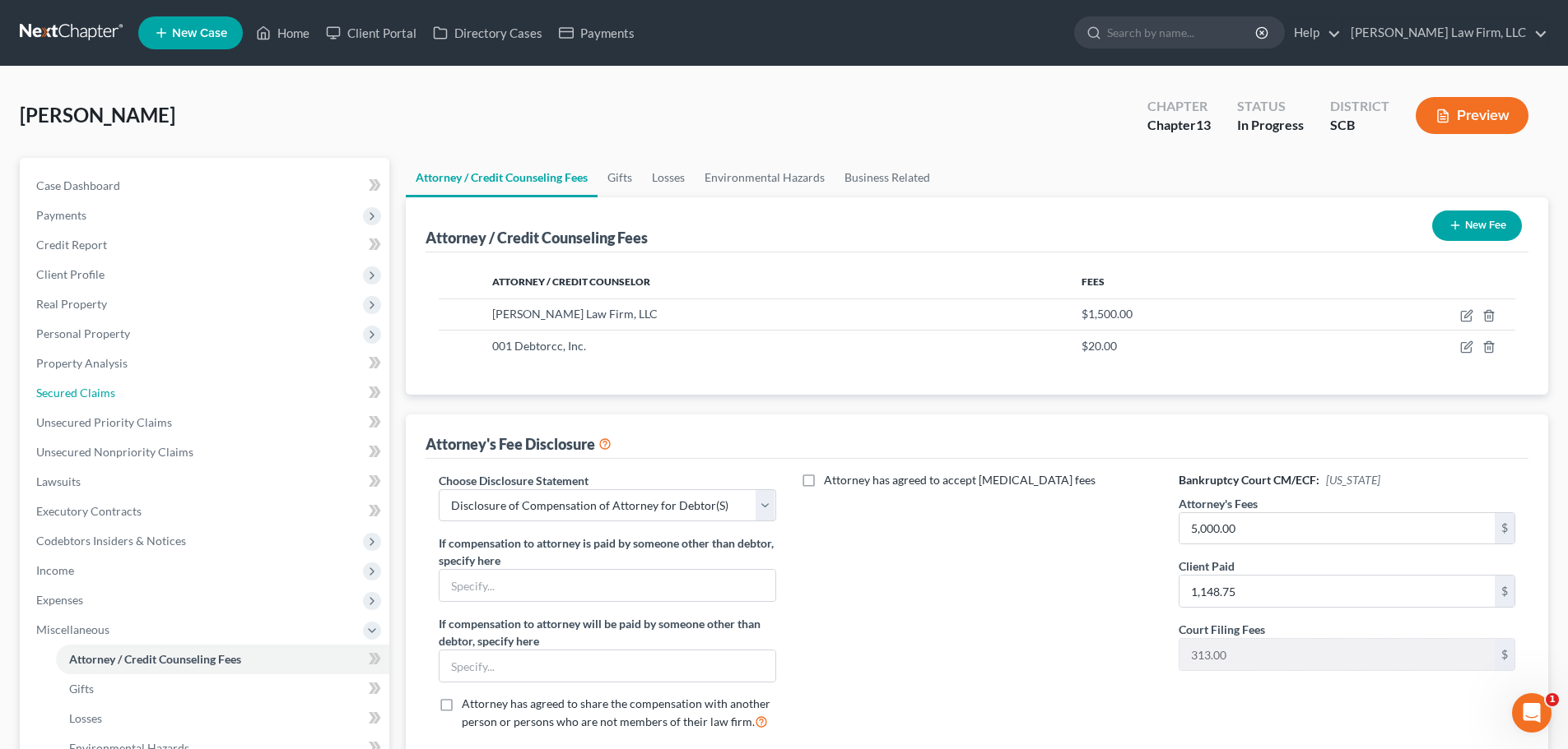
drag, startPoint x: 127, startPoint y: 391, endPoint x: 615, endPoint y: 433, distance: 489.8
click at [127, 391] on link "Secured Claims" at bounding box center [205, 393] width 366 height 29
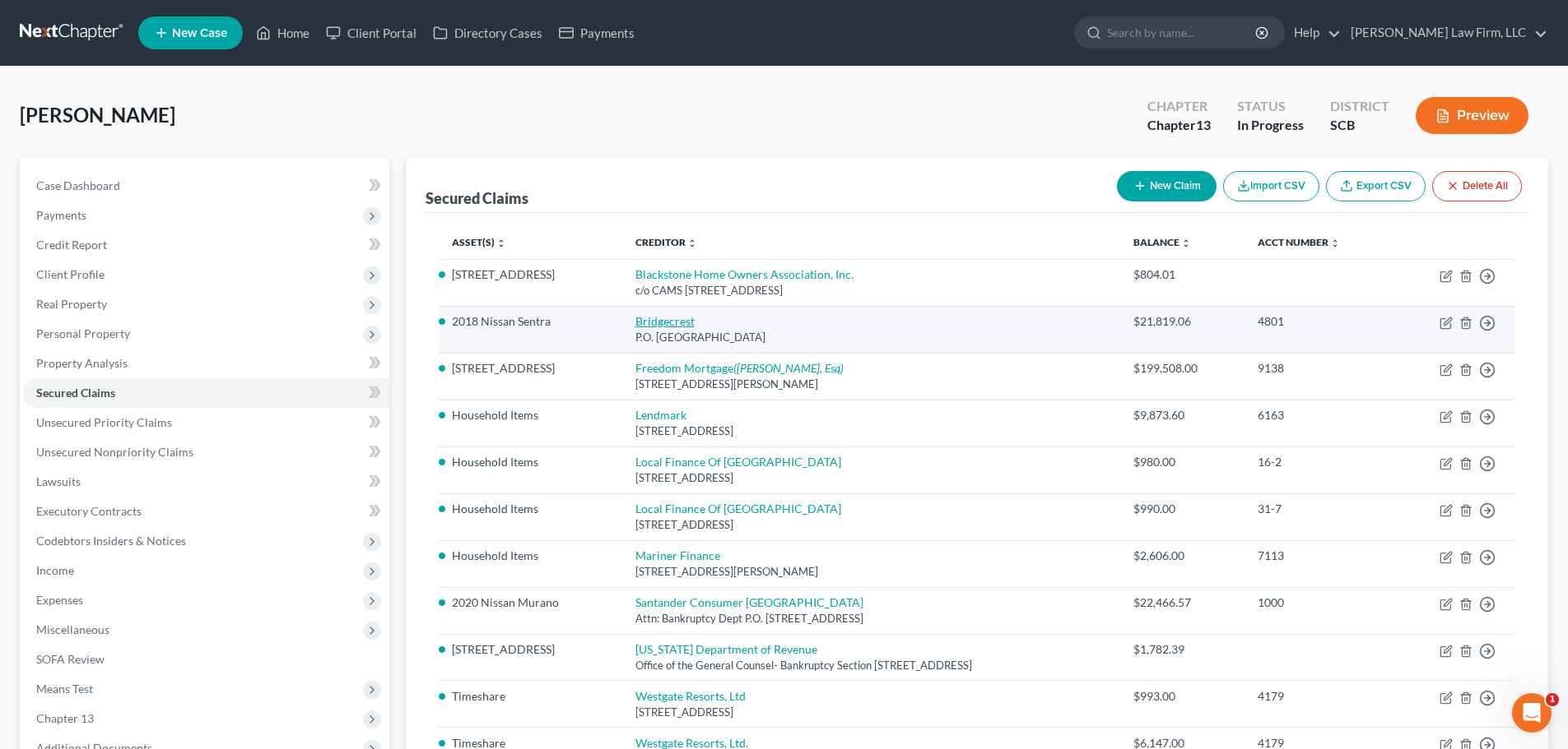
click at [664, 315] on link "Bridgecrest" at bounding box center [665, 321] width 59 height 14
select select "3"
select select "0"
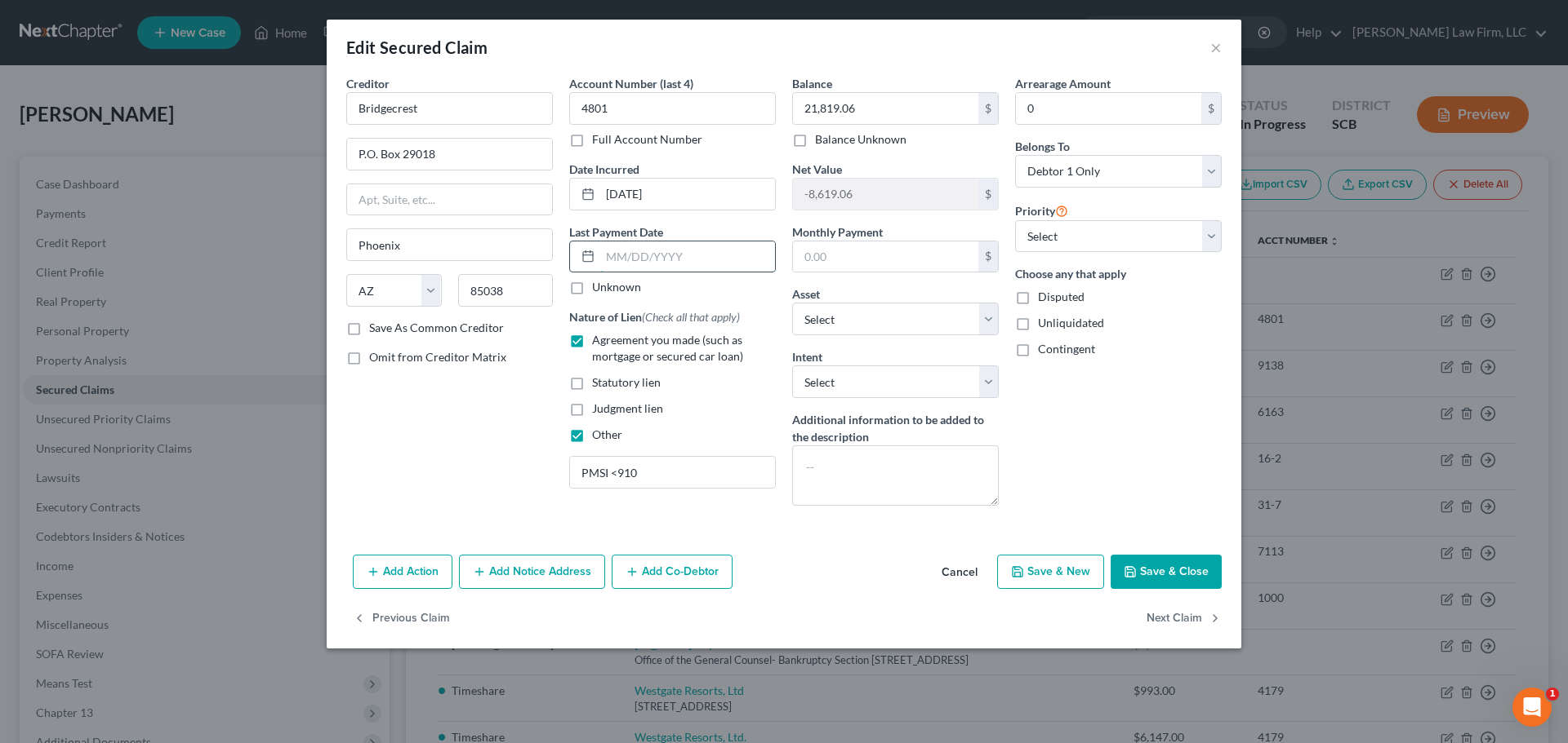
click at [632, 248] on input "text" at bounding box center [687, 256] width 175 height 31
click at [624, 248] on input "text" at bounding box center [687, 256] width 175 height 31
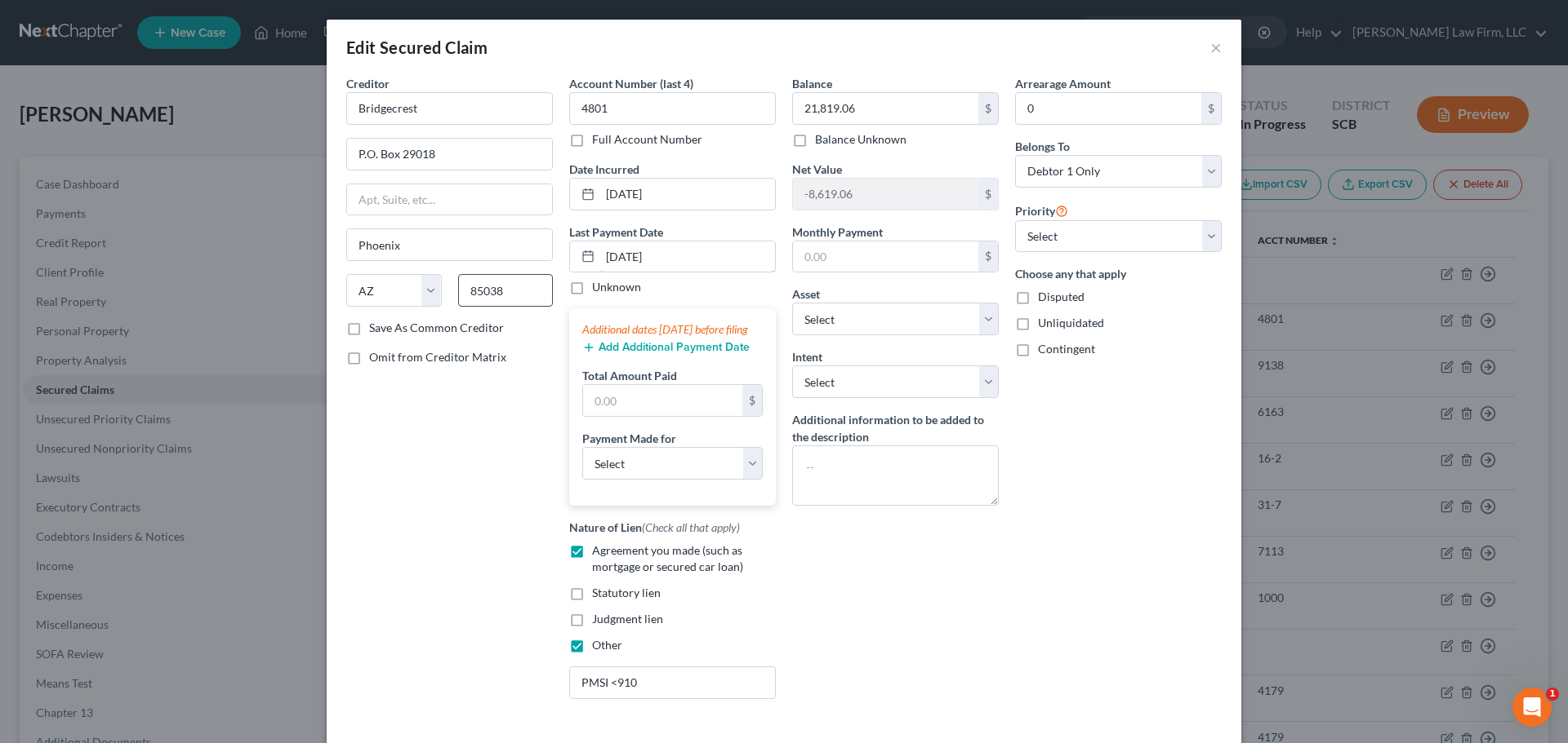
drag, startPoint x: 665, startPoint y: 263, endPoint x: 453, endPoint y: 287, distance: 213.4
click at [469, 287] on div "Creditor * Bridgecrest P.O. [GEOGRAPHIC_DATA] [US_STATE] AK AR AZ CA CO CT DE D…" at bounding box center [784, 393] width 891 height 637
type input "[DATE]"
click at [674, 416] on input "text" at bounding box center [662, 400] width 160 height 31
click at [652, 354] on button "Add Additional Payment Date" at bounding box center [666, 348] width 167 height 13
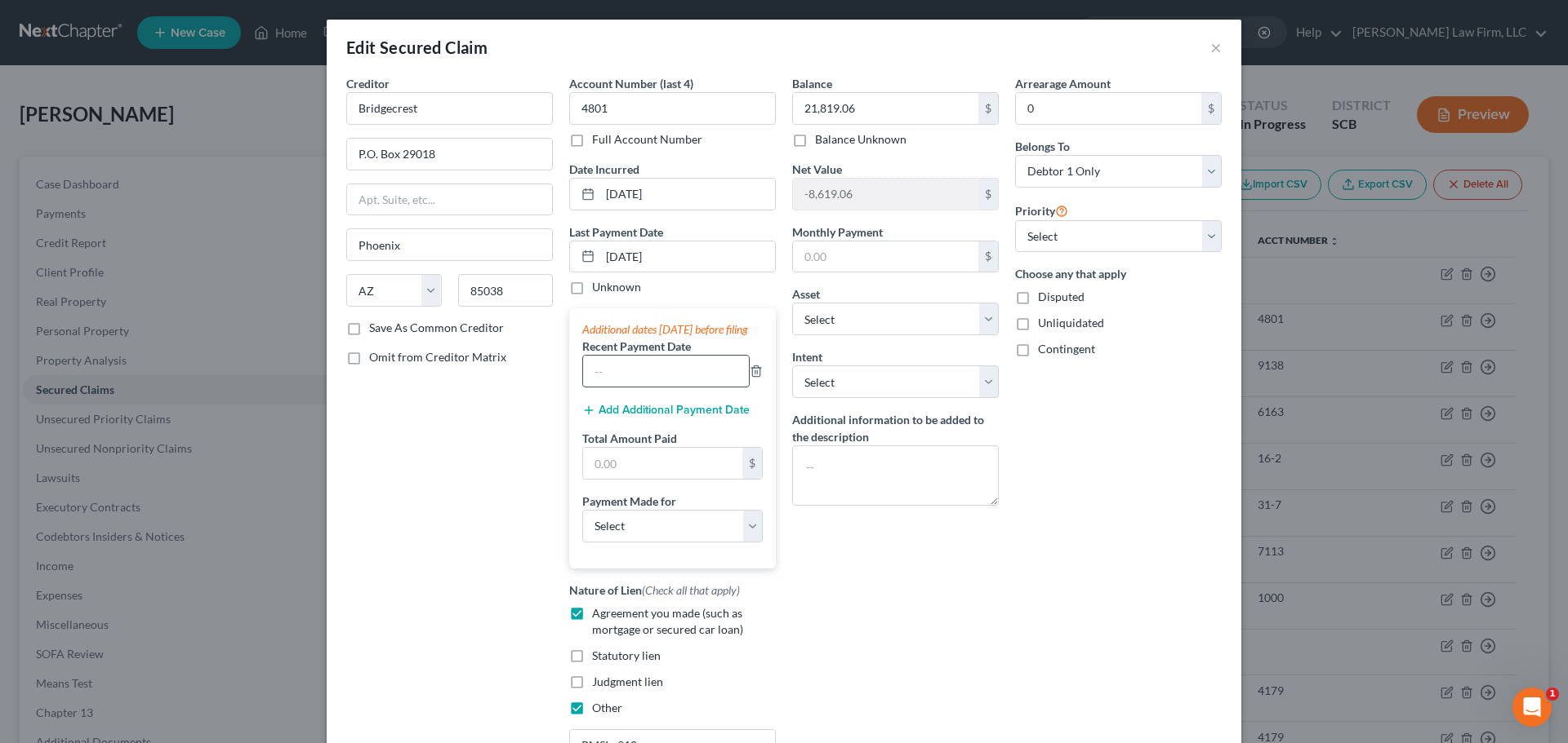
click at [647, 387] on input "text" at bounding box center [666, 371] width 165 height 31
click at [641, 377] on input "text" at bounding box center [666, 371] width 165 height 31
type input "[DATE]"
click at [664, 417] on button "Add Additional Payment Date" at bounding box center [666, 411] width 167 height 13
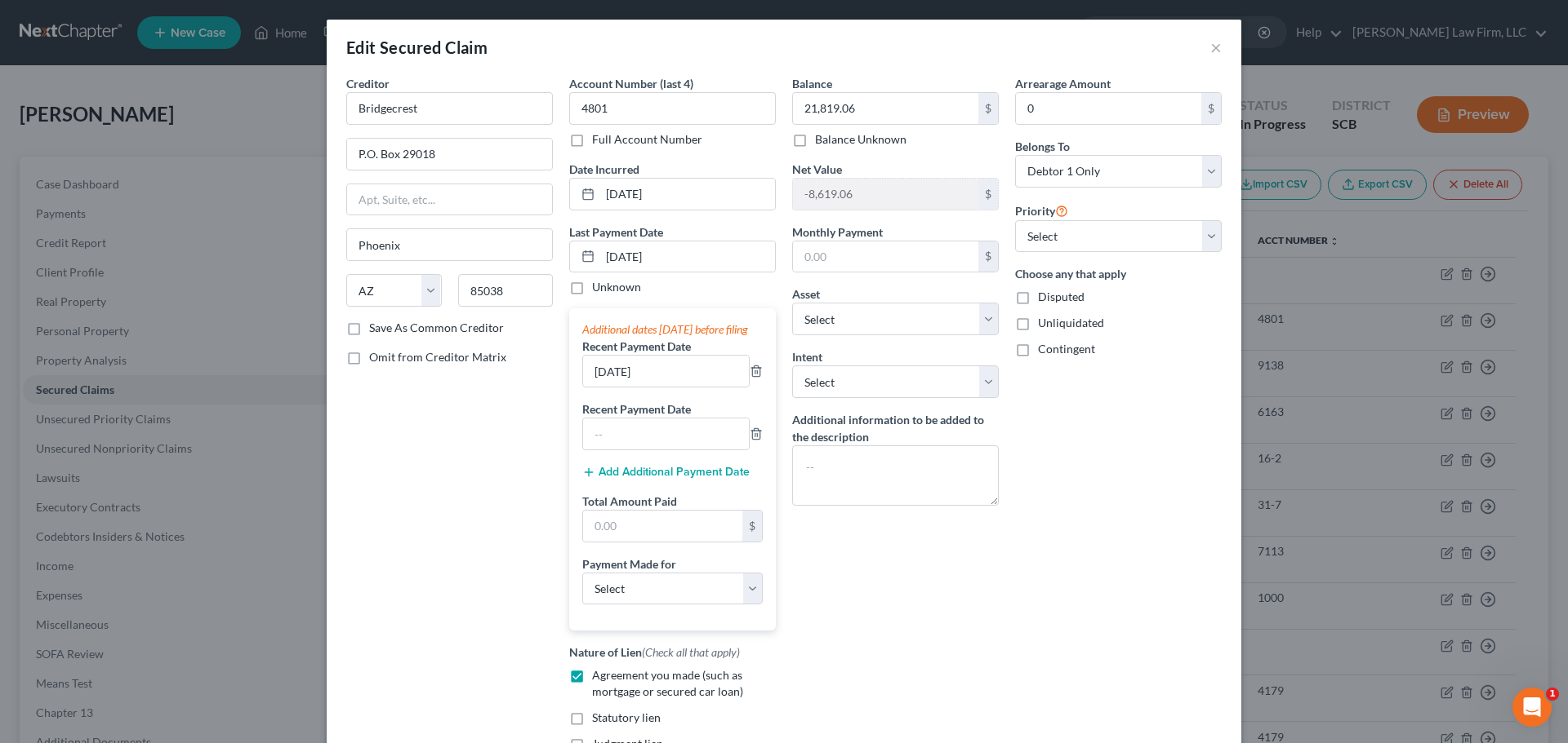
click at [641, 417] on label "Recent Payment Date" at bounding box center [637, 409] width 109 height 18
click at [642, 448] on input "text" at bounding box center [666, 433] width 165 height 31
type input "[DATE]"
click at [673, 262] on input "[DATE]" at bounding box center [687, 256] width 175 height 31
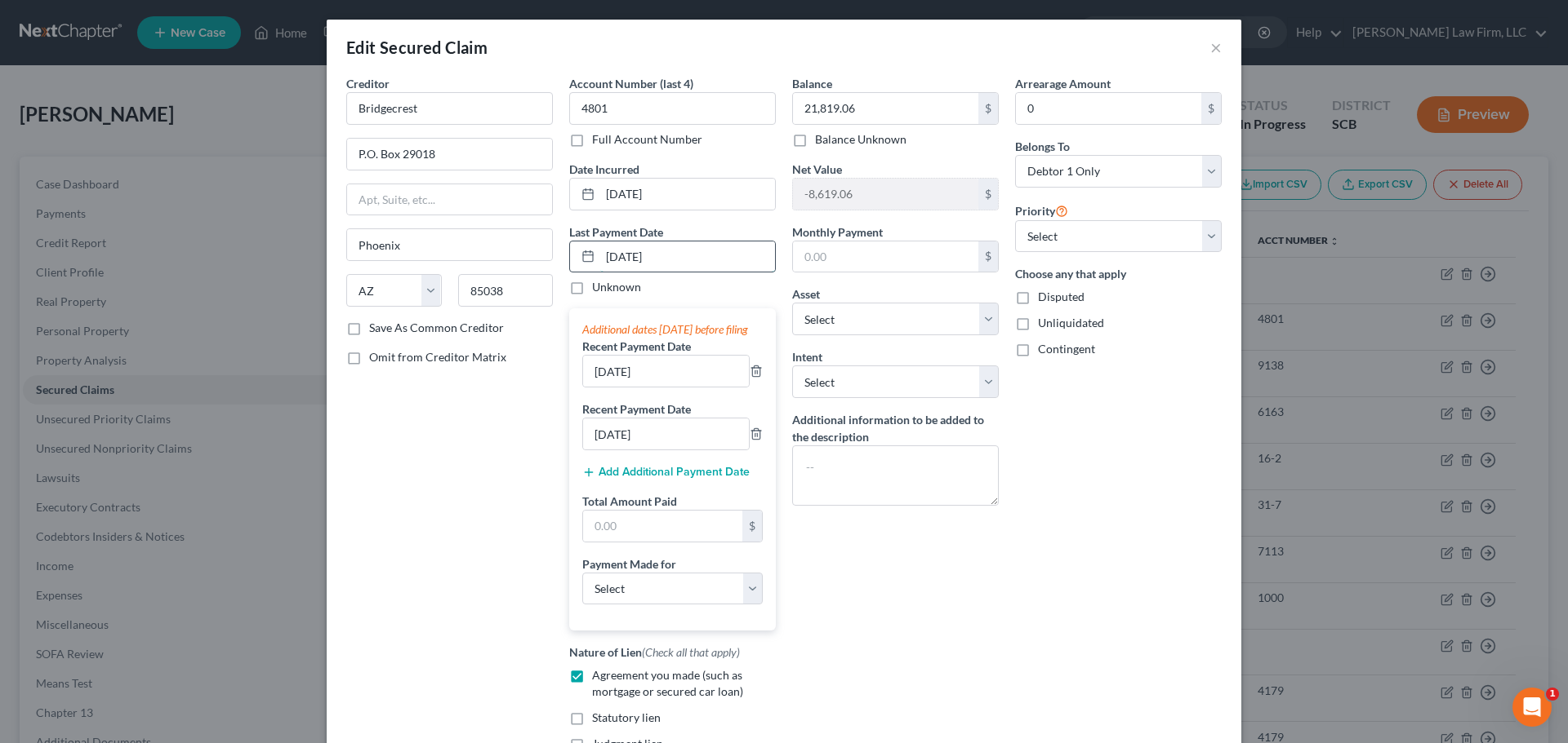
click at [673, 262] on input "[DATE]" at bounding box center [687, 256] width 175 height 31
type input "[DATE]"
drag, startPoint x: 655, startPoint y: 543, endPoint x: 633, endPoint y: 536, distance: 23.1
click at [655, 542] on input "text" at bounding box center [662, 526] width 160 height 31
drag, startPoint x: 920, startPoint y: 602, endPoint x: 855, endPoint y: 589, distance: 66.3
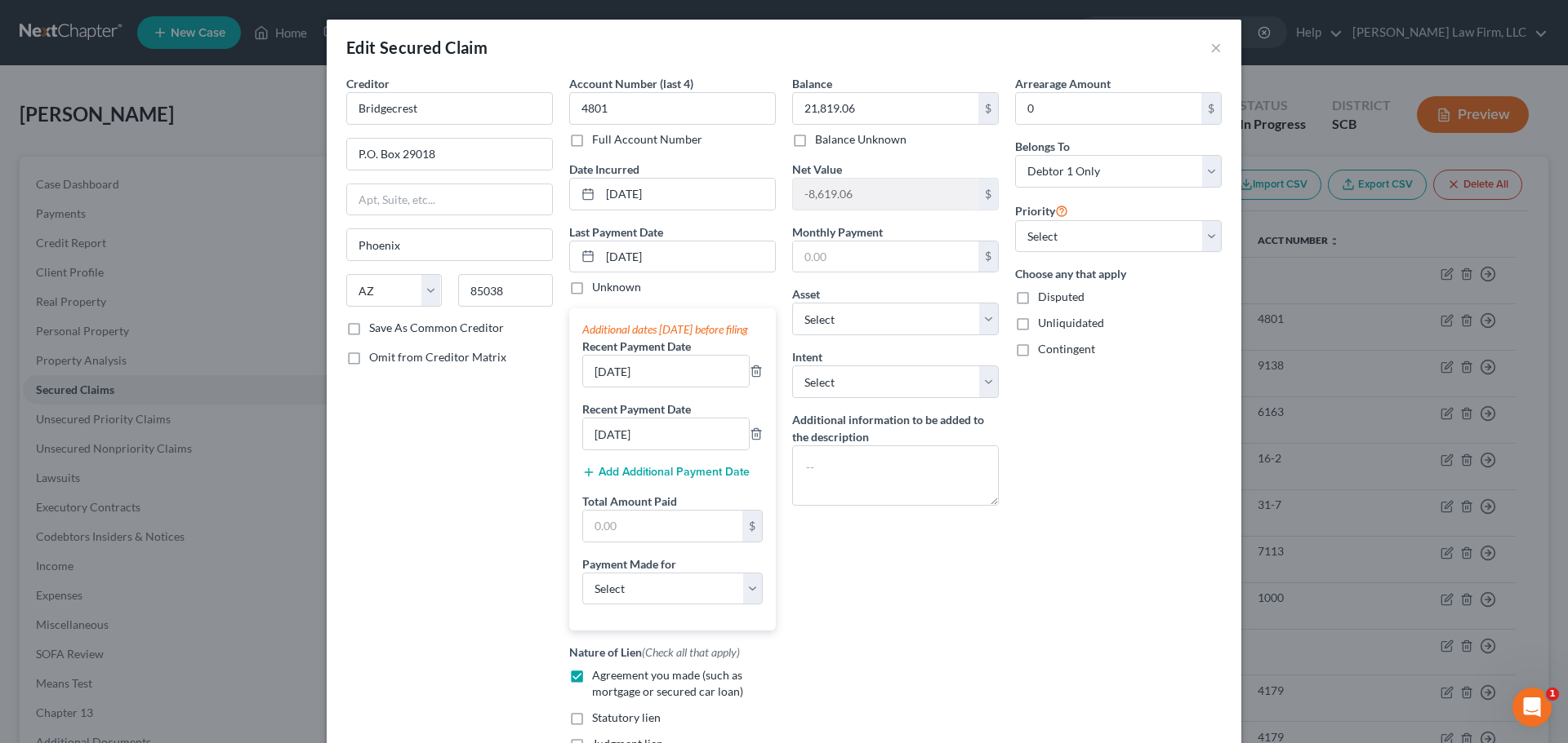
click at [920, 602] on div "Balance 21,819.06 $ Balance Unknown Balance Undetermined 21,819.06 $ Balance Un…" at bounding box center [895, 456] width 223 height 762
click at [637, 533] on input "text" at bounding box center [662, 526] width 160 height 31
type input "1,006.6"
select select "0"
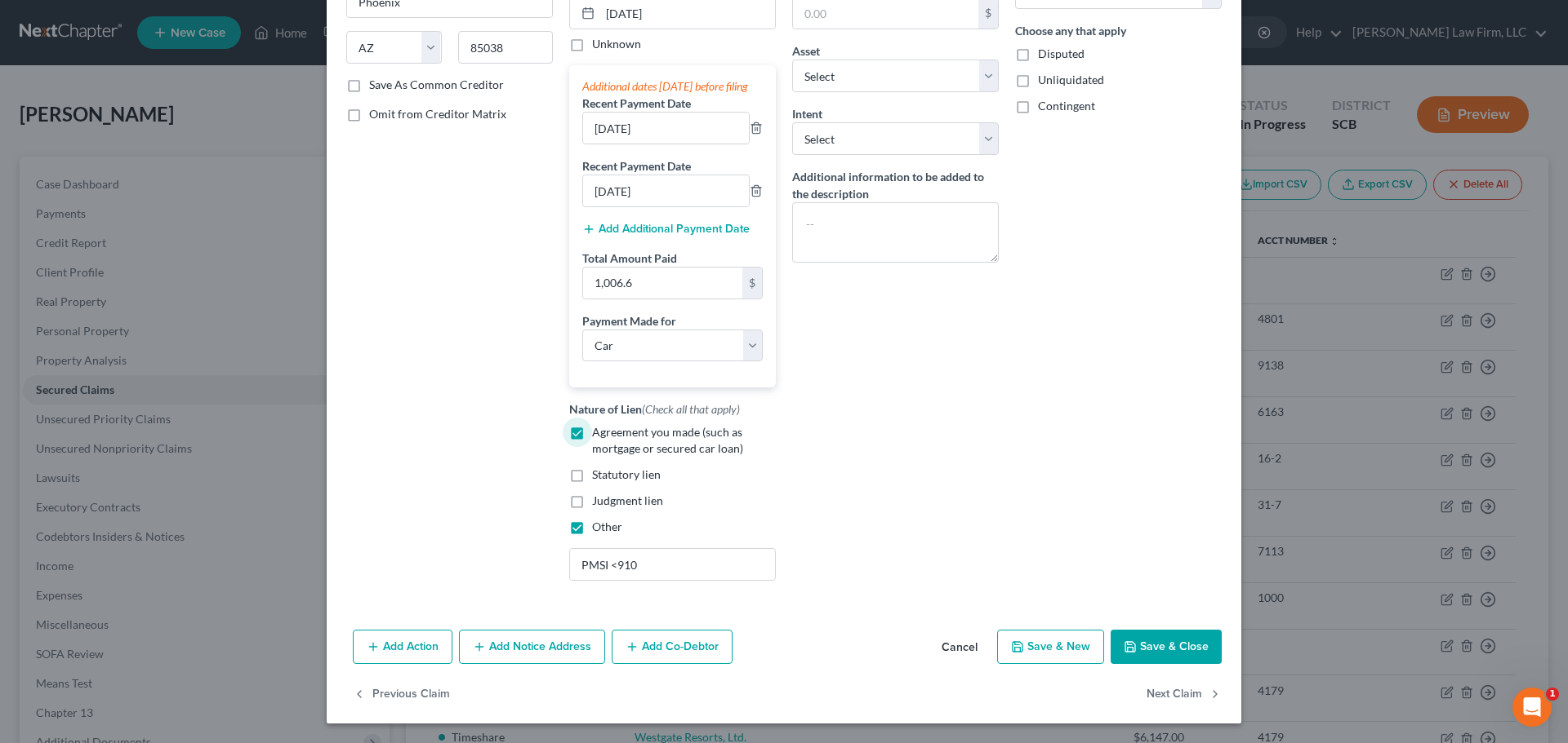
scroll to position [260, 0]
drag, startPoint x: 1208, startPoint y: 656, endPoint x: 1194, endPoint y: 657, distance: 14.0
click at [1208, 656] on button "Save & Close" at bounding box center [1165, 647] width 111 height 34
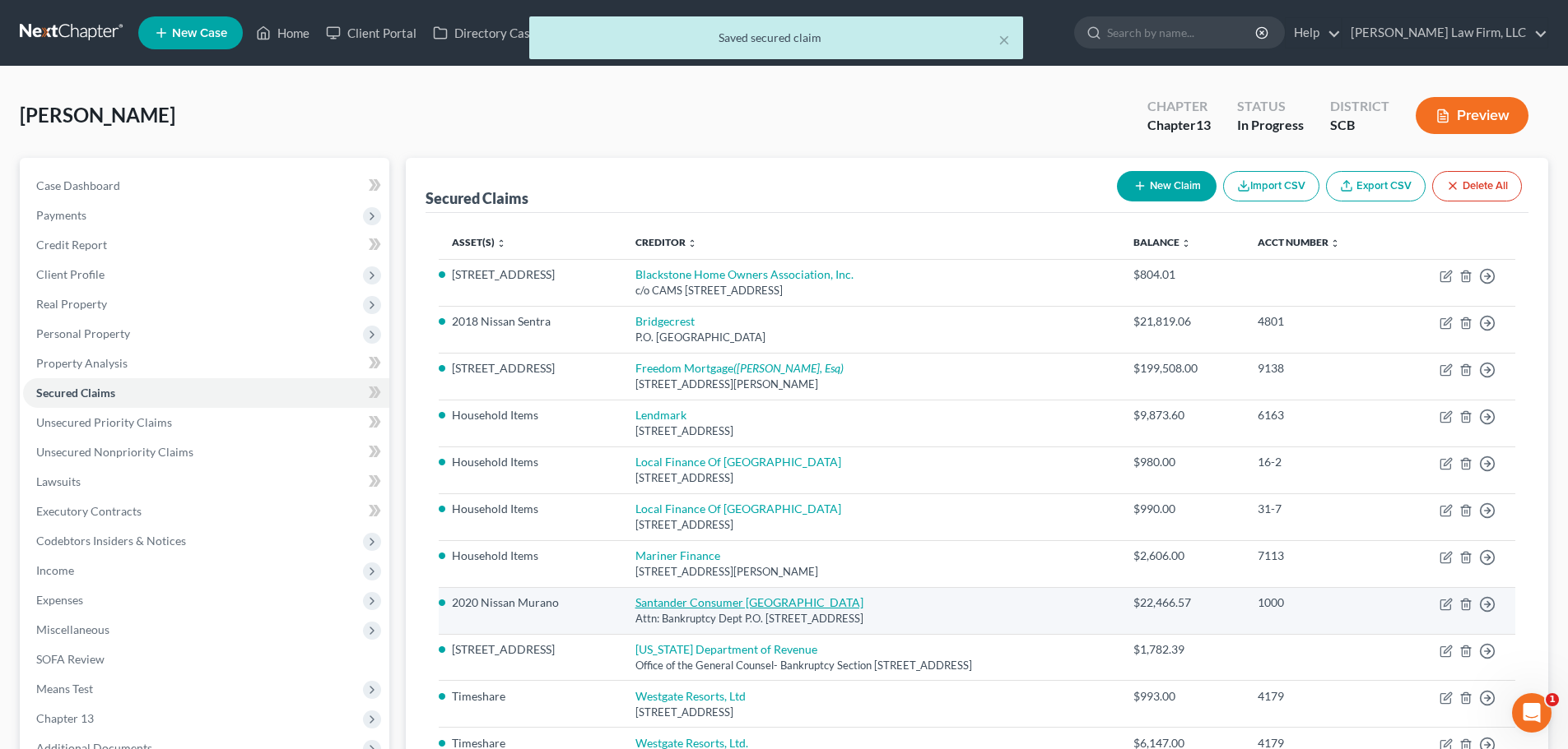
click at [652, 599] on link "Santander Consumer [GEOGRAPHIC_DATA]" at bounding box center [749, 603] width 228 height 14
select select "39"
select select "0"
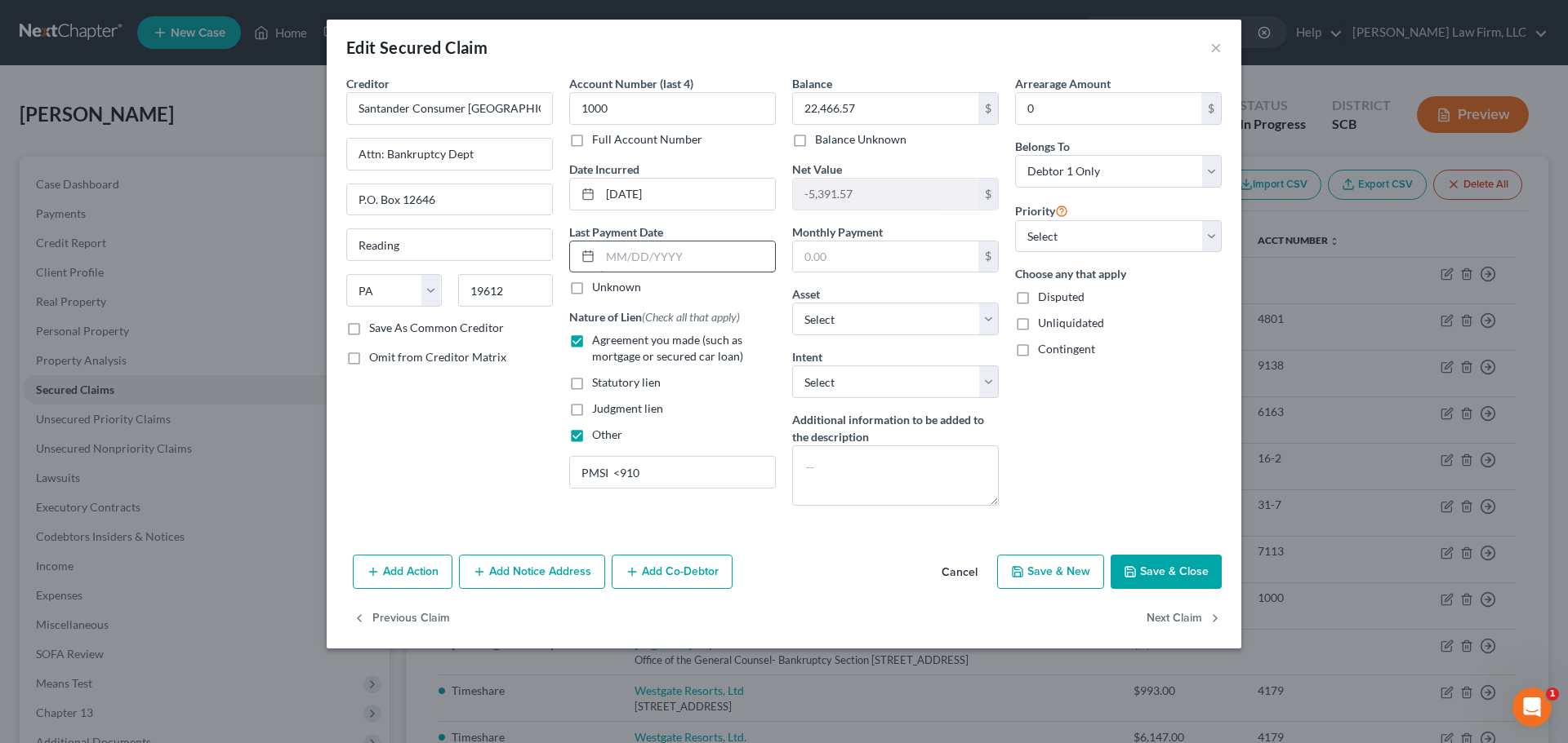
click at [680, 264] on input "text" at bounding box center [687, 256] width 175 height 31
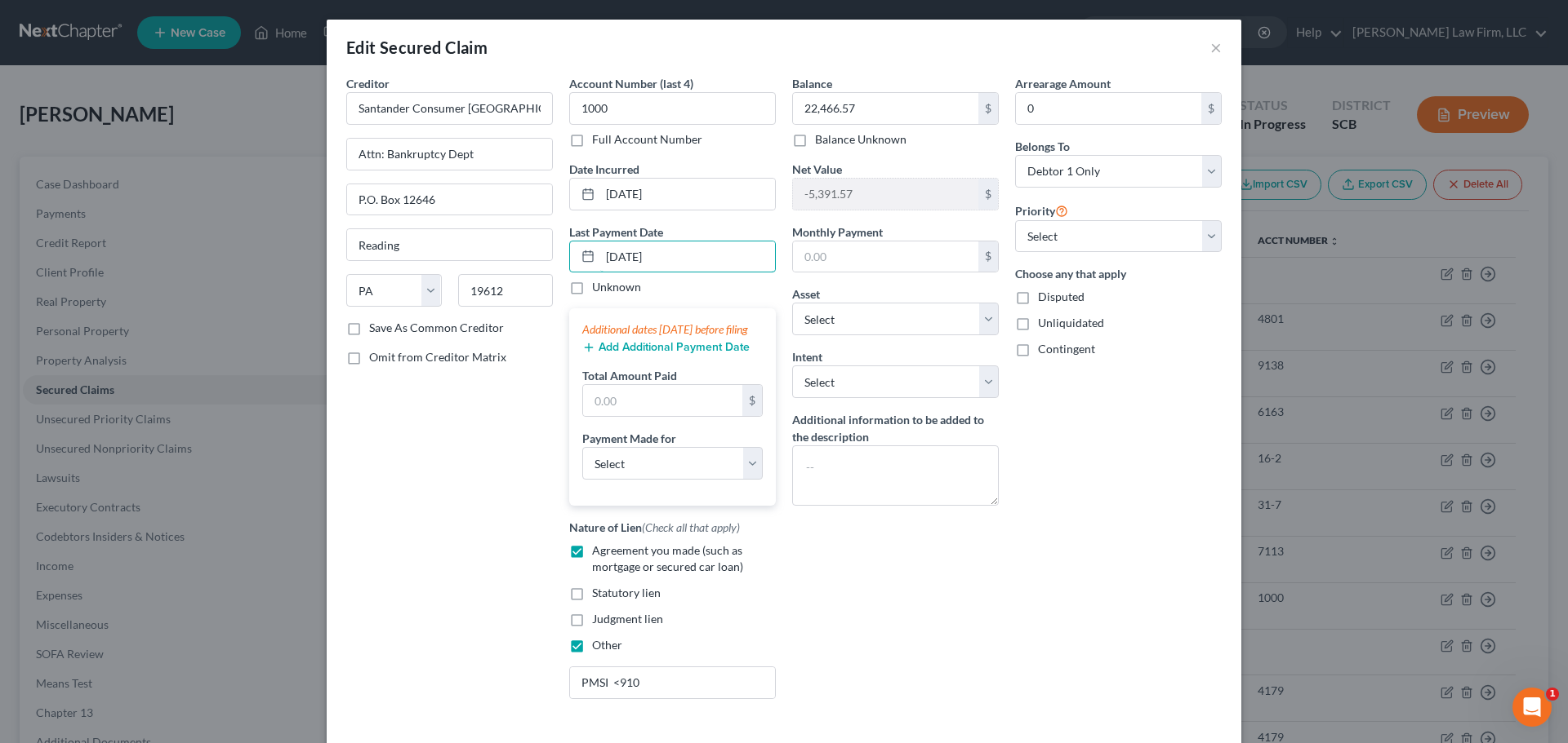
type input "[DATE]"
click at [647, 354] on button "Add Additional Payment Date" at bounding box center [666, 348] width 167 height 13
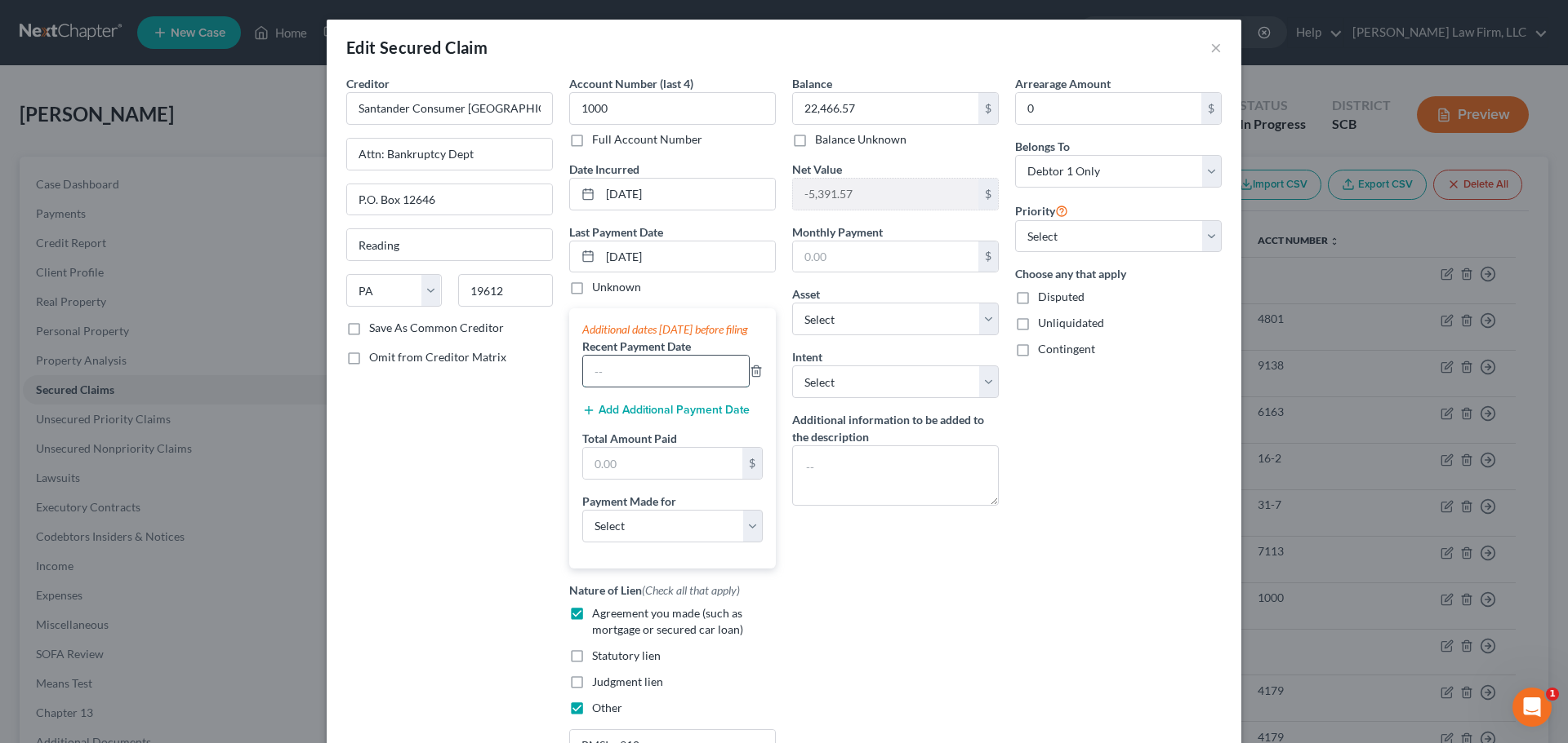
click at [637, 387] on input "text" at bounding box center [666, 371] width 165 height 31
type input "[DATE]"
click at [667, 479] on input "text" at bounding box center [662, 463] width 160 height 31
click at [995, 601] on div "Balance 22,466.57 $ Balance Unknown Balance Undetermined 22,466.57 $ Balance Un…" at bounding box center [895, 425] width 223 height 700
click at [693, 477] on input "text" at bounding box center [662, 463] width 160 height 31
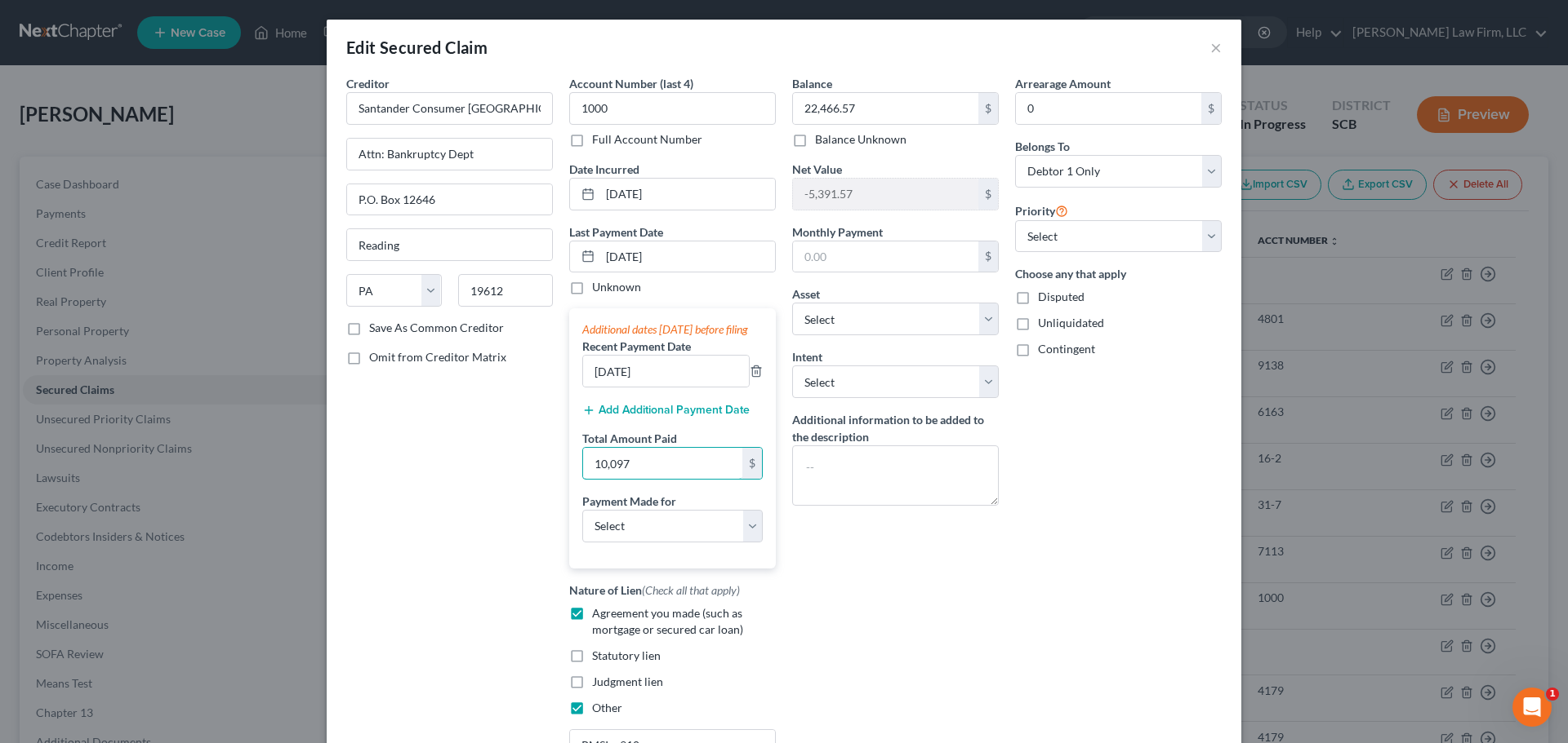
drag, startPoint x: 656, startPoint y: 478, endPoint x: 508, endPoint y: 492, distance: 148.7
click at [547, 487] on div "Creditor * Santander Consumer USA Attn: Bankruptcy Dept P.O. Box 12646 Reading …" at bounding box center [784, 425] width 891 height 700
type input "1,097.00"
click at [652, 537] on select "Select Car Credit Card Loan Repayment Mortgage Other Suppliers Or Vendors" at bounding box center [672, 526] width 180 height 33
select select "0"
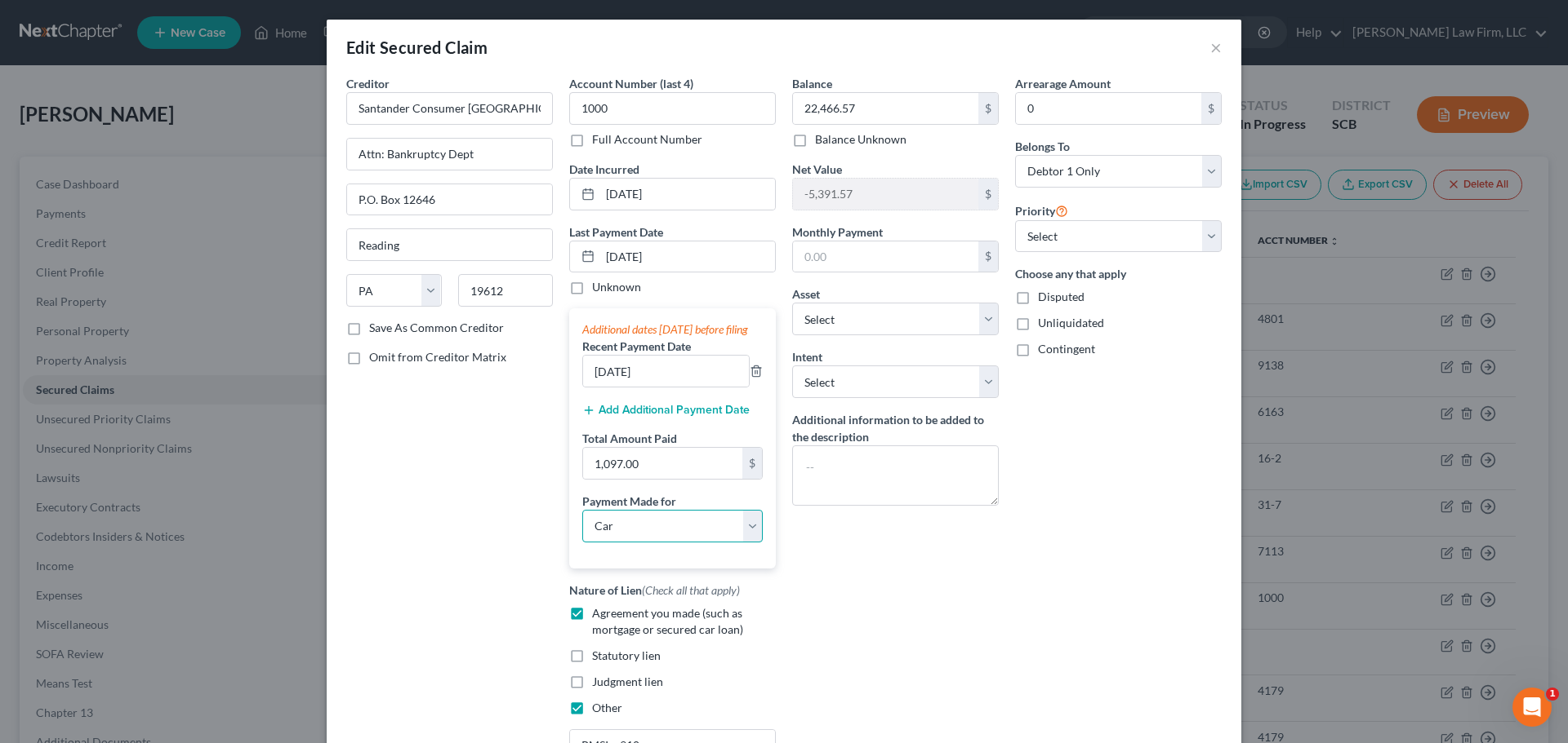
click at [582, 525] on select "Select Car Credit Card Loan Repayment Mortgage Other Suppliers Or Vendors" at bounding box center [672, 526] width 180 height 33
click at [1009, 603] on div "Arrearage Amount 0 $ Belongs To * Select Debtor 1 Only Debtor 2 Only Debtor 1 A…" at bounding box center [1118, 425] width 223 height 700
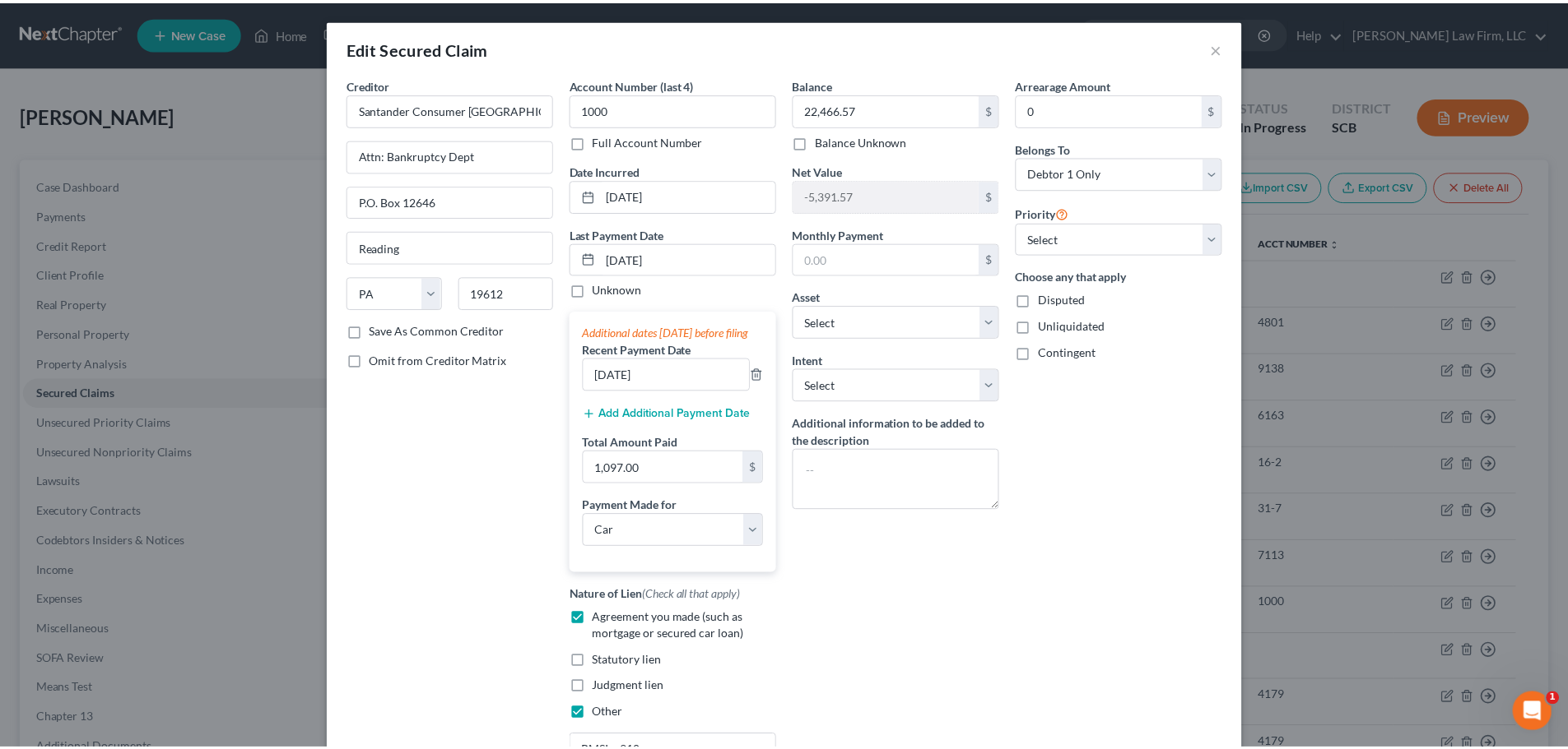
scroll to position [199, 0]
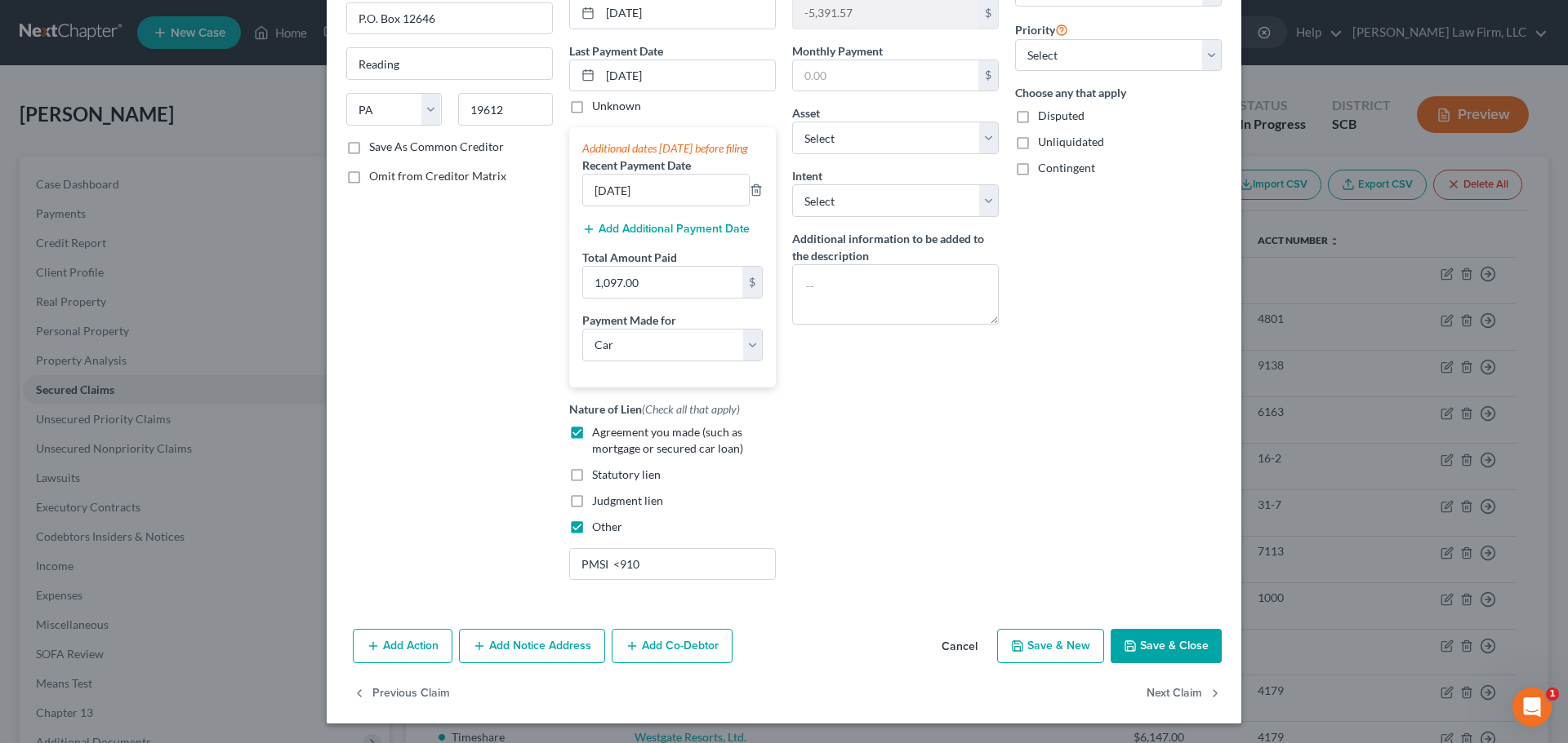
click at [1141, 642] on button "Save & Close" at bounding box center [1165, 646] width 111 height 34
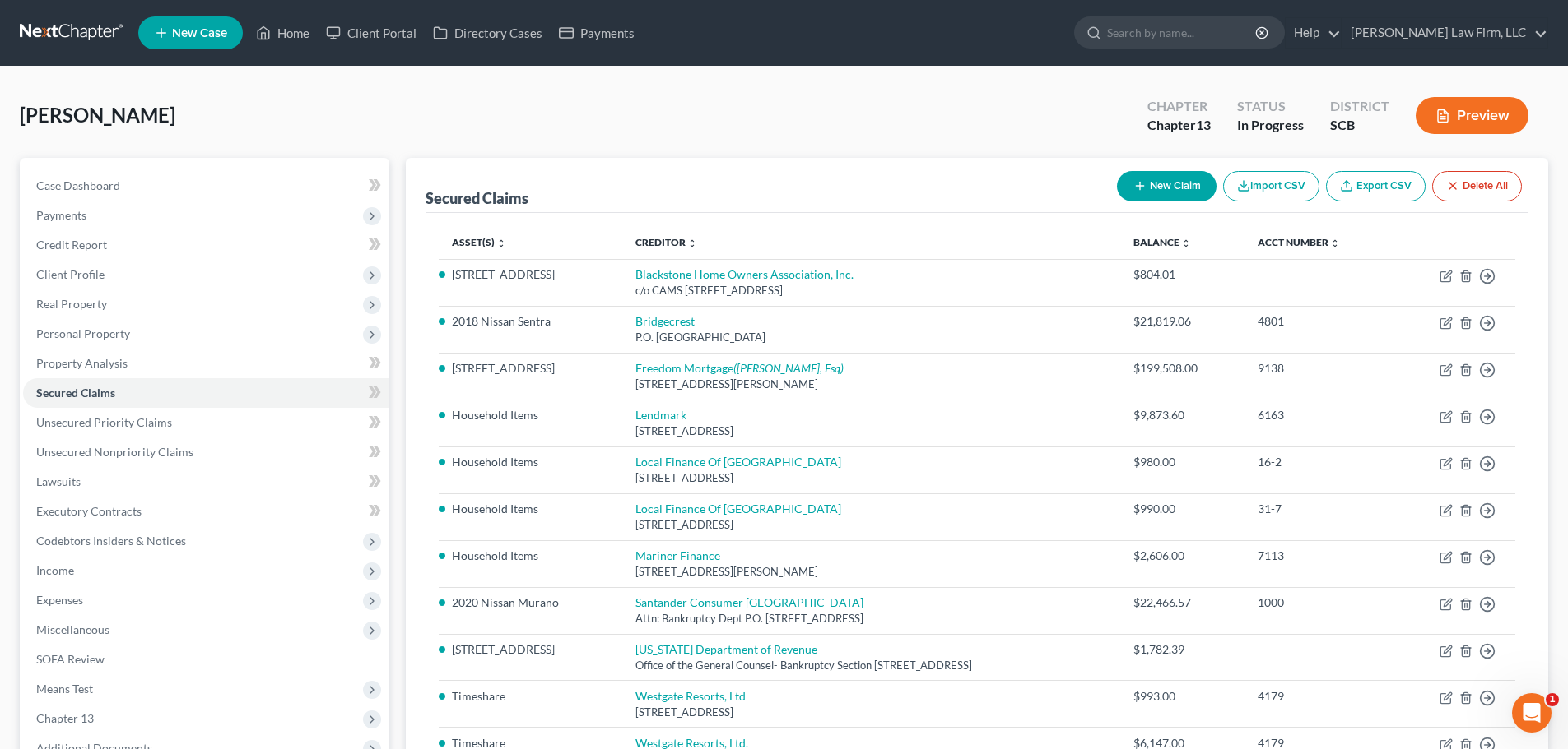
click at [68, 31] on link at bounding box center [72, 33] width 105 height 29
